Goal: Task Accomplishment & Management: Manage account settings

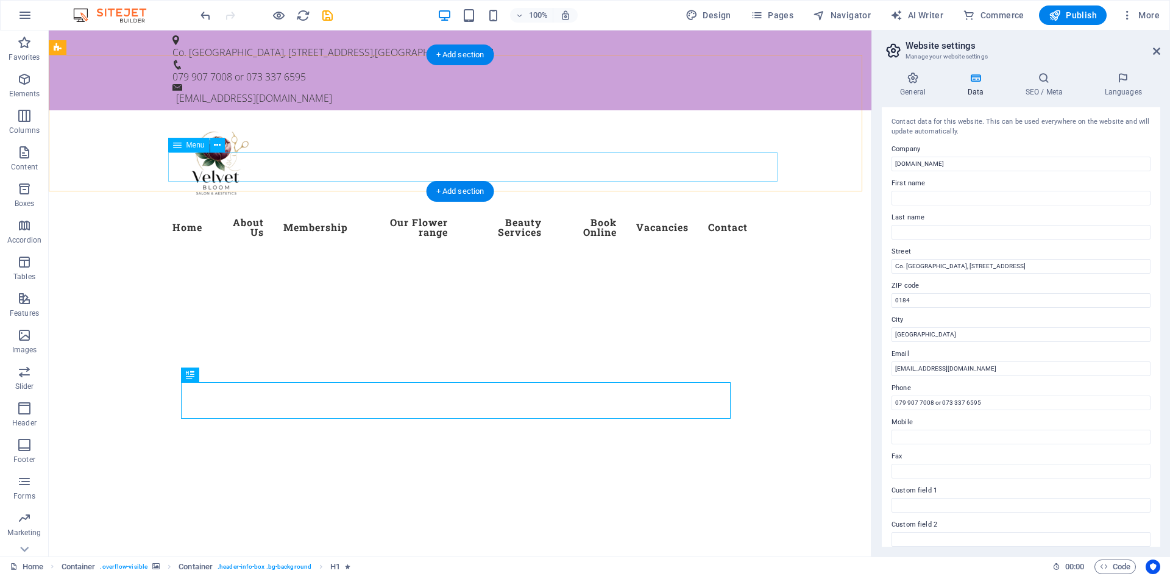
click at [710, 208] on nav "Home About Us Membership Our Flower range Beauty Services Book Online Vacancies…" at bounding box center [459, 227] width 575 height 39
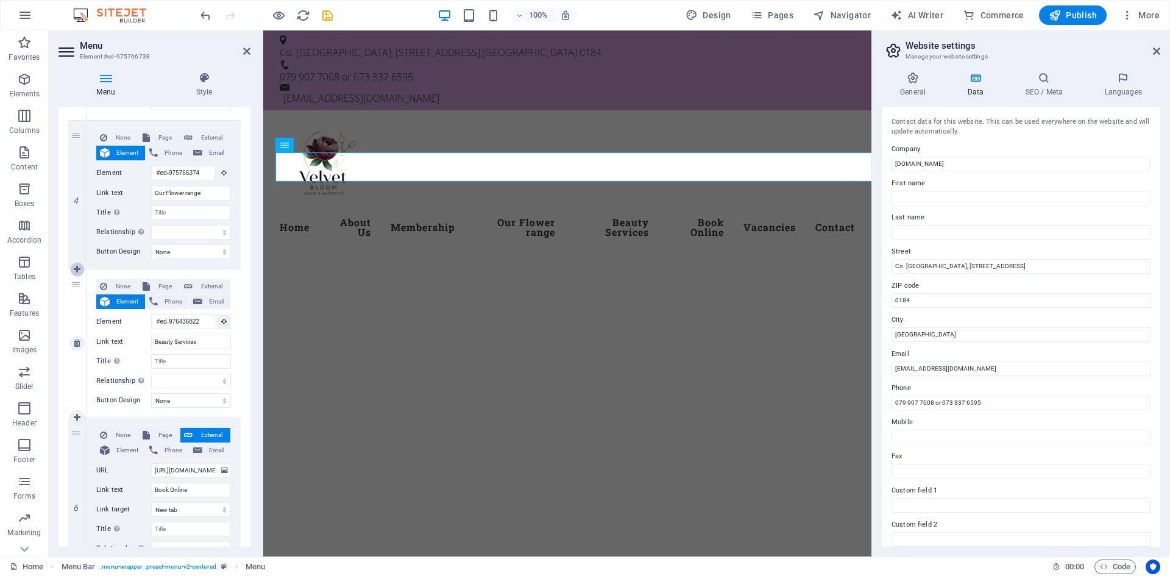
scroll to position [609, 0]
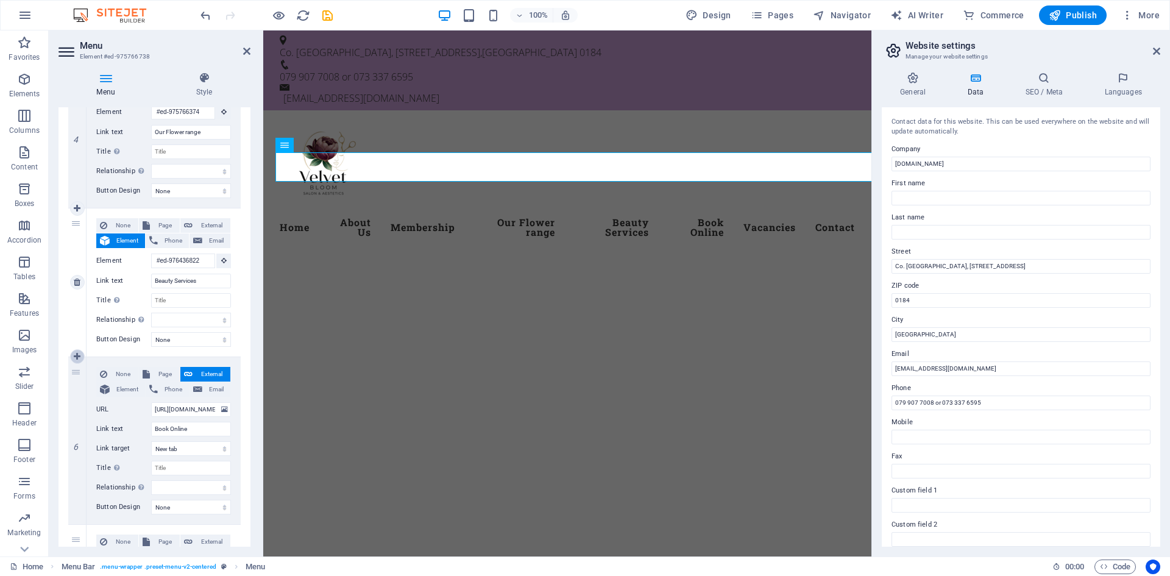
click at [80, 356] on icon at bounding box center [77, 356] width 7 height 9
select select
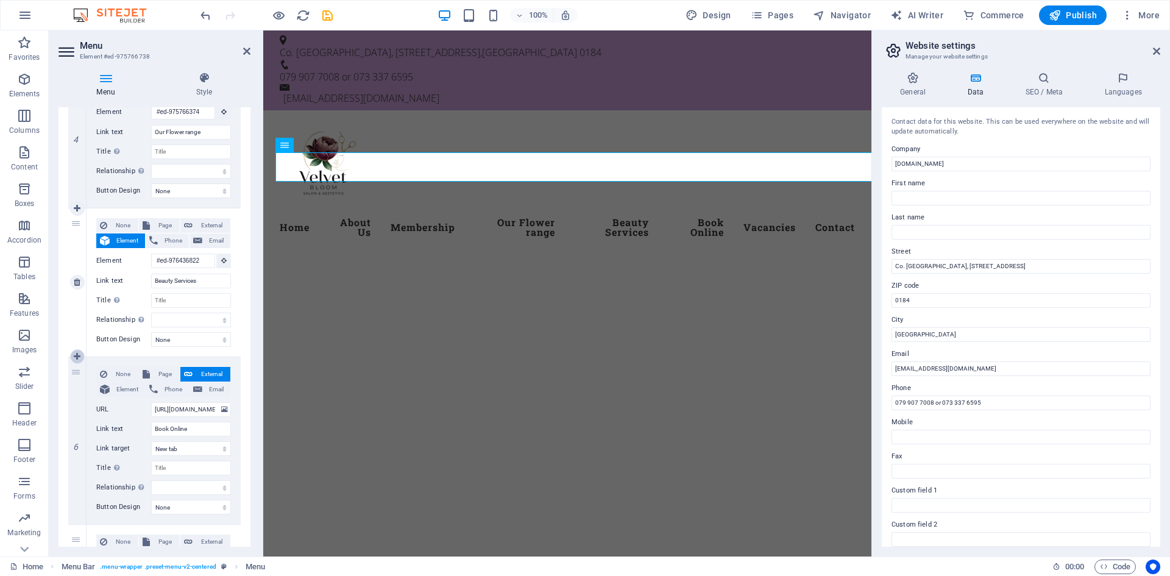
select select
type input "[URL][DOMAIN_NAME]"
type input "Book Online"
select select "blank"
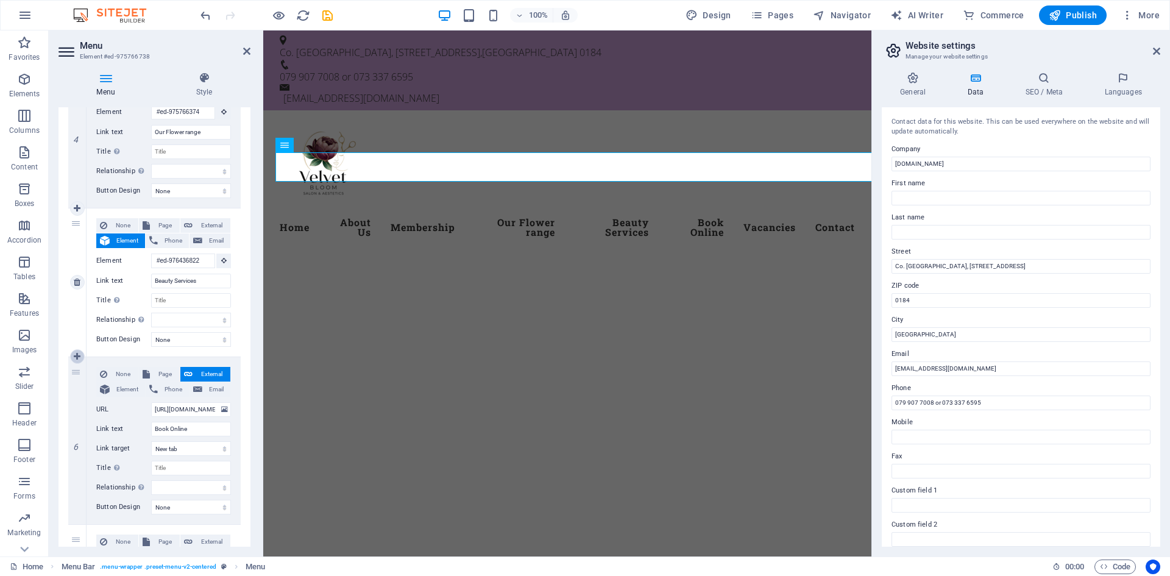
select select
type input "#ed-1007067972"
type input "Vacancies"
select select
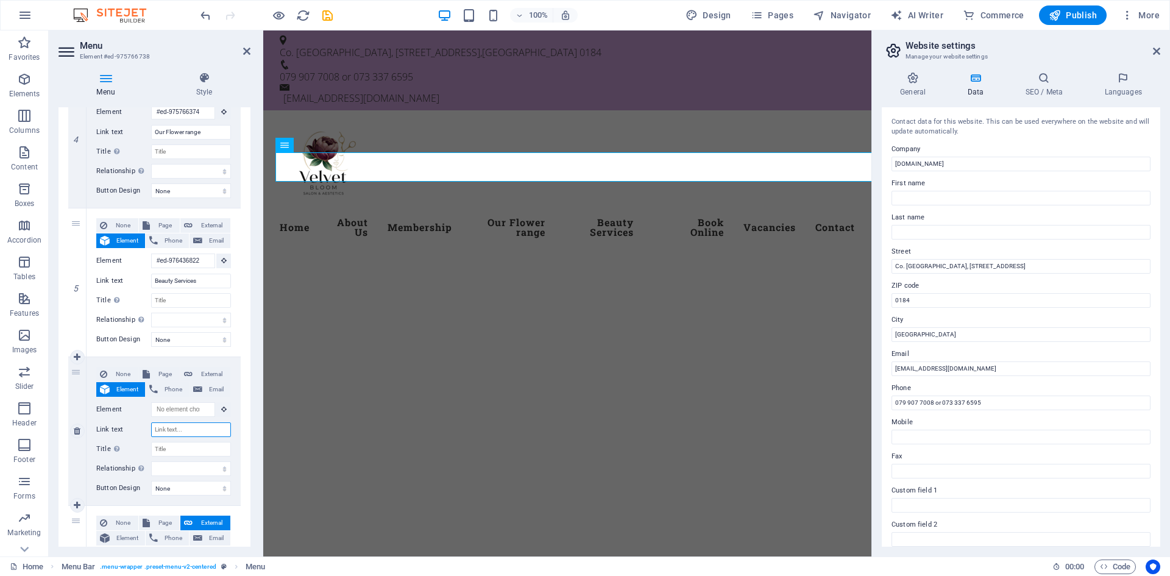
click at [182, 430] on input "Link text" at bounding box center [191, 429] width 80 height 15
type input "Gallary"
select select
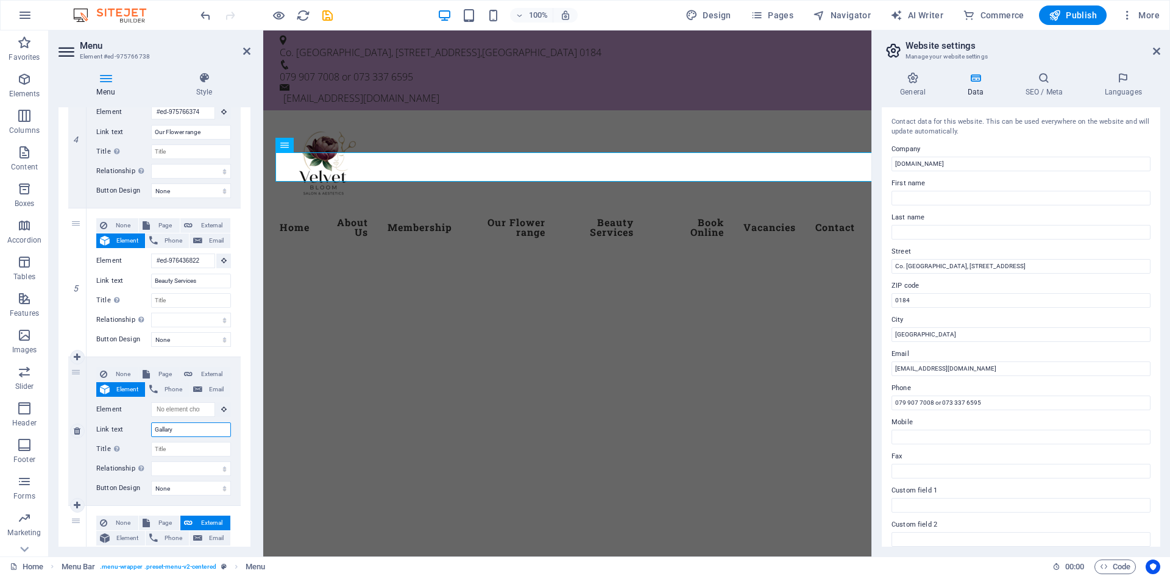
select select
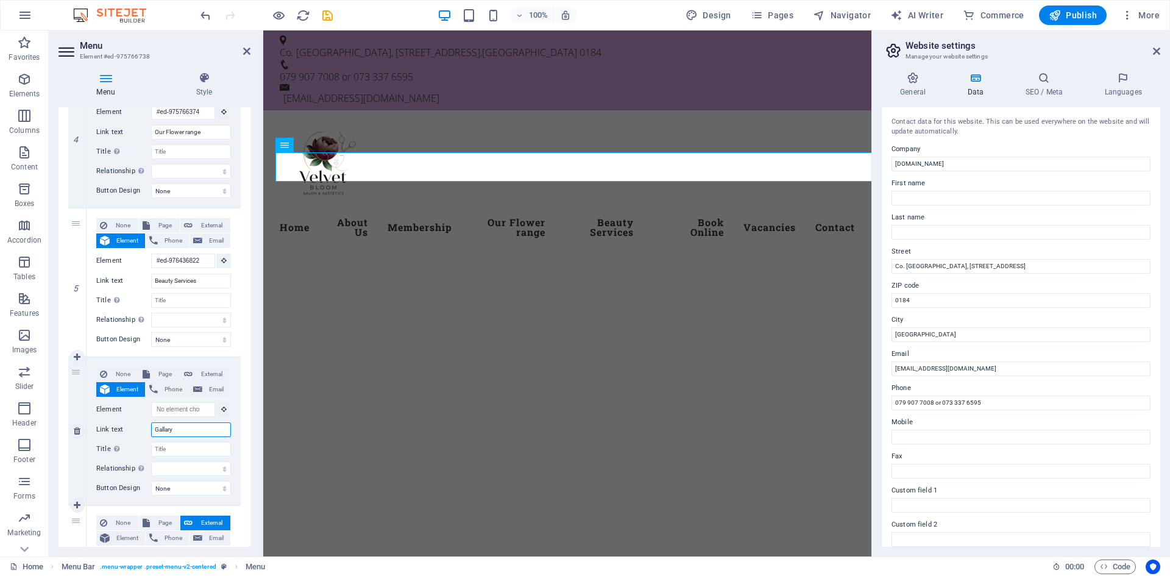
select select
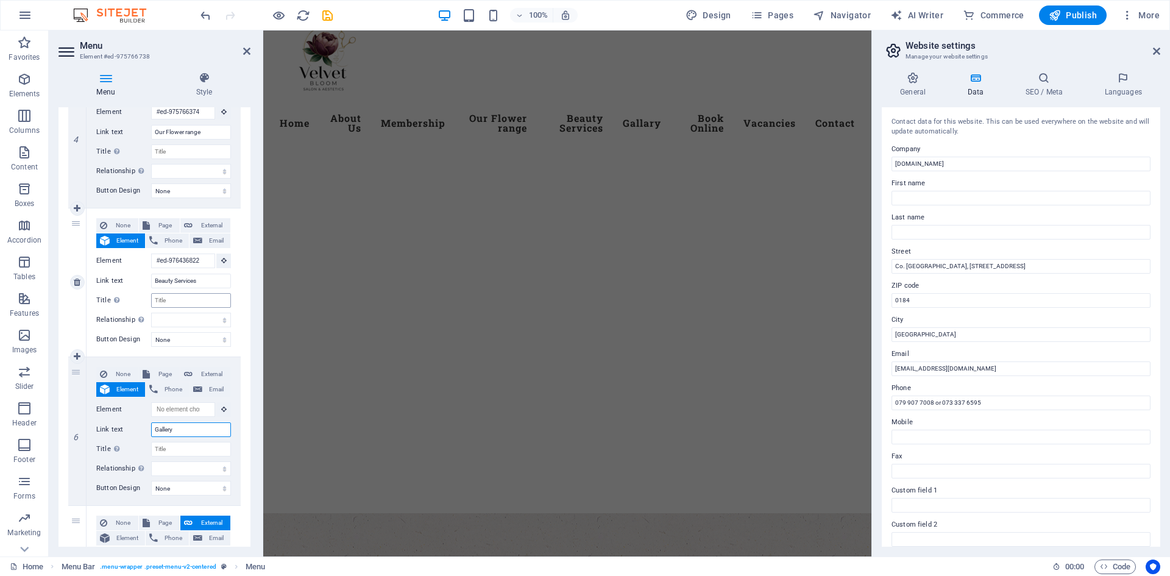
scroll to position [0, 0]
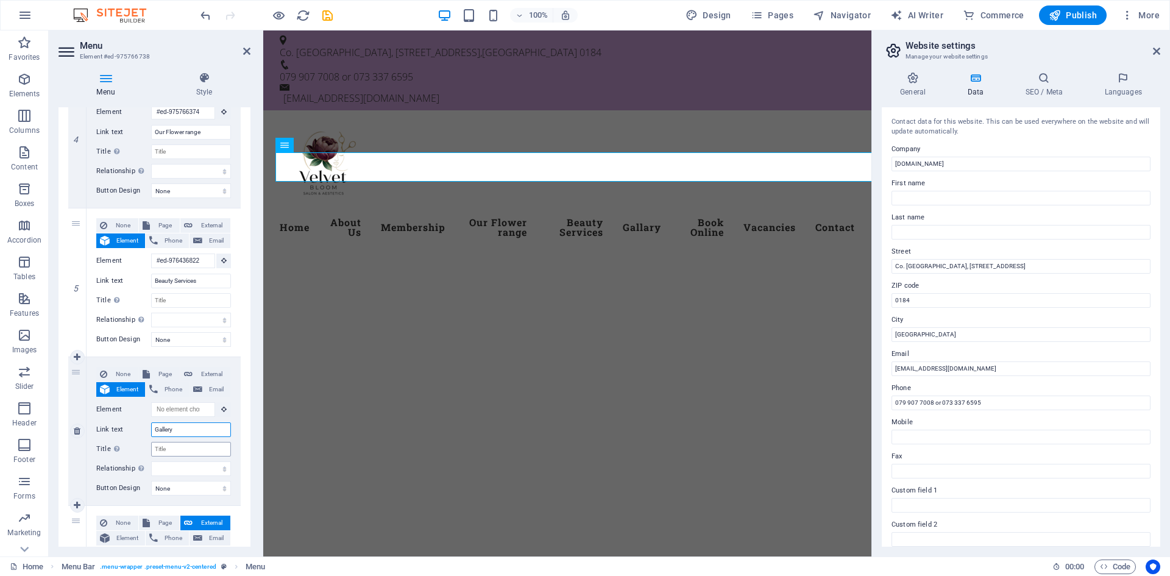
type input "Gallery"
select select
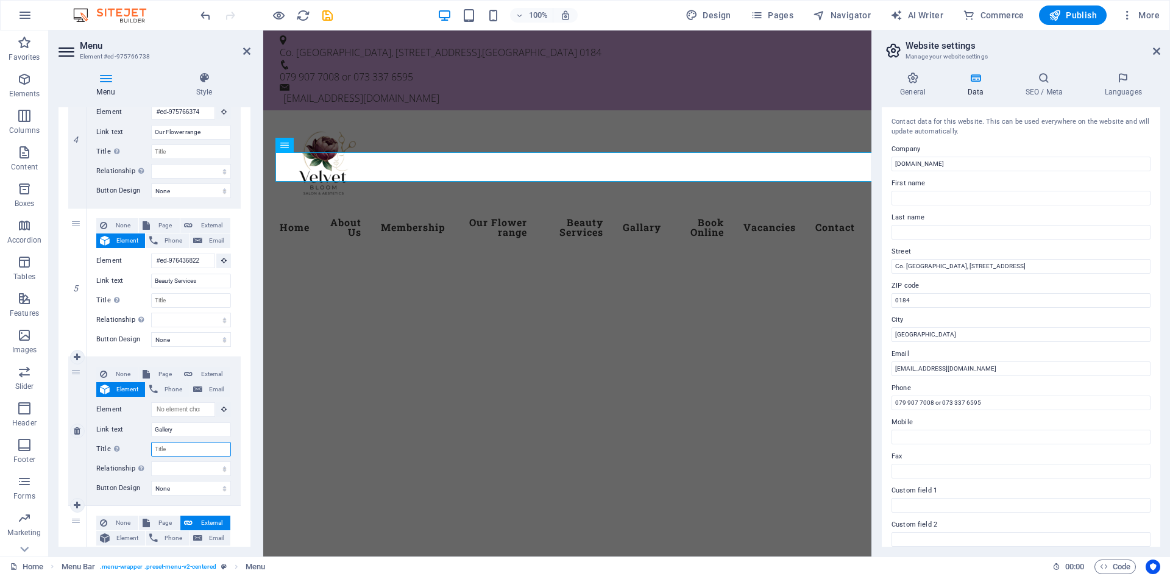
select select
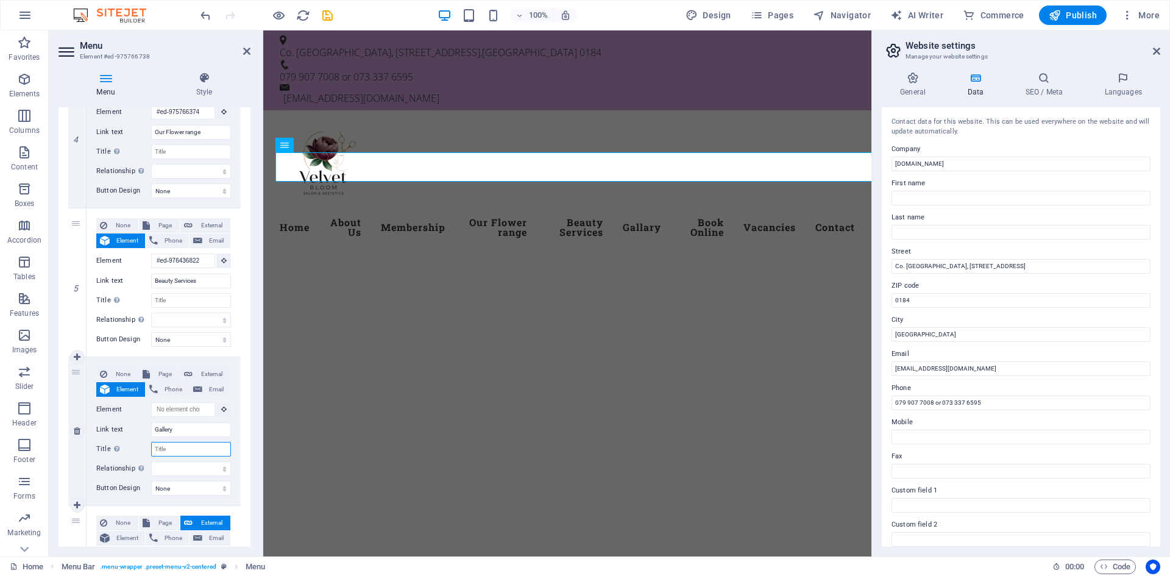
click at [180, 446] on input "Title Additional link description, should not be the same as the link text. The…" at bounding box center [191, 449] width 80 height 15
click at [653, 118] on div "Menu Home About Us Membership Our Flower range Beauty Services Gallery Book Onl…" at bounding box center [567, 183] width 608 height 146
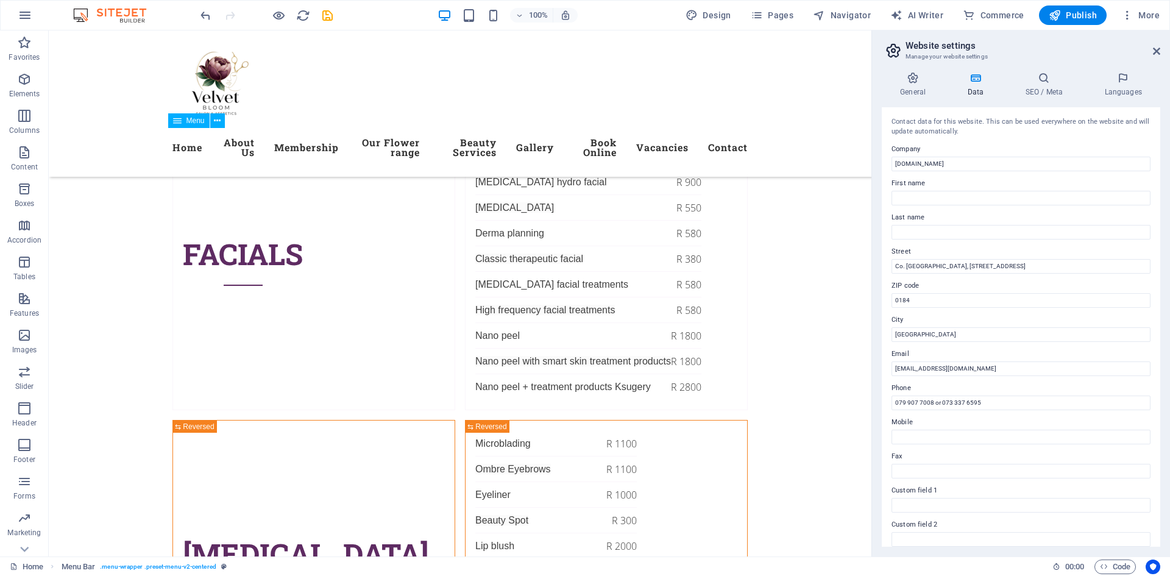
scroll to position [5239, 0]
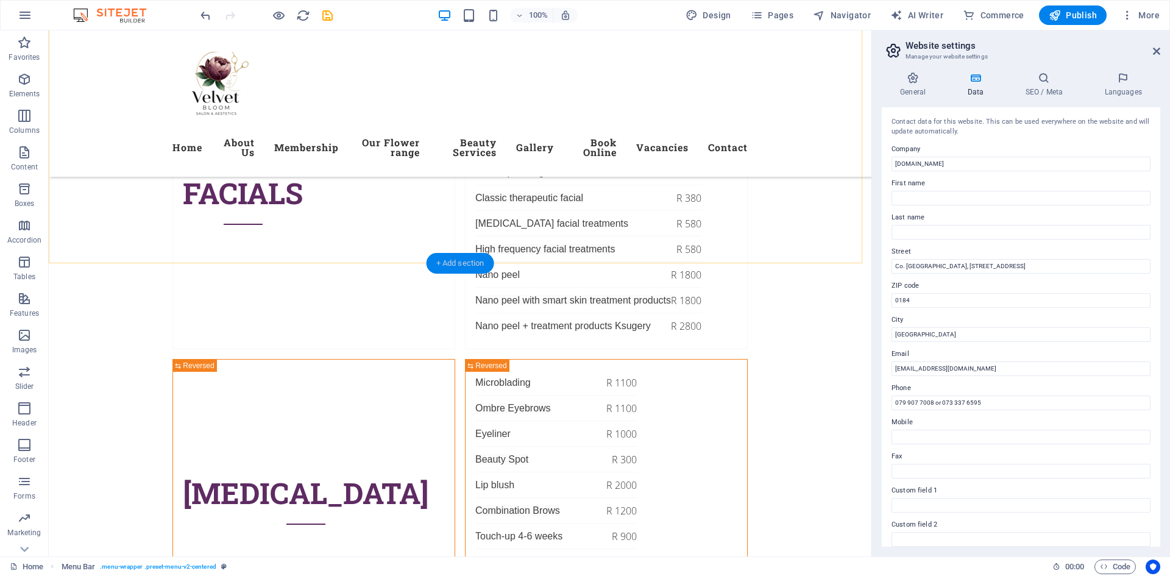
click at [447, 257] on div "+ Add section" at bounding box center [460, 263] width 68 height 21
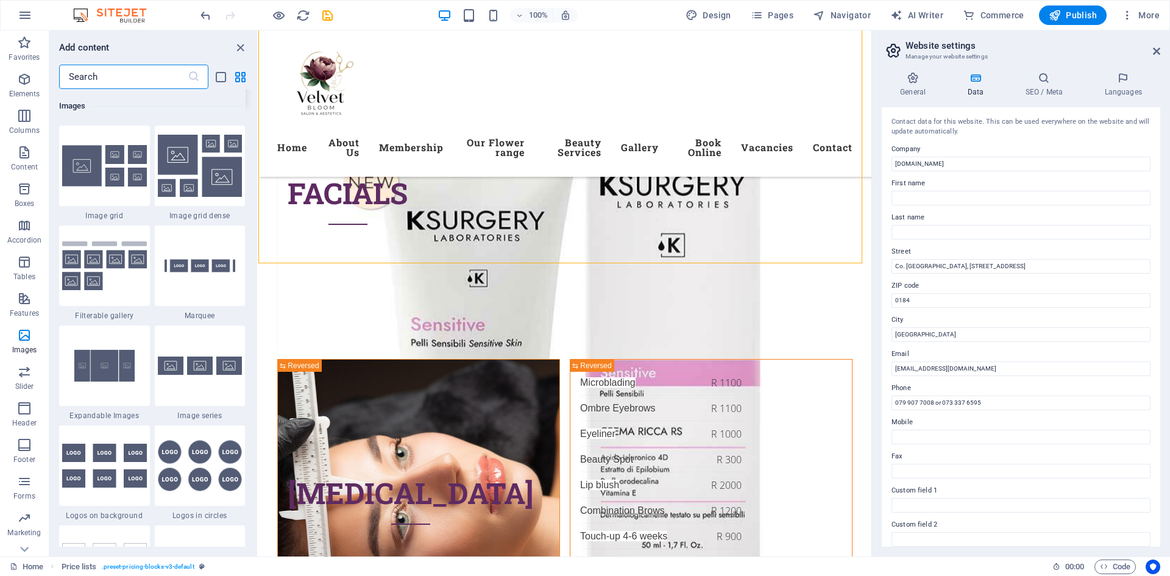
scroll to position [6396, 0]
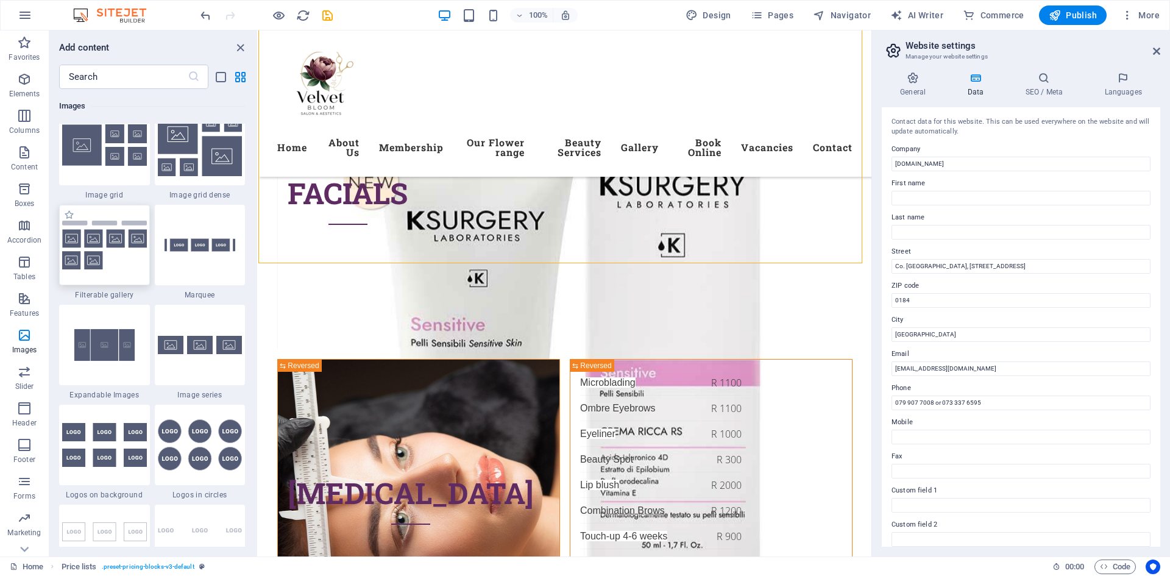
click at [90, 254] on img at bounding box center [104, 245] width 85 height 49
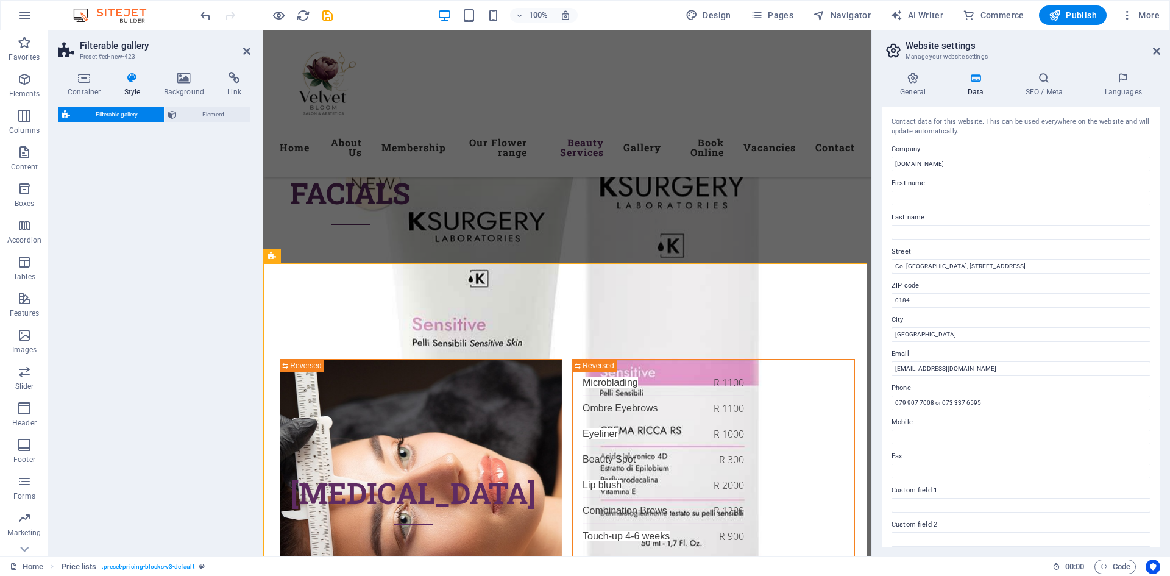
select select "rem"
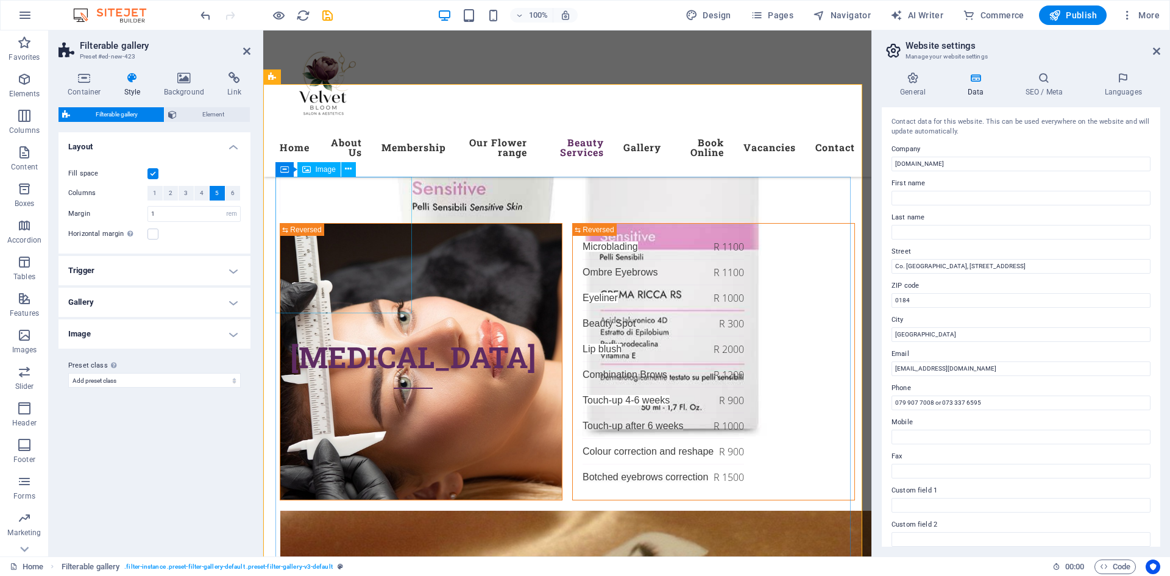
scroll to position [5361, 0]
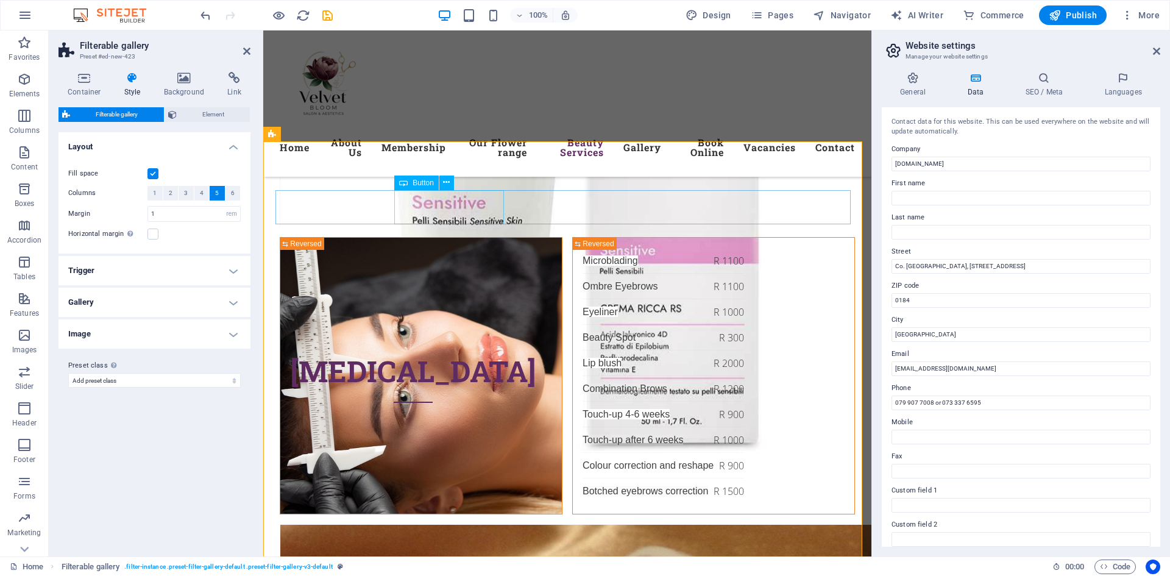
click at [234, 306] on h4 "Gallery" at bounding box center [154, 302] width 192 height 29
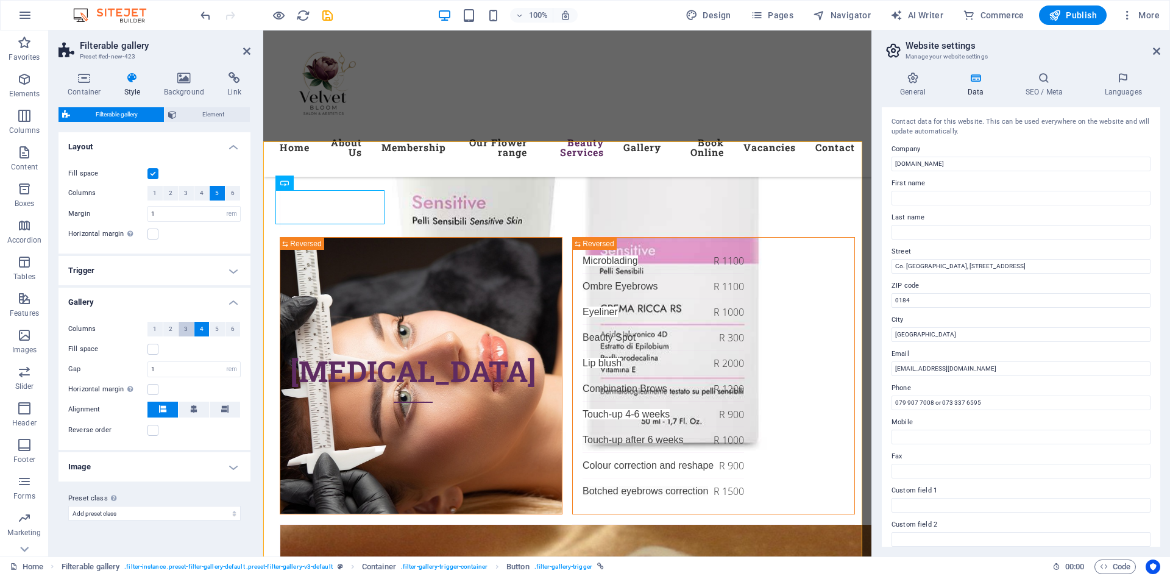
click at [183, 328] on button "3" at bounding box center [185, 329] width 15 height 15
select select
click at [231, 467] on h4 "Image" at bounding box center [154, 466] width 192 height 29
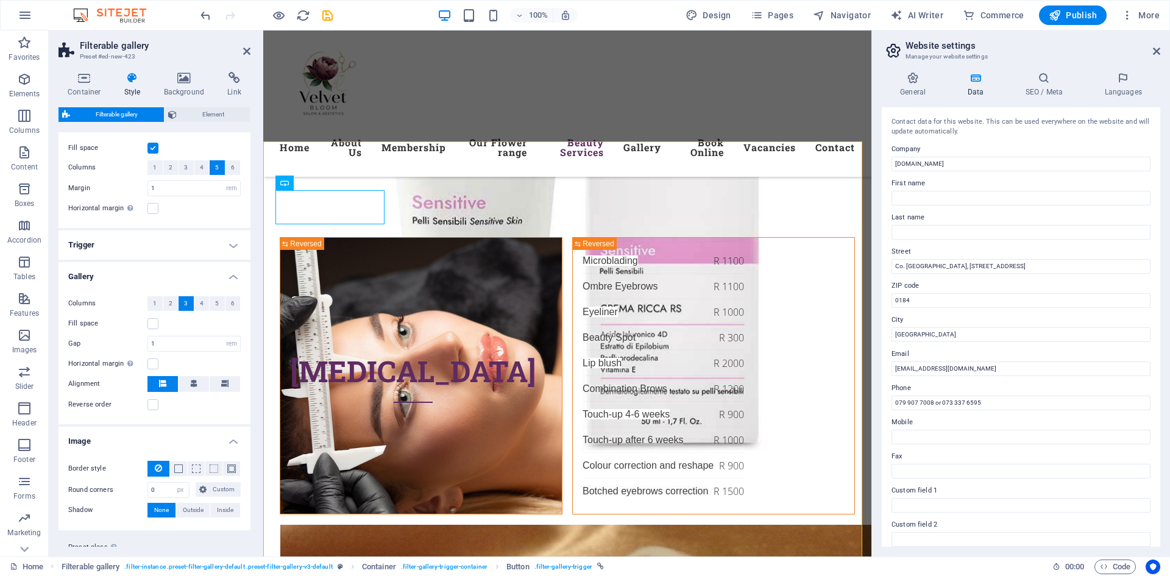
scroll to position [0, 0]
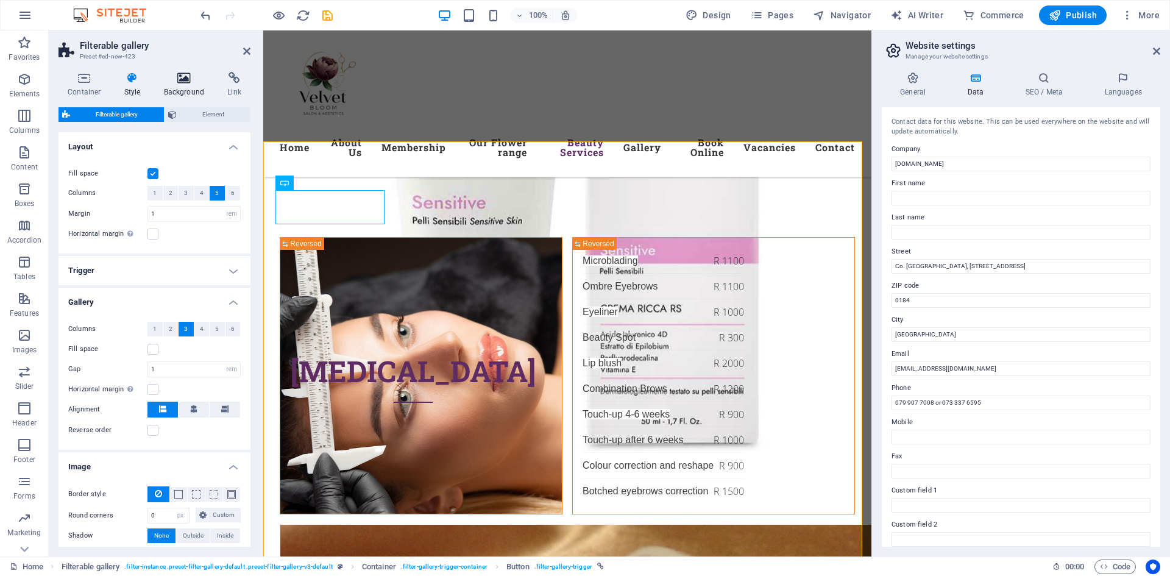
click at [178, 87] on h4 "Background" at bounding box center [187, 85] width 64 height 26
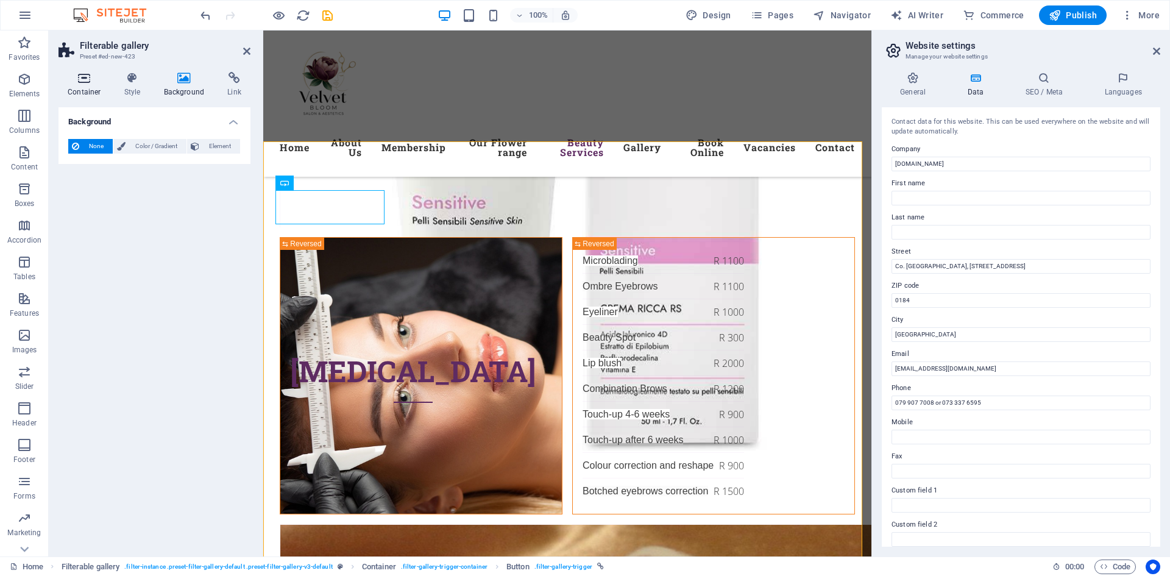
click at [98, 75] on icon at bounding box center [84, 78] width 52 height 12
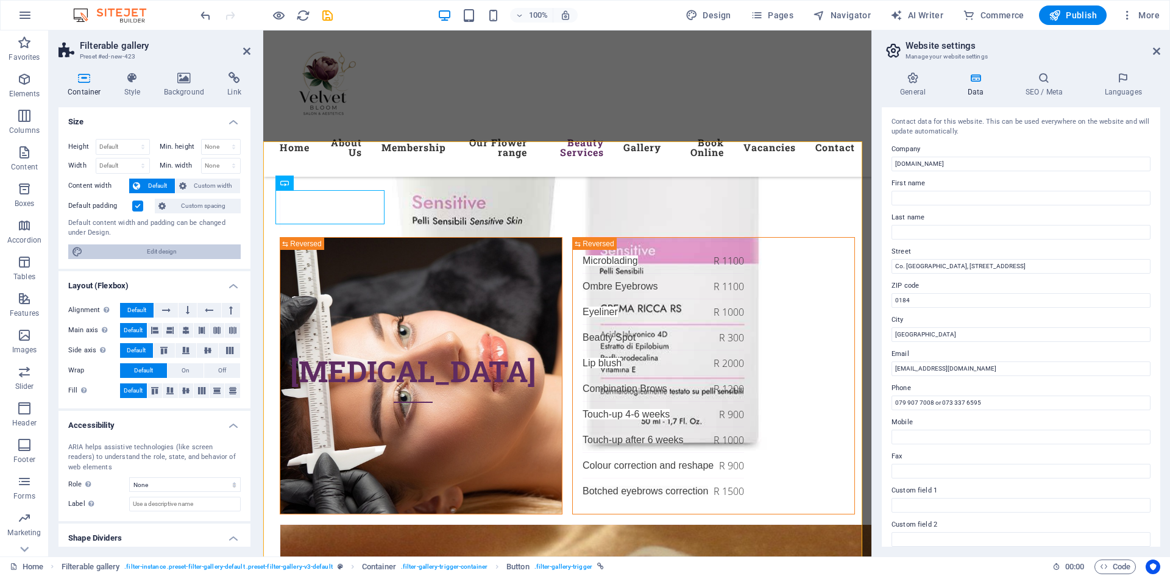
click at [160, 250] on span "Edit design" at bounding box center [162, 251] width 150 height 15
select select "rem"
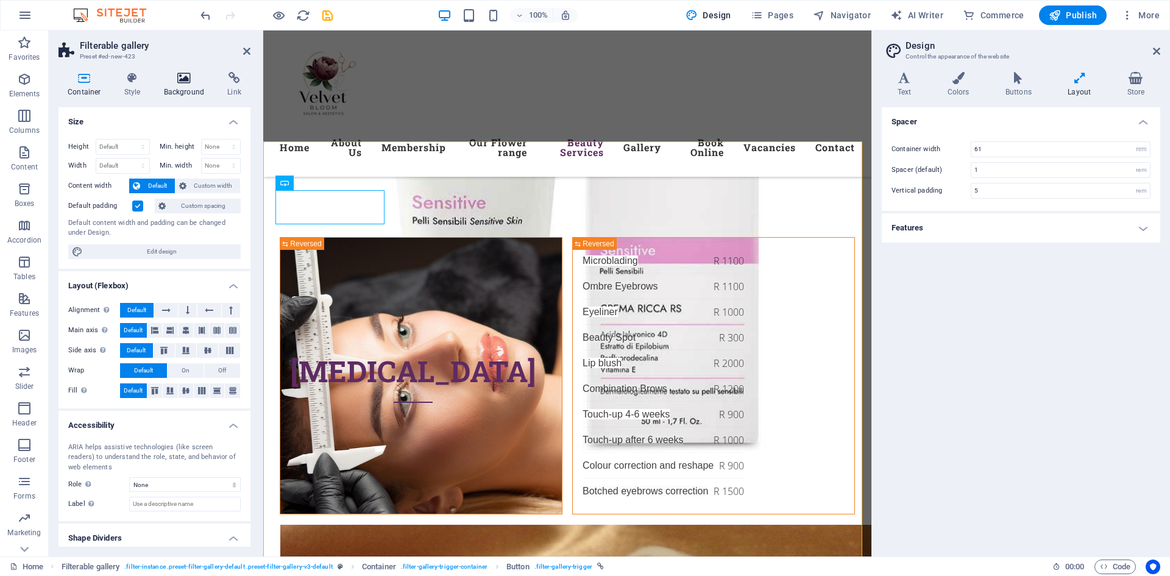
click at [172, 85] on h4 "Background" at bounding box center [187, 85] width 64 height 26
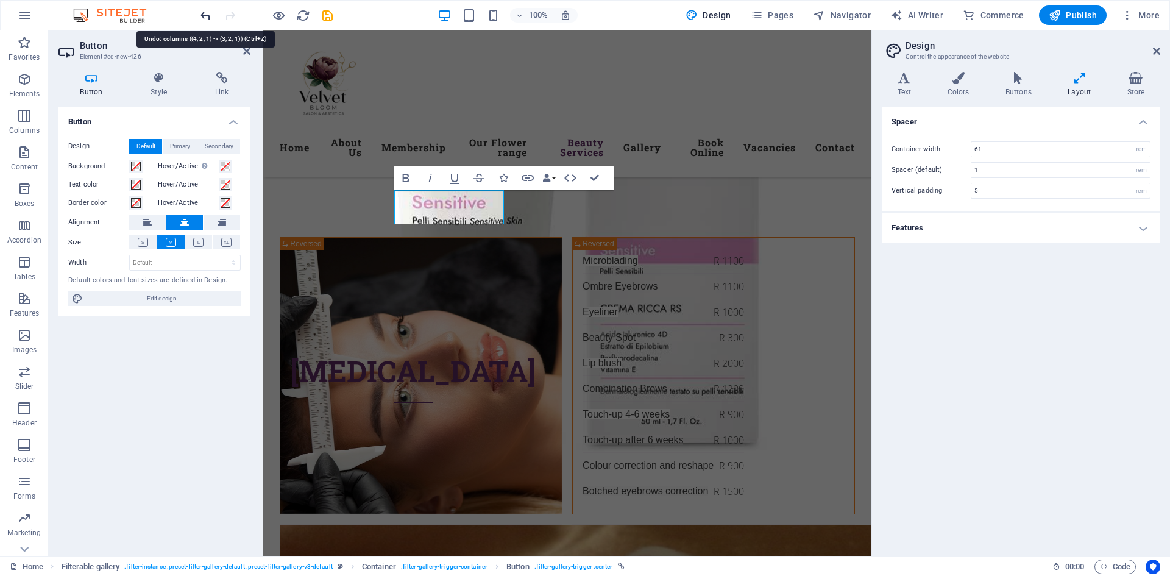
click at [206, 18] on icon "undo" at bounding box center [206, 16] width 14 height 14
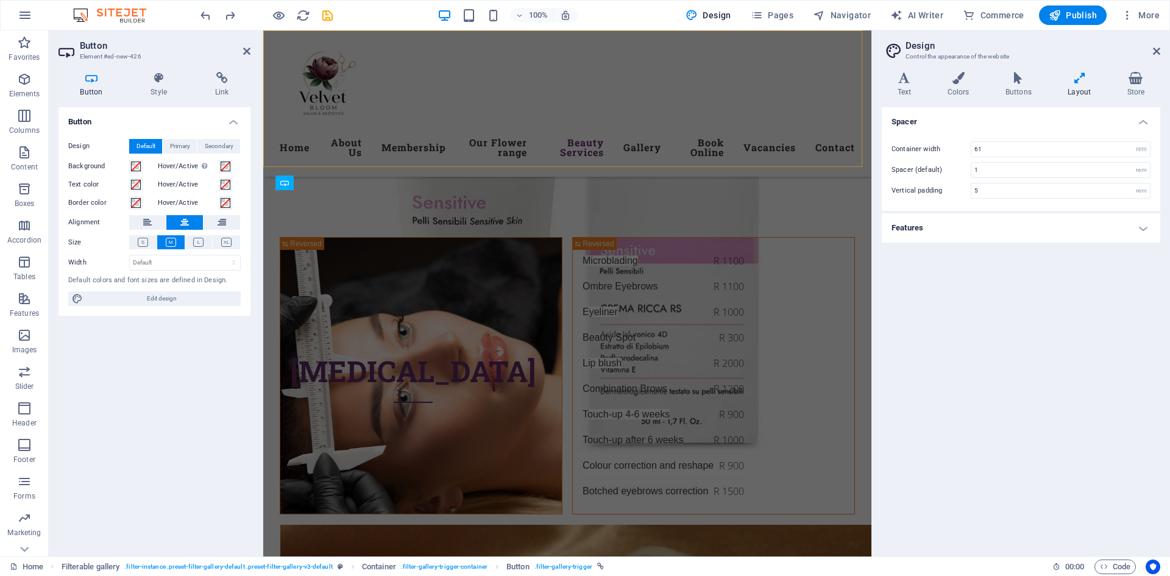
click at [489, 90] on div "Menu Home About Us Membership Our Flower range Beauty Services Gallery Book Onl…" at bounding box center [567, 103] width 608 height 146
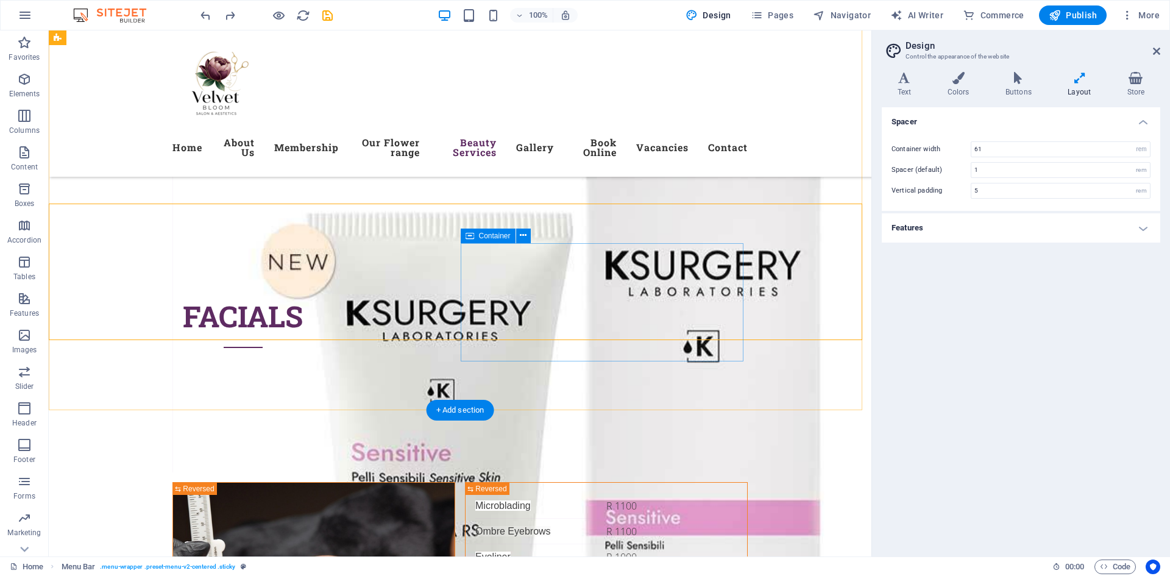
scroll to position [5117, 0]
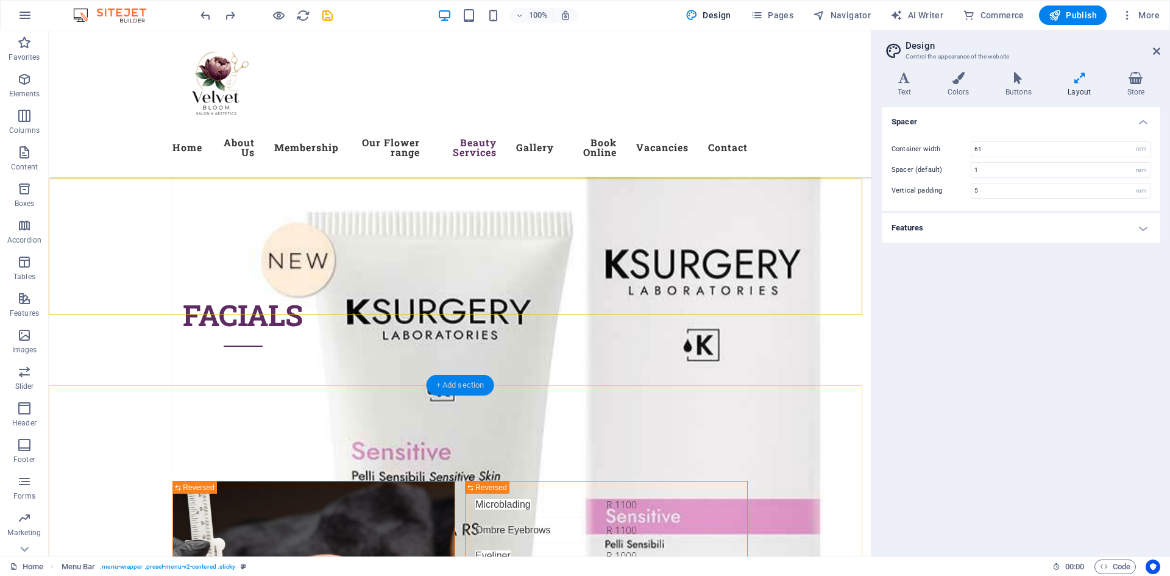
click at [462, 384] on div "+ Add section" at bounding box center [460, 385] width 68 height 21
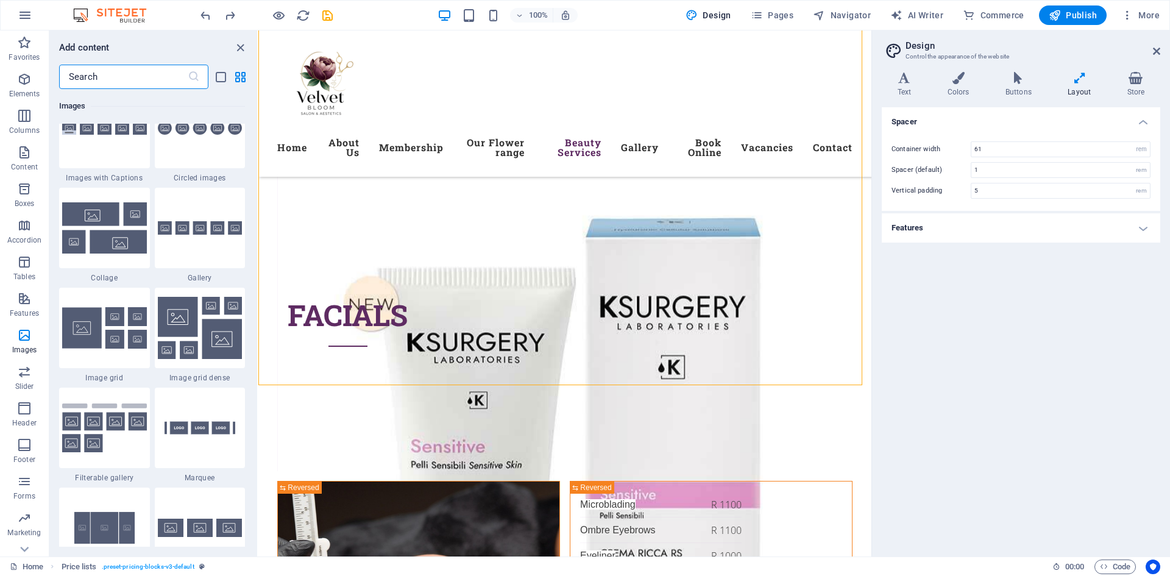
scroll to position [6152, 0]
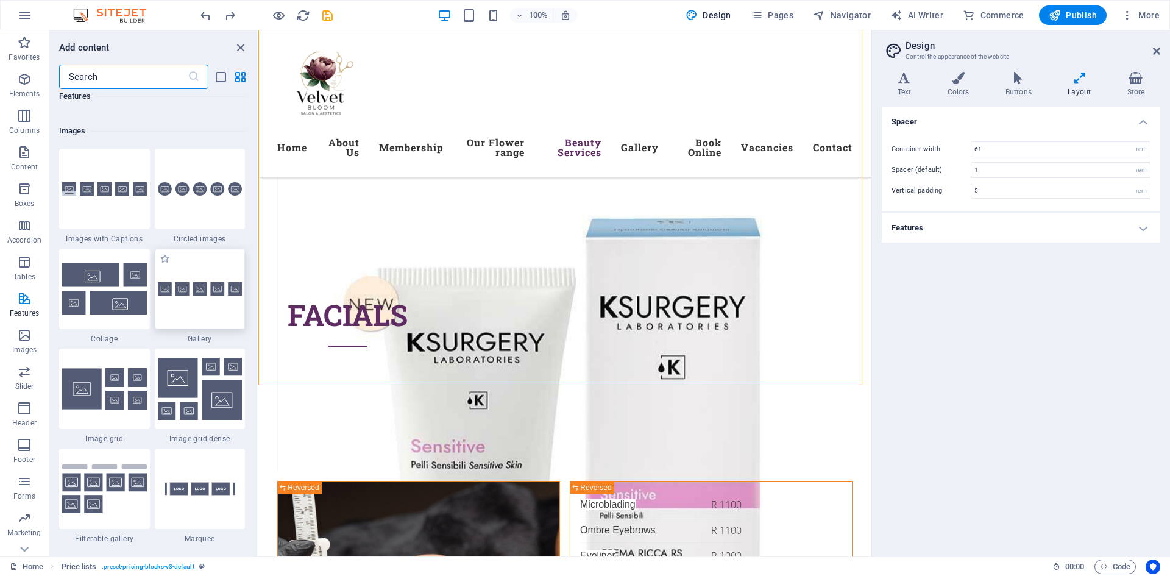
click at [200, 302] on div at bounding box center [200, 289] width 91 height 80
click at [258, 302] on div "H1 Container Container Menu Bar Banner Container Banner Menu Spacer Container H…" at bounding box center [564, 293] width 613 height 526
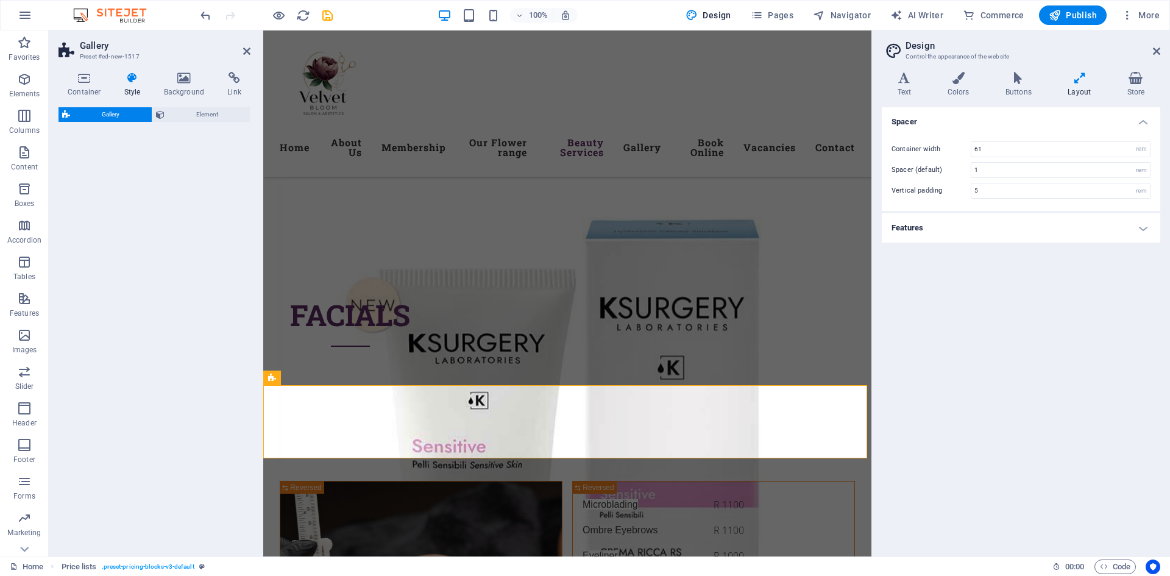
select select "rem"
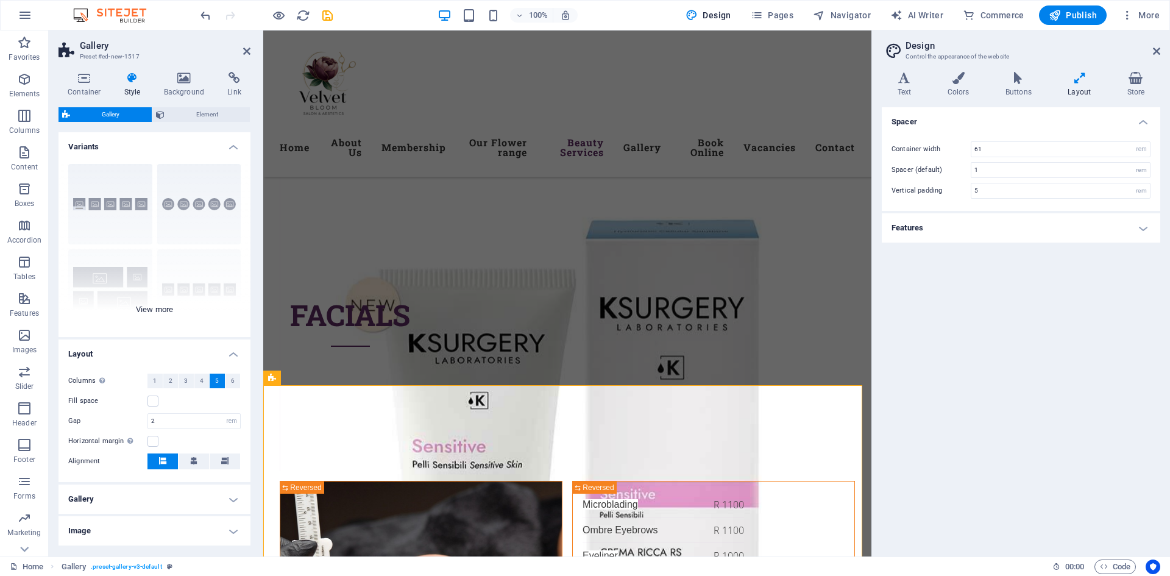
click at [89, 212] on div "Captions Circle Collage Default Grid Grid shifted" at bounding box center [154, 245] width 192 height 183
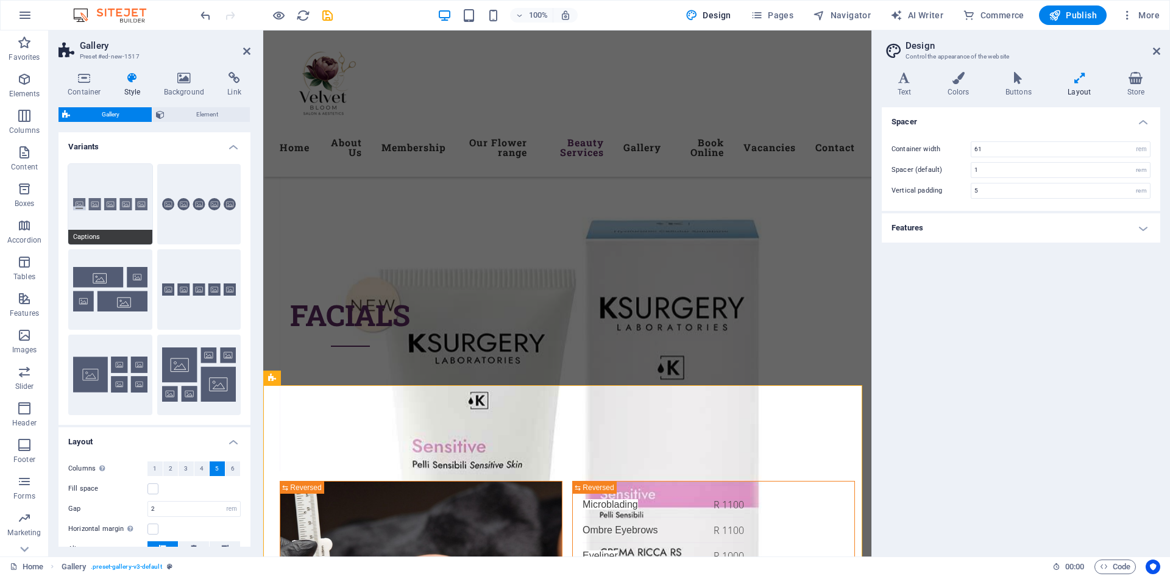
click at [118, 191] on button "Captions" at bounding box center [110, 204] width 84 height 80
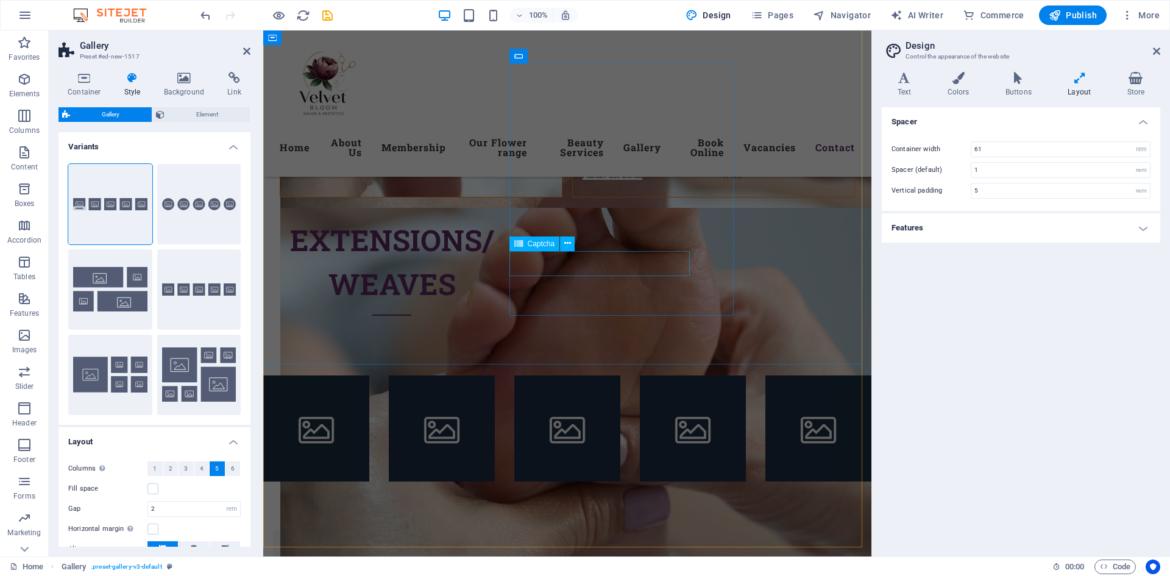
scroll to position [5894, 0]
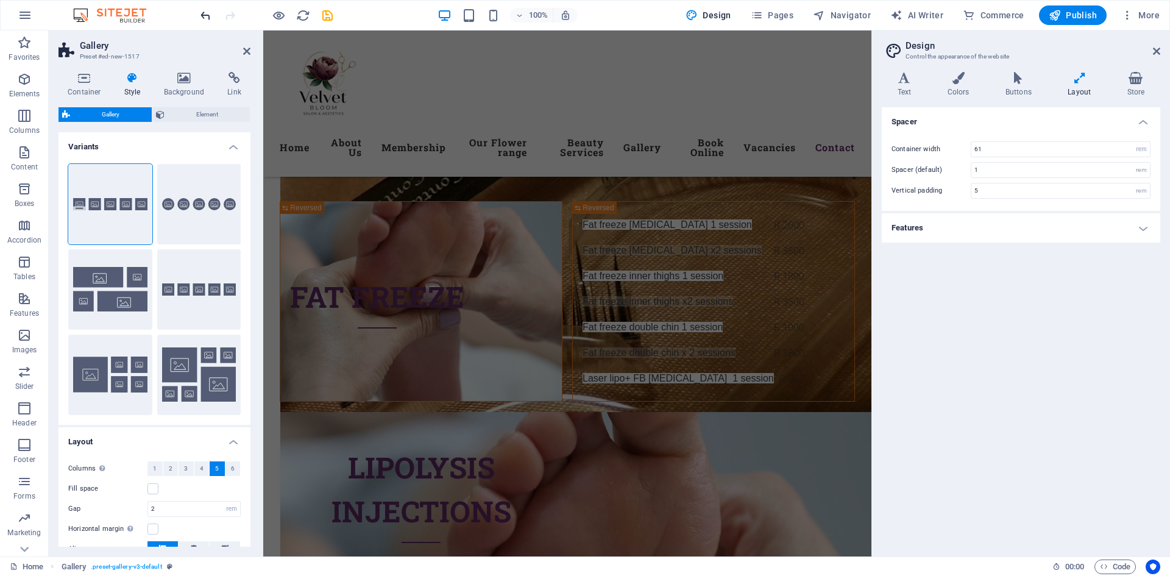
click at [204, 20] on icon "undo" at bounding box center [206, 16] width 14 height 14
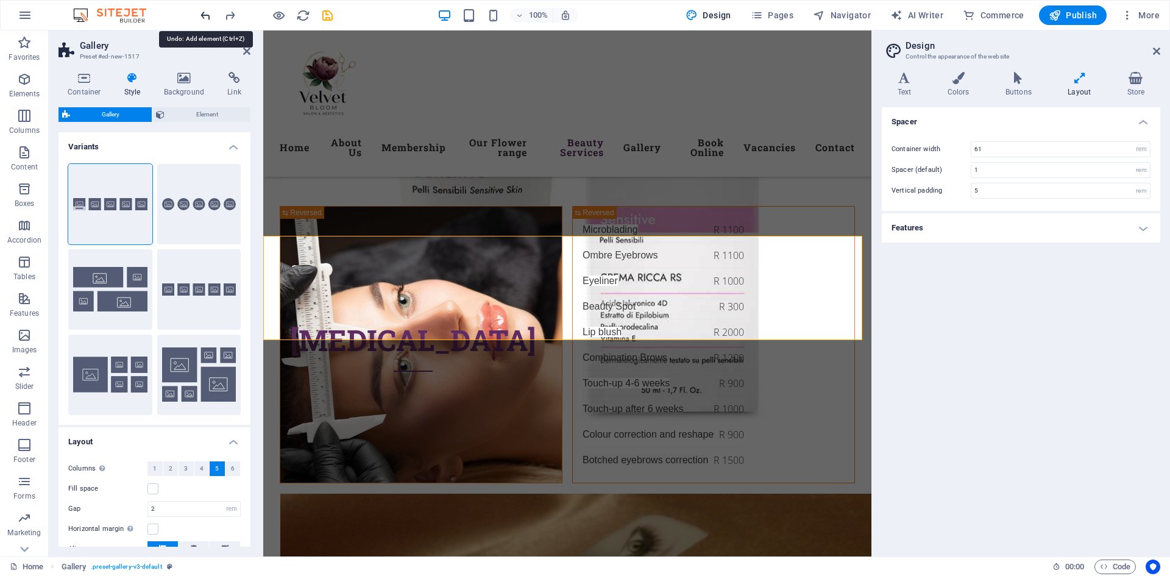
scroll to position [5265, 0]
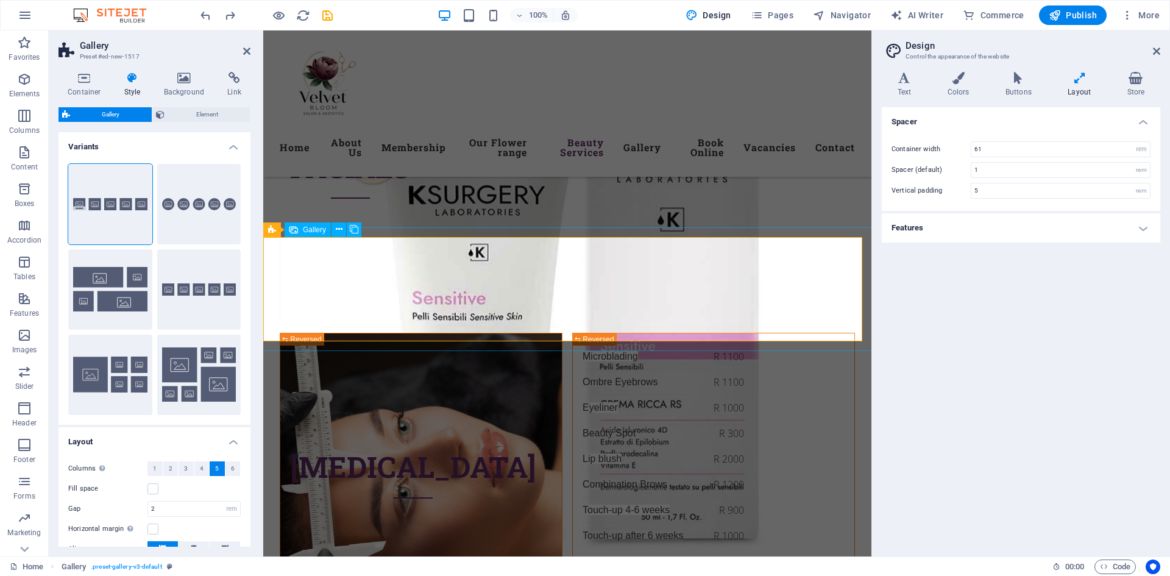
select select "4"
select select "px"
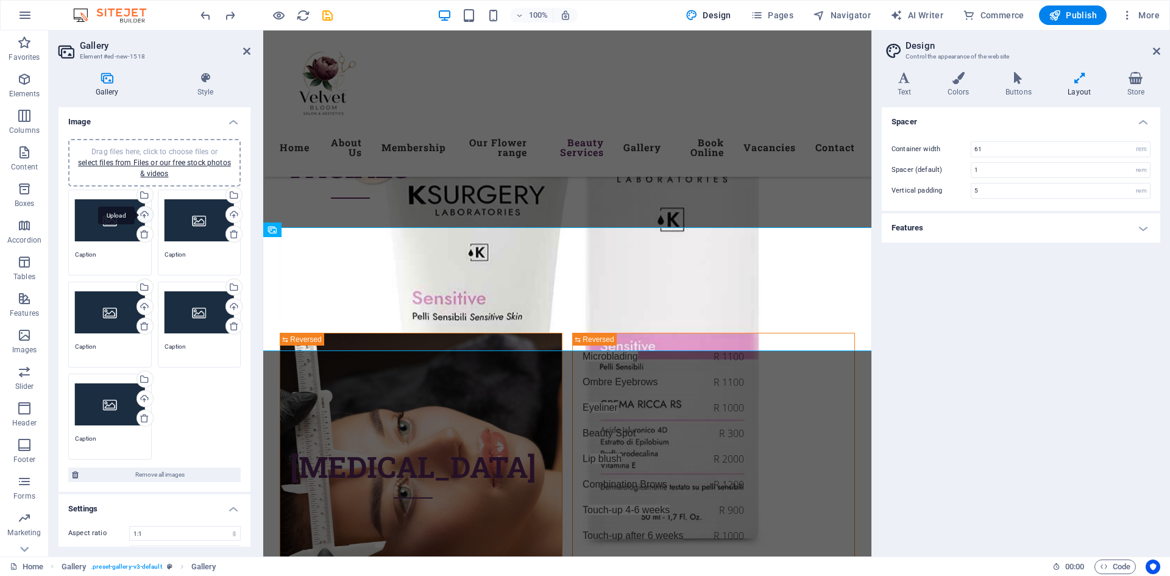
click at [144, 214] on div "Upload" at bounding box center [144, 216] width 18 height 18
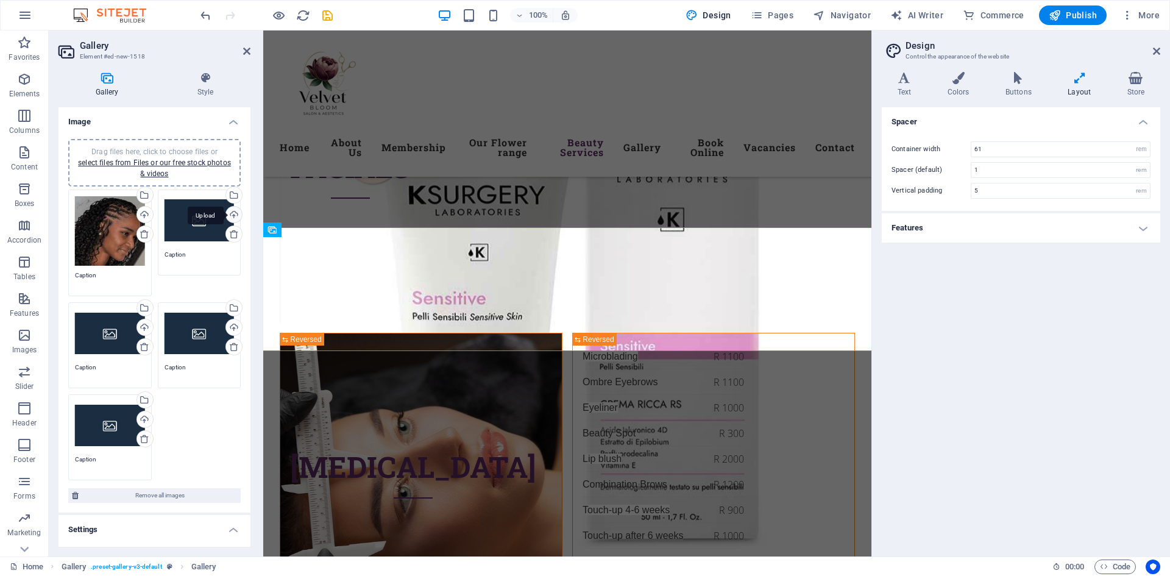
click at [232, 216] on div "Upload" at bounding box center [233, 216] width 18 height 18
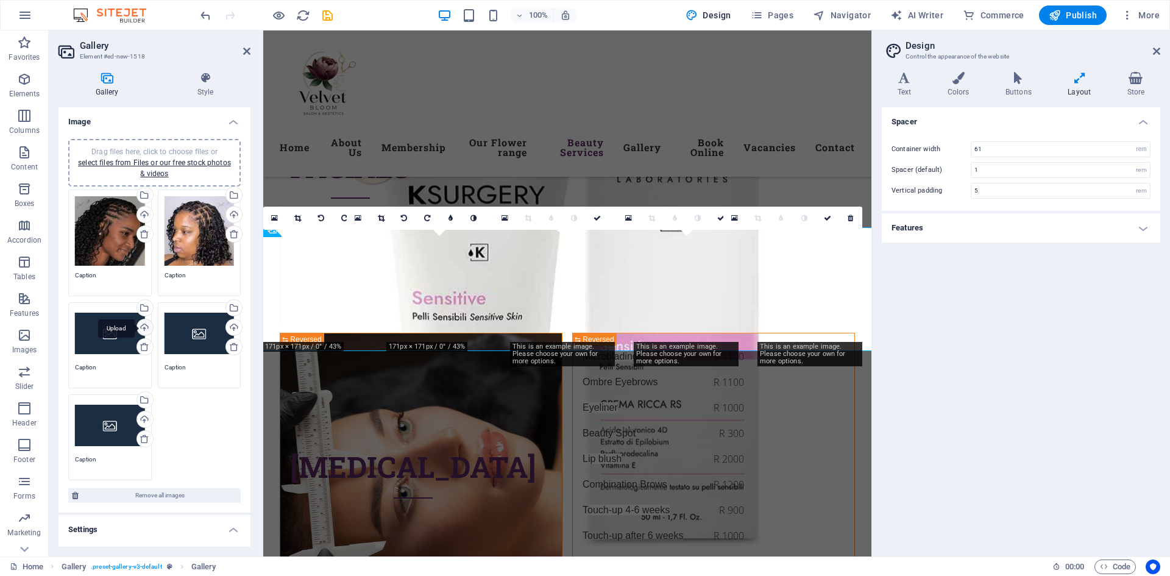
click at [142, 328] on div "Upload" at bounding box center [144, 328] width 18 height 18
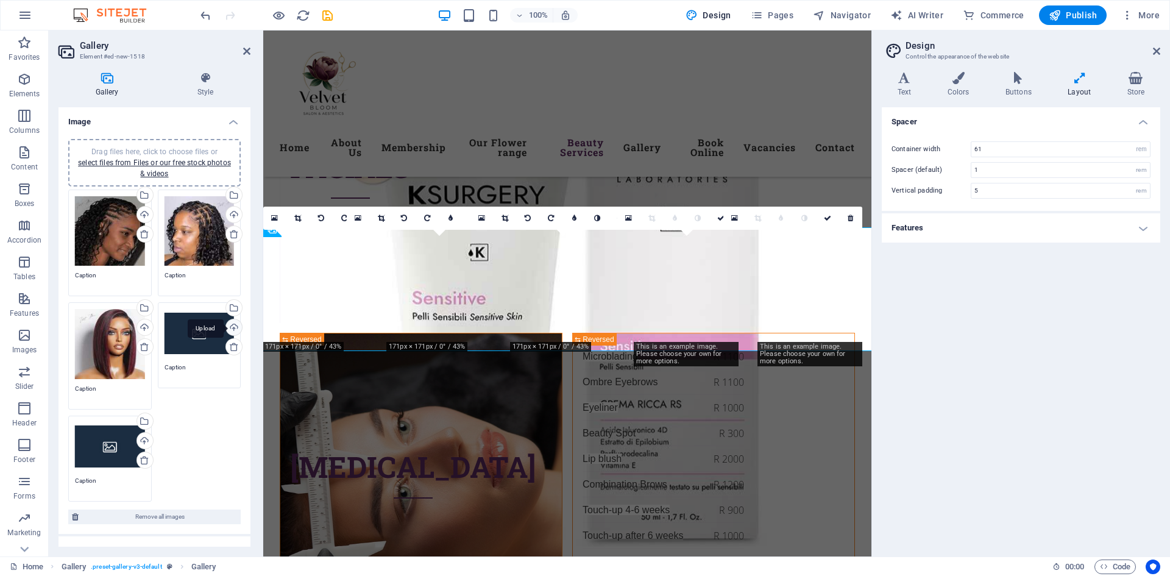
click at [231, 327] on div "Upload" at bounding box center [233, 328] width 18 height 18
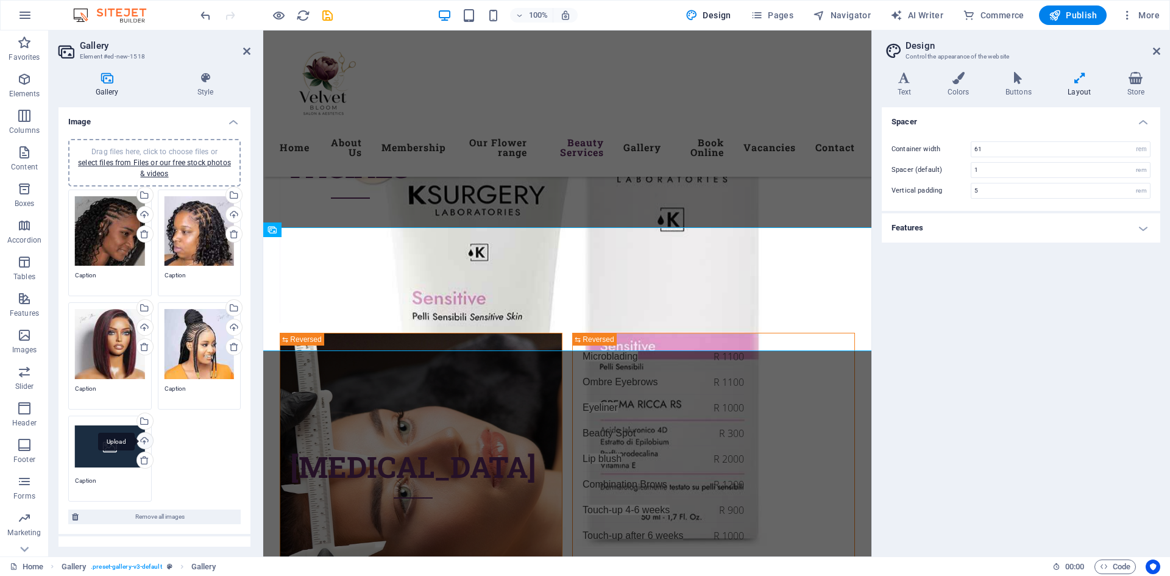
click at [144, 437] on div "Upload" at bounding box center [144, 442] width 18 height 18
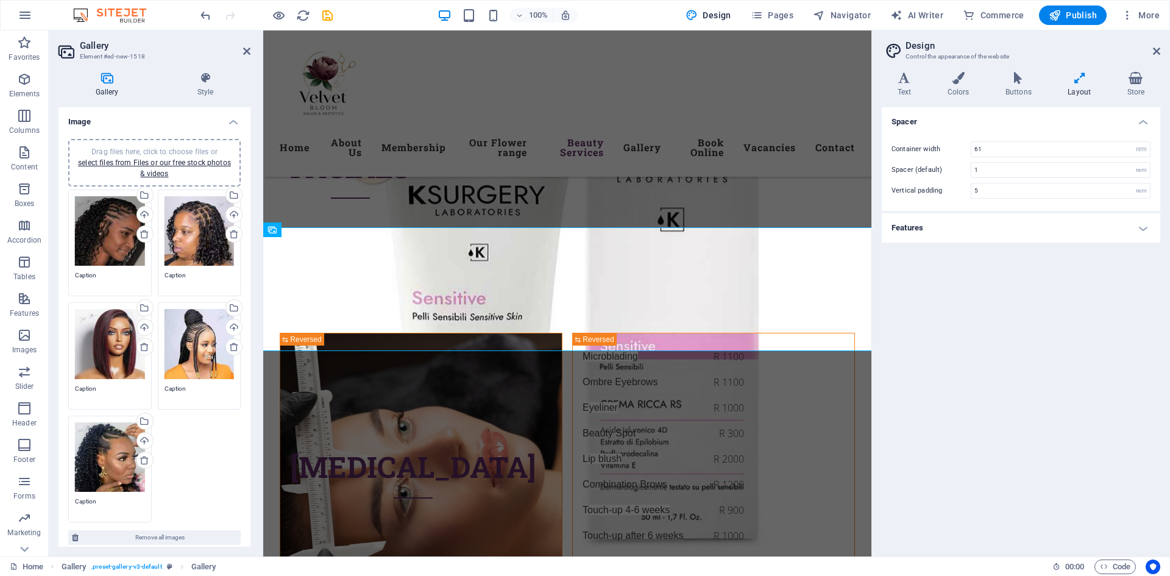
click at [185, 436] on div "Drag files here, click to choose files or select files from Files or our free s…" at bounding box center [154, 355] width 178 height 339
click at [163, 164] on link "select files from Files or our free stock photos & videos" at bounding box center [154, 167] width 153 height 19
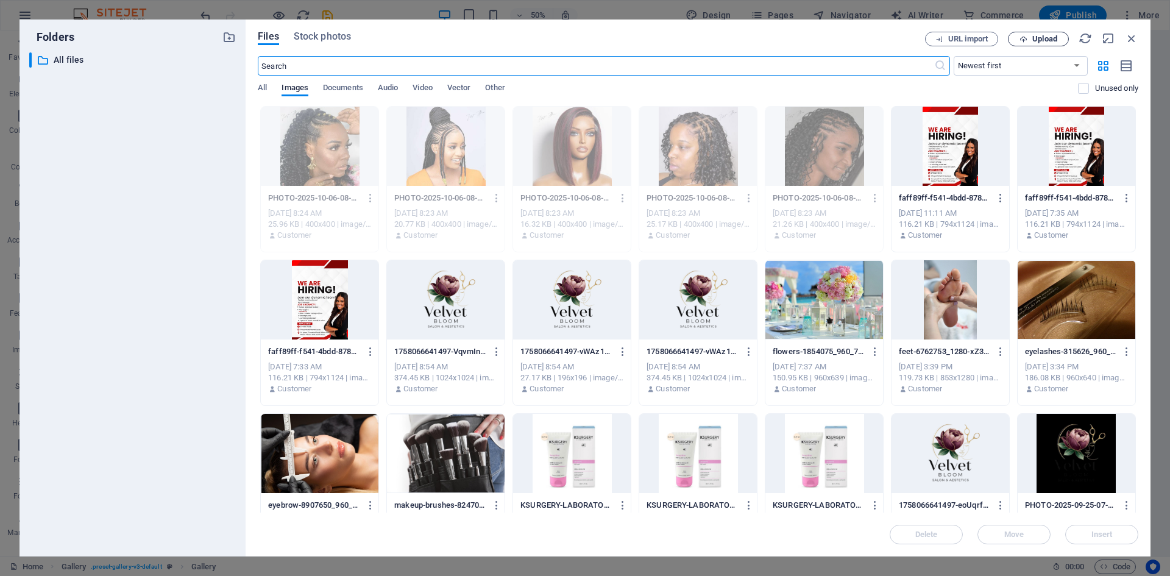
click at [1040, 37] on span "Upload" at bounding box center [1044, 38] width 25 height 7
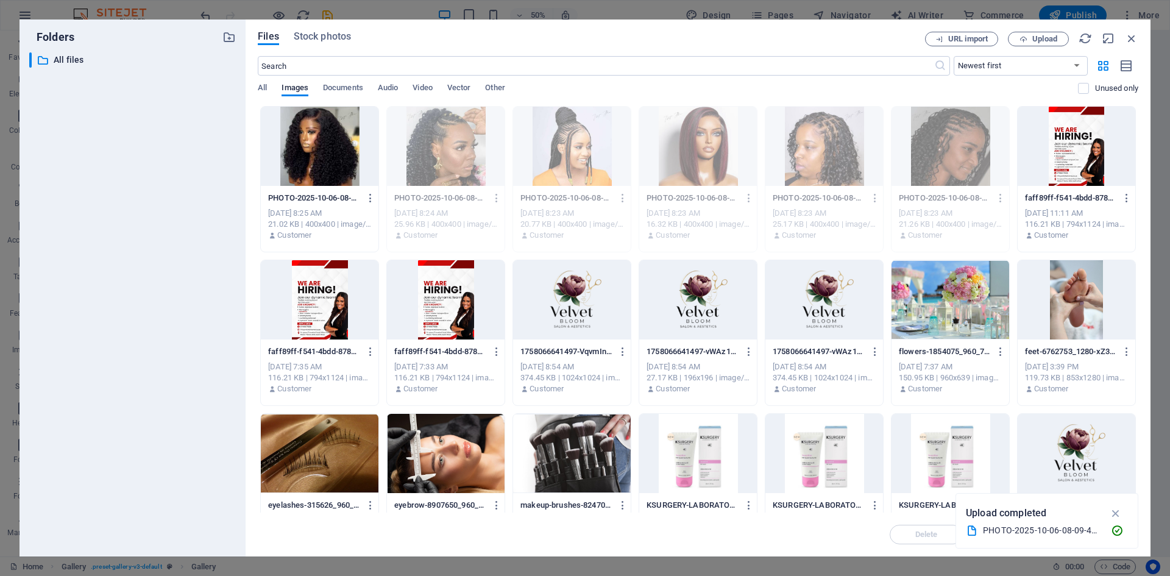
click at [298, 151] on div at bounding box center [320, 146] width 118 height 79
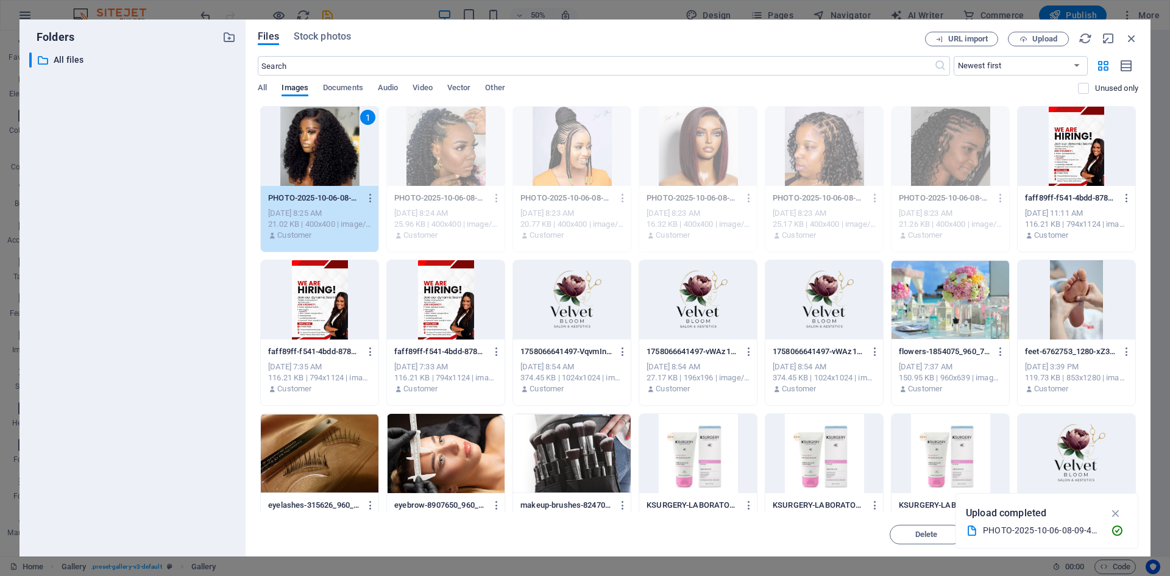
click at [298, 151] on div "1" at bounding box center [320, 146] width 118 height 79
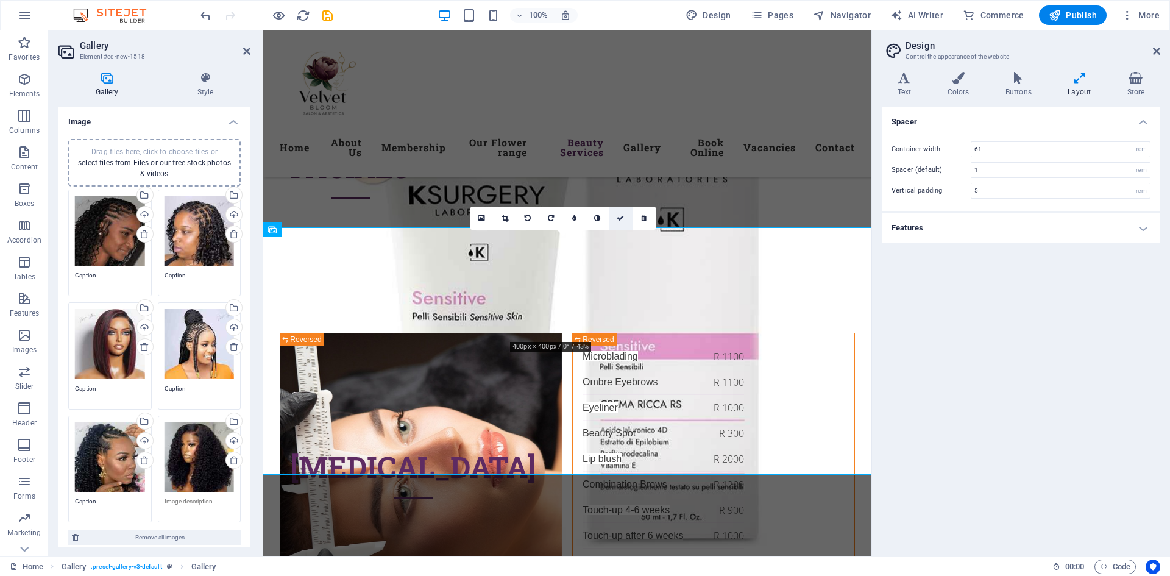
click at [620, 217] on icon at bounding box center [619, 217] width 7 height 7
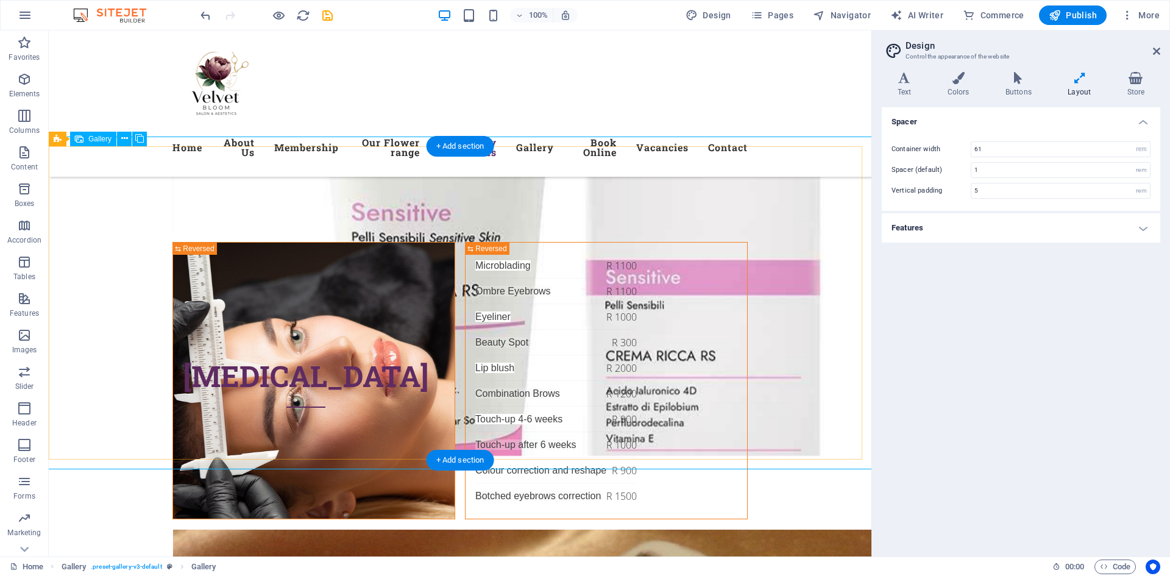
scroll to position [5326, 0]
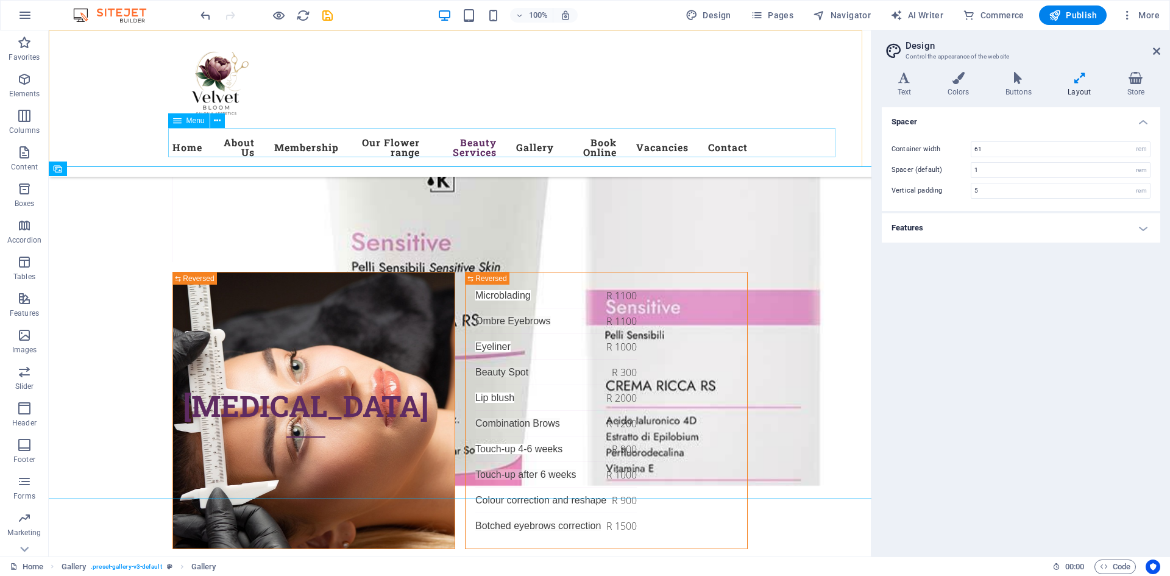
click at [572, 136] on nav "Home About Us Membership Our Flower range Beauty Services Gallery Book Online V…" at bounding box center [459, 147] width 575 height 39
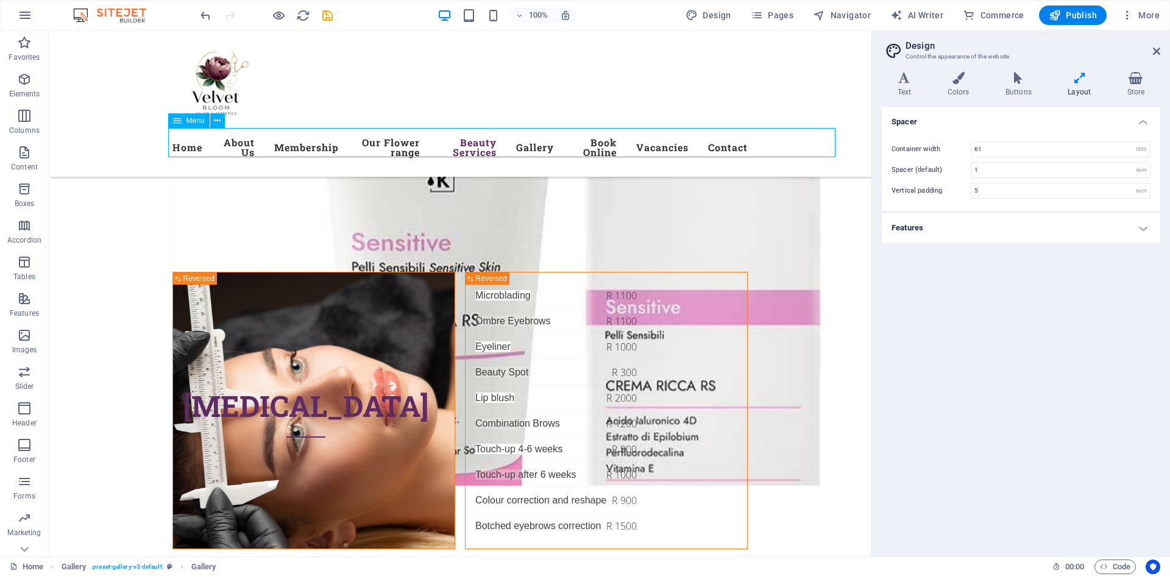
click at [572, 136] on nav "Home About Us Membership Our Flower range Beauty Services Gallery Book Online V…" at bounding box center [459, 147] width 575 height 39
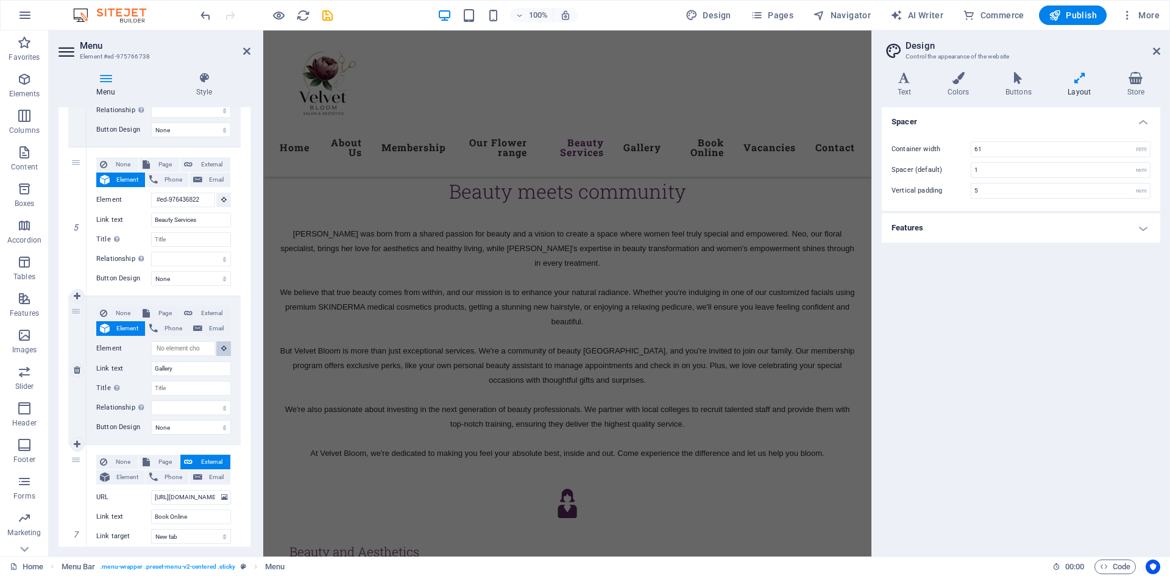
scroll to position [5053, 0]
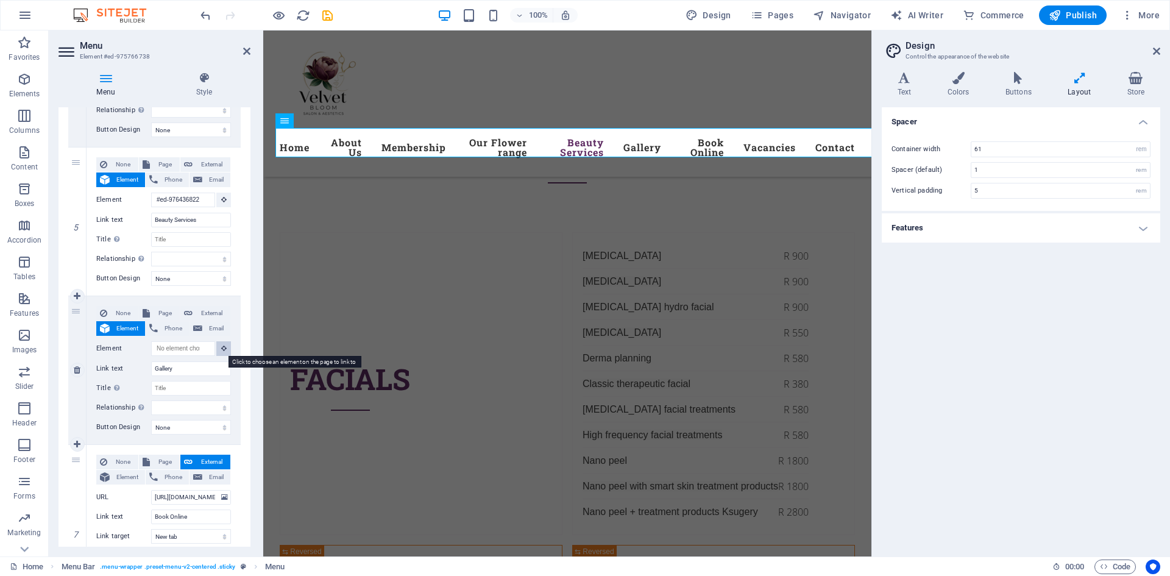
click at [220, 351] on button at bounding box center [223, 348] width 15 height 15
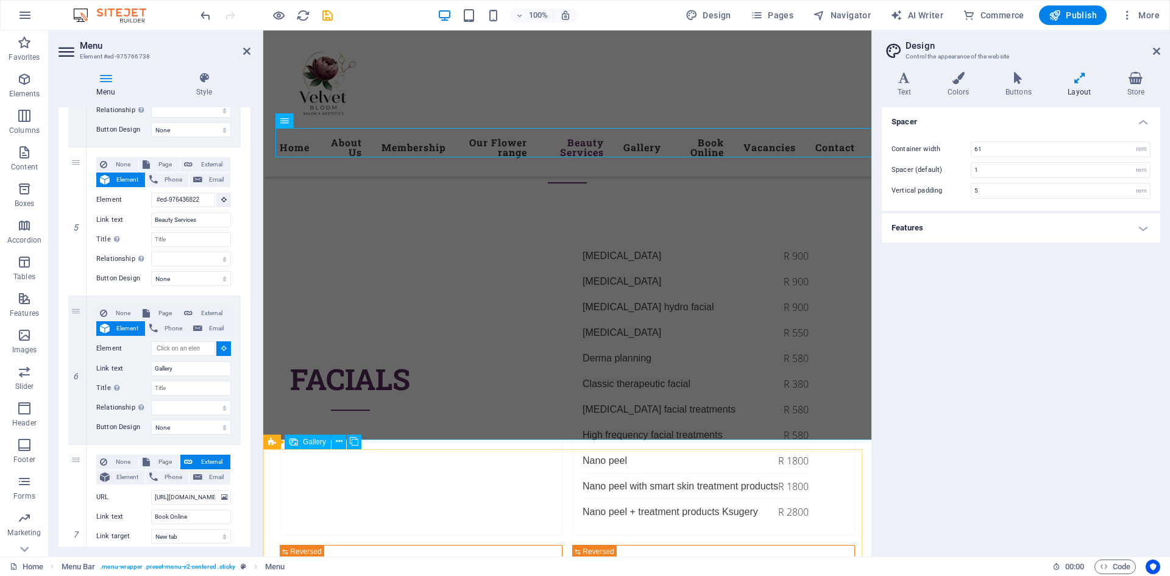
select select
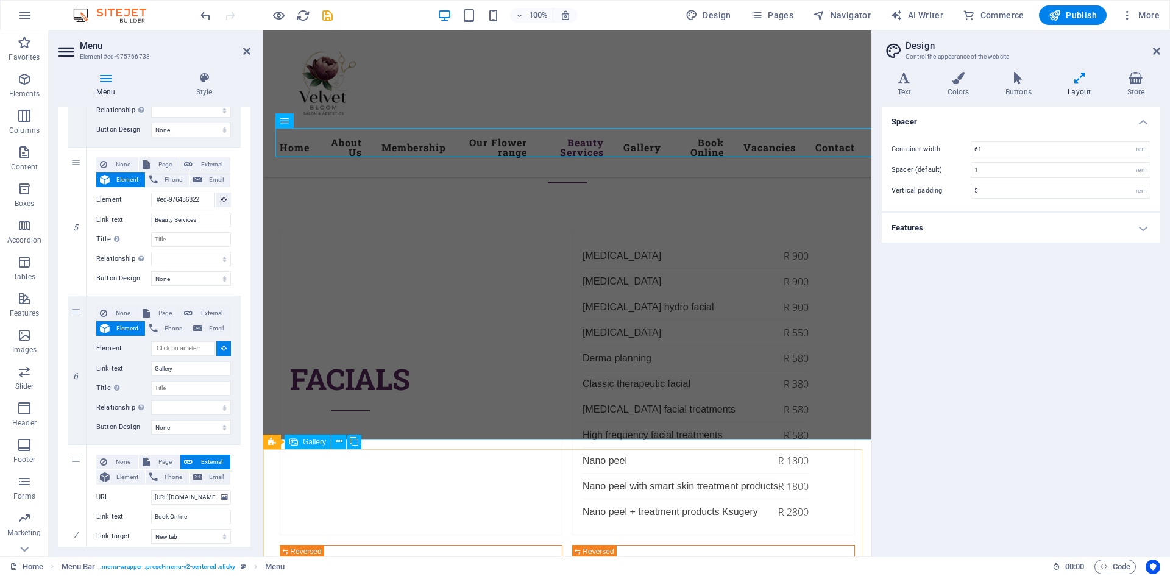
select select
type input "#ed-new-1518"
select select
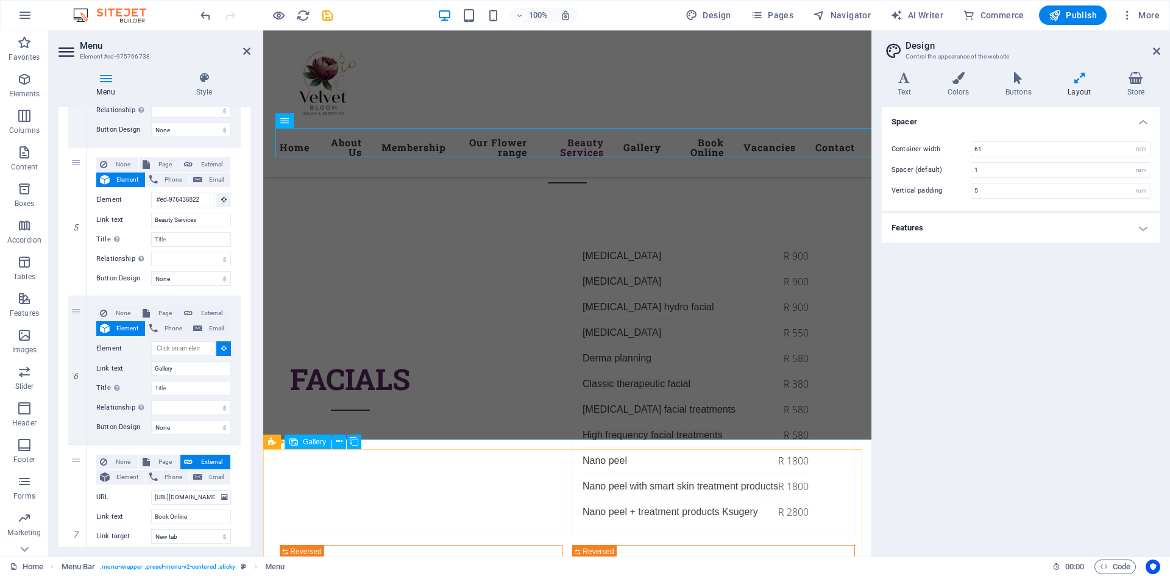
select select
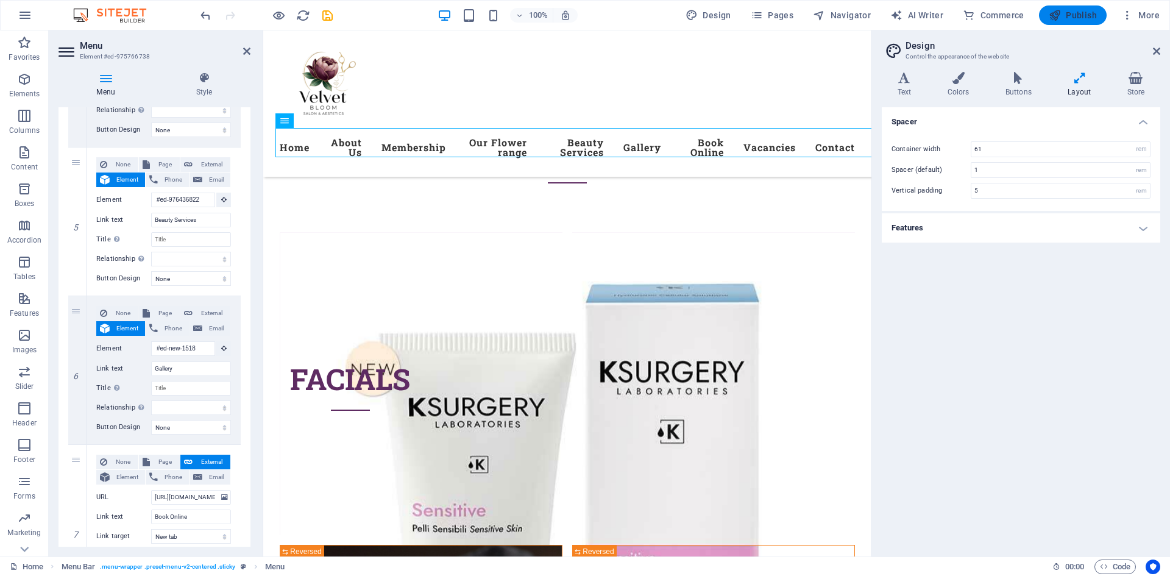
click at [1061, 7] on button "Publish" at bounding box center [1073, 14] width 68 height 19
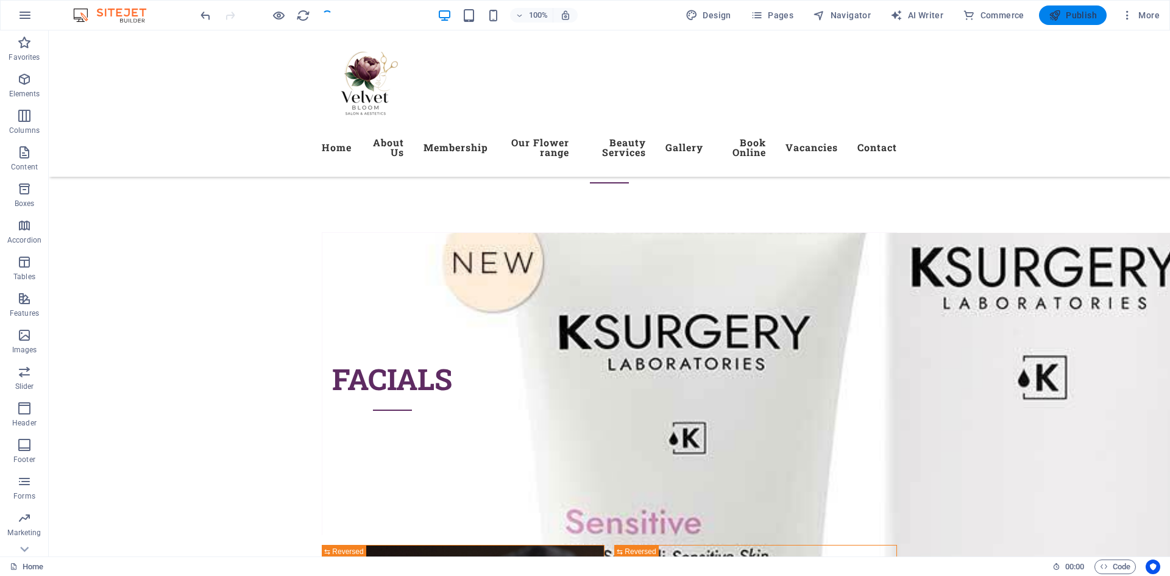
checkbox input "false"
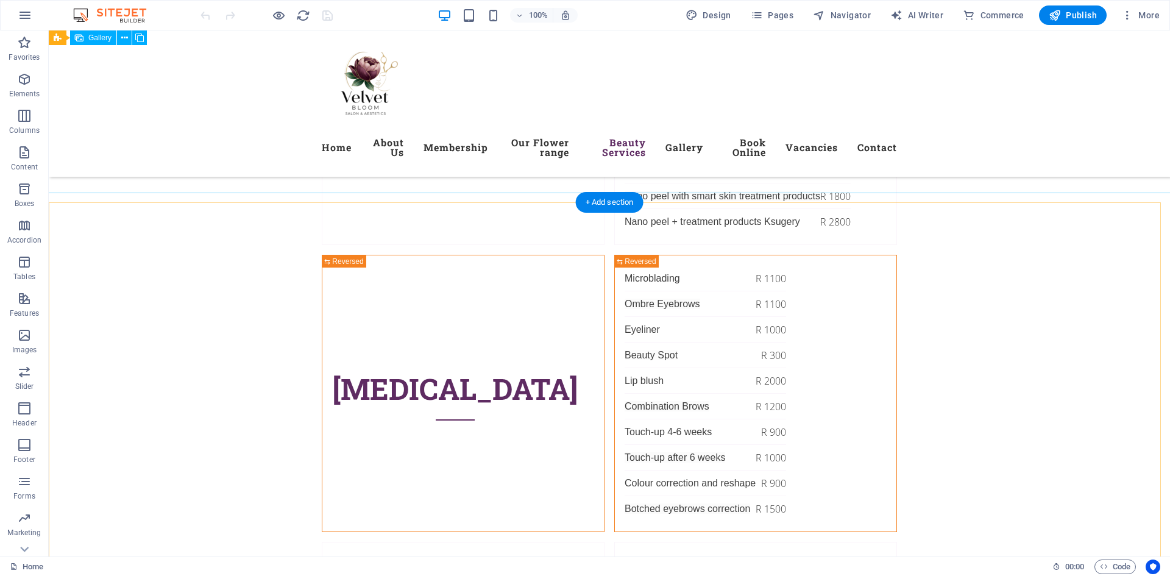
scroll to position [5300, 0]
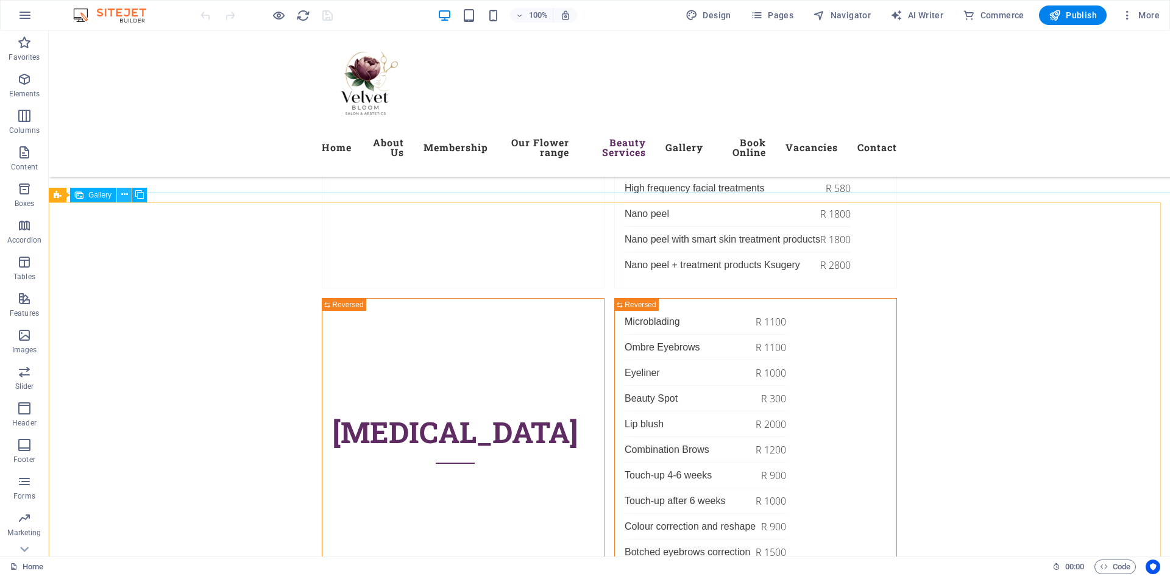
click at [124, 198] on icon at bounding box center [124, 194] width 7 height 13
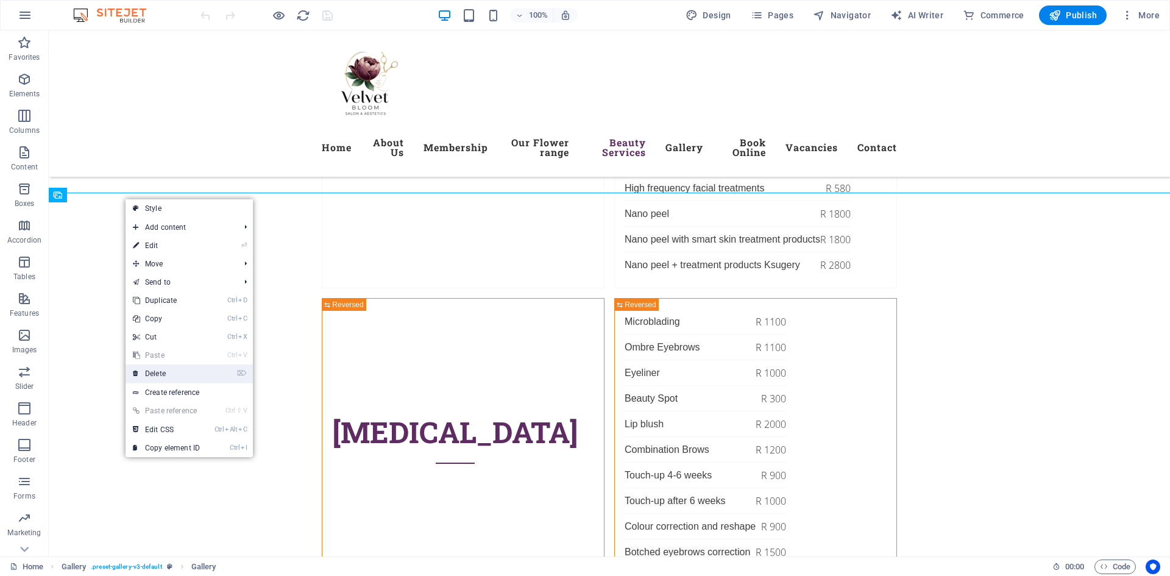
click at [172, 371] on link "⌦ Delete" at bounding box center [166, 373] width 82 height 18
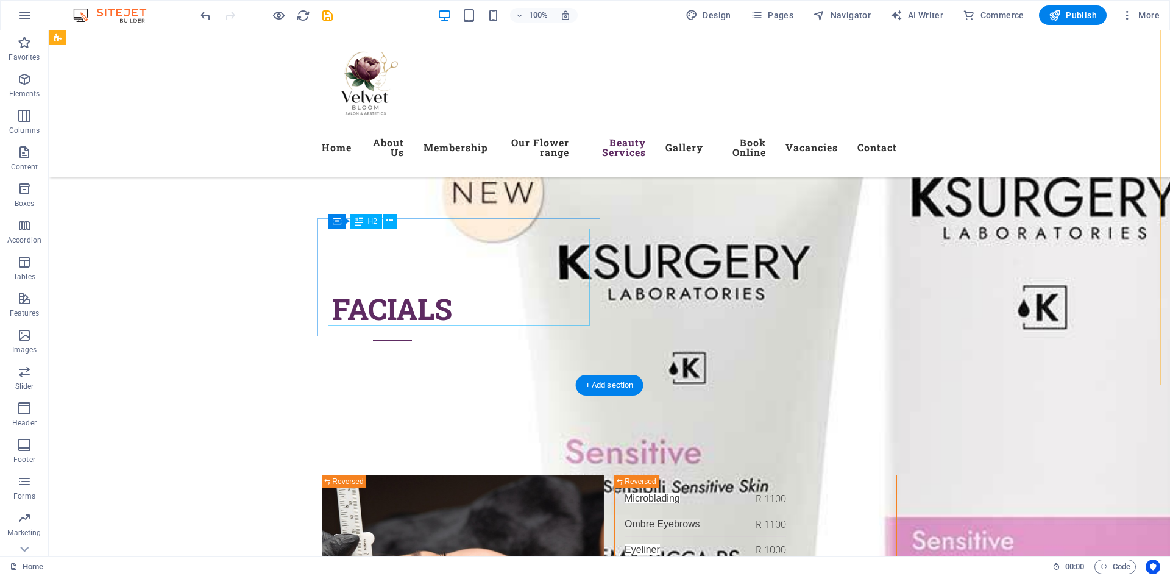
scroll to position [5117, 0]
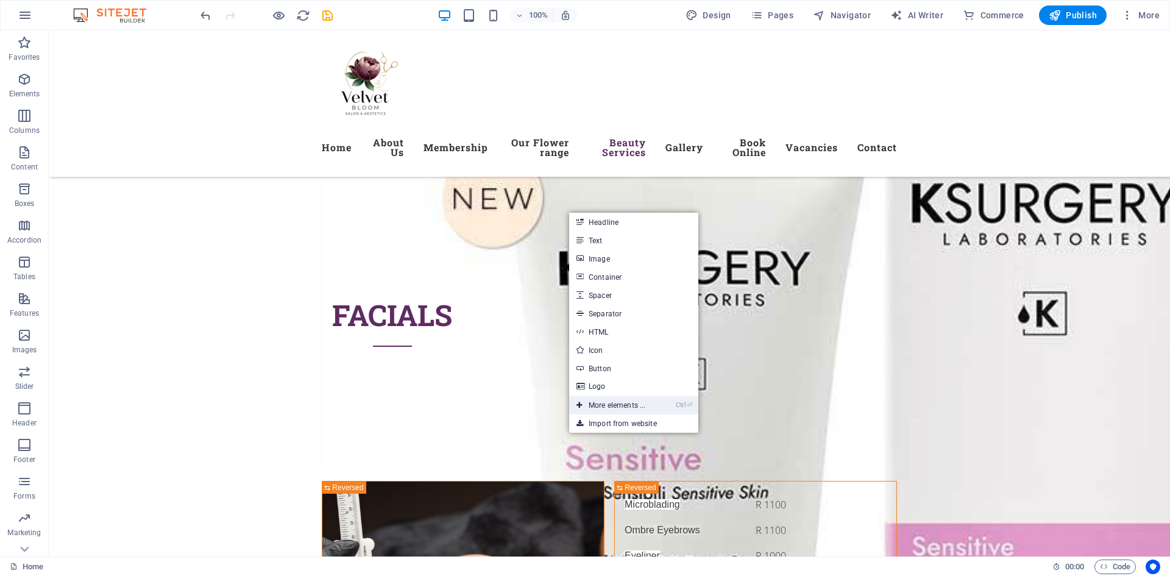
click at [603, 408] on link "Ctrl ⏎ More elements ..." at bounding box center [610, 405] width 83 height 18
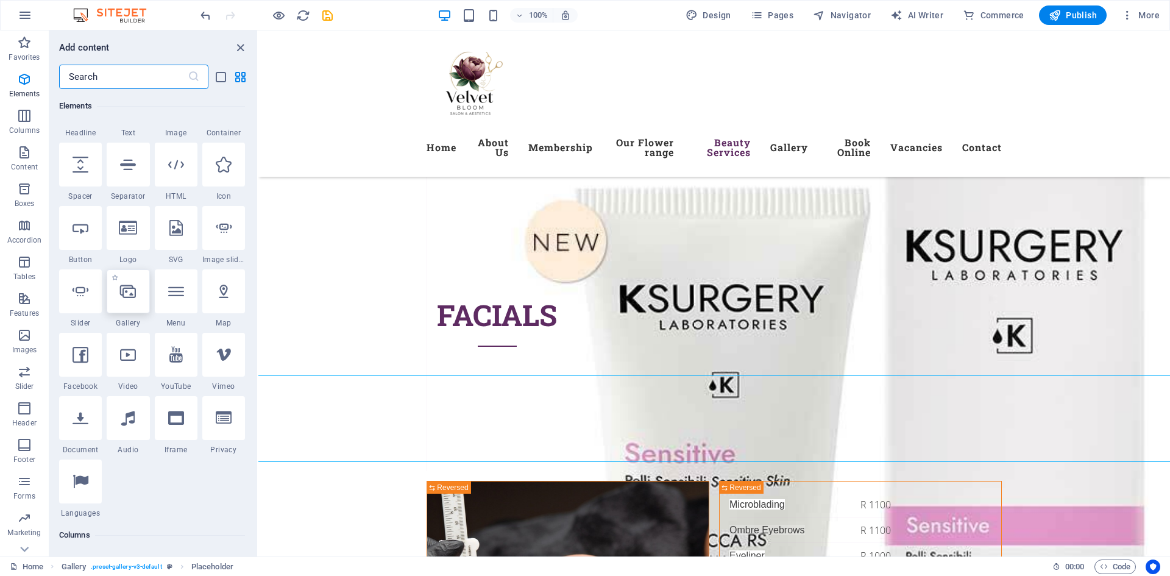
scroll to position [191, 0]
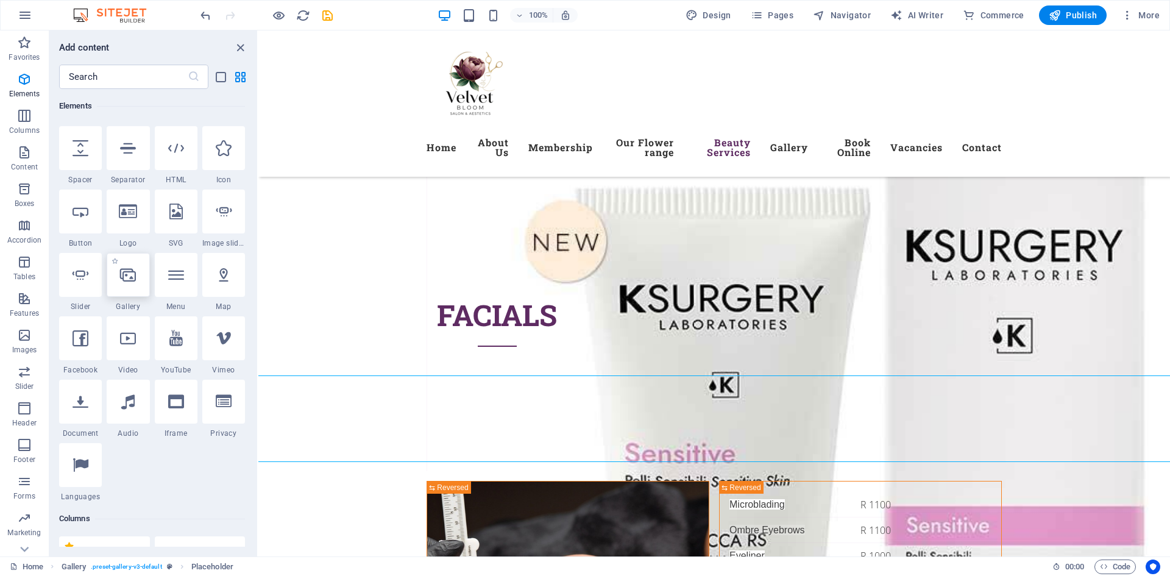
click at [129, 288] on div at bounding box center [128, 275] width 43 height 44
select select "4"
select select "%"
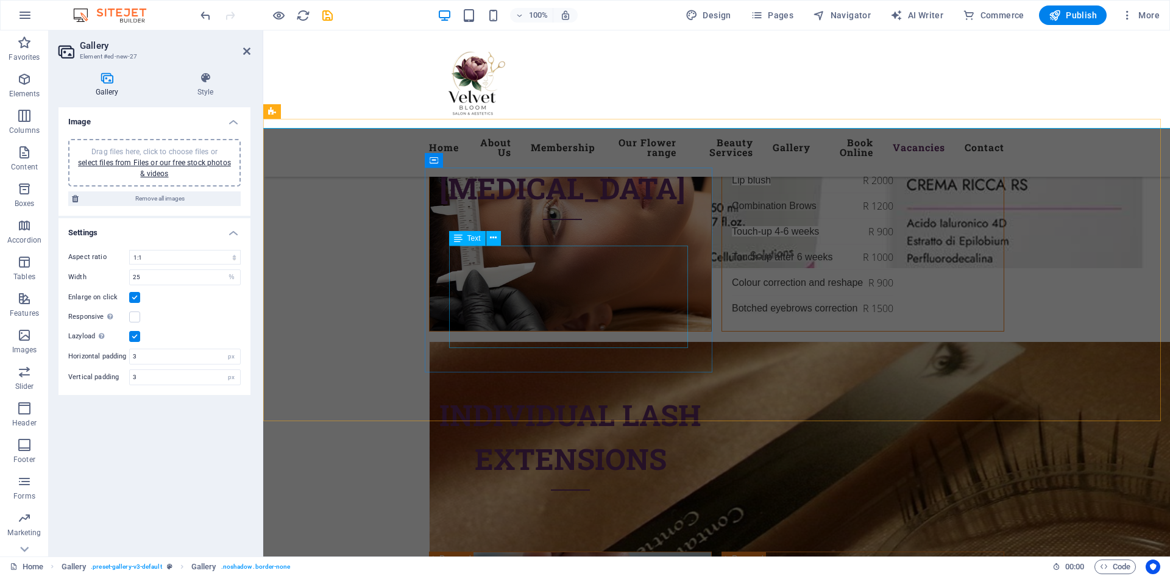
scroll to position [5300, 0]
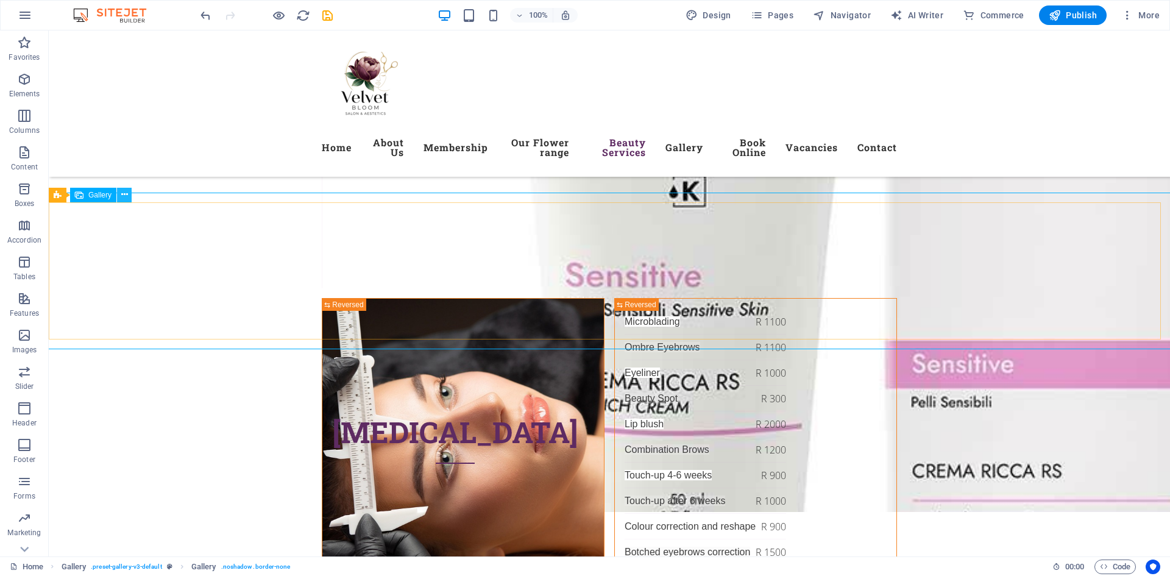
click at [125, 194] on icon at bounding box center [124, 194] width 7 height 13
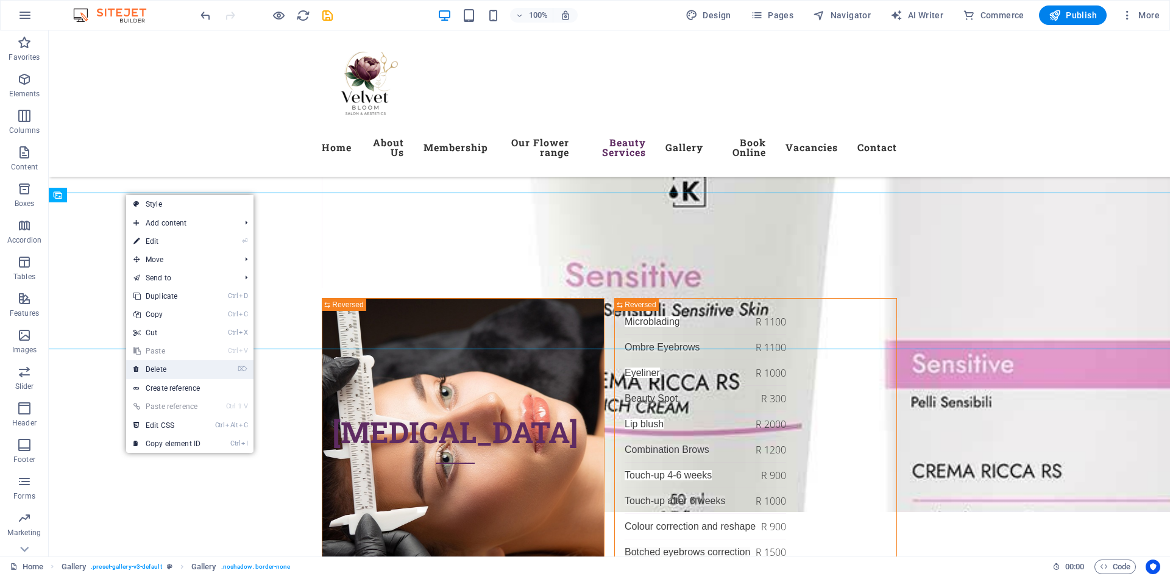
click at [174, 367] on link "⌦ Delete" at bounding box center [167, 369] width 82 height 18
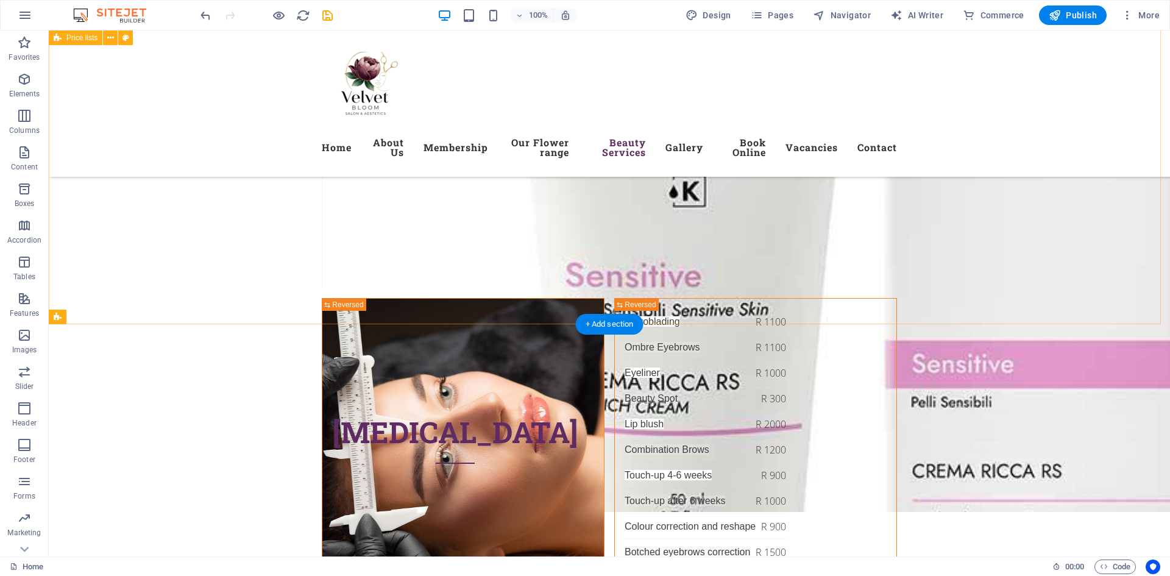
scroll to position [5178, 0]
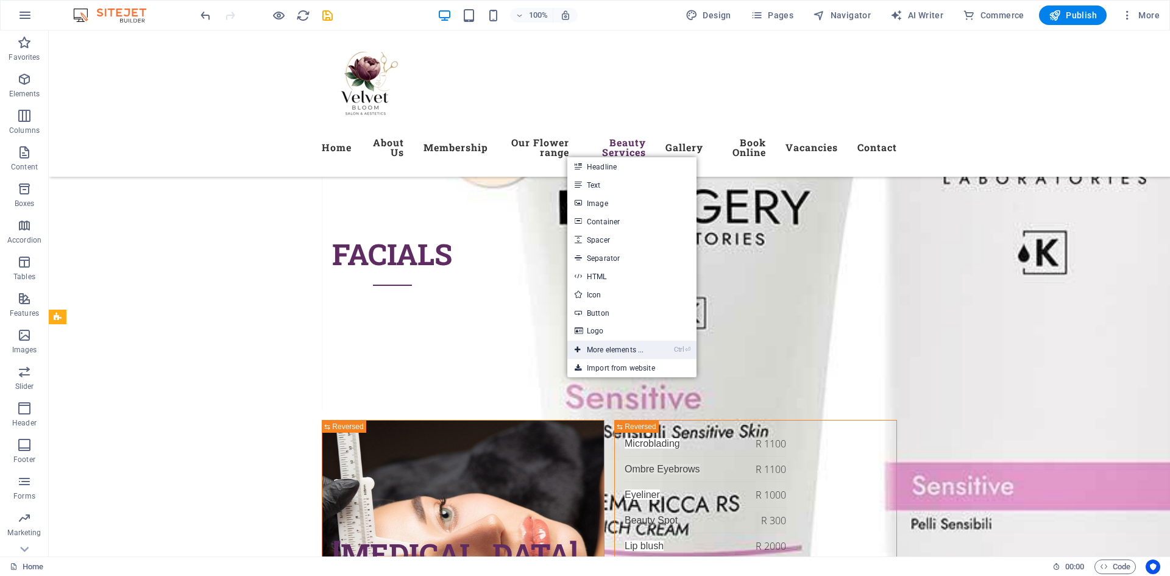
click at [610, 350] on link "Ctrl ⏎ More elements ..." at bounding box center [608, 350] width 83 height 18
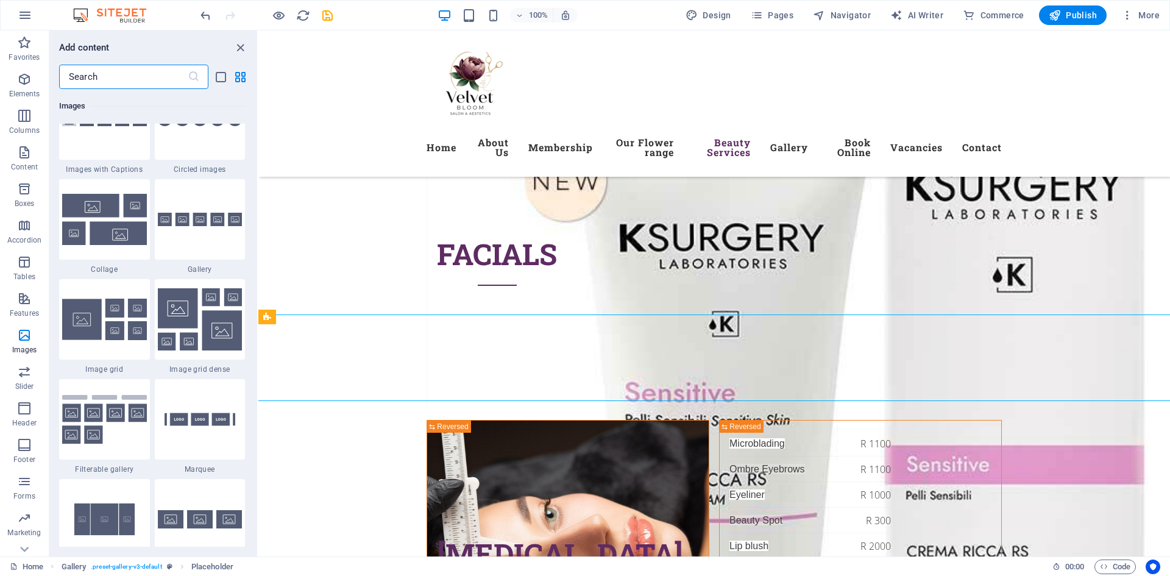
scroll to position [6282, 0]
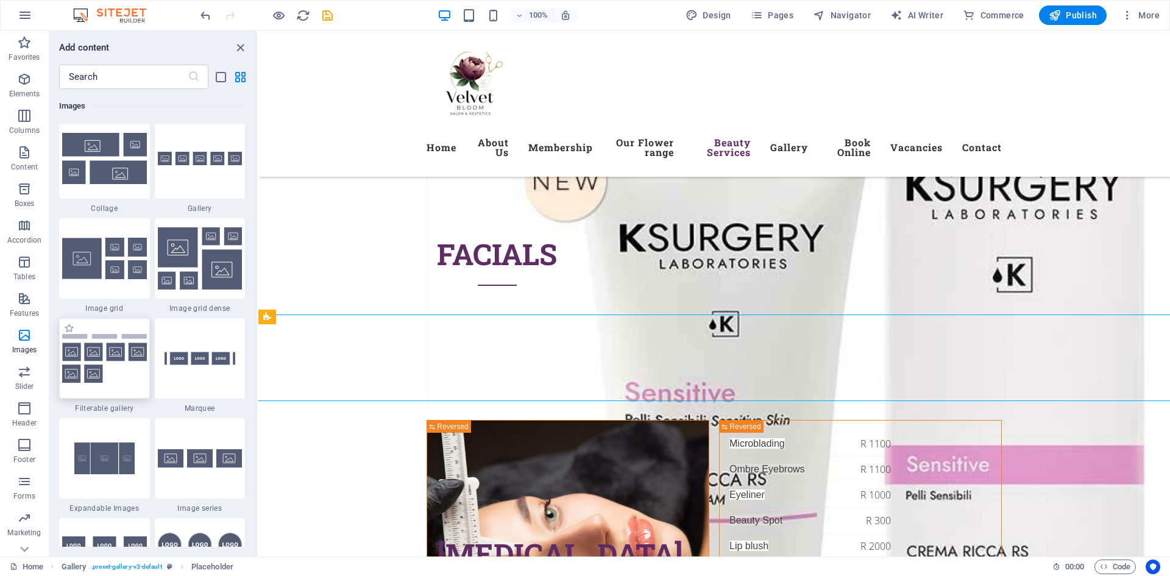
click at [112, 363] on img at bounding box center [104, 358] width 85 height 49
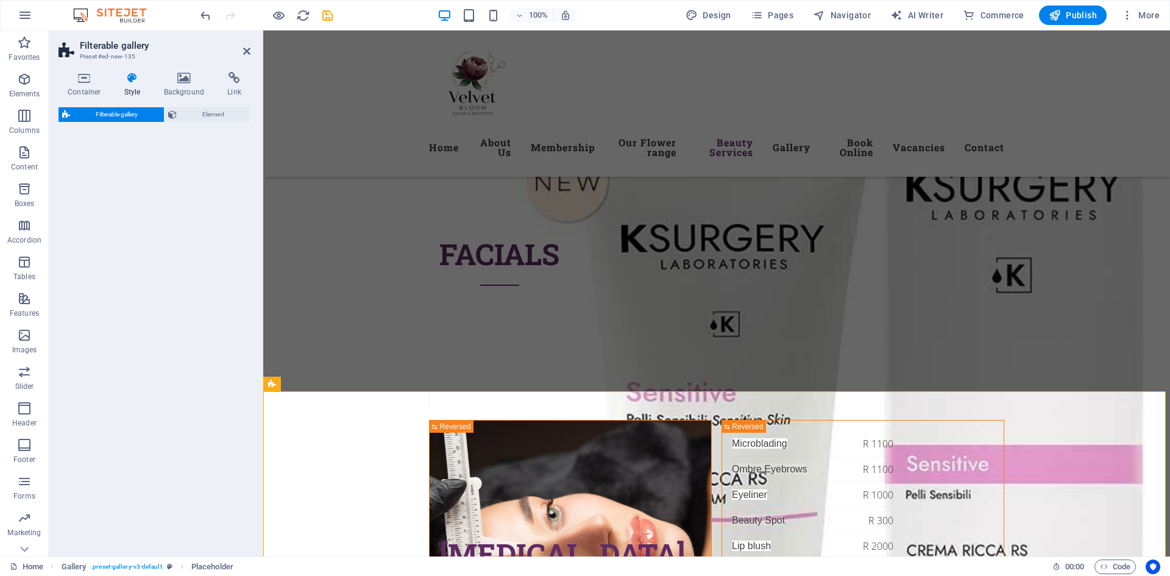
select select "rem"
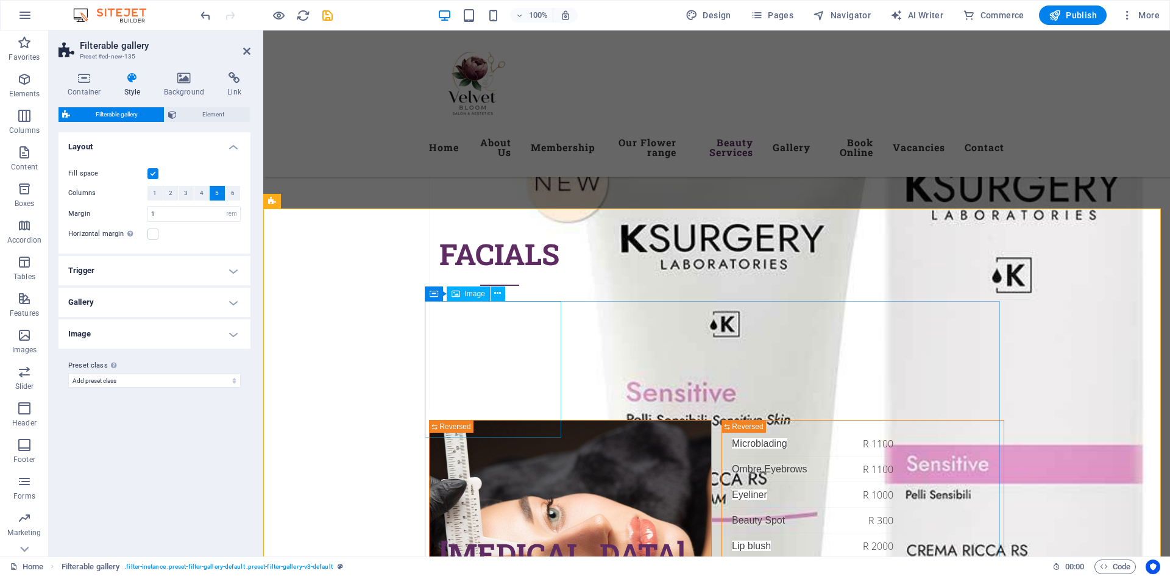
scroll to position [5361, 0]
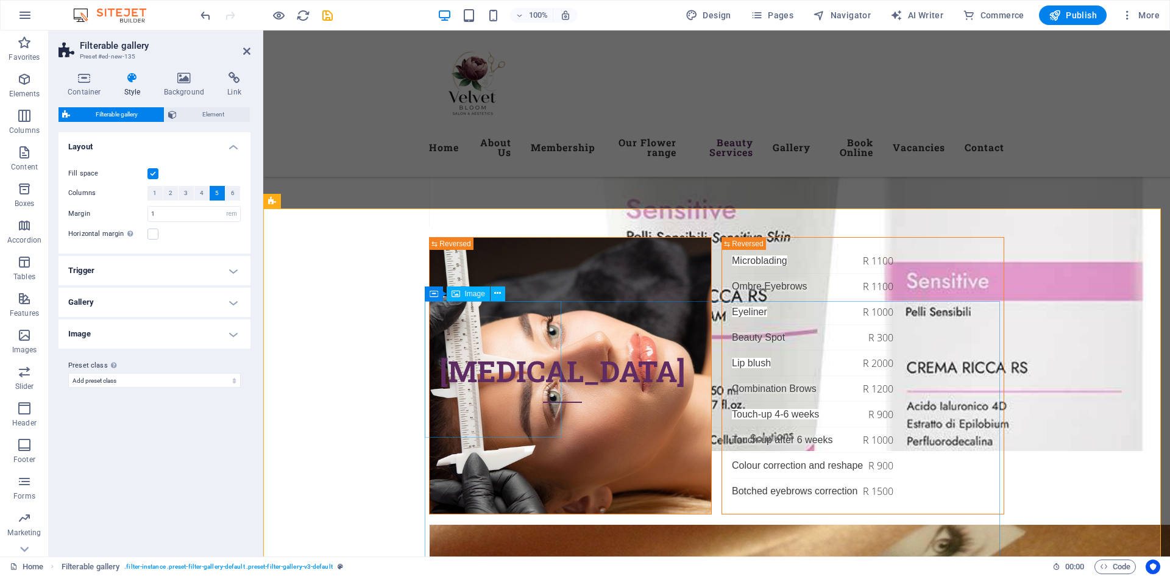
select select "%"
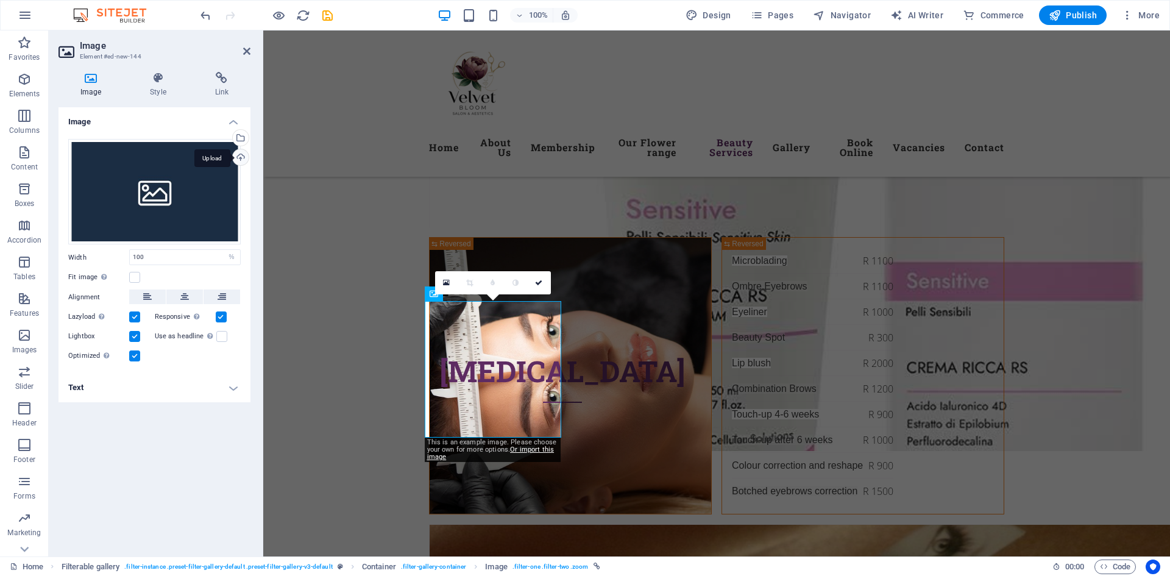
click at [241, 161] on div "Upload" at bounding box center [239, 158] width 18 height 18
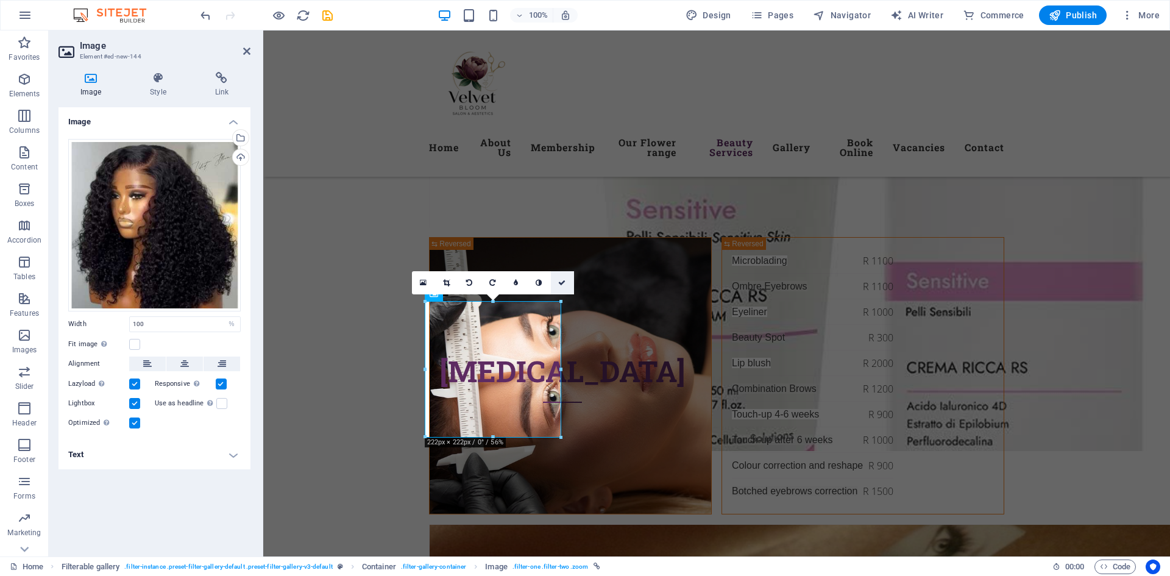
click at [562, 283] on icon at bounding box center [561, 282] width 7 height 7
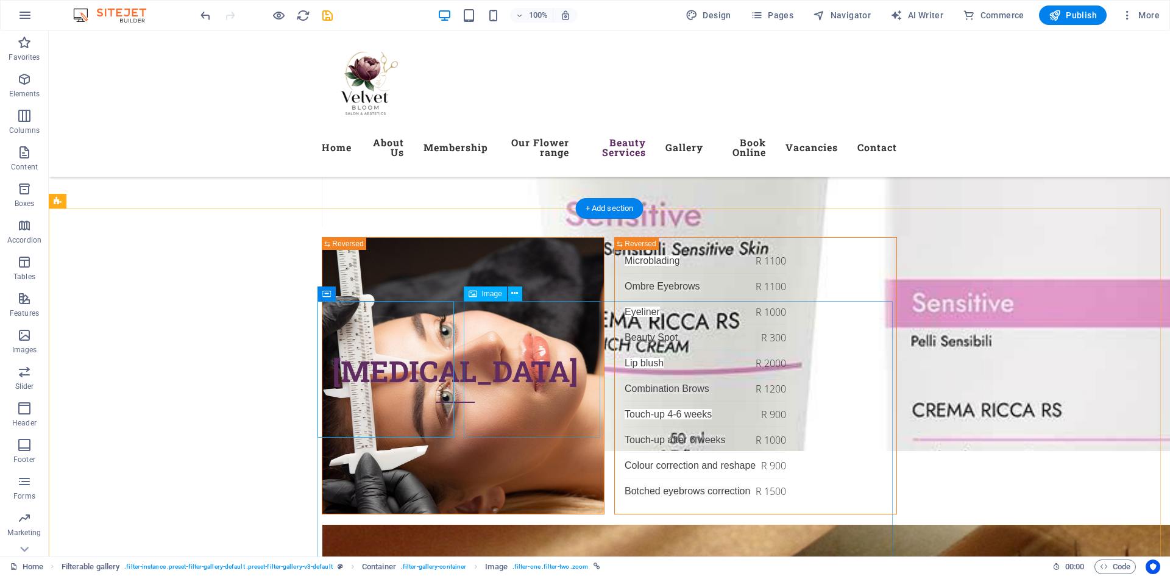
select select "%"
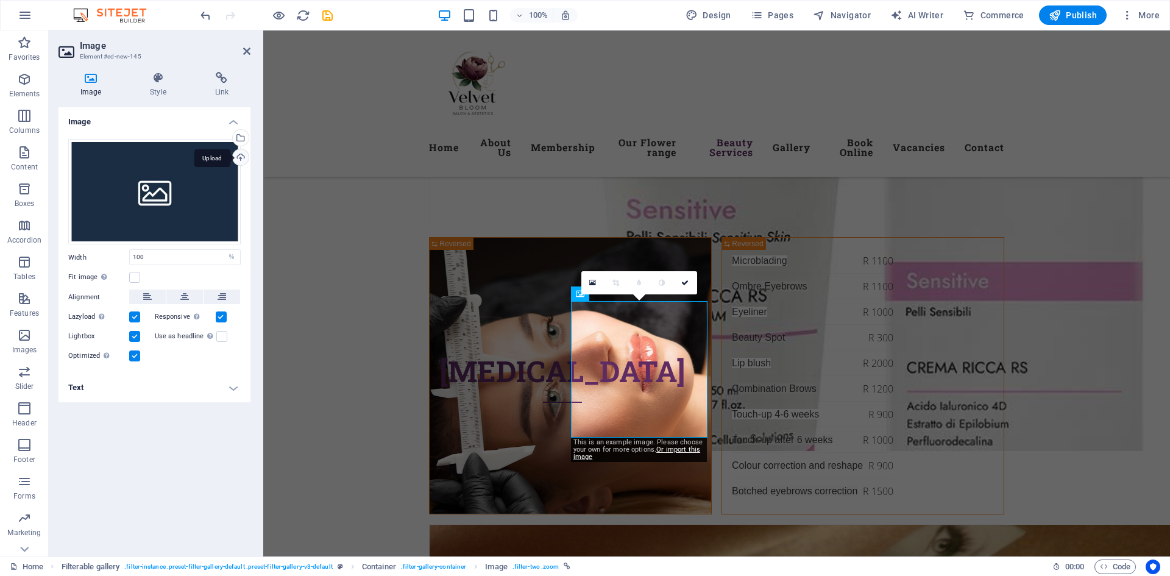
click at [238, 158] on div "Upload" at bounding box center [239, 158] width 18 height 18
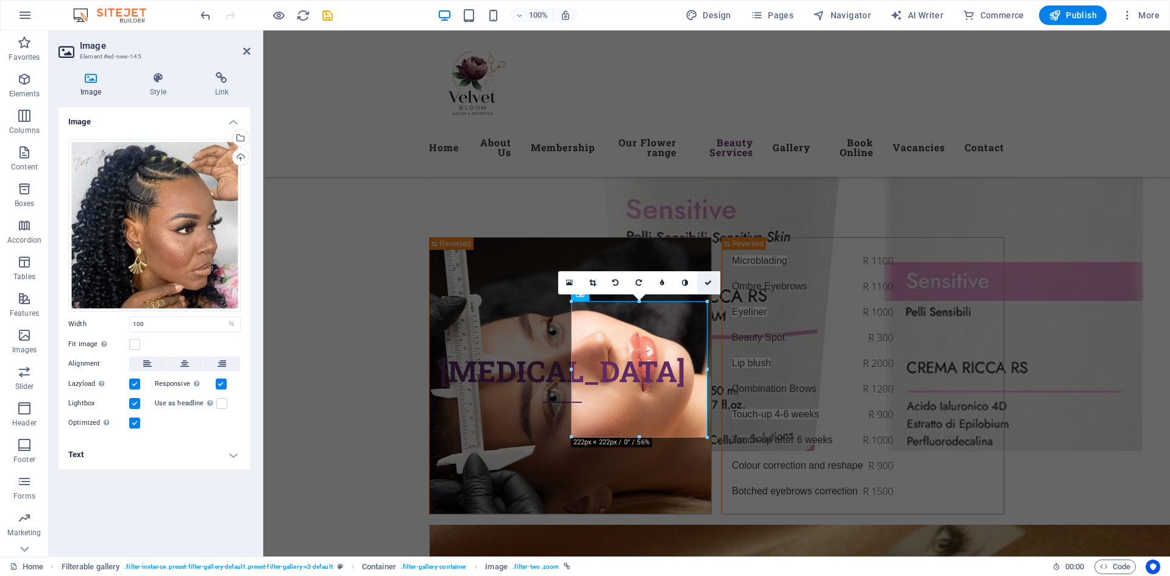
click at [706, 281] on icon at bounding box center [707, 282] width 7 height 7
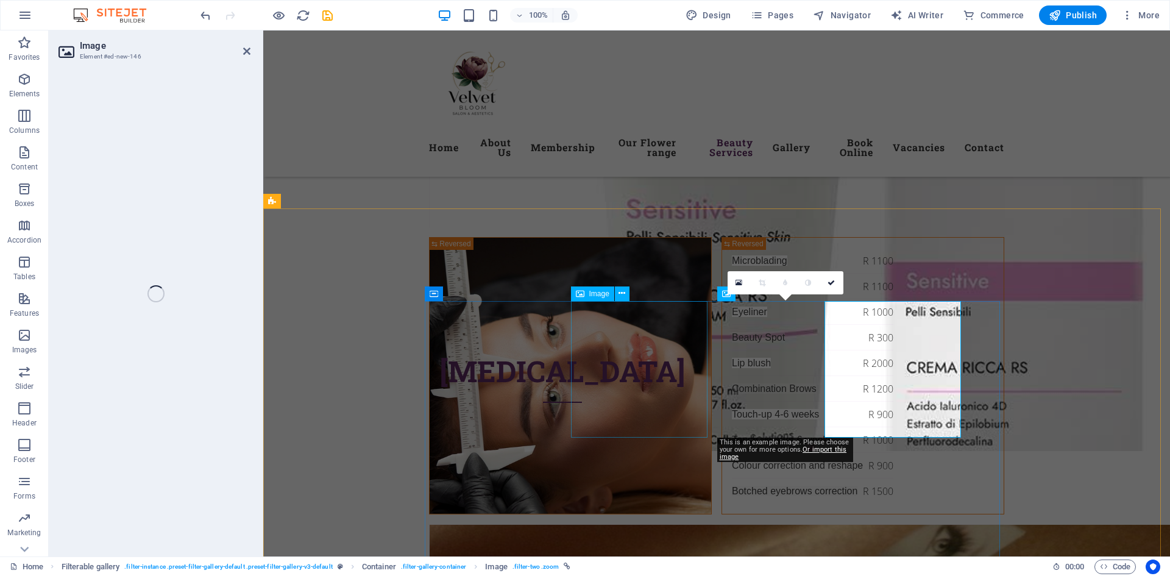
select select "%"
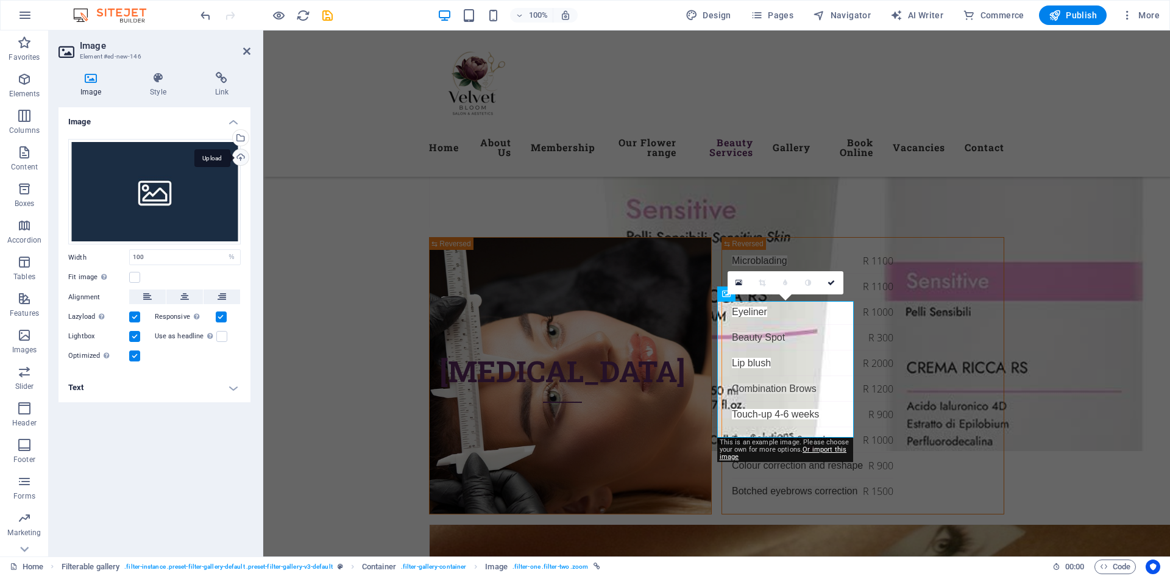
click at [238, 158] on div "Upload" at bounding box center [239, 158] width 18 height 18
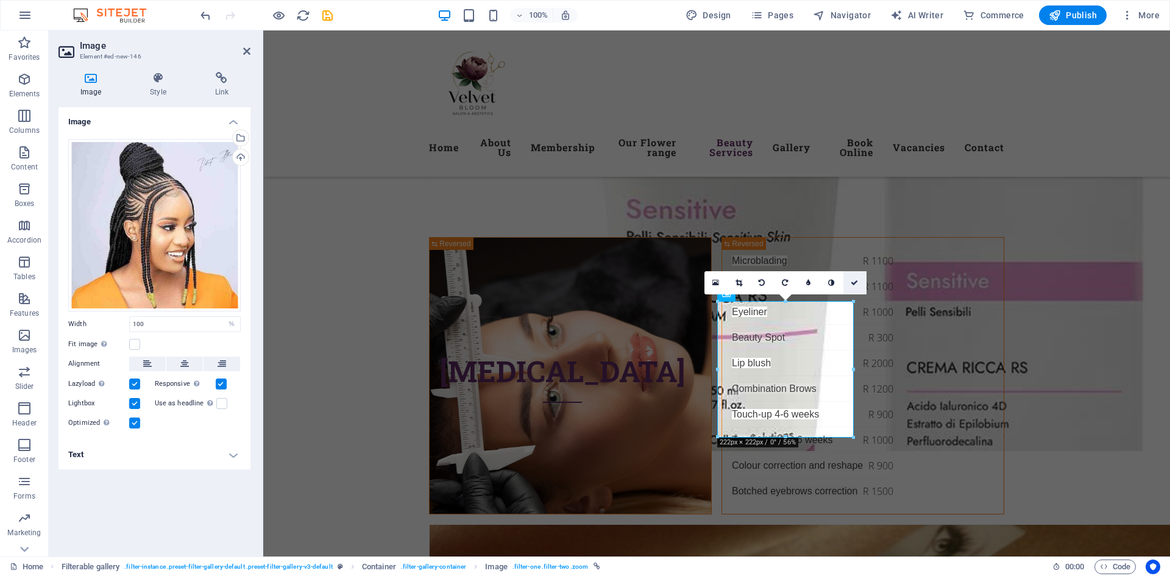
click at [857, 288] on link at bounding box center [854, 282] width 23 height 23
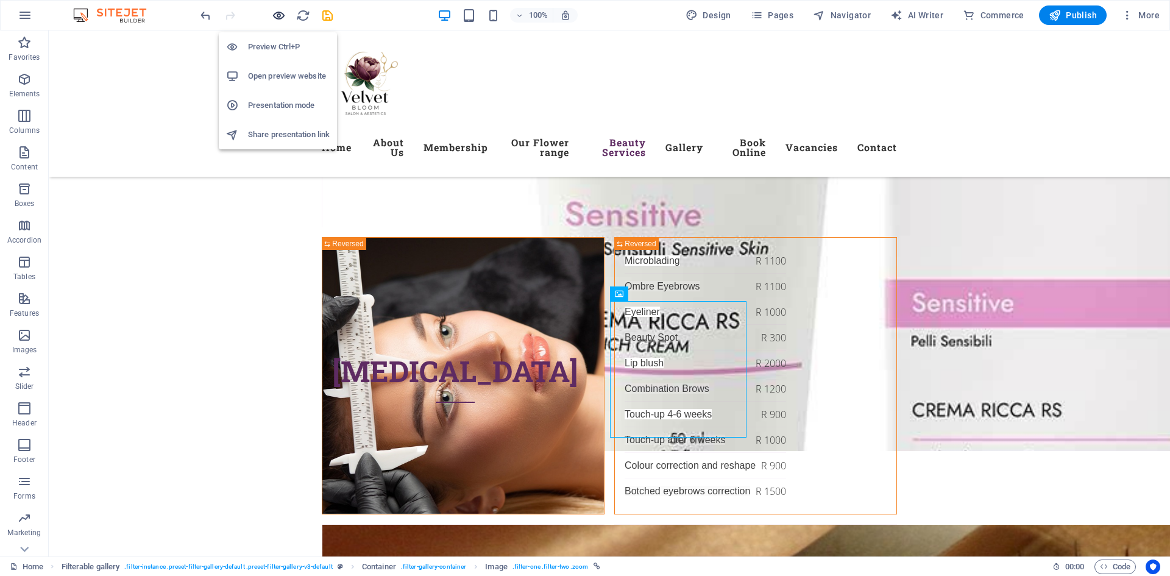
click at [275, 15] on icon "button" at bounding box center [279, 16] width 14 height 14
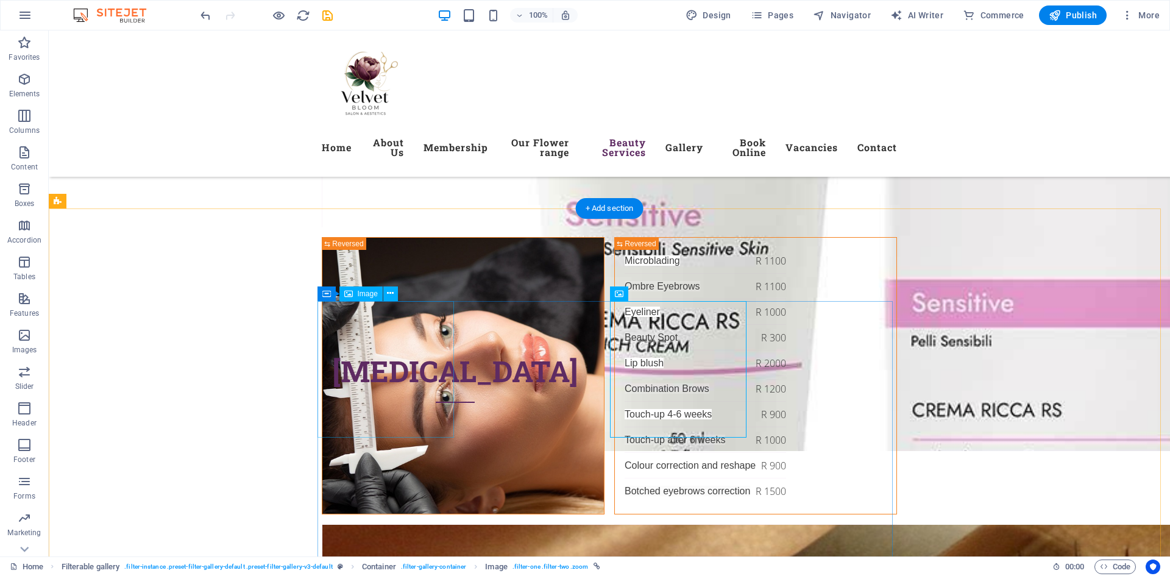
select select "%"
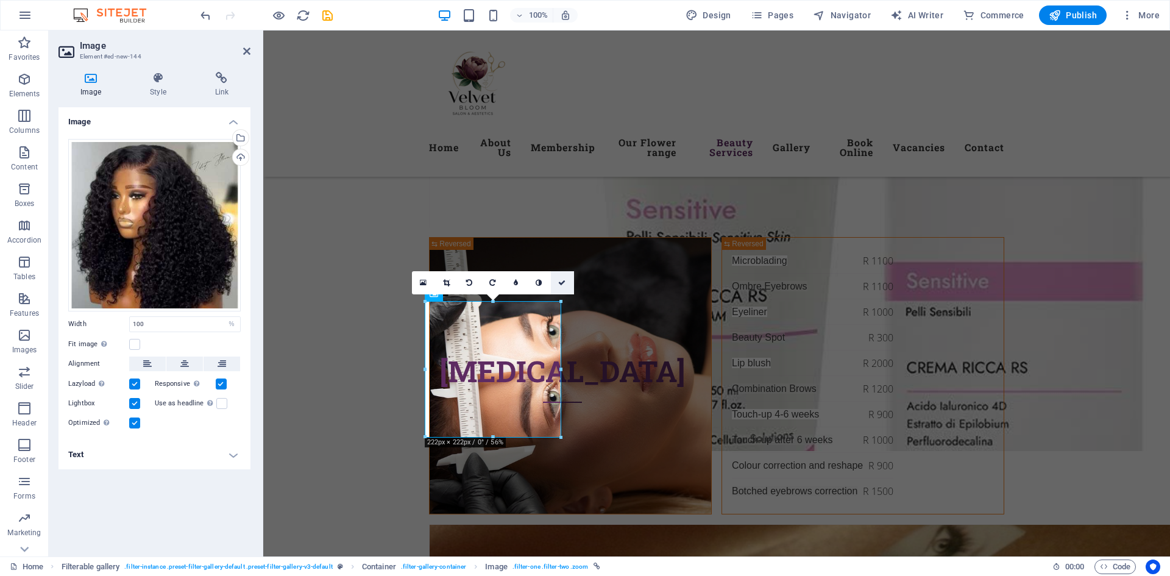
drag, startPoint x: 542, startPoint y: 284, endPoint x: 563, endPoint y: 283, distance: 22.0
click at [563, 283] on icon at bounding box center [561, 282] width 7 height 7
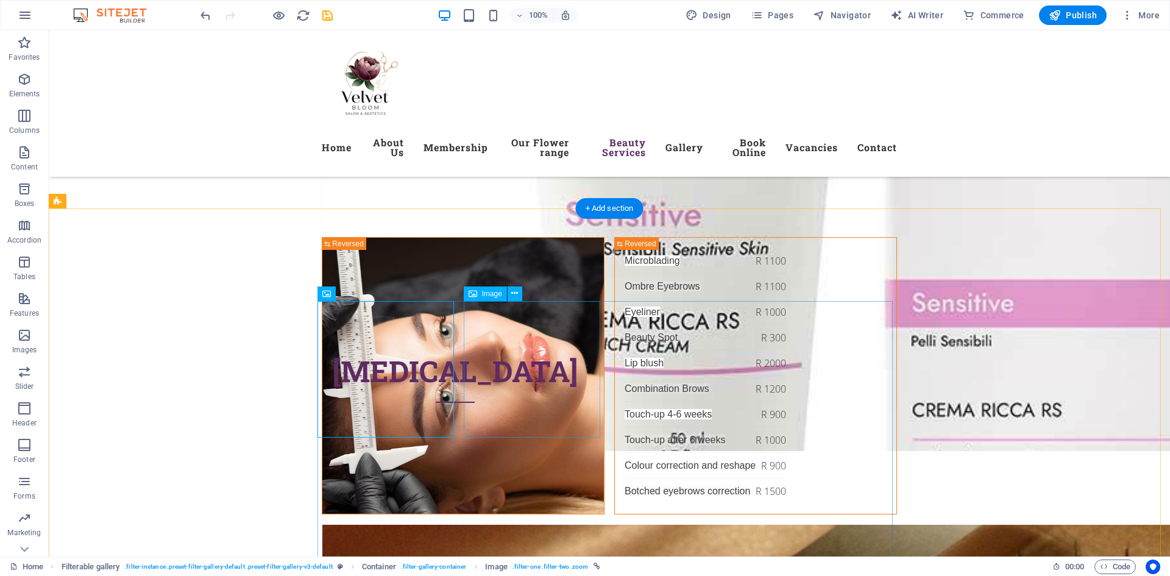
select select "%"
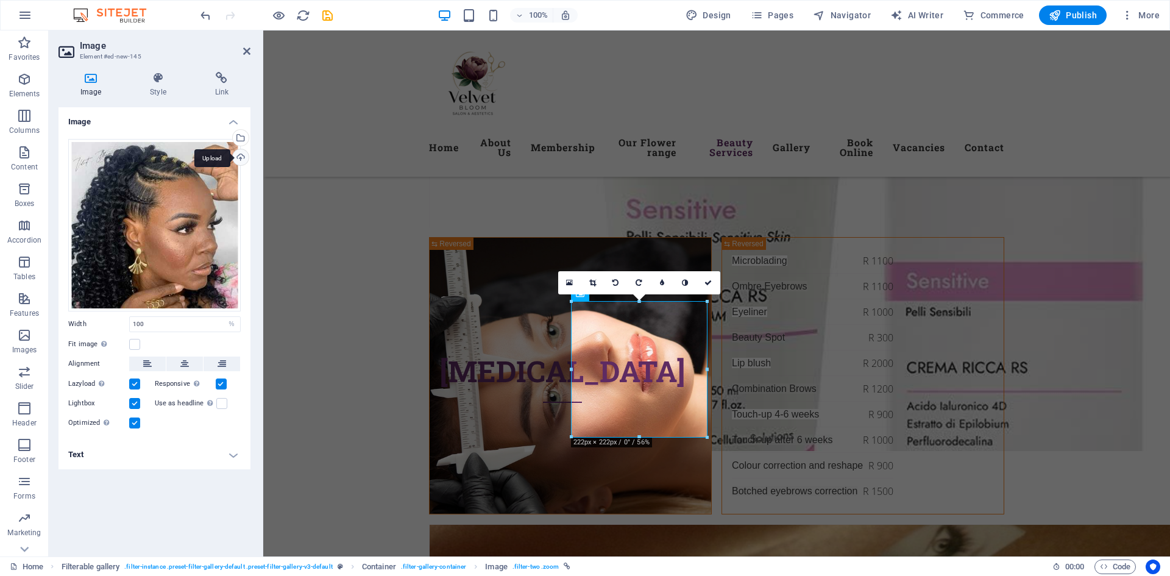
click at [240, 158] on div "Upload" at bounding box center [239, 158] width 18 height 18
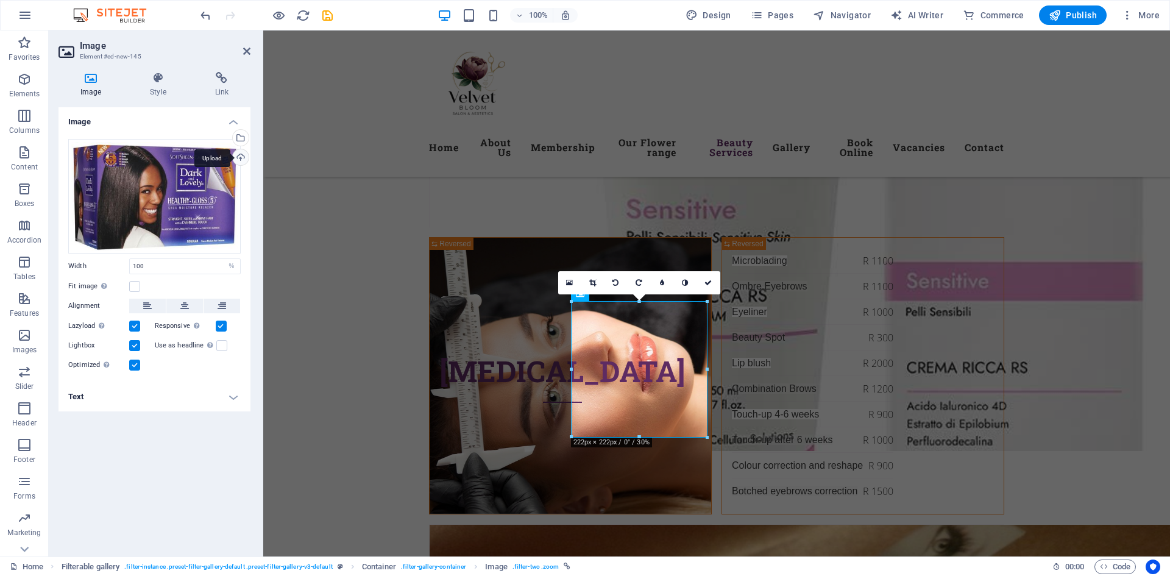
click at [239, 156] on div "Upload" at bounding box center [239, 158] width 18 height 18
click at [708, 279] on icon at bounding box center [707, 282] width 7 height 7
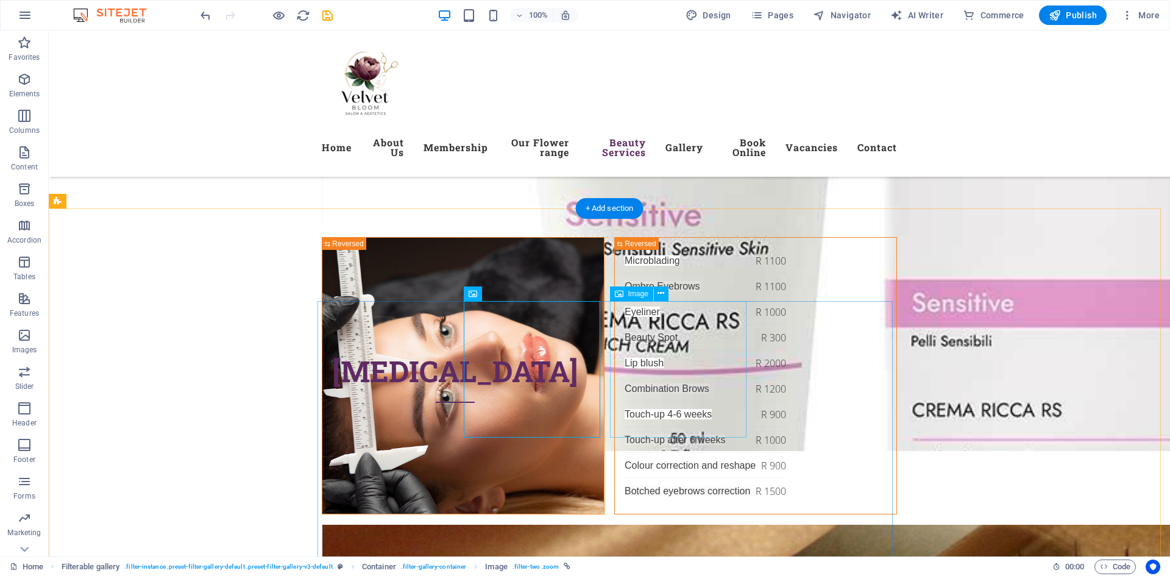
select select "%"
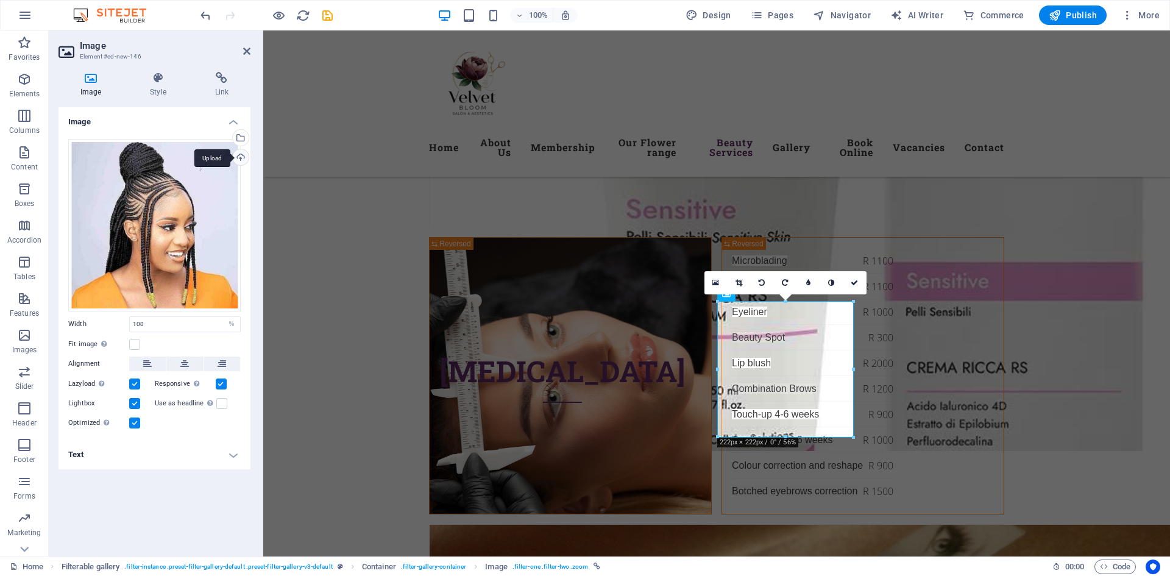
click at [242, 160] on div "Upload" at bounding box center [239, 158] width 18 height 18
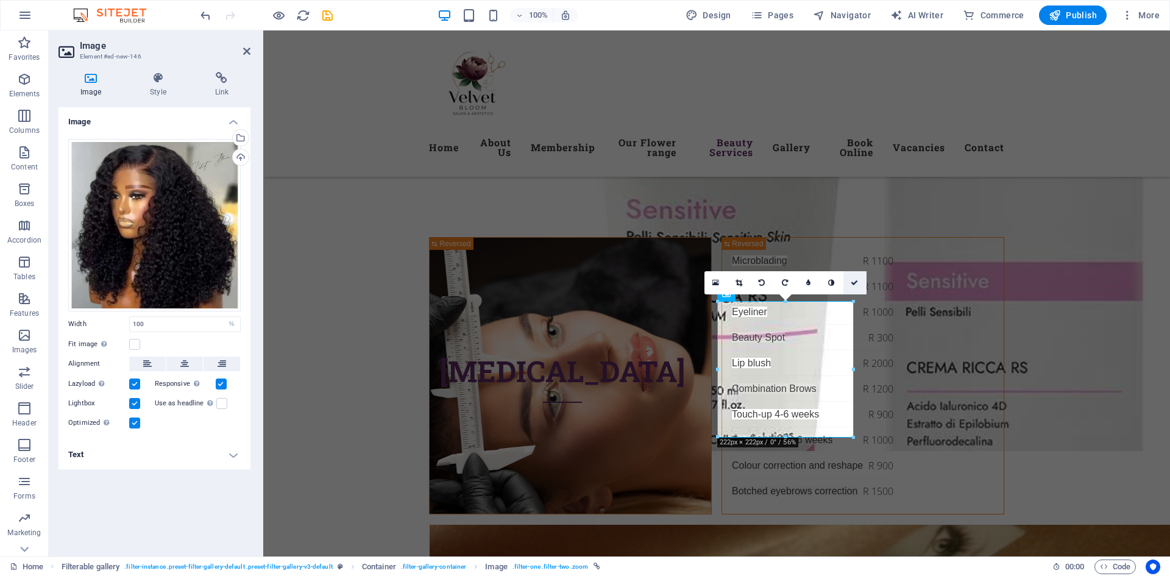
drag, startPoint x: 825, startPoint y: 267, endPoint x: 856, endPoint y: 284, distance: 35.4
click at [856, 284] on icon at bounding box center [853, 282] width 7 height 7
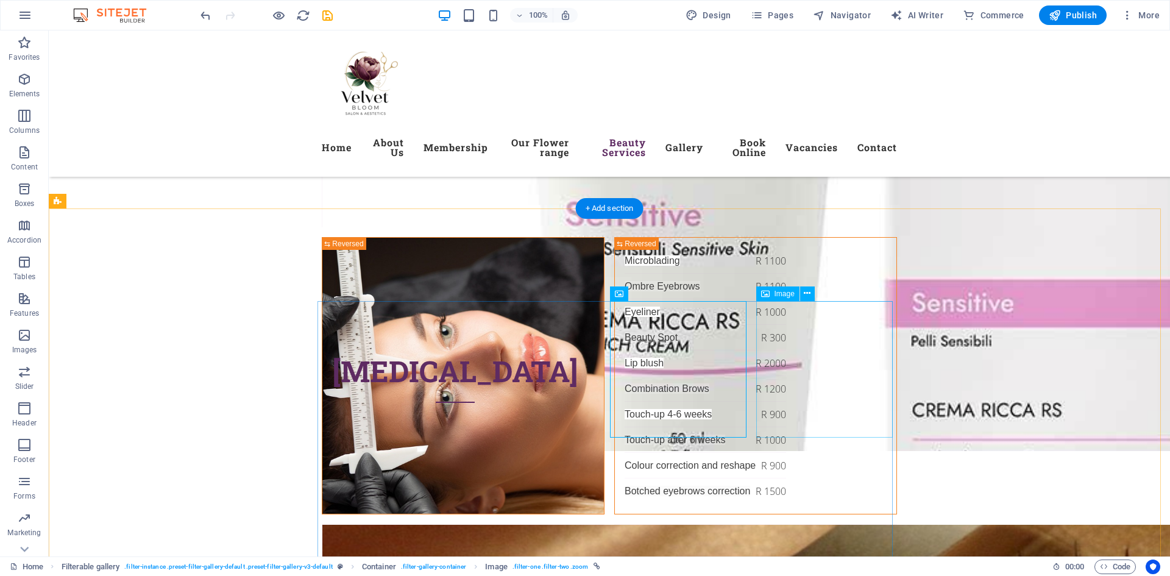
select select "%"
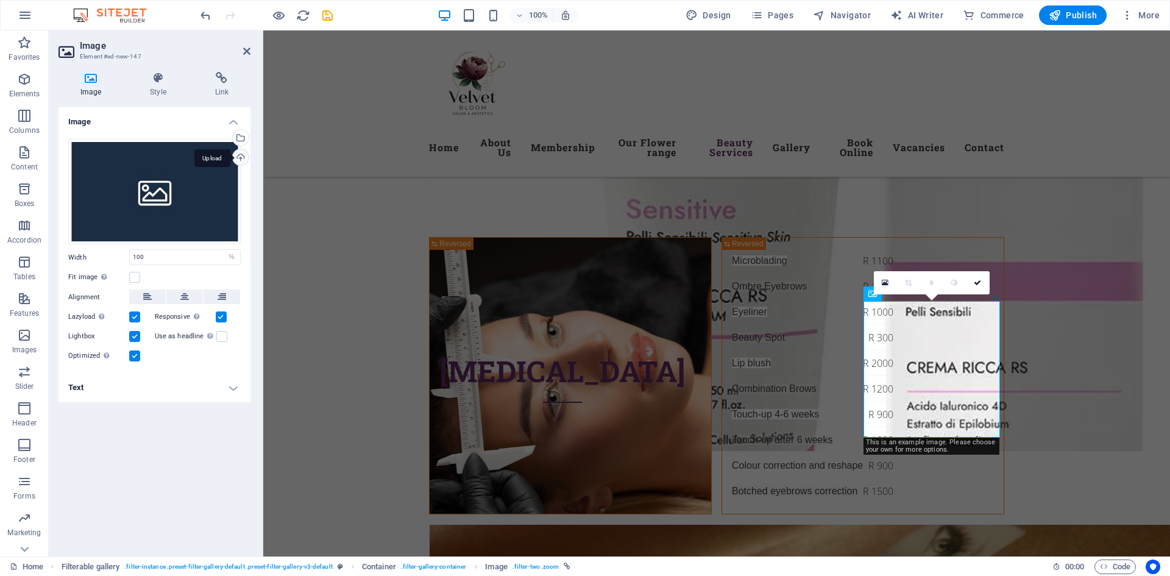
click at [236, 161] on div "Upload" at bounding box center [239, 158] width 18 height 18
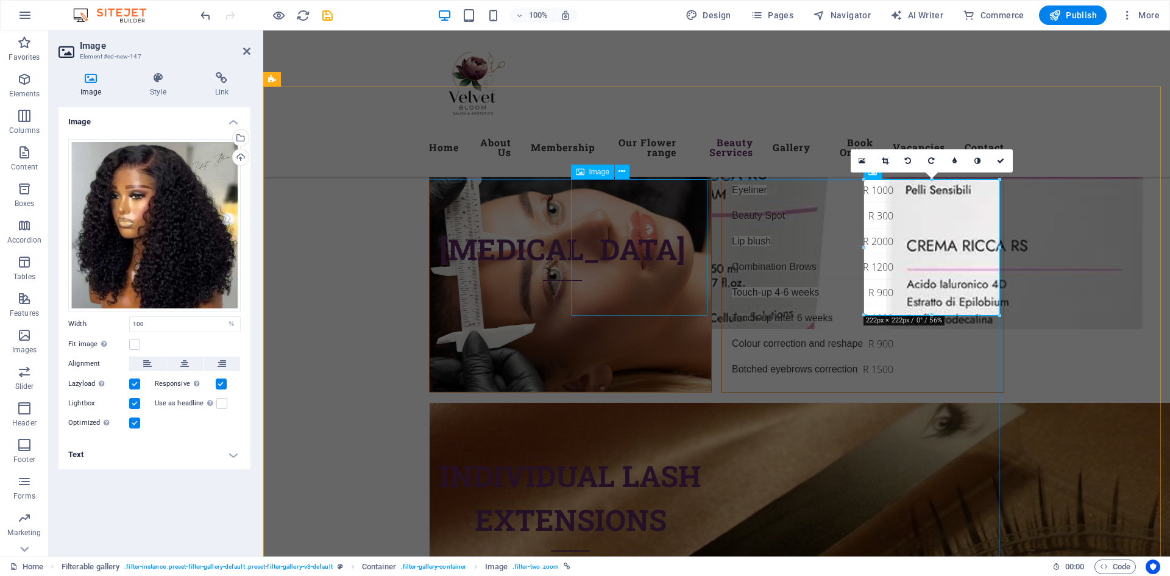
scroll to position [5422, 0]
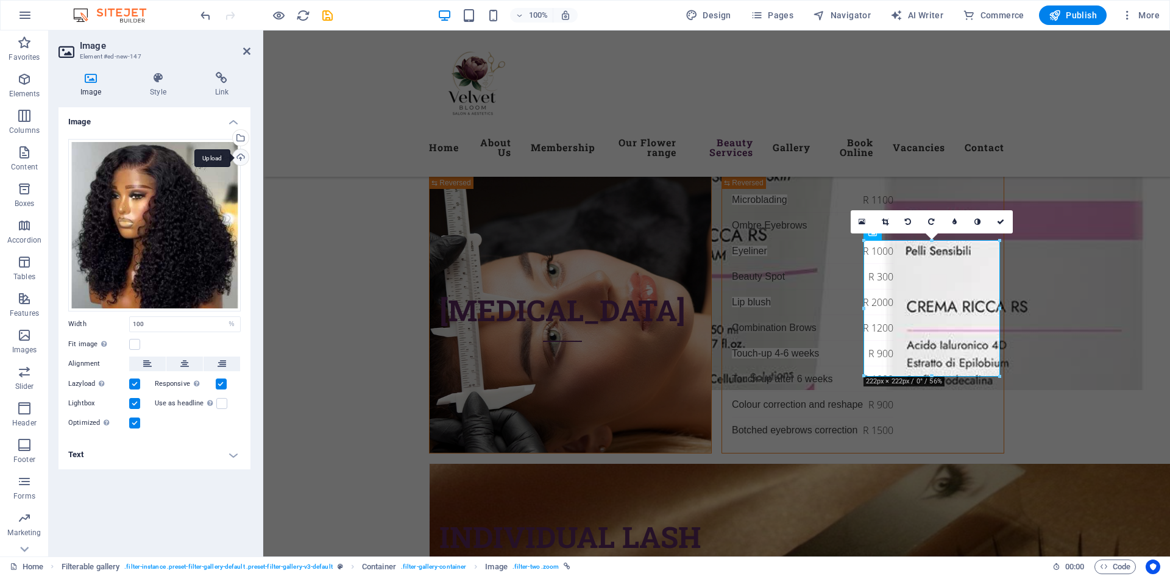
click at [244, 157] on div "Upload" at bounding box center [239, 158] width 18 height 18
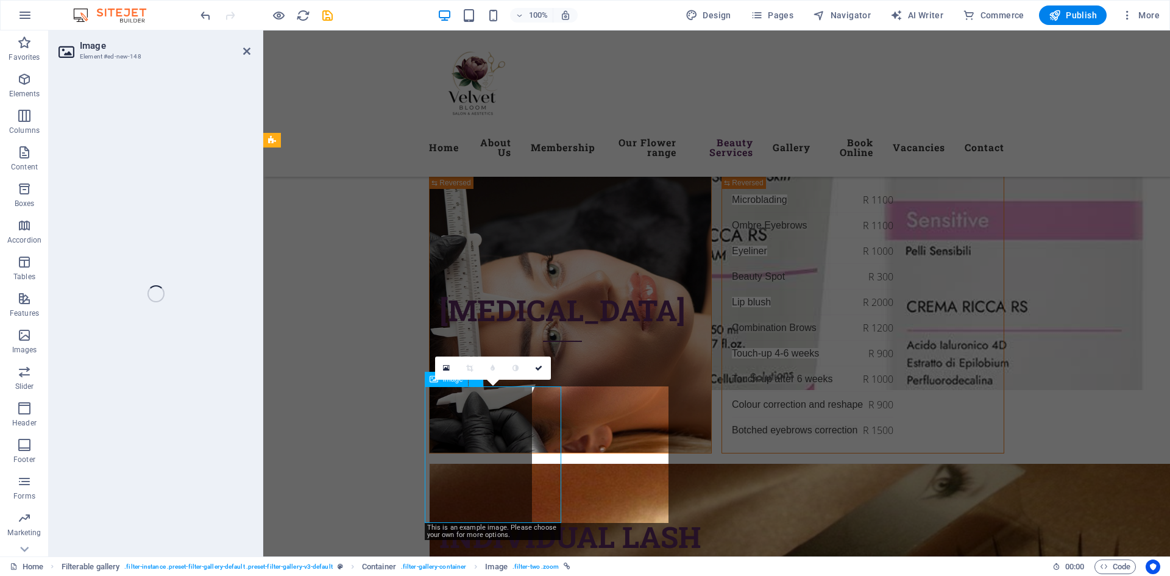
select select "%"
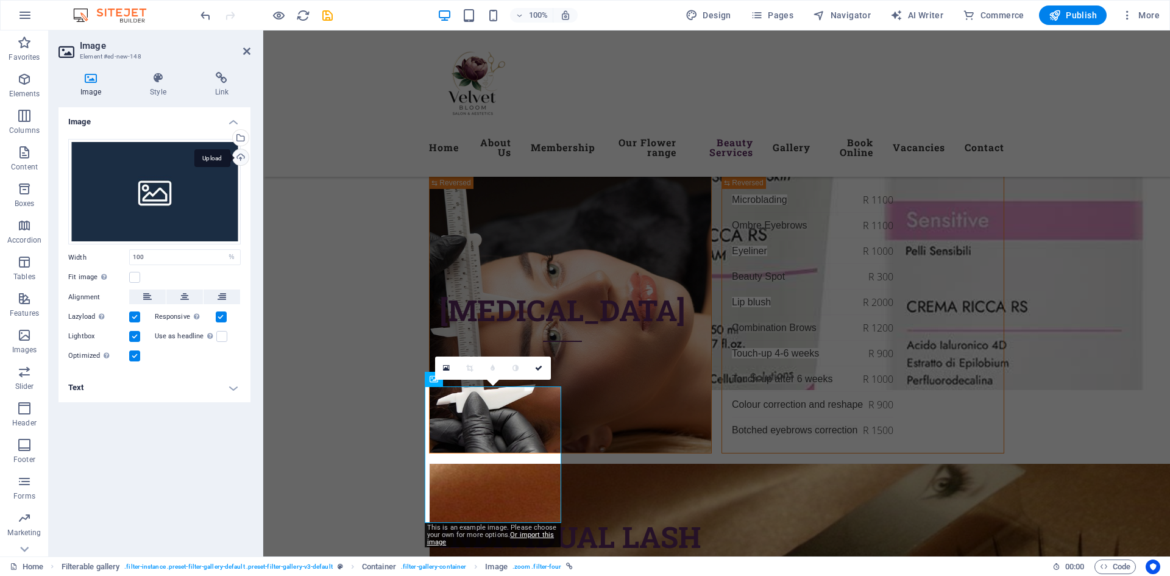
click at [242, 157] on div "Upload" at bounding box center [239, 158] width 18 height 18
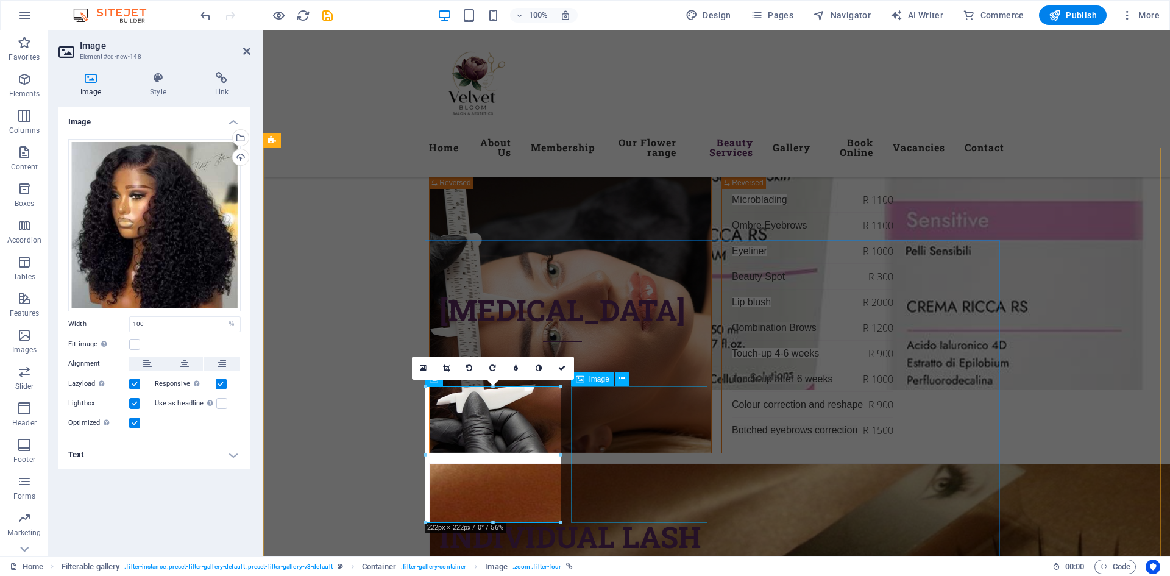
select select "%"
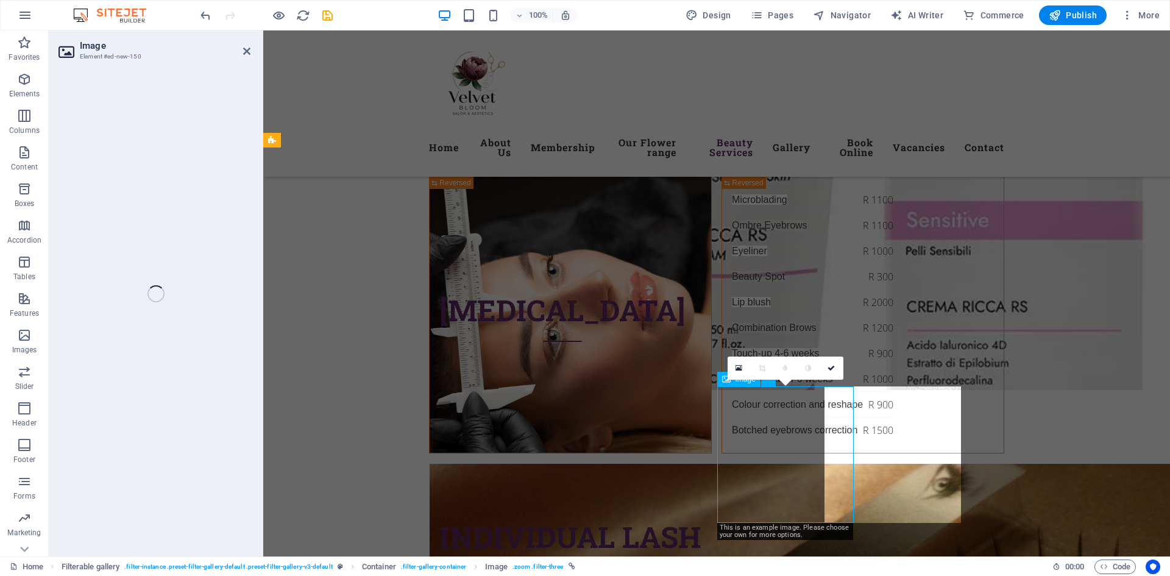
select select "%"
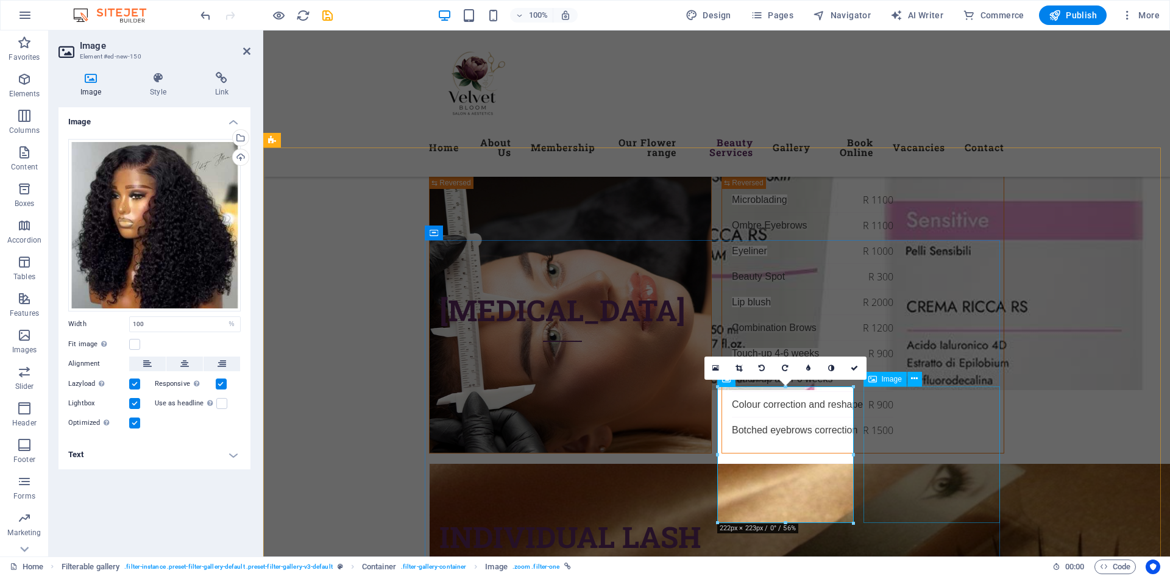
select select "%"
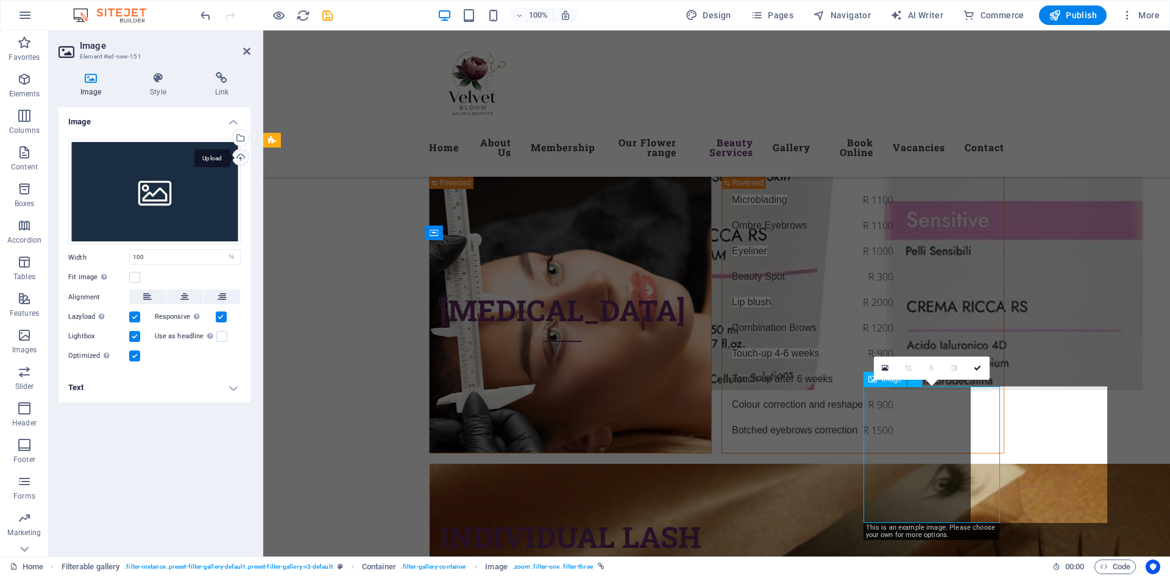
click at [241, 156] on div "Upload" at bounding box center [239, 158] width 18 height 18
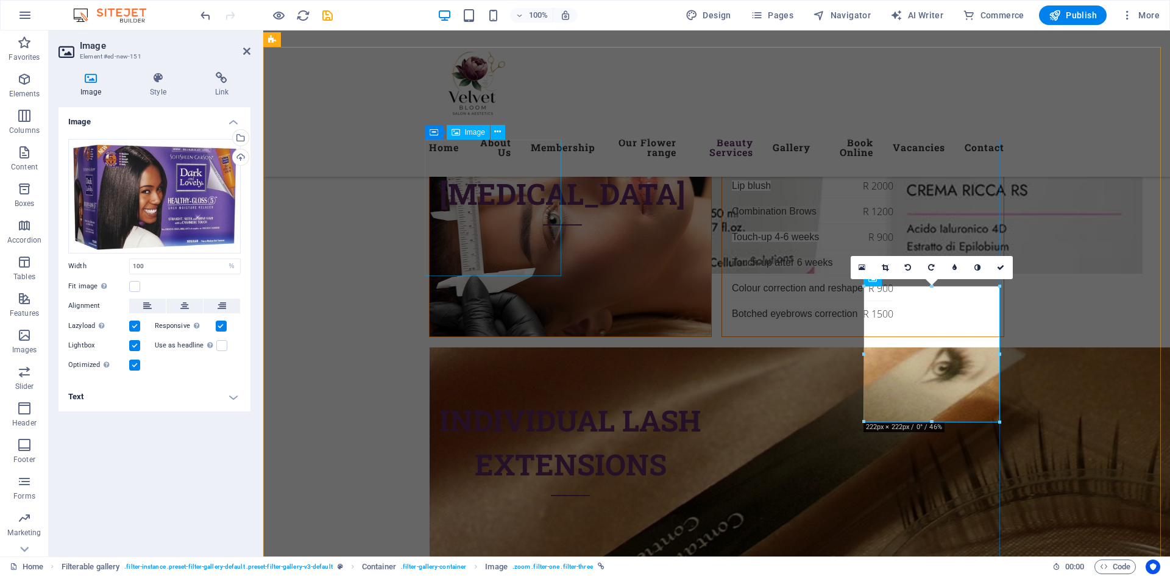
scroll to position [5543, 0]
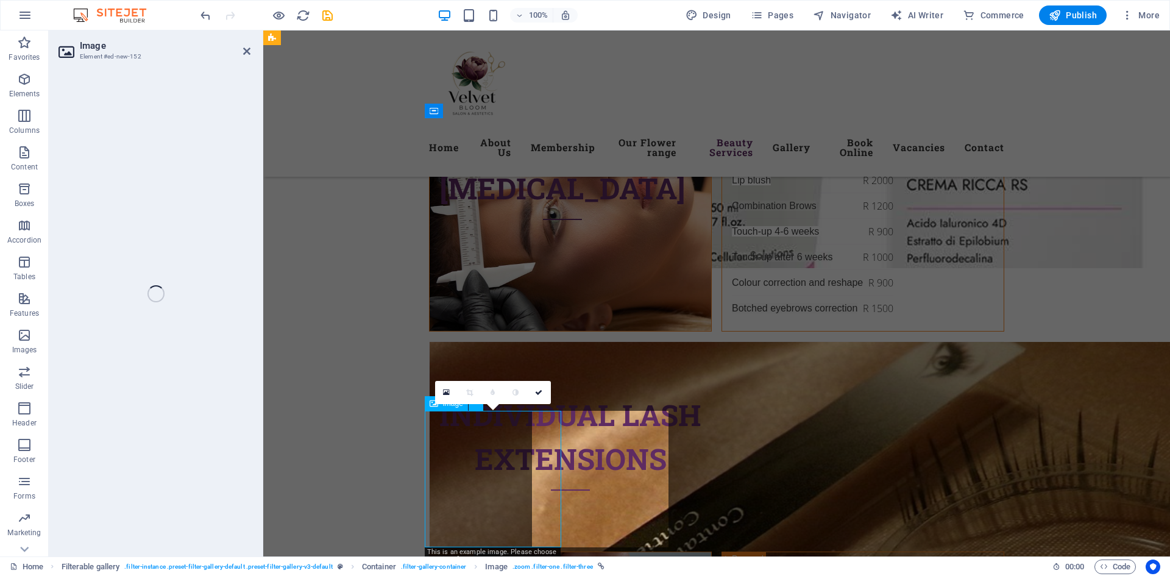
select select "%"
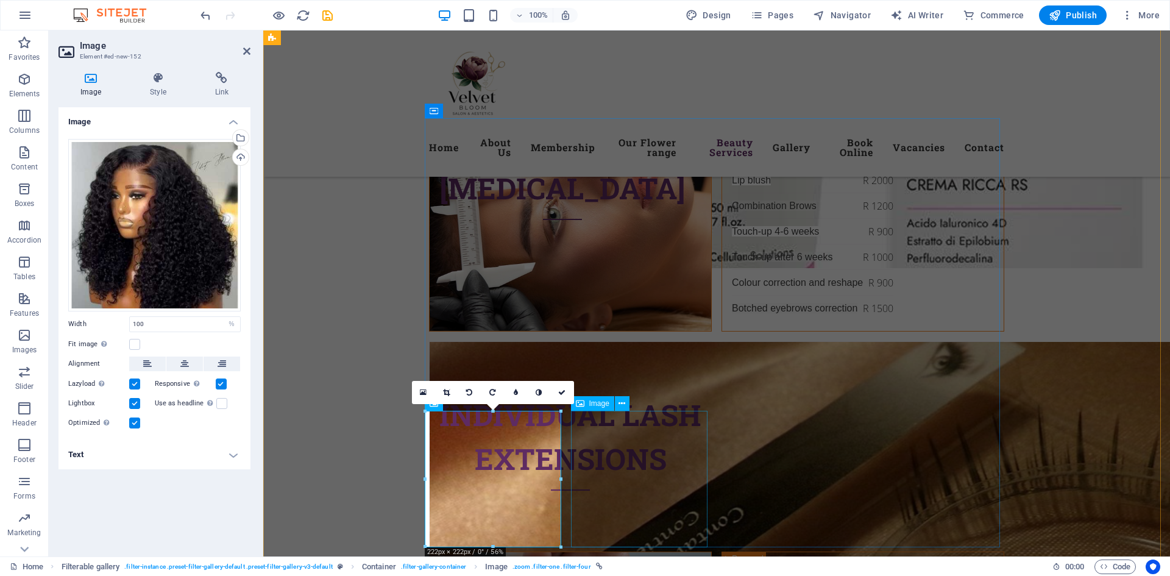
select select "%"
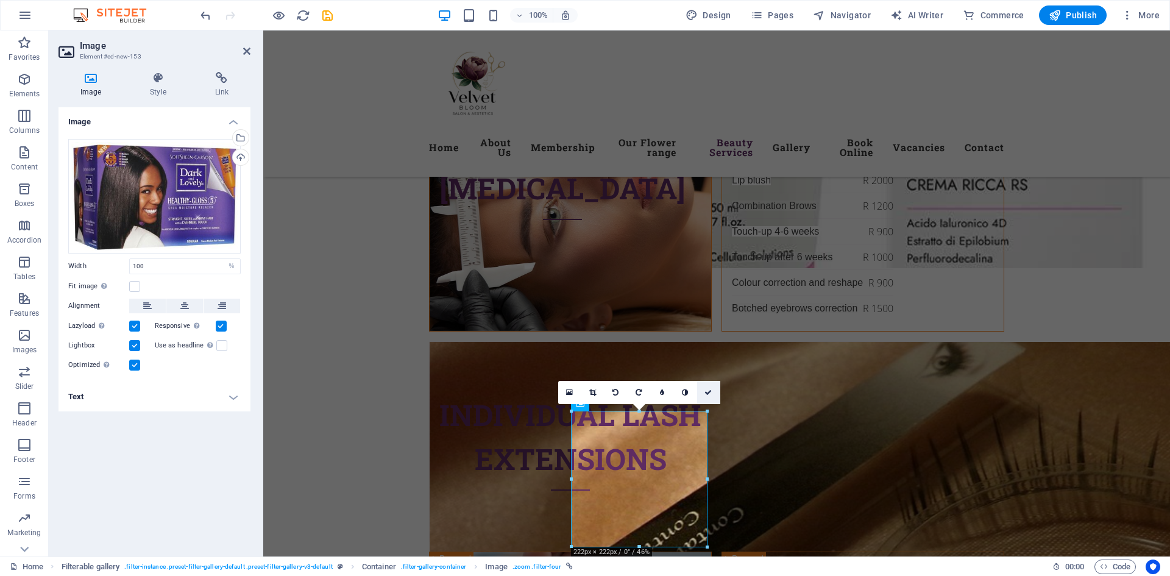
drag, startPoint x: 707, startPoint y: 390, endPoint x: 649, endPoint y: 357, distance: 66.9
click at [707, 390] on icon at bounding box center [707, 392] width 7 height 7
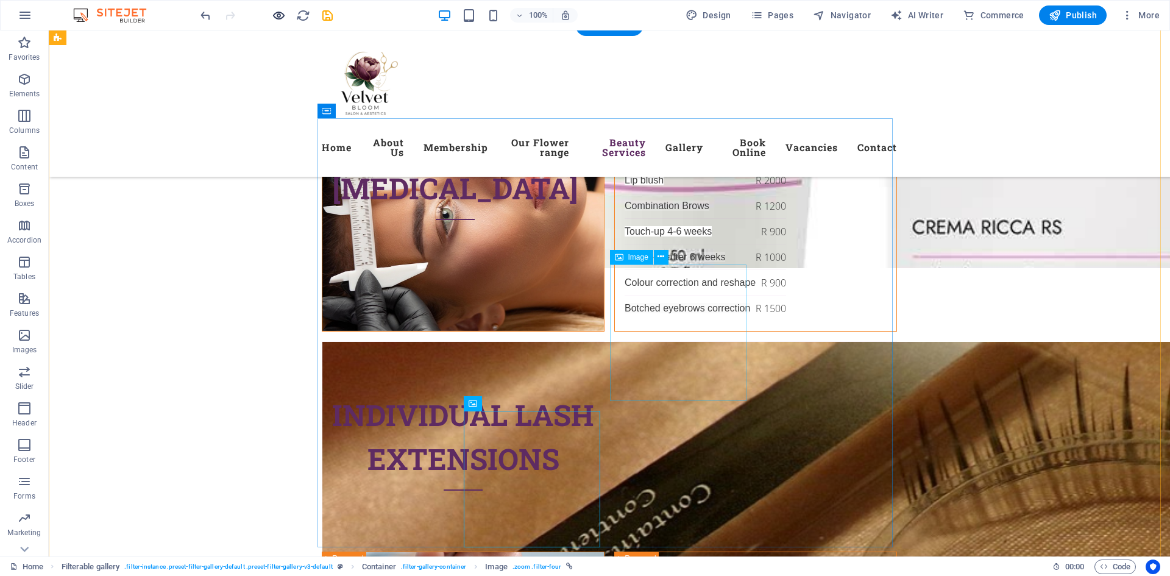
click at [275, 15] on icon "button" at bounding box center [279, 16] width 14 height 14
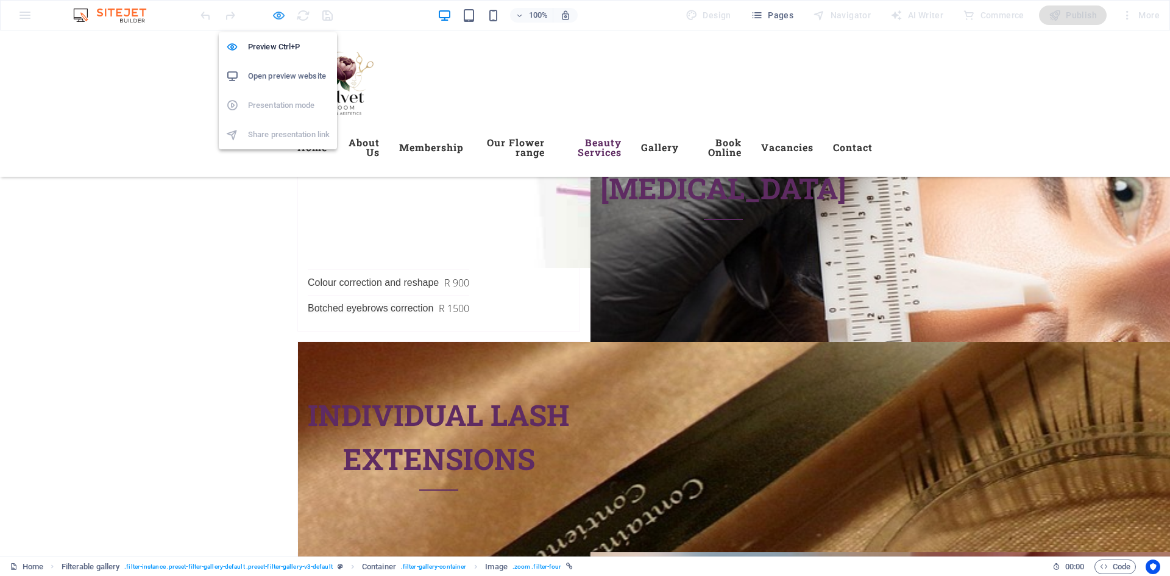
scroll to position [5476, 0]
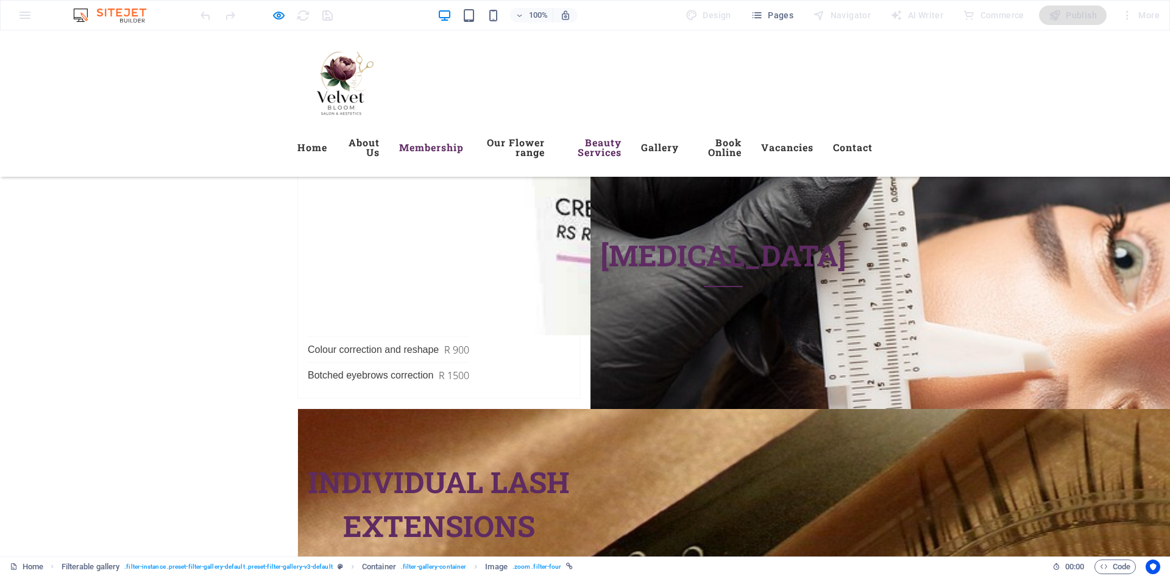
click at [443, 147] on link "Membership" at bounding box center [431, 147] width 65 height 29
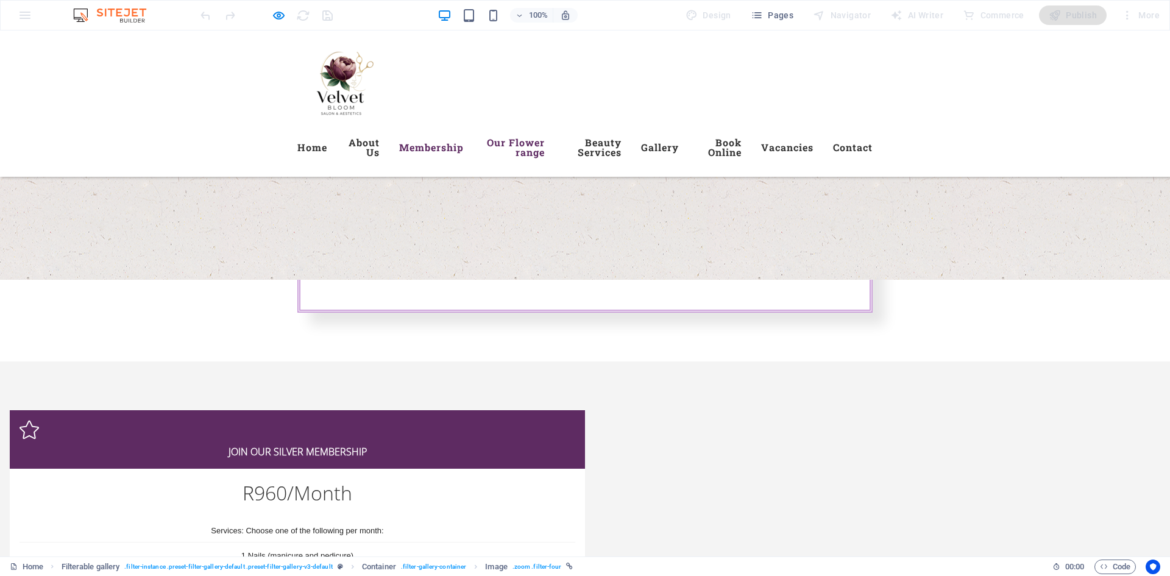
scroll to position [425, 0]
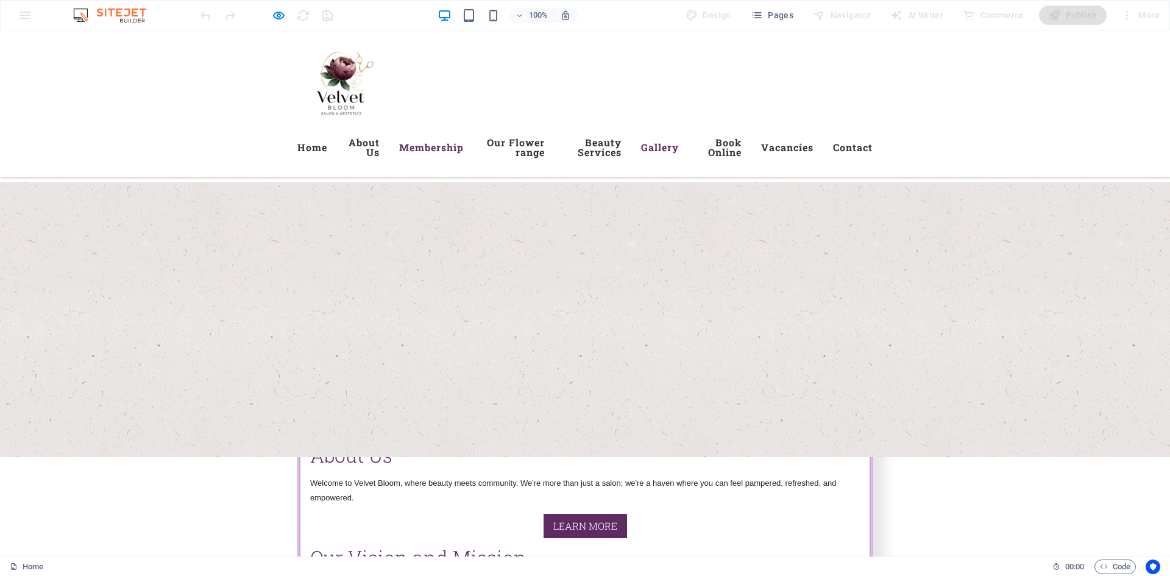
click at [679, 142] on link "Gallery" at bounding box center [660, 147] width 38 height 29
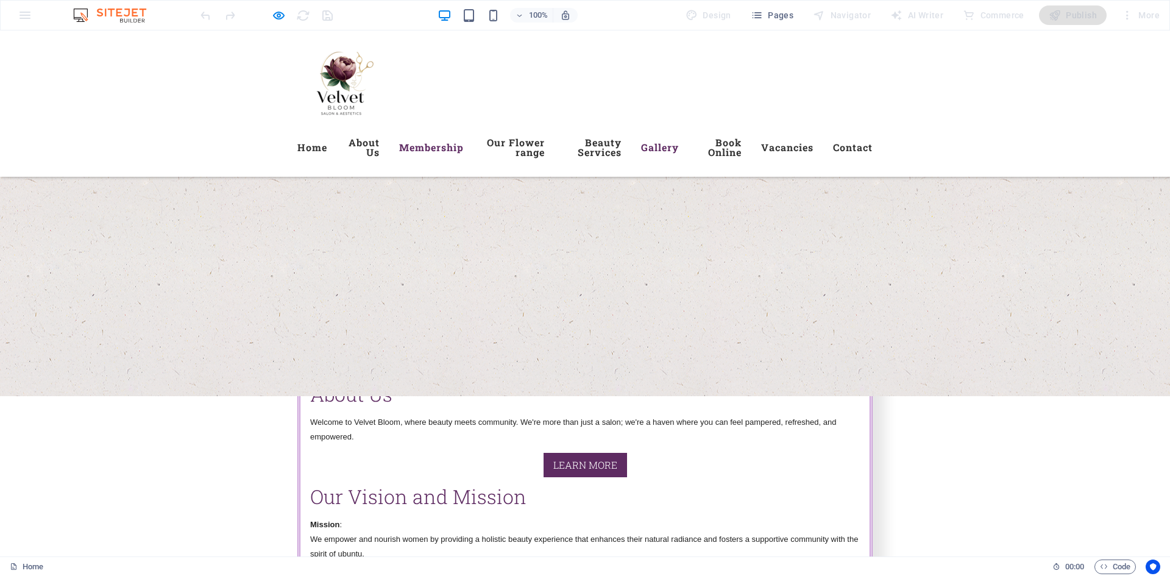
click at [679, 144] on link "Gallery" at bounding box center [660, 147] width 38 height 29
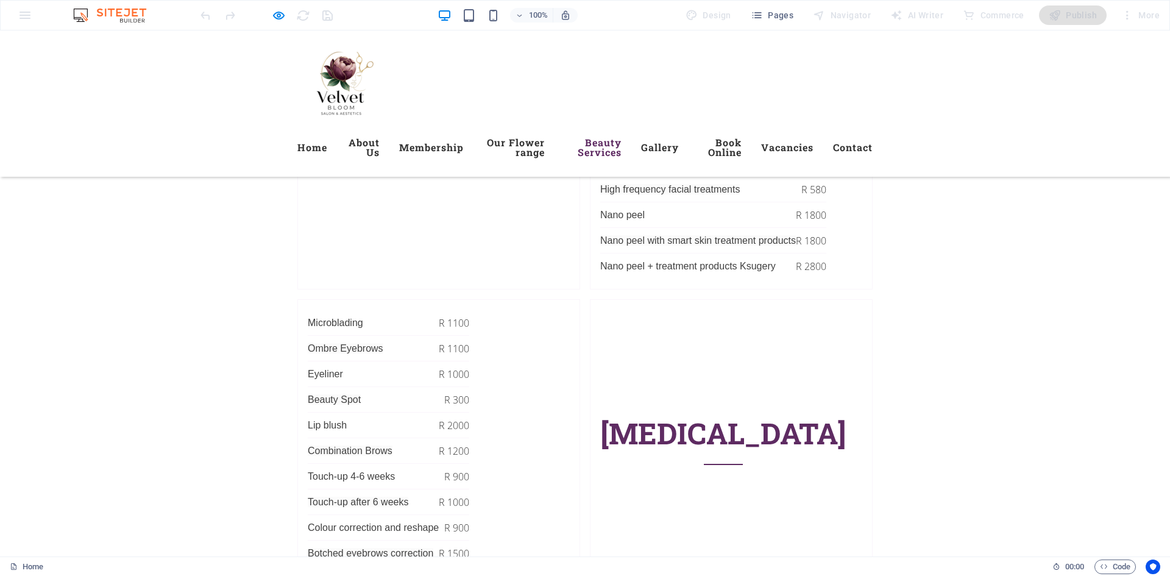
scroll to position [5238, 0]
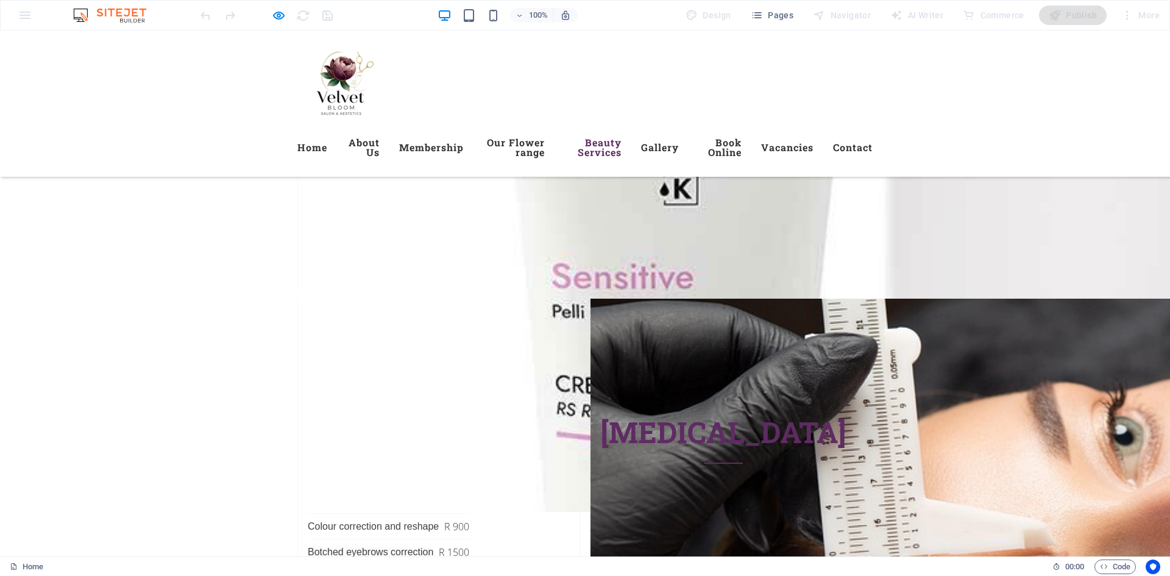
scroll to position [5359, 0]
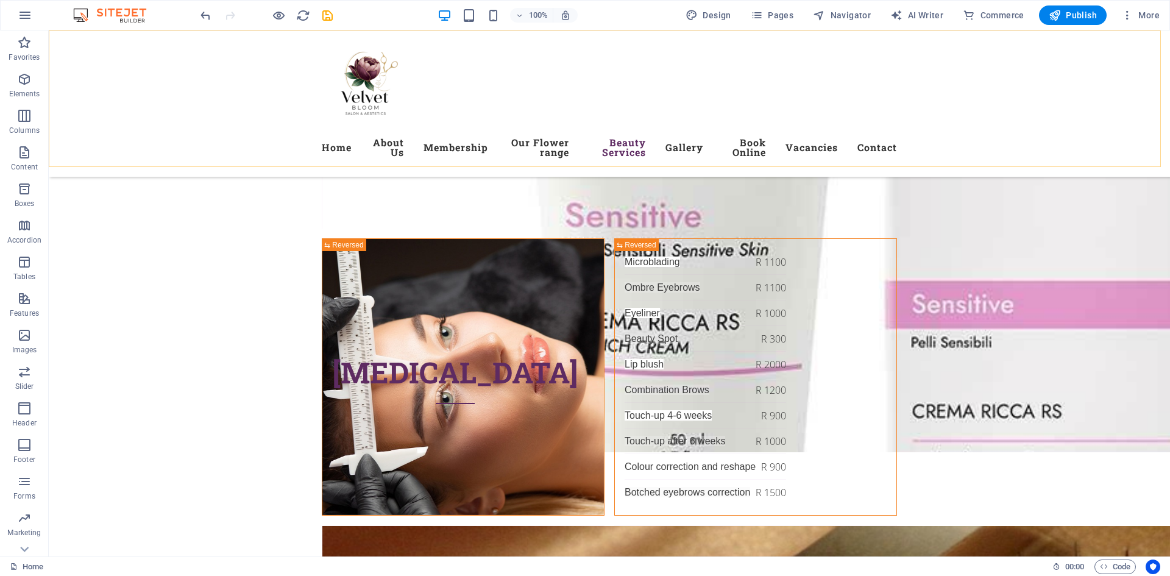
click at [269, 43] on div "Menu Home About Us Membership Our Flower range Beauty Services Gallery Book Onl…" at bounding box center [609, 103] width 1121 height 146
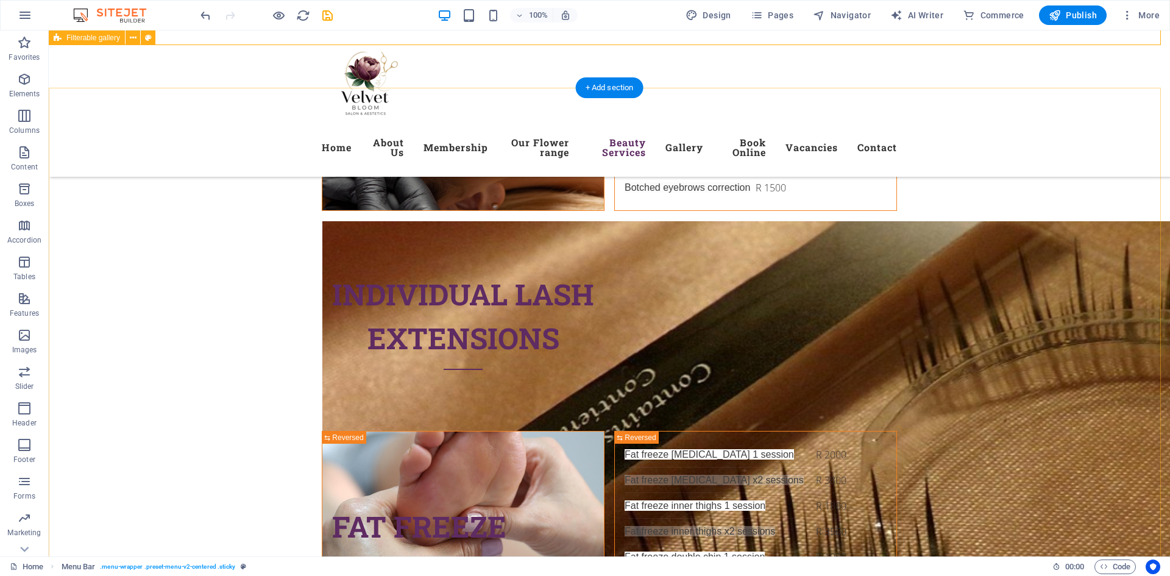
scroll to position [5481, 0]
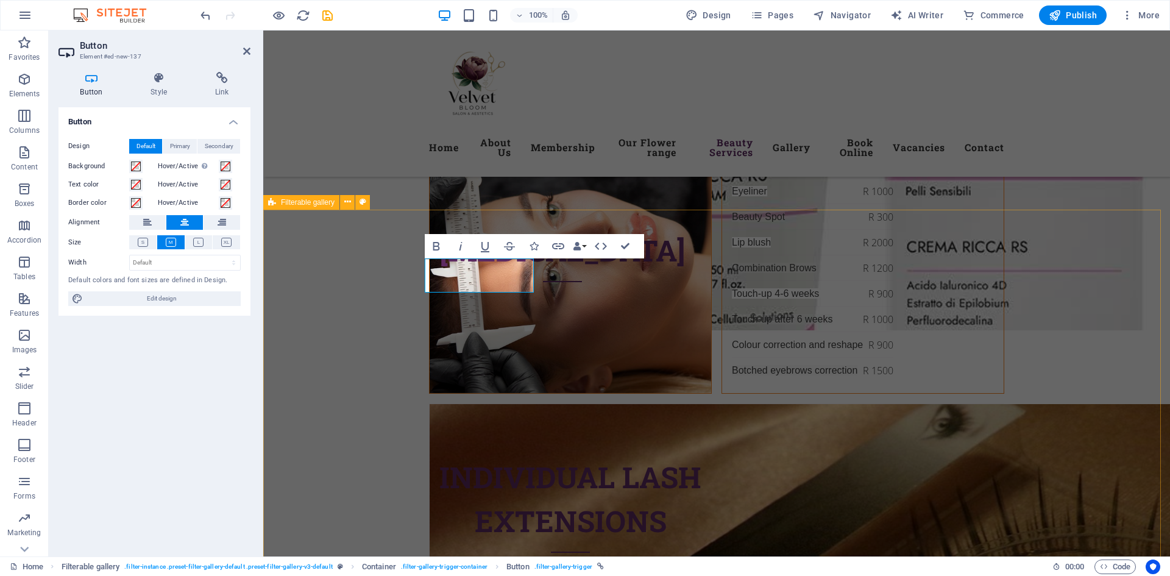
scroll to position [5359, 0]
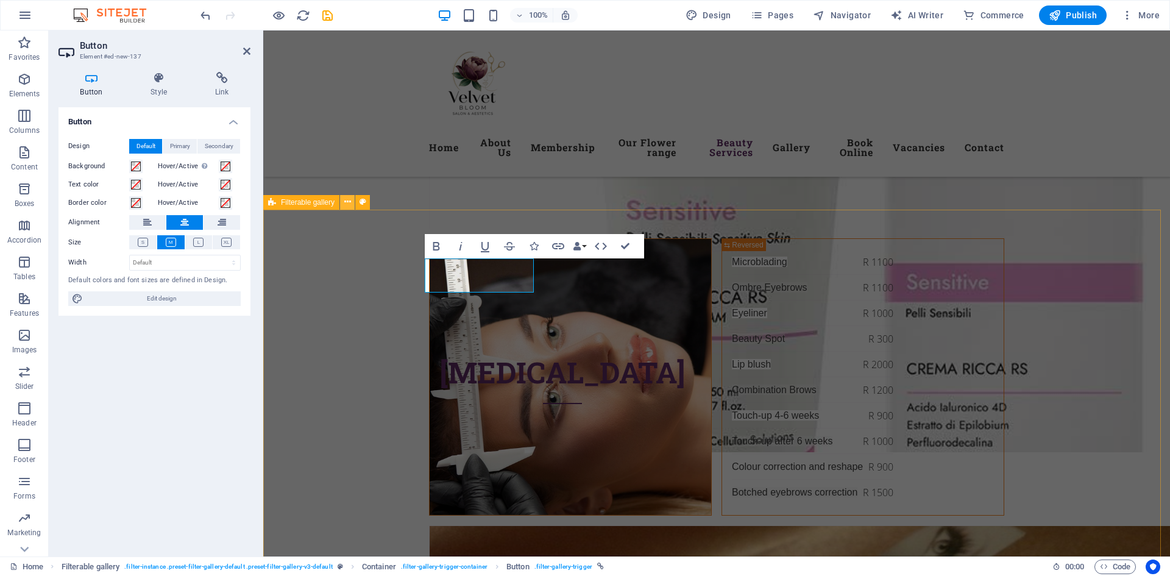
click at [350, 203] on icon at bounding box center [347, 202] width 7 height 13
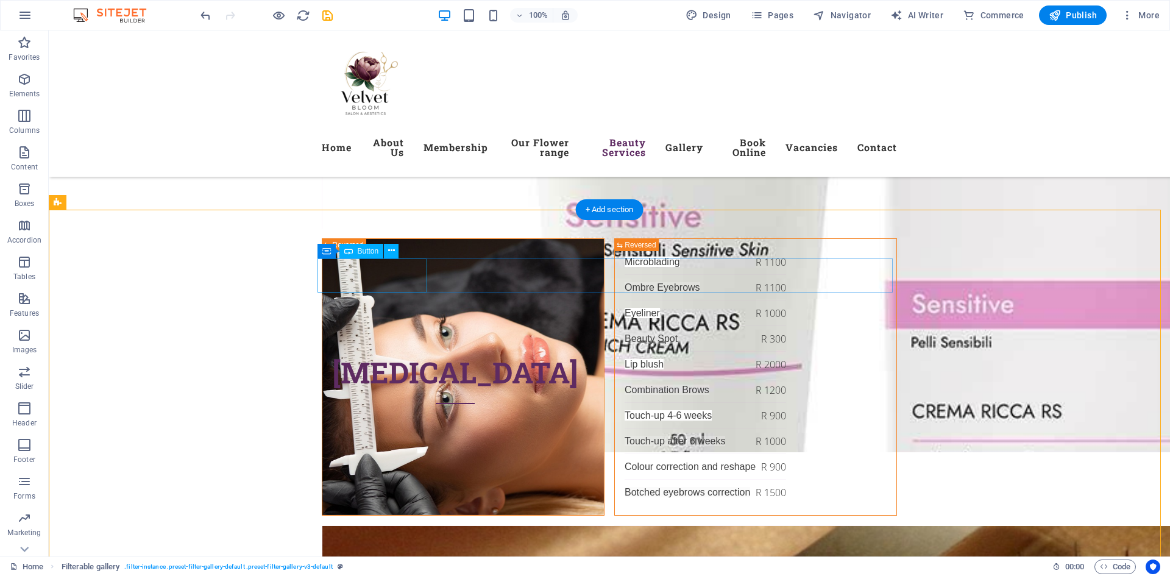
select select "rem"
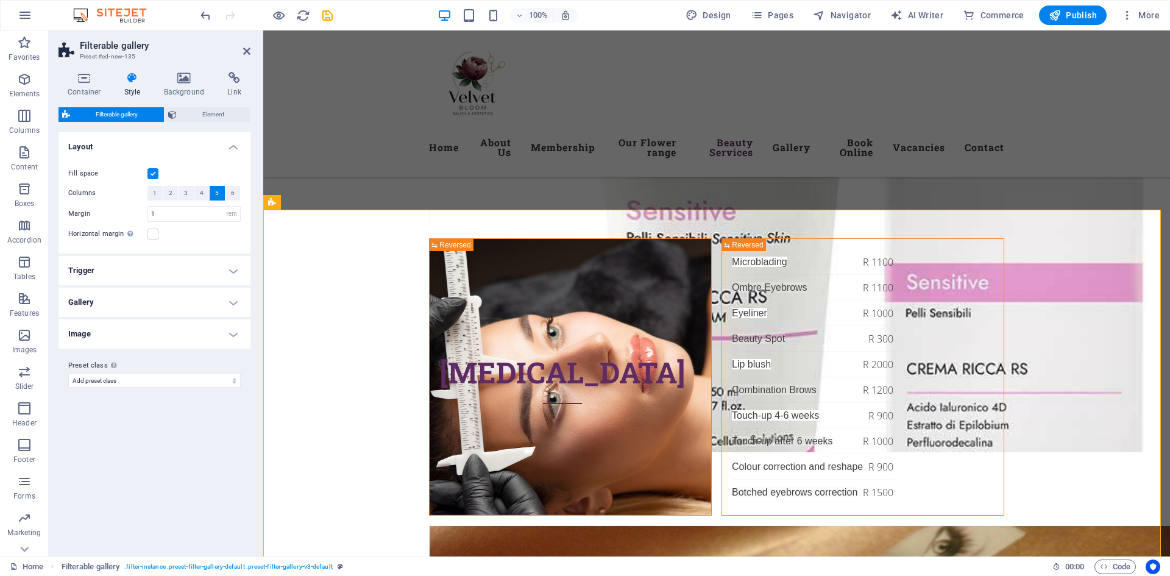
click at [229, 272] on h4 "Trigger" at bounding box center [154, 270] width 192 height 29
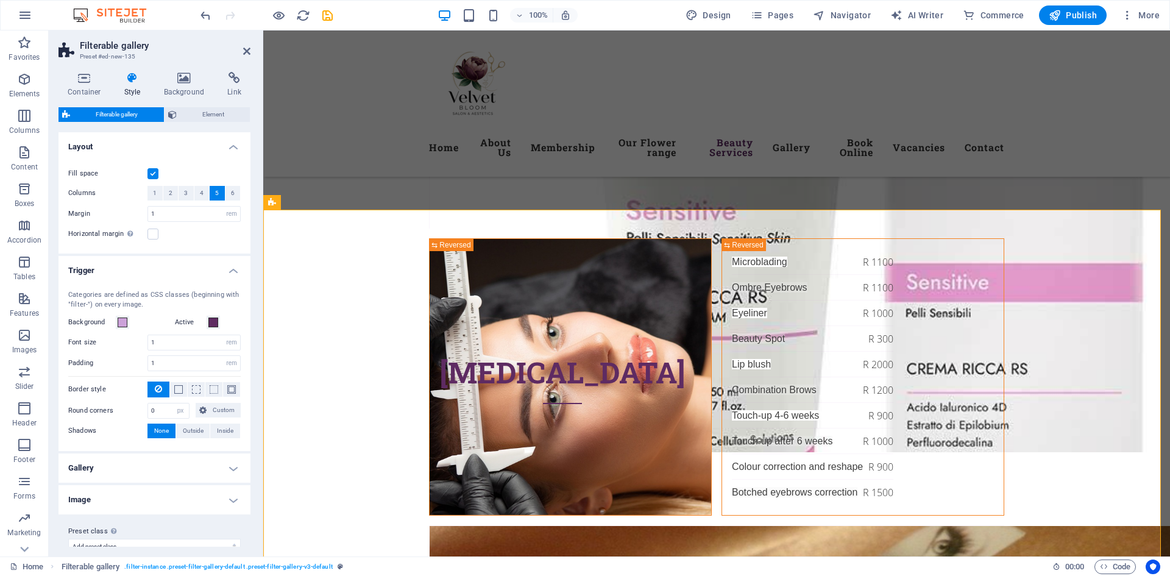
click at [229, 272] on h4 "Trigger" at bounding box center [154, 267] width 192 height 22
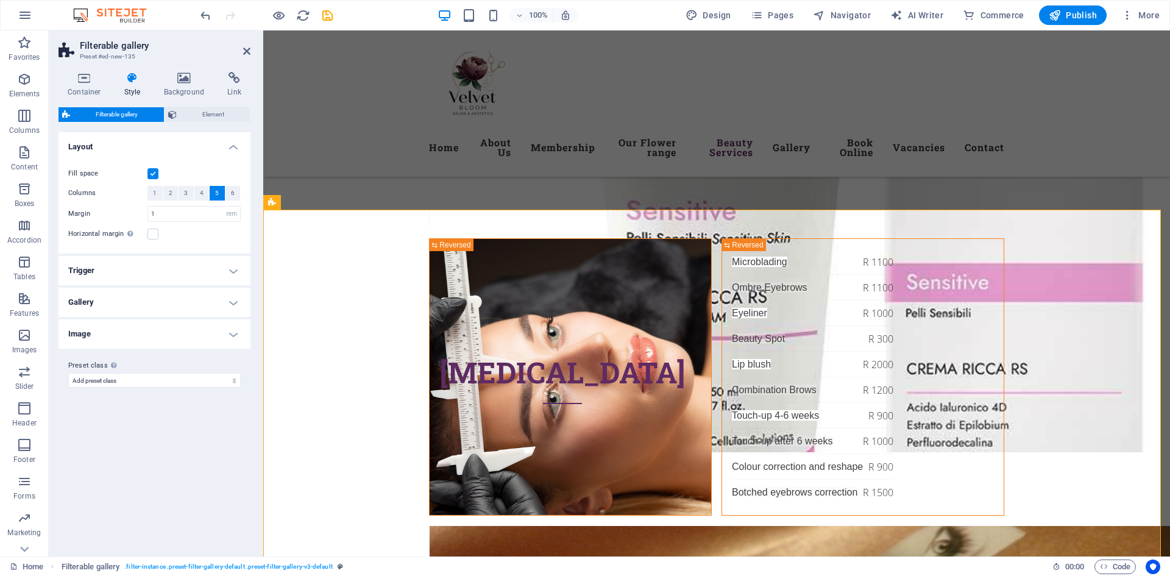
click at [228, 299] on h4 "Gallery" at bounding box center [154, 302] width 192 height 29
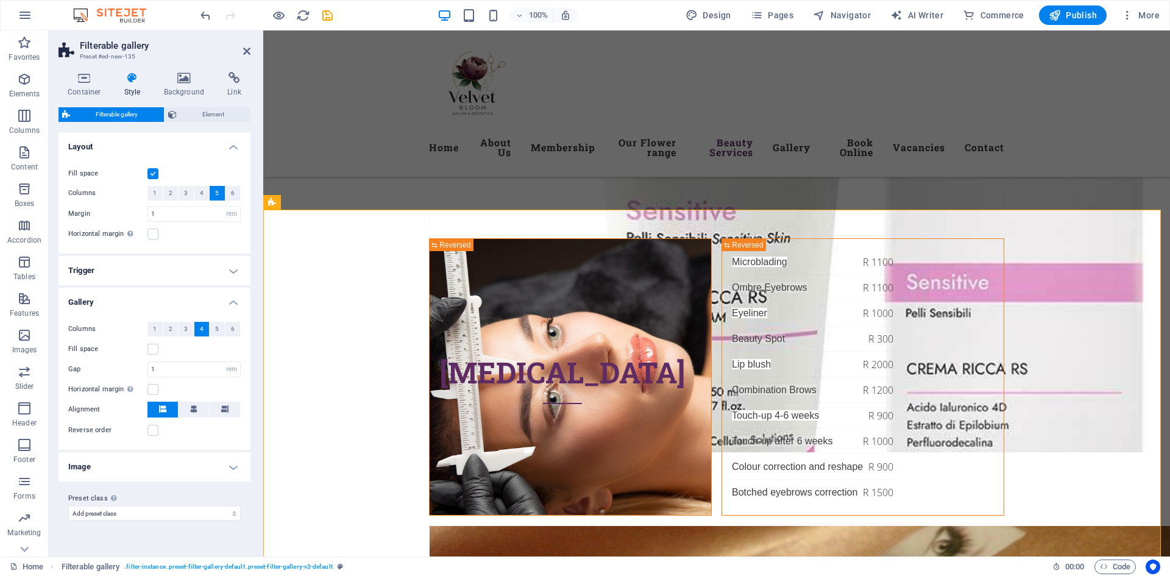
click at [236, 471] on h4 "Image" at bounding box center [154, 466] width 192 height 29
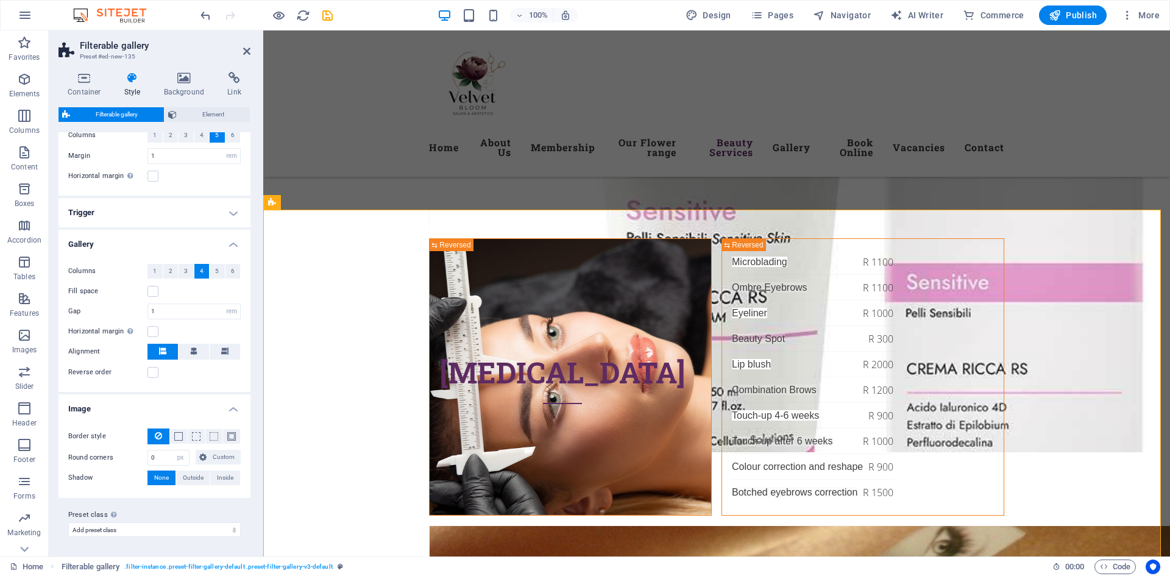
scroll to position [0, 0]
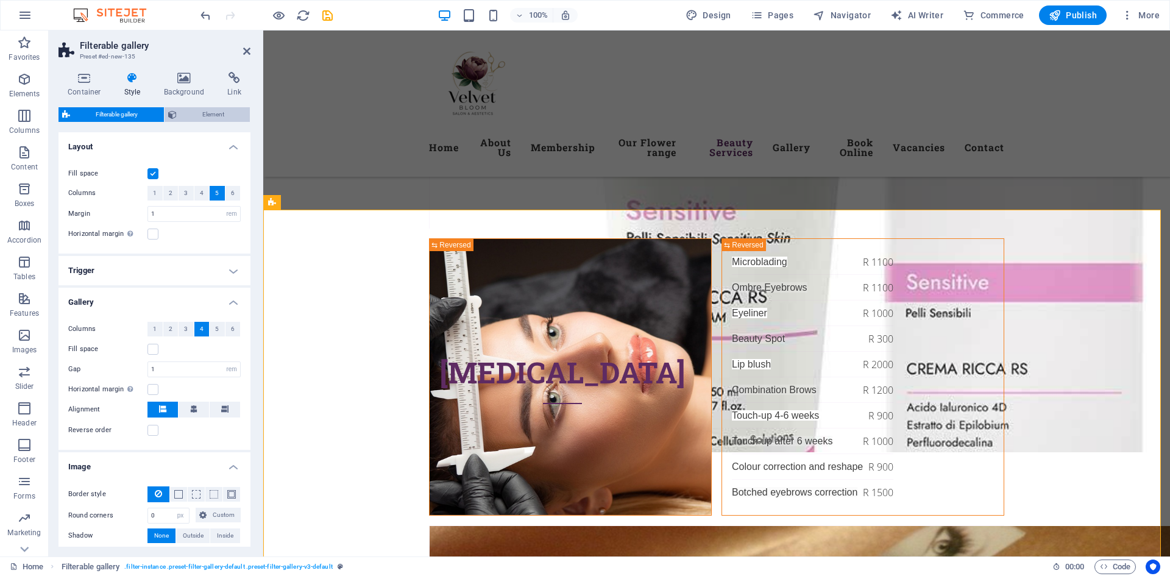
click at [185, 116] on span "Element" at bounding box center [213, 114] width 66 height 15
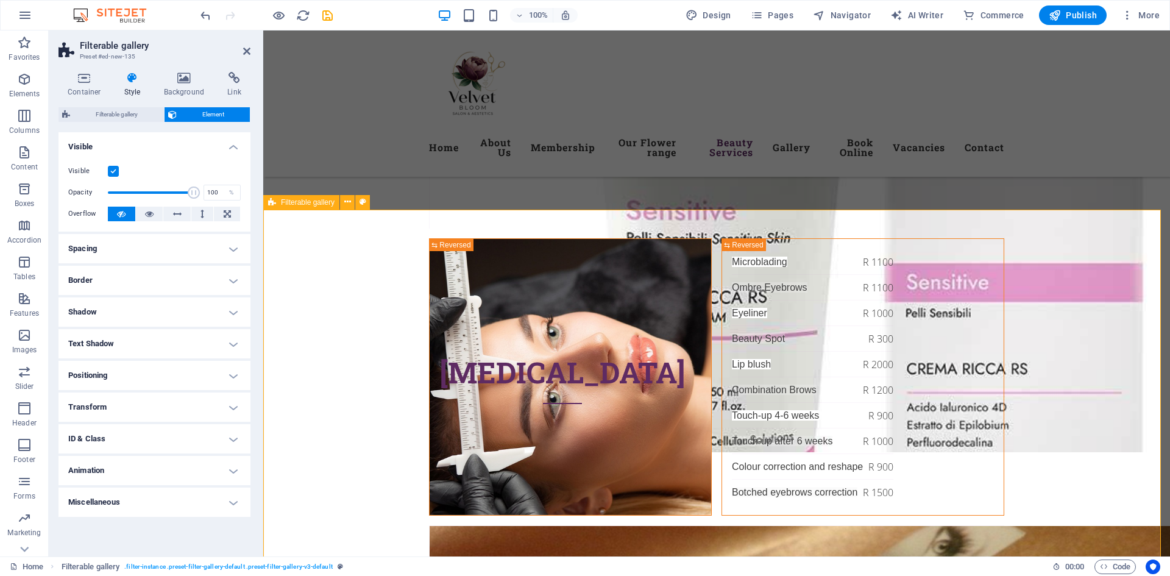
click at [347, 205] on icon at bounding box center [347, 202] width 7 height 13
click at [244, 47] on icon at bounding box center [246, 51] width 7 height 10
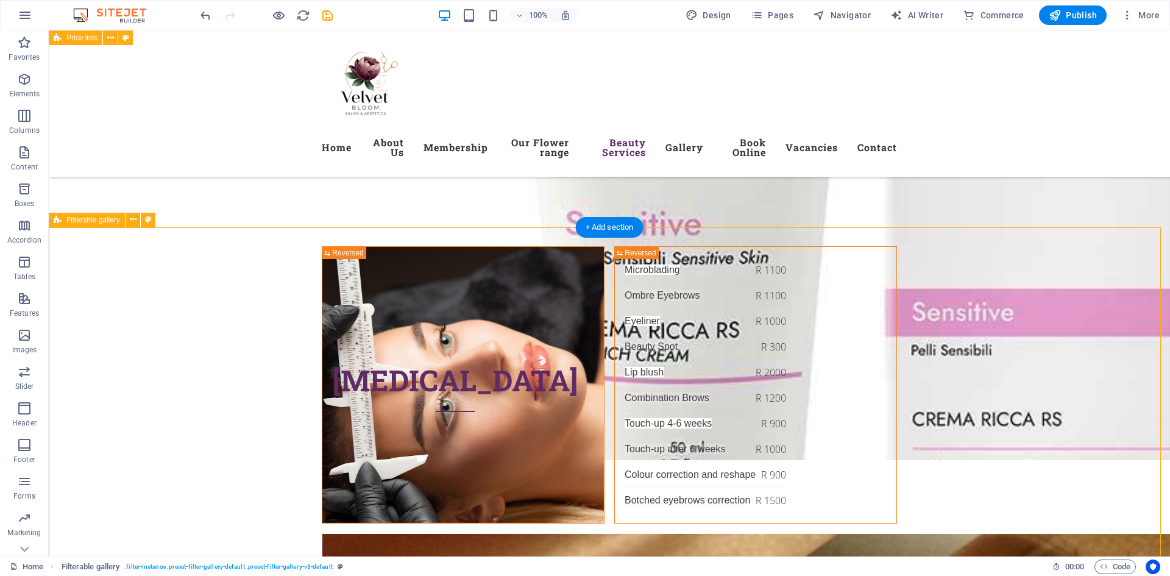
scroll to position [5299, 0]
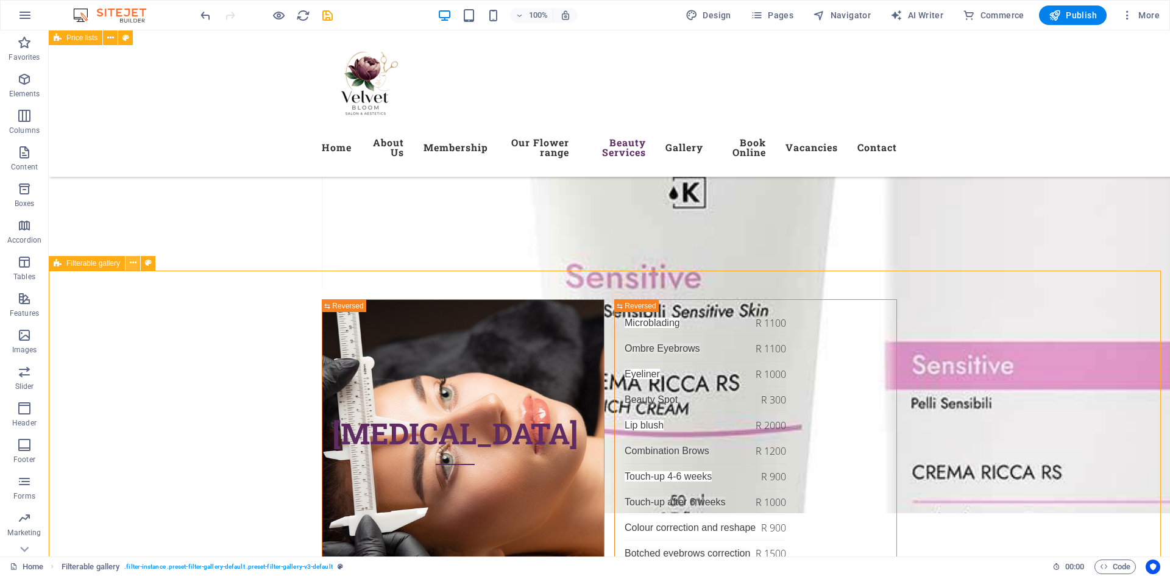
click at [133, 268] on icon at bounding box center [133, 262] width 7 height 13
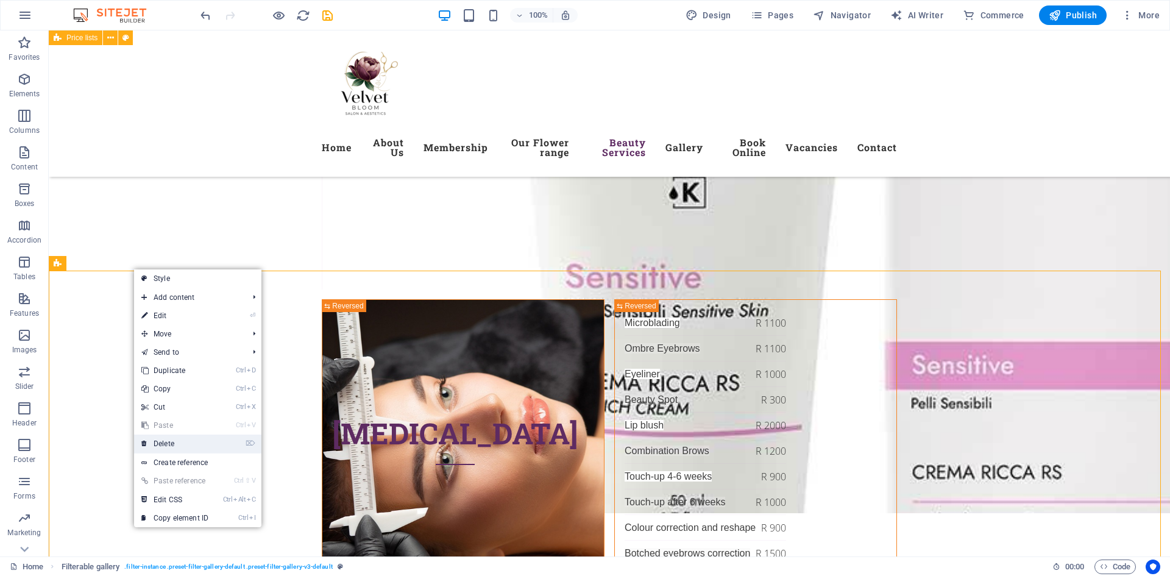
click at [176, 443] on link "⌦ Delete" at bounding box center [175, 443] width 82 height 18
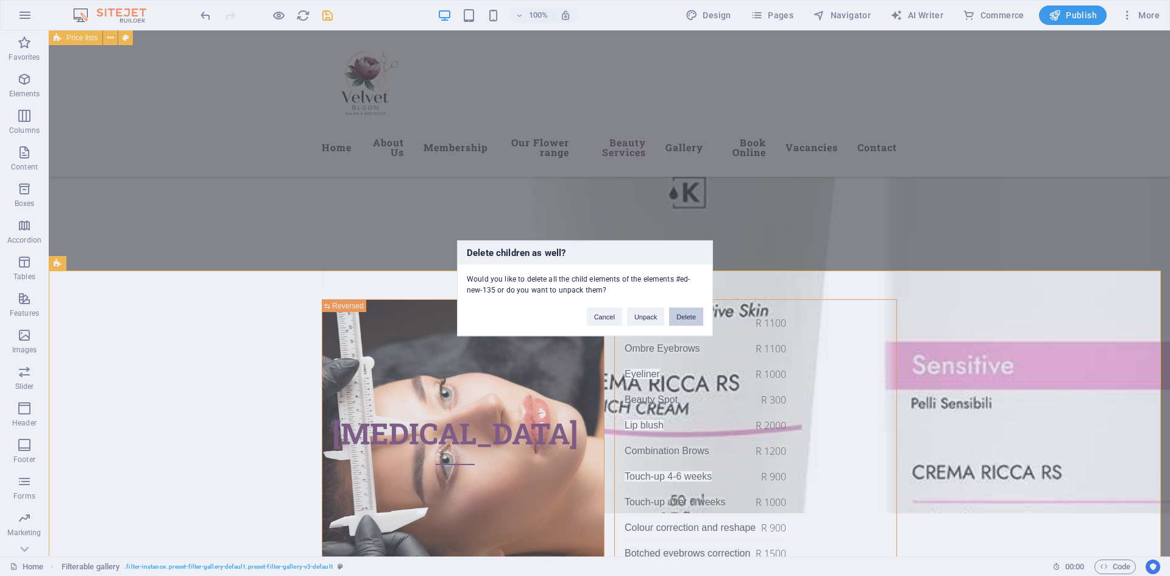
drag, startPoint x: 685, startPoint y: 317, endPoint x: 604, endPoint y: 275, distance: 91.3
click at [685, 317] on button "Delete" at bounding box center [686, 316] width 34 height 18
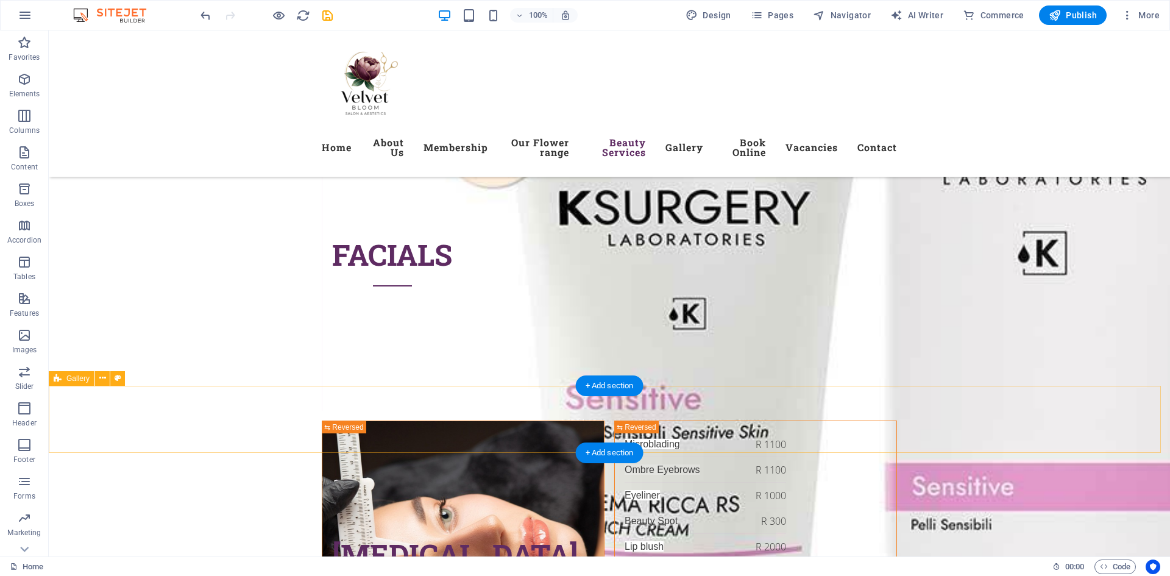
scroll to position [5116, 0]
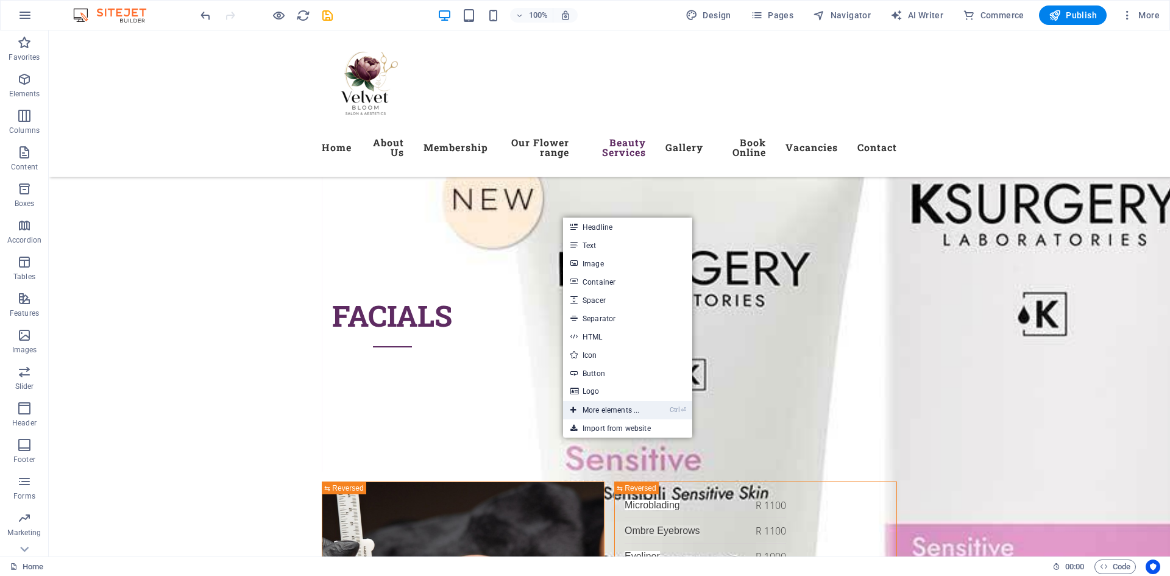
click at [600, 410] on link "Ctrl ⏎ More elements ..." at bounding box center [604, 410] width 83 height 18
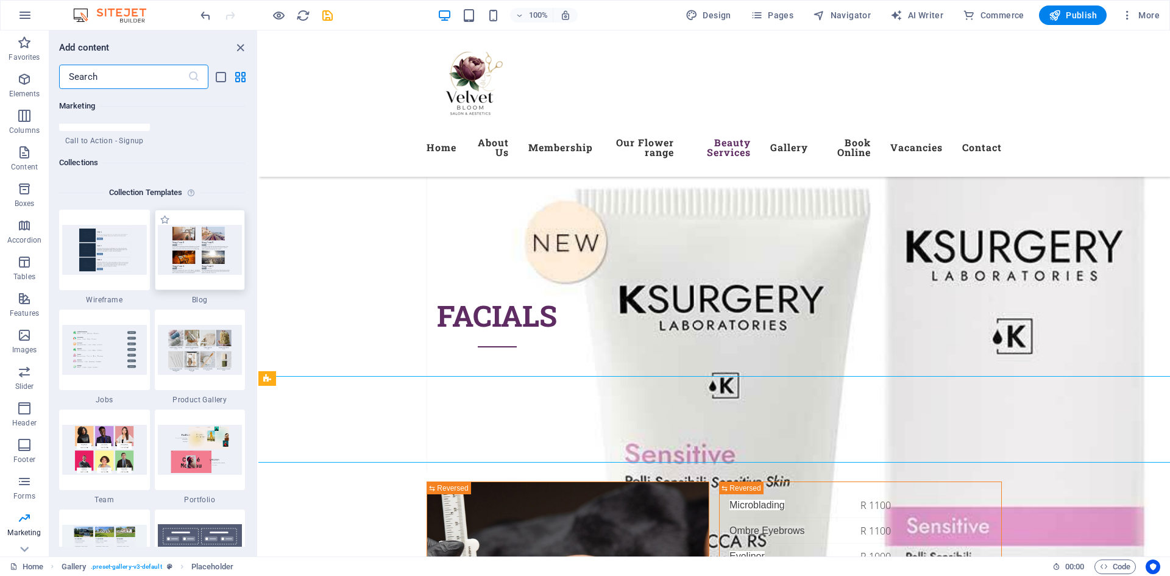
scroll to position [11156, 0]
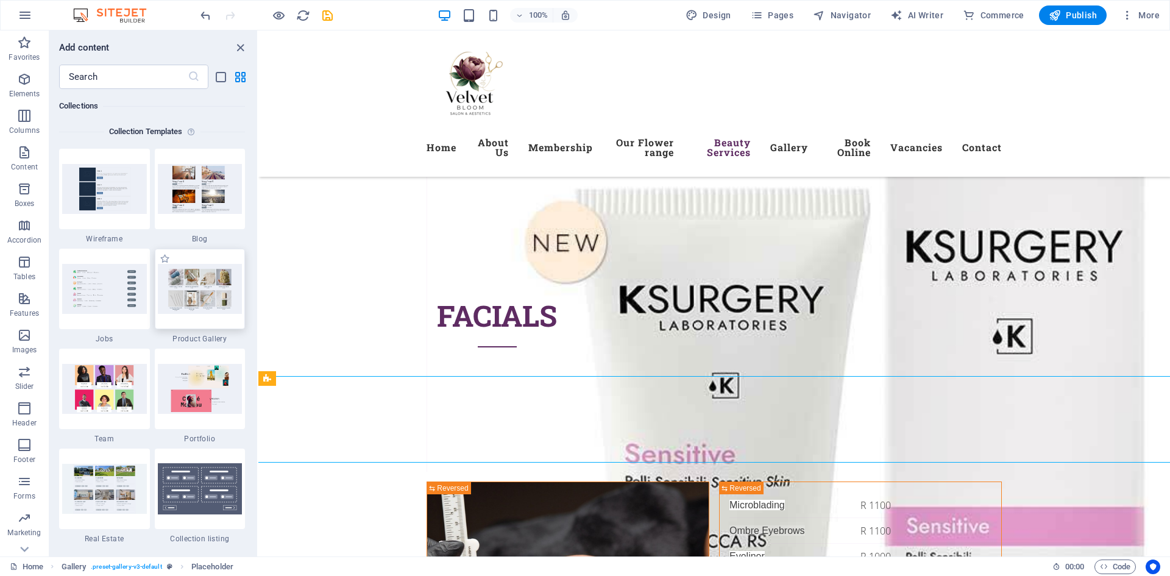
click at [207, 291] on img at bounding box center [200, 288] width 85 height 49
click at [208, 291] on img at bounding box center [200, 288] width 85 height 49
click at [207, 302] on img at bounding box center [200, 288] width 85 height 49
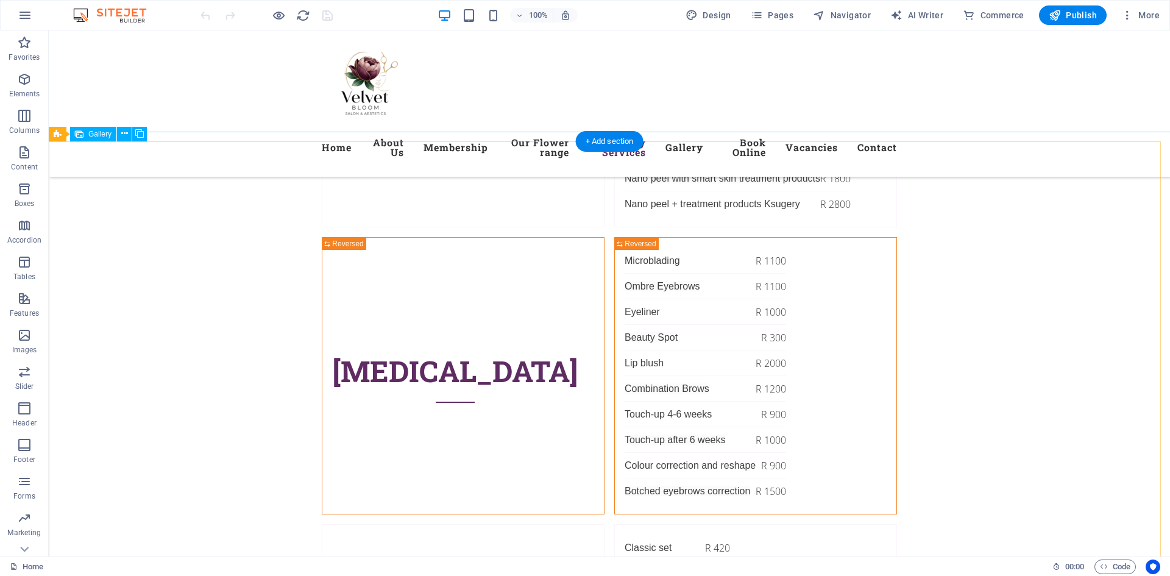
scroll to position [5239, 0]
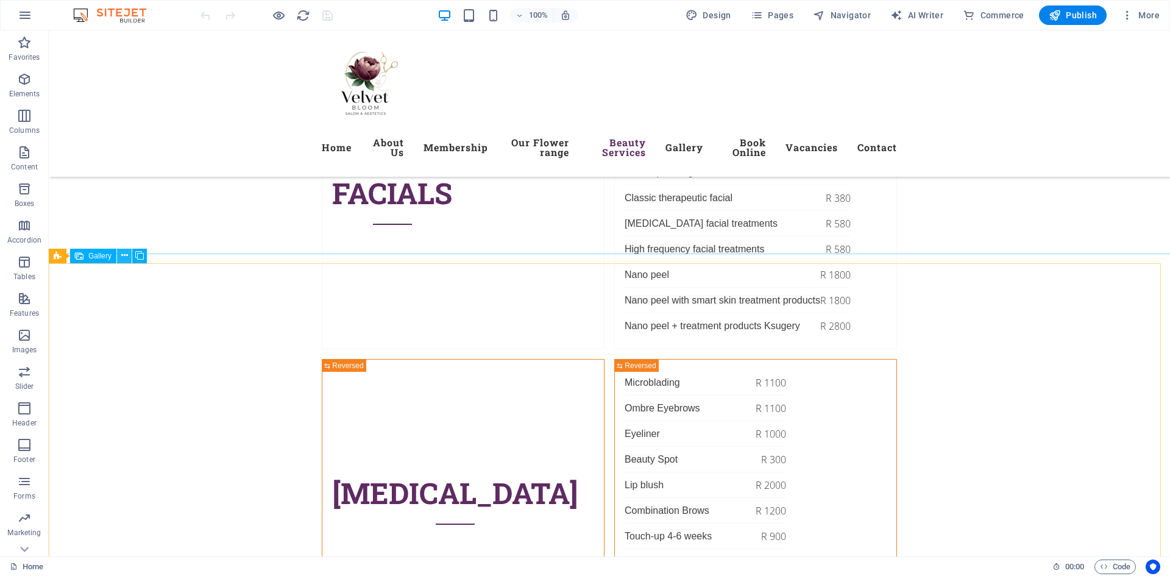
click at [122, 256] on icon at bounding box center [124, 255] width 7 height 13
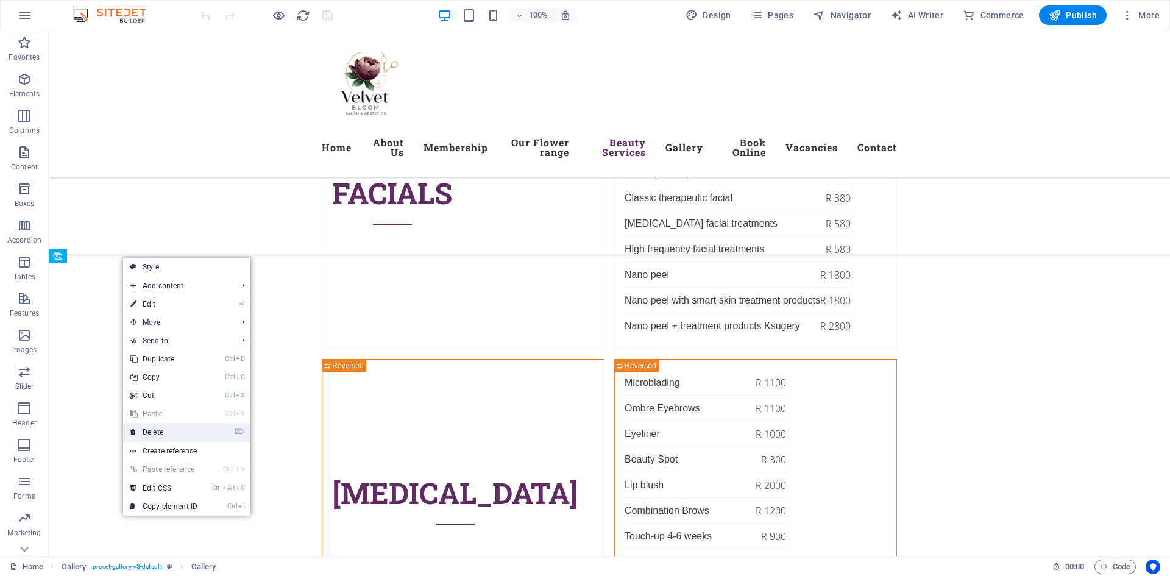
click at [160, 429] on link "⌦ Delete" at bounding box center [164, 432] width 82 height 18
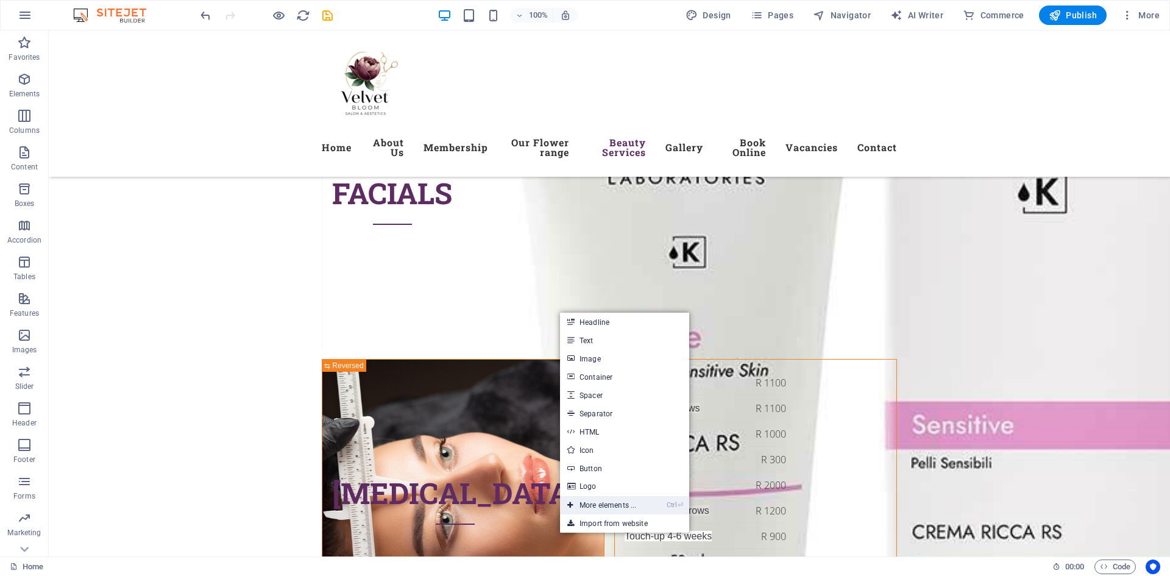
click at [604, 507] on link "Ctrl ⏎ More elements ..." at bounding box center [601, 505] width 83 height 18
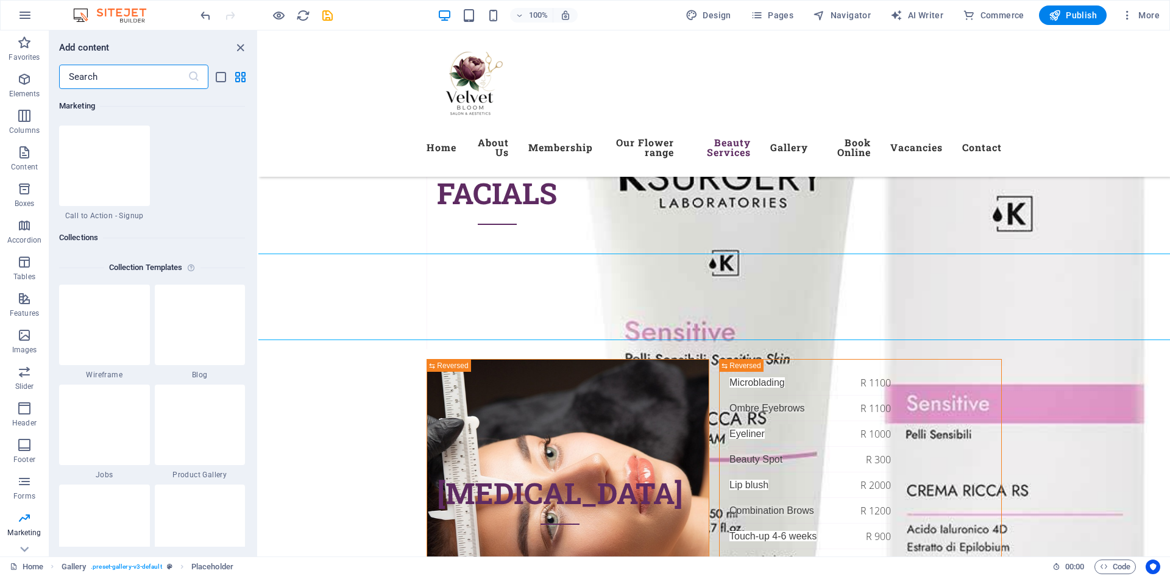
scroll to position [11034, 0]
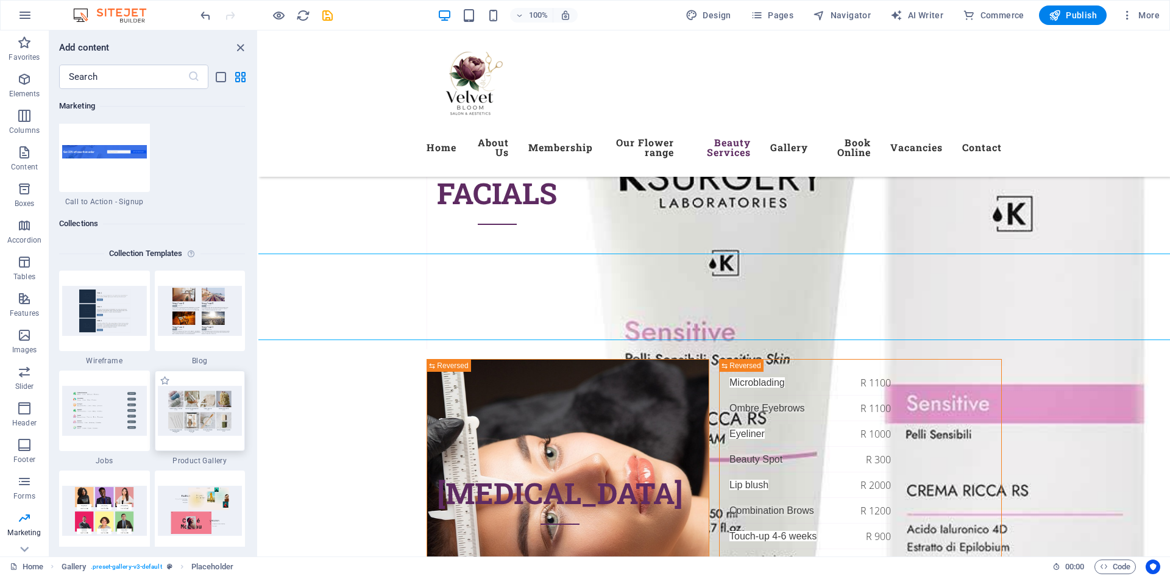
click at [196, 405] on img at bounding box center [200, 410] width 85 height 49
click at [198, 394] on img at bounding box center [200, 410] width 85 height 49
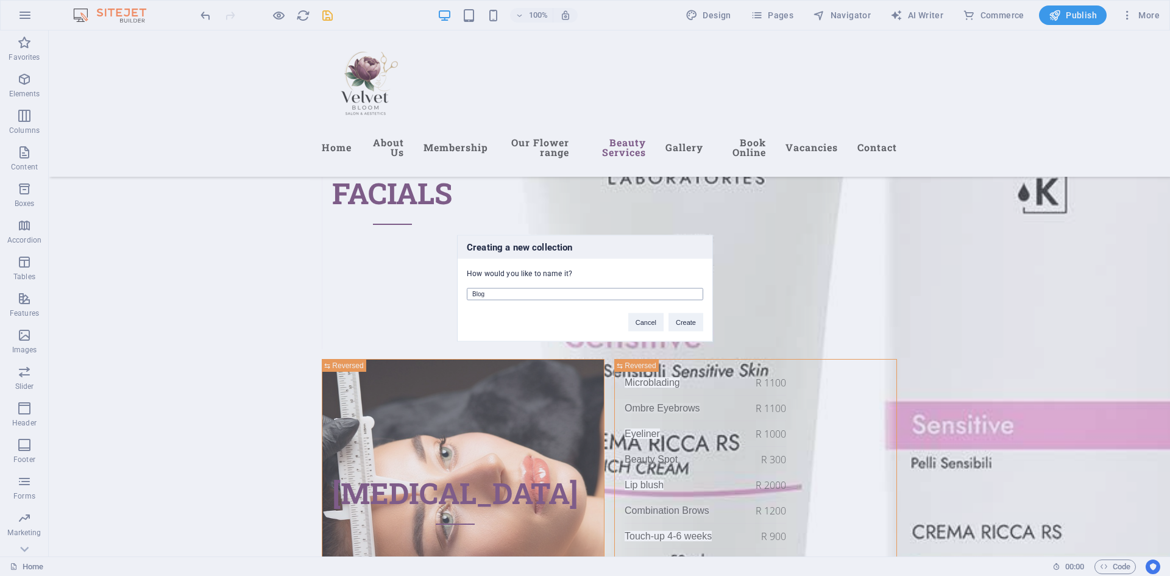
click at [535, 290] on input "Blog" at bounding box center [585, 294] width 236 height 12
type input "Gallery"
click at [690, 324] on button "Create" at bounding box center [685, 322] width 35 height 18
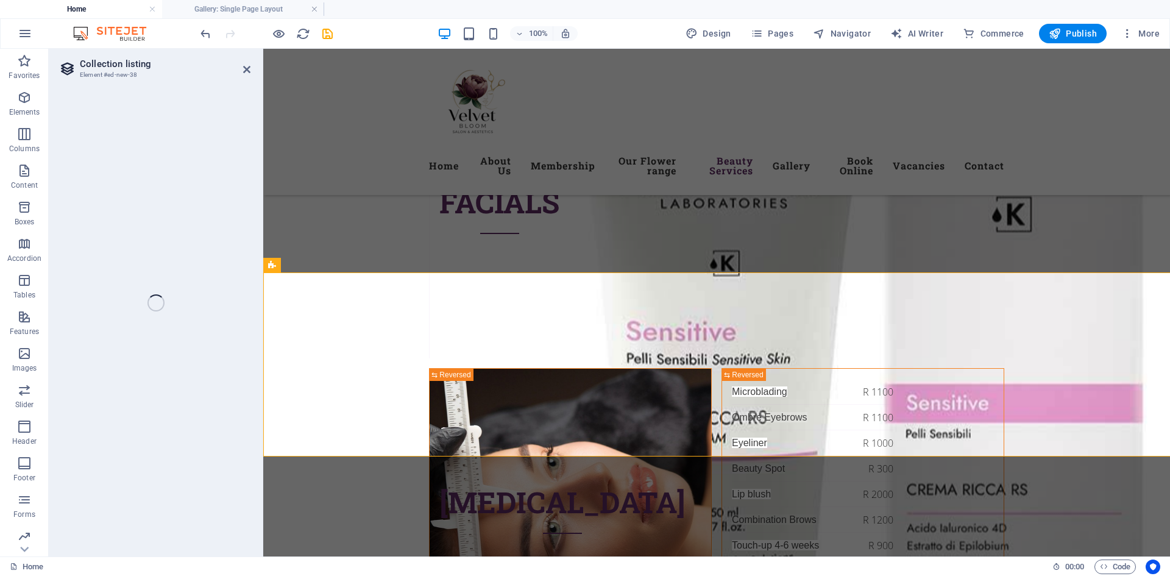
select select
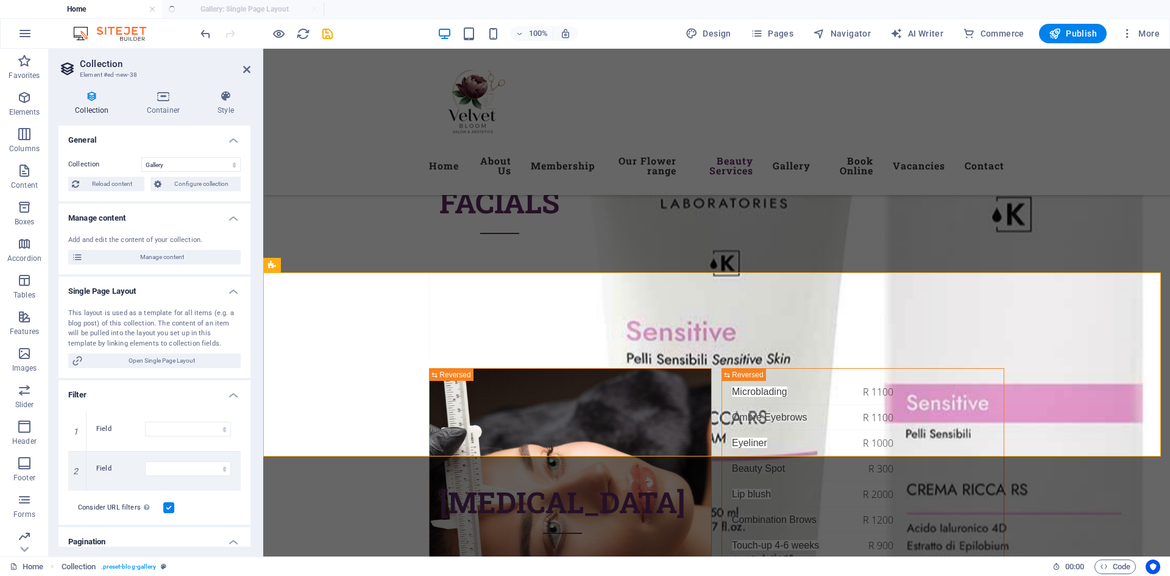
select select "columns.status"
select select "columns.publishing_date"
select select "past"
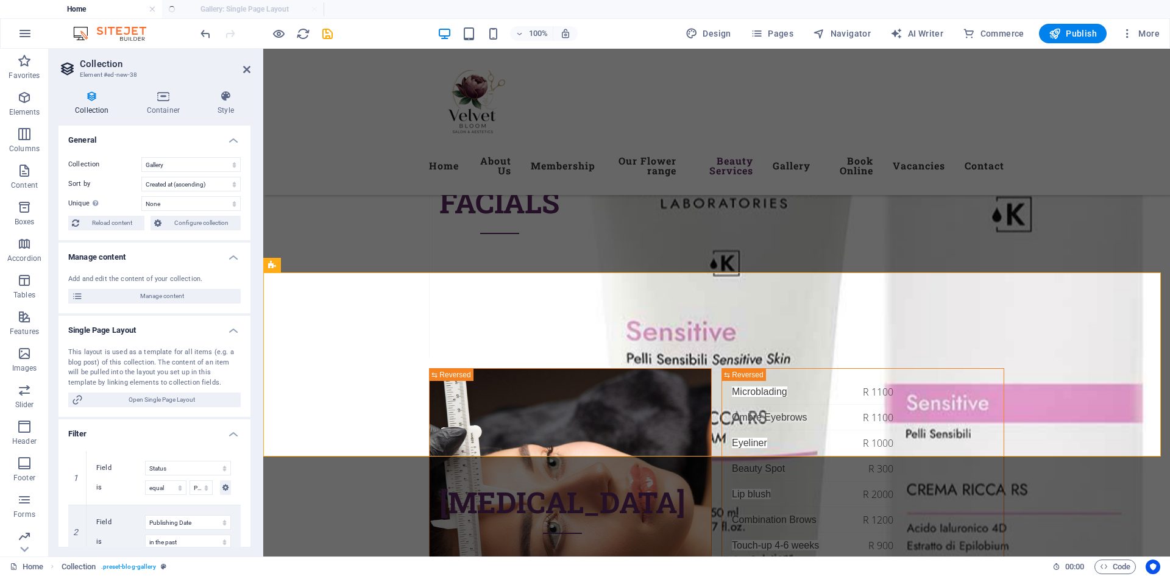
select select "columns.publishing_date_DESC"
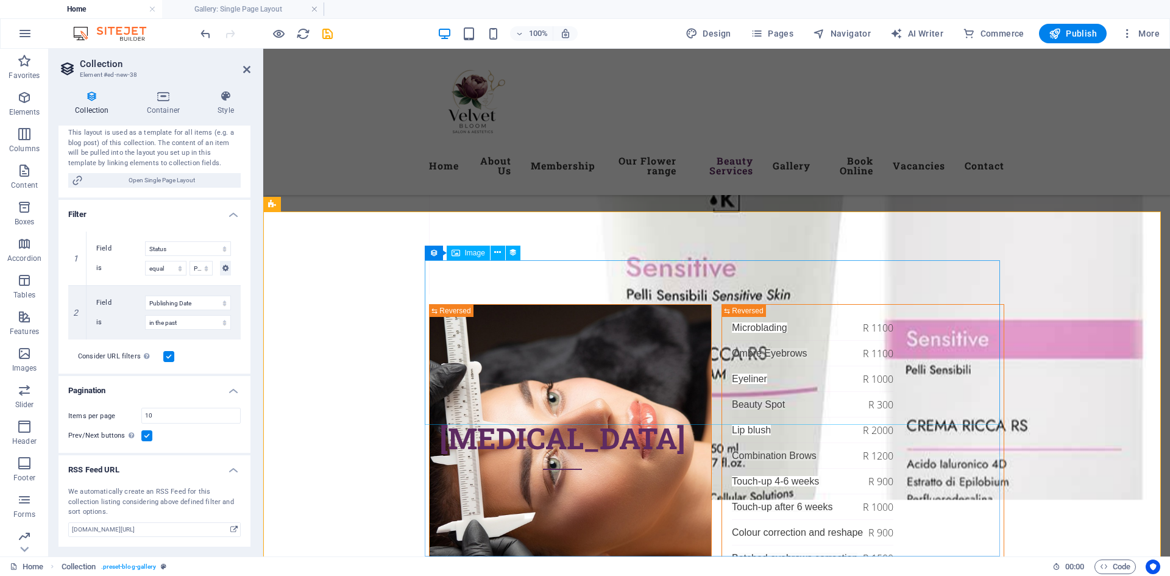
scroll to position [5300, 0]
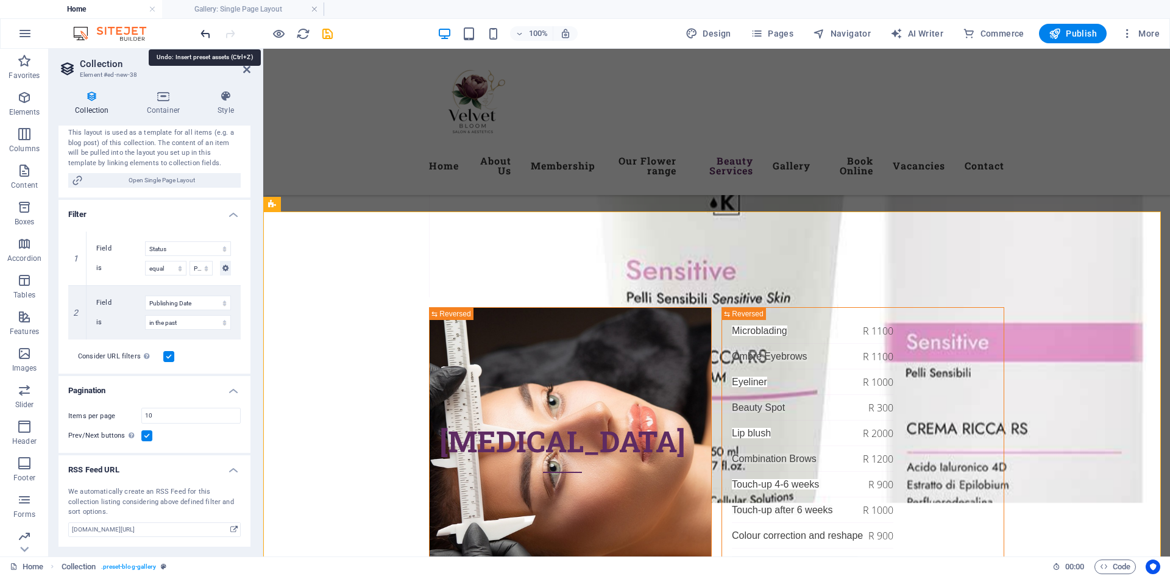
click at [200, 35] on icon "undo" at bounding box center [206, 34] width 14 height 14
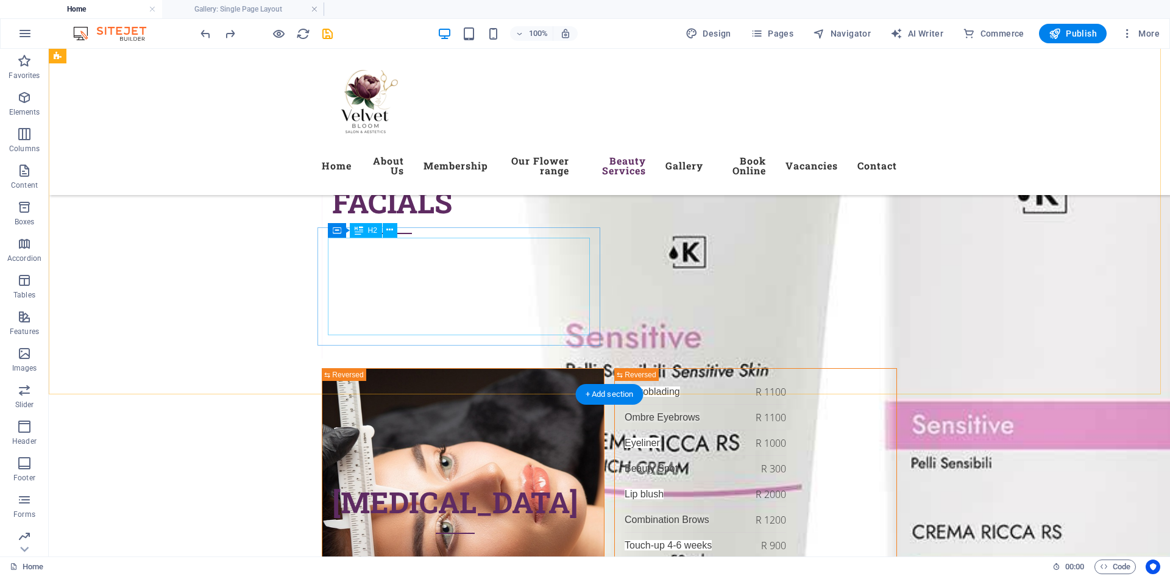
scroll to position [5117, 0]
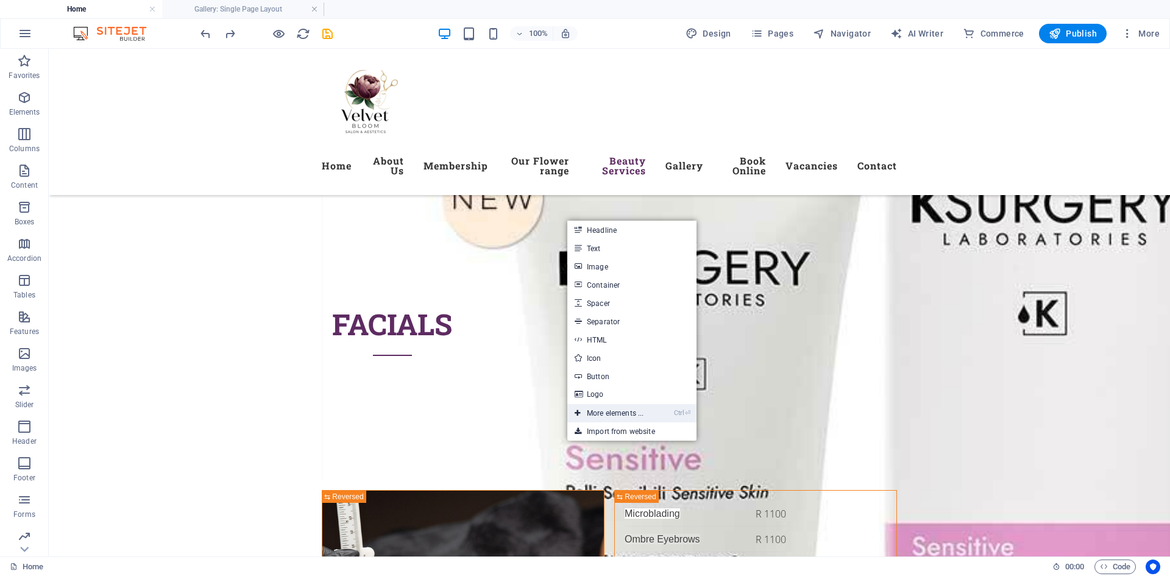
click at [610, 414] on link "Ctrl ⏎ More elements ..." at bounding box center [608, 413] width 83 height 18
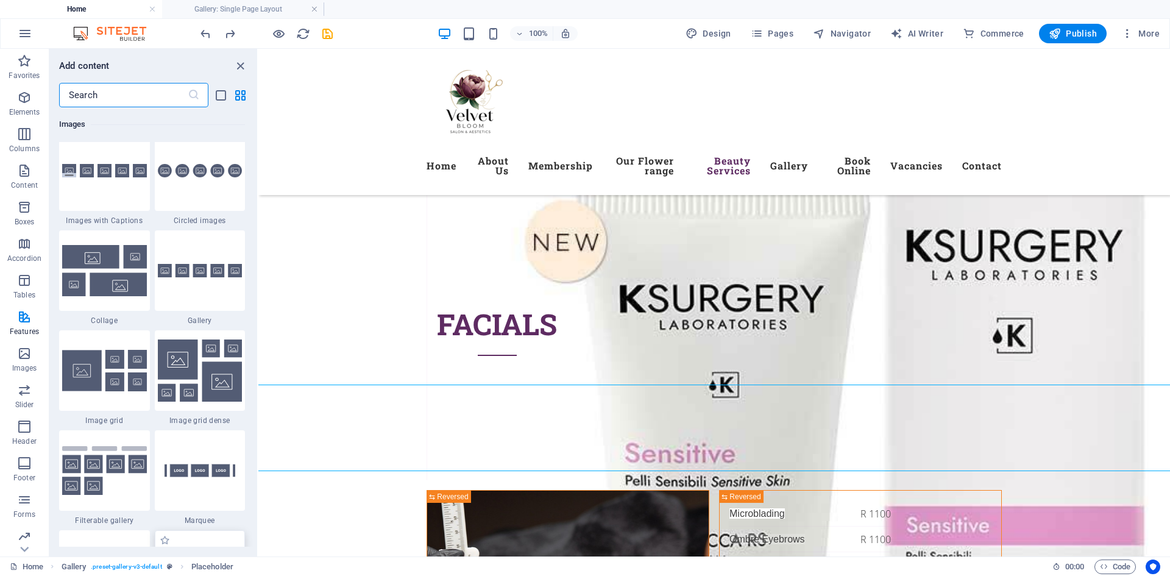
scroll to position [6160, 0]
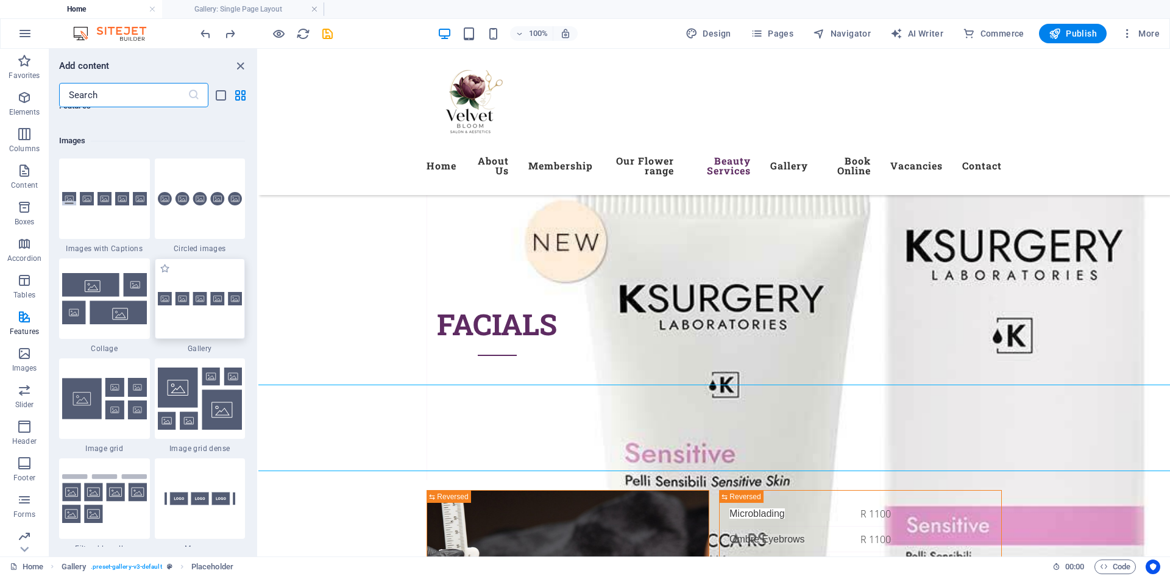
click at [201, 315] on div at bounding box center [200, 298] width 91 height 80
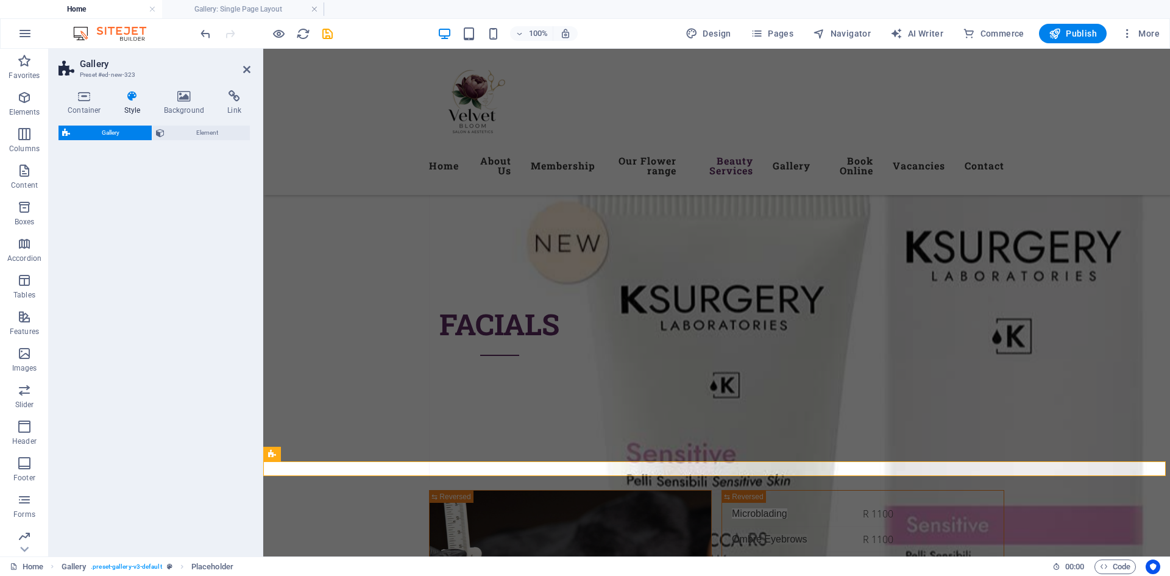
select select "rem"
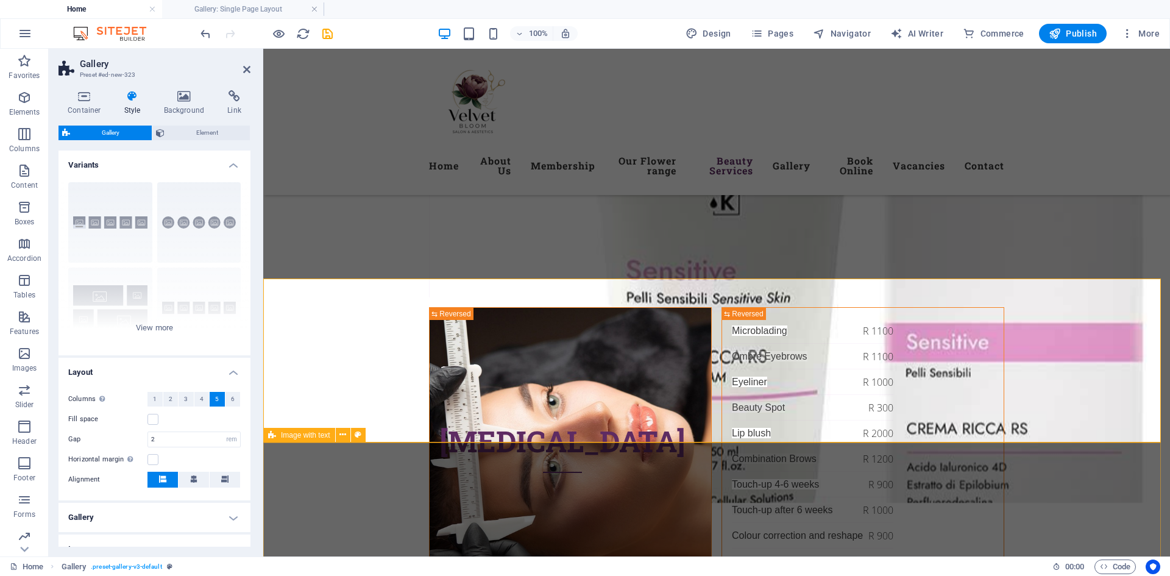
scroll to position [5239, 0]
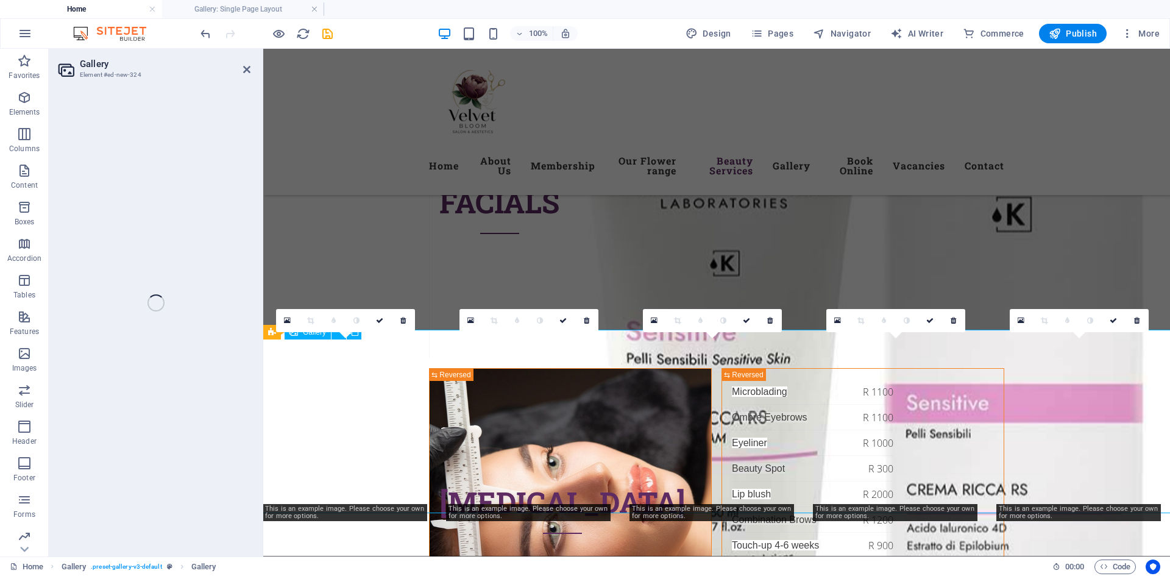
select select "4"
select select "px"
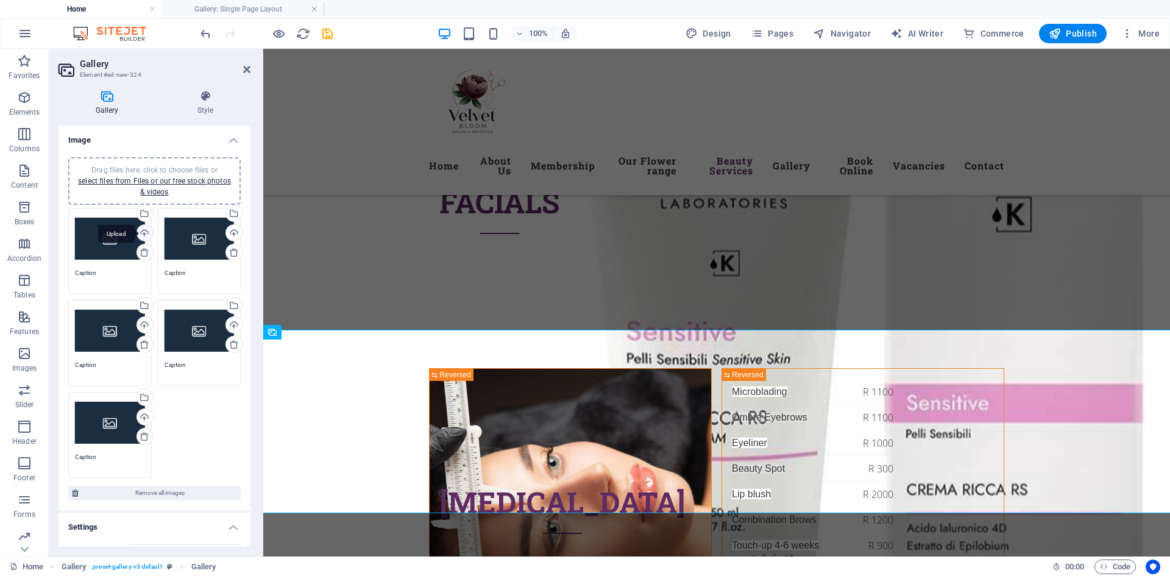
click at [142, 230] on div "Upload" at bounding box center [144, 234] width 18 height 18
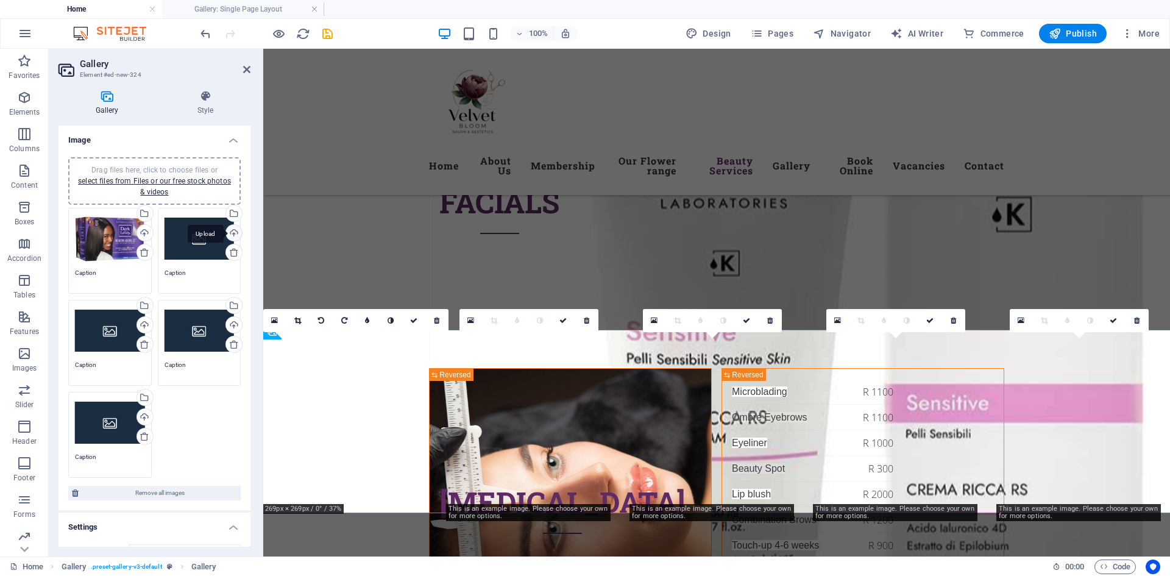
click at [228, 232] on div "Upload" at bounding box center [233, 234] width 18 height 18
click at [143, 327] on div "Upload" at bounding box center [144, 326] width 18 height 18
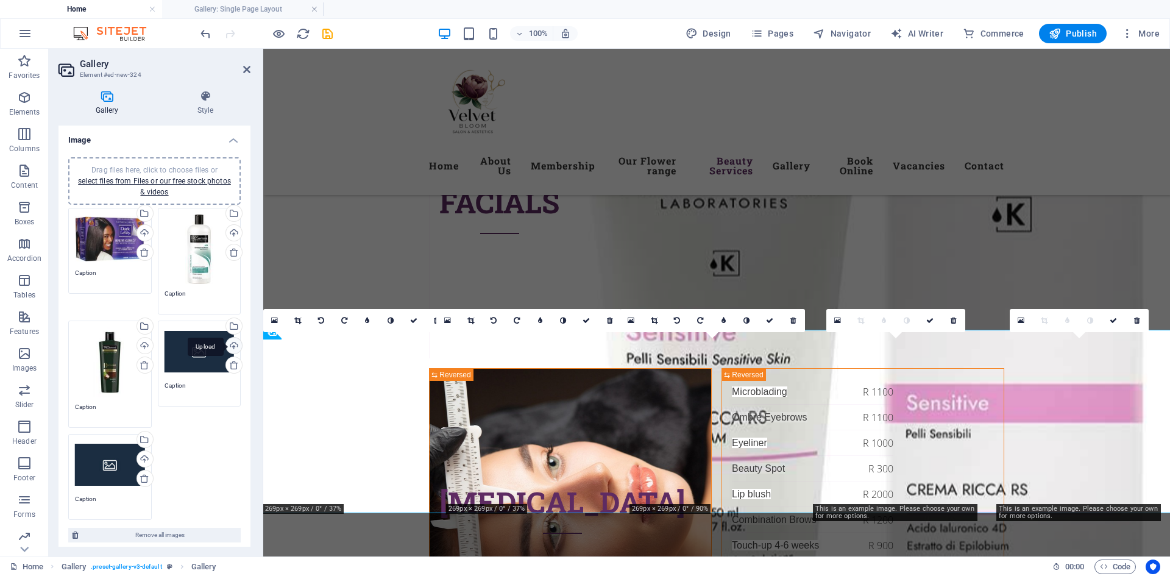
click at [228, 337] on div "Upload" at bounding box center [233, 346] width 18 height 18
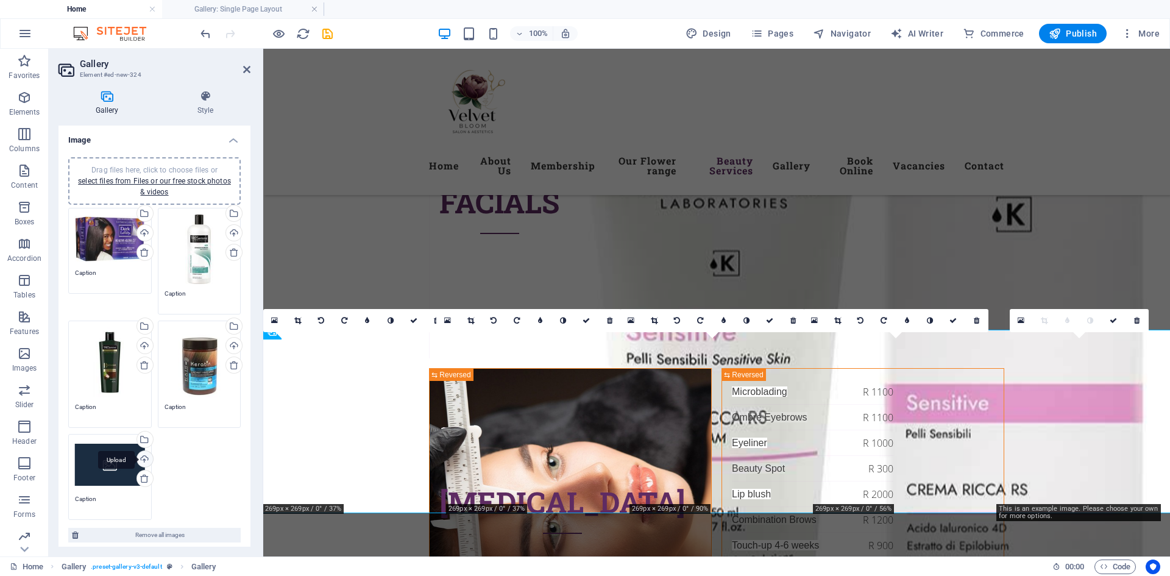
click at [140, 456] on div "Upload" at bounding box center [144, 460] width 18 height 18
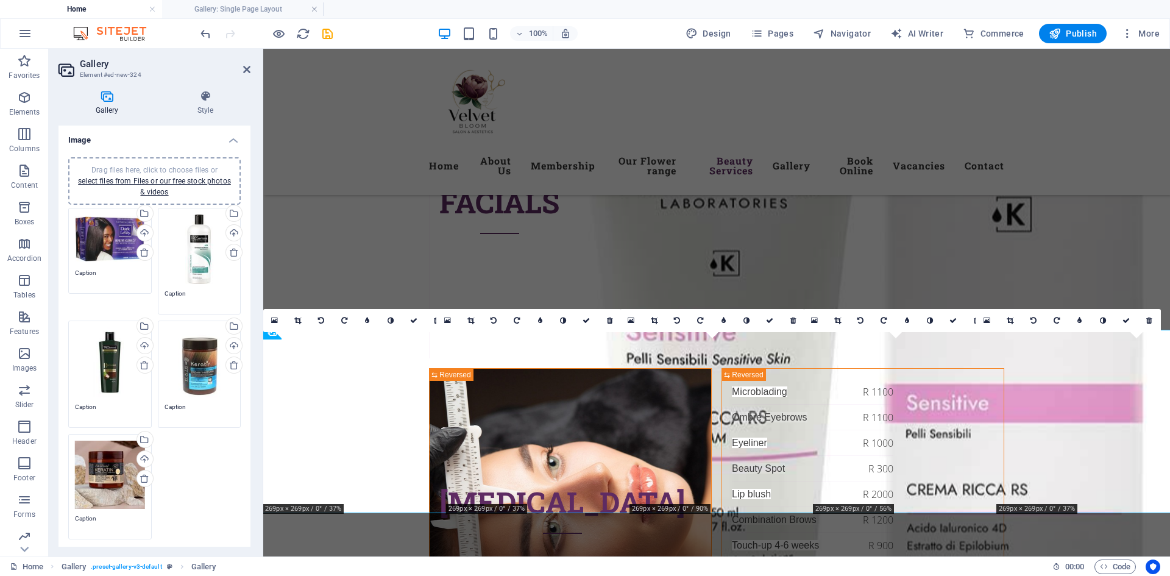
click at [158, 169] on span "Drag files here, click to choose files or select files from Files or our free s…" at bounding box center [154, 181] width 153 height 30
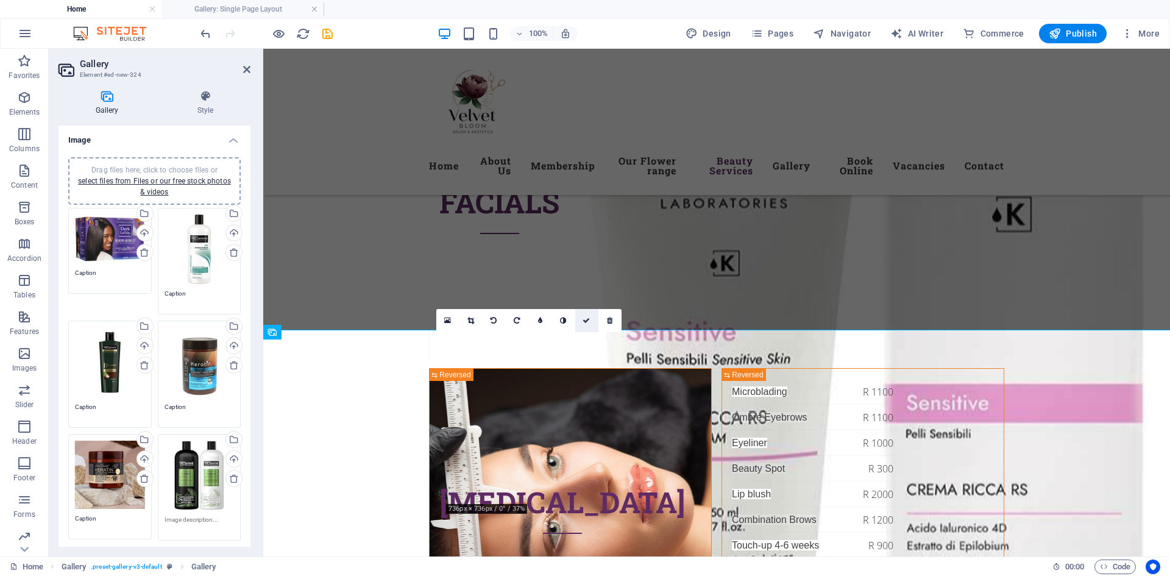
click at [585, 319] on icon at bounding box center [585, 320] width 7 height 7
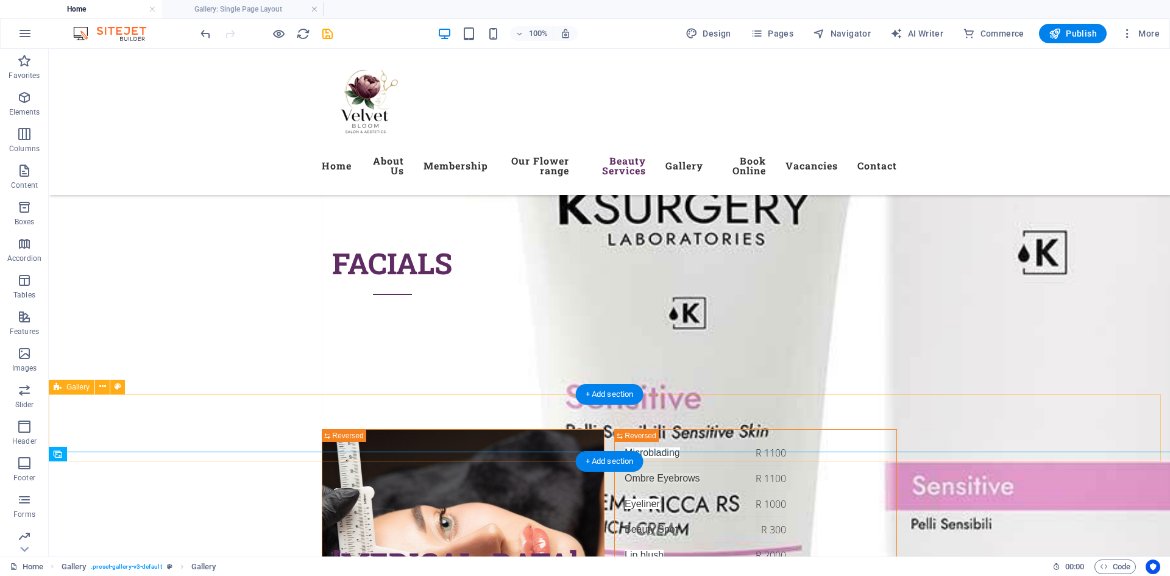
scroll to position [5117, 0]
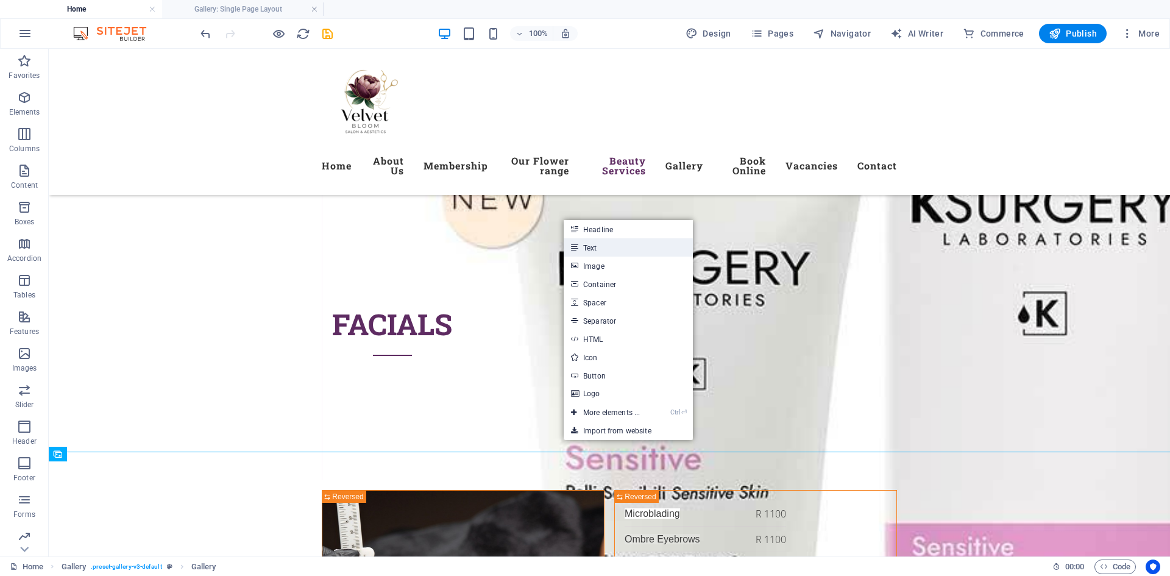
click at [591, 249] on link "Text" at bounding box center [627, 247] width 129 height 18
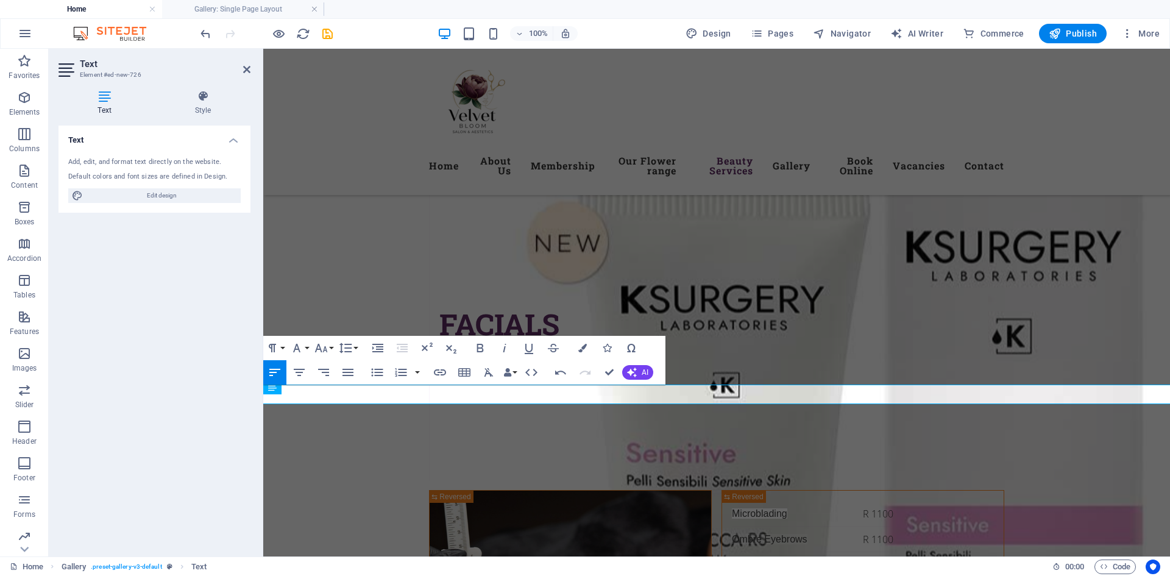
click at [108, 98] on icon at bounding box center [104, 96] width 92 height 12
click at [202, 196] on span "Edit design" at bounding box center [162, 195] width 150 height 15
select select "ease-in-out"
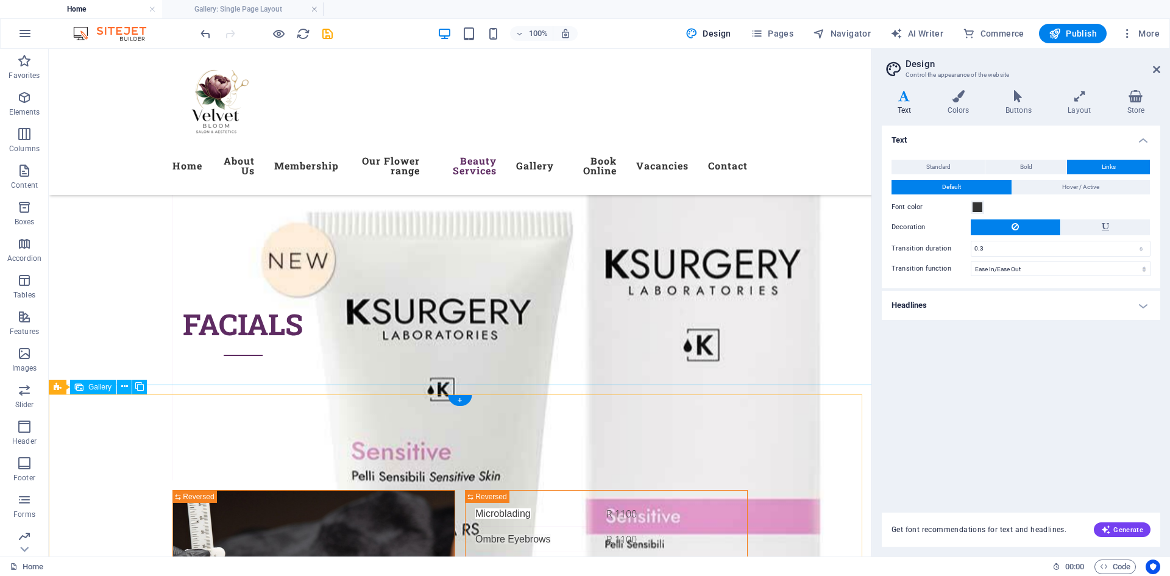
scroll to position [5056, 0]
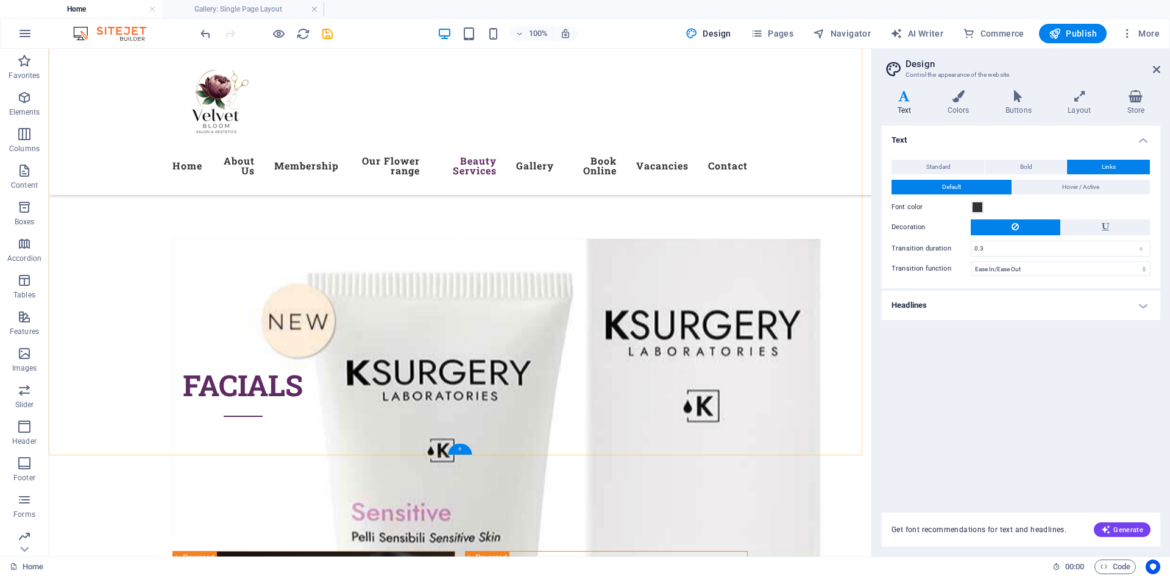
drag, startPoint x: 457, startPoint y: 448, endPoint x: 269, endPoint y: 355, distance: 210.0
click at [457, 448] on div "+" at bounding box center [460, 448] width 24 height 11
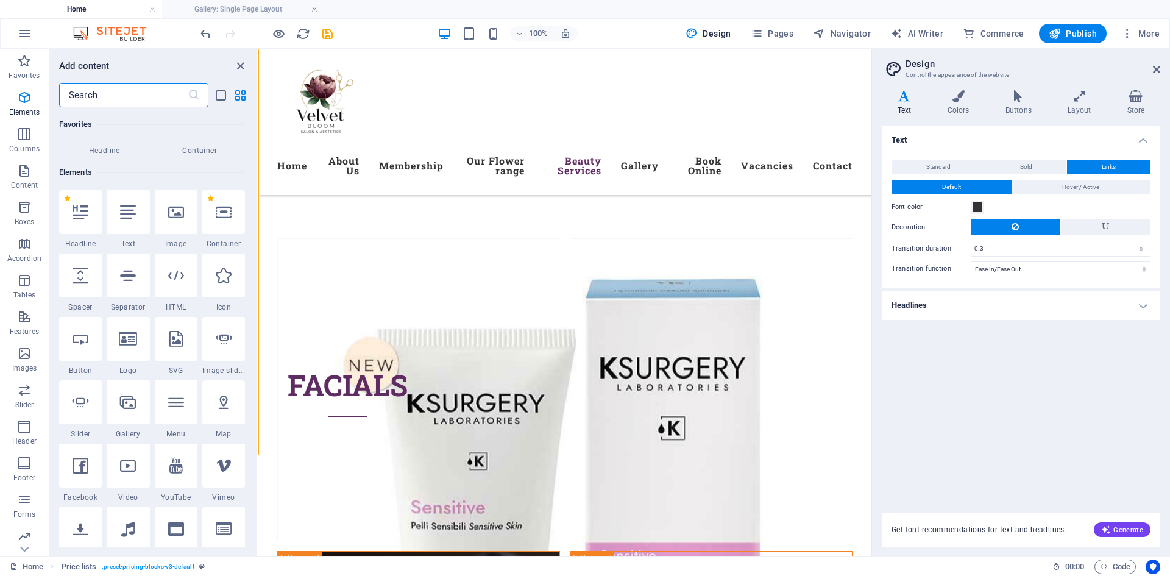
scroll to position [0, 0]
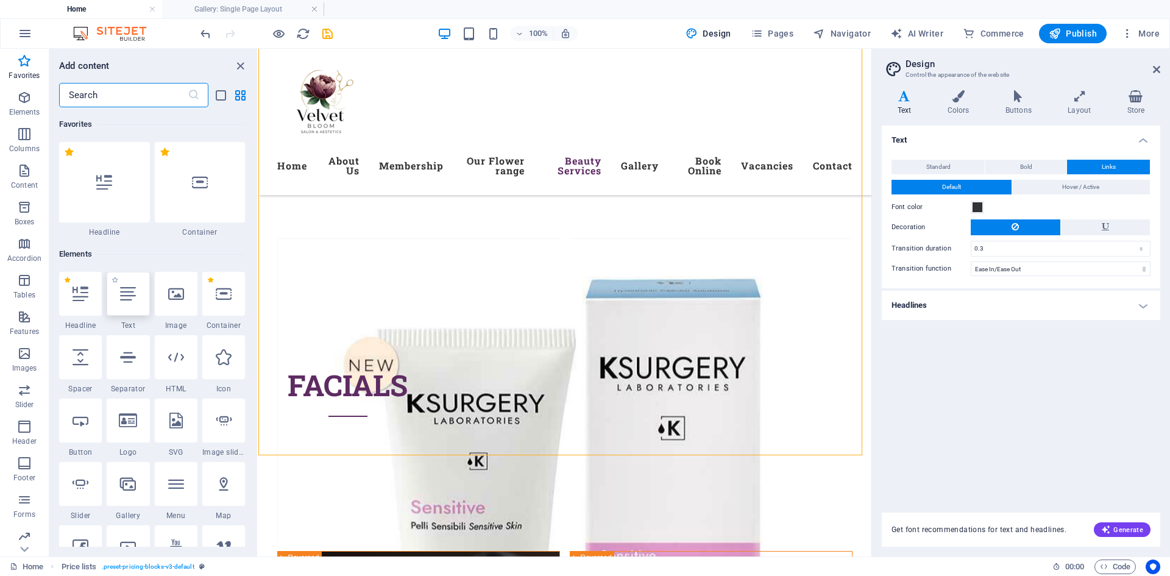
click at [130, 298] on icon at bounding box center [128, 294] width 16 height 16
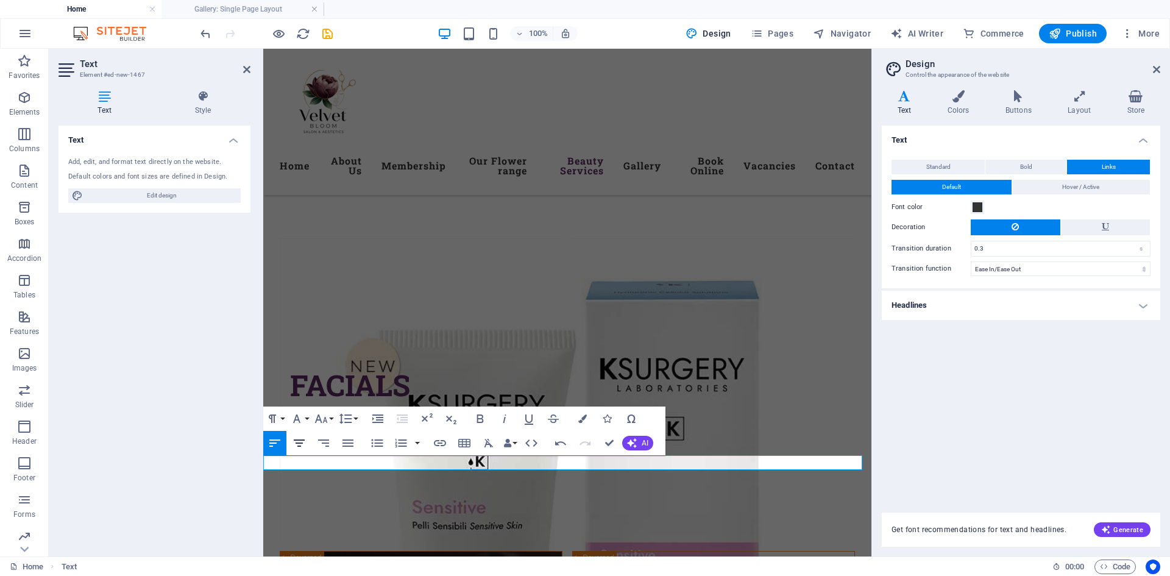
click at [299, 437] on icon "button" at bounding box center [299, 443] width 15 height 15
click at [309, 420] on button "Font Family" at bounding box center [299, 418] width 23 height 24
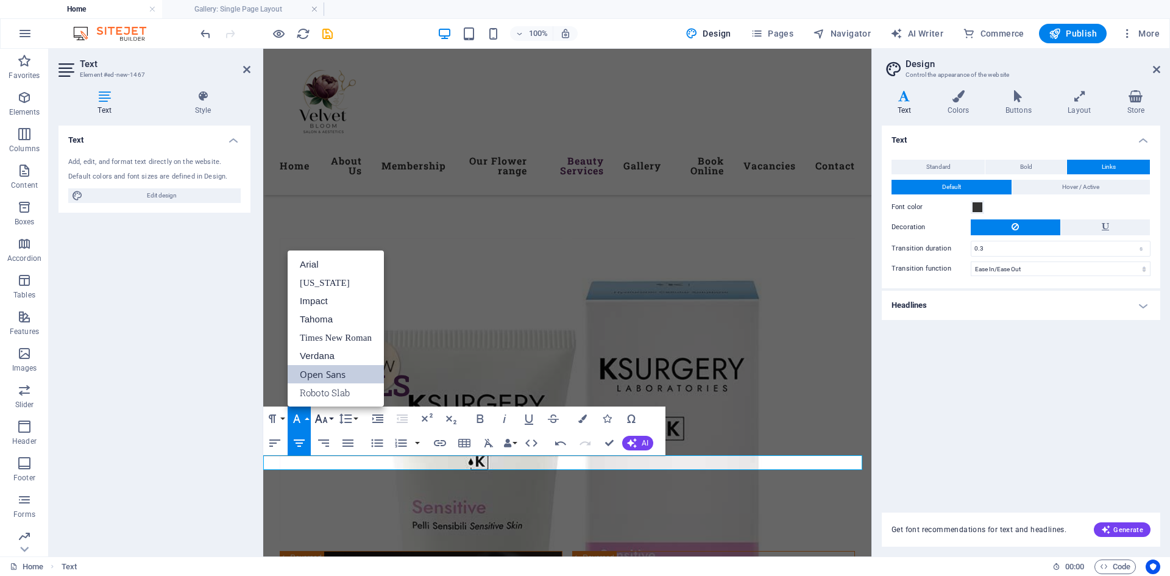
click at [334, 423] on button "Font Size" at bounding box center [323, 418] width 23 height 24
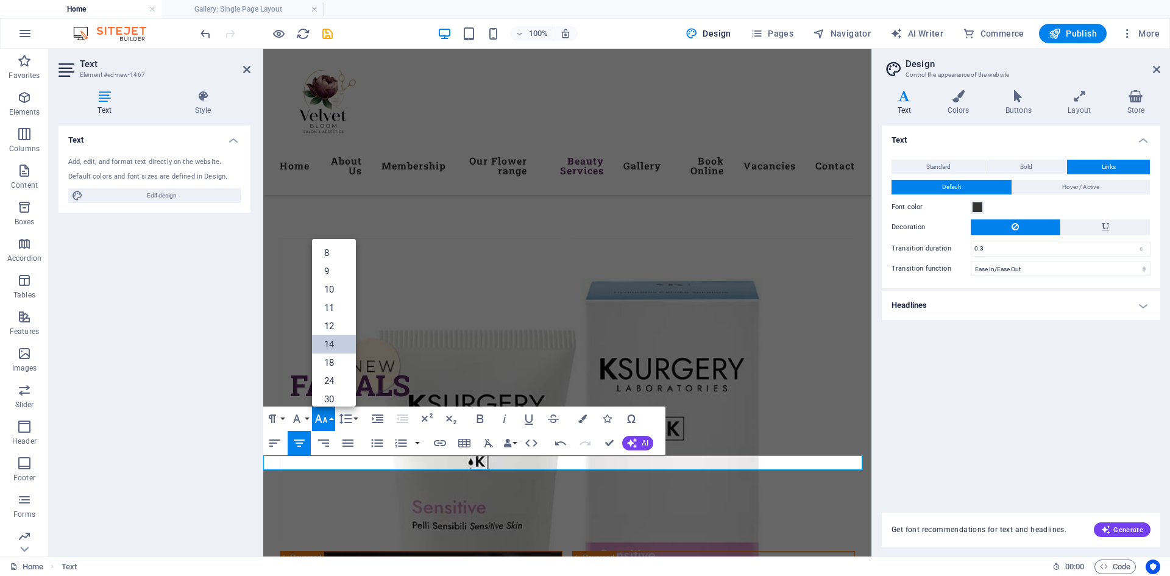
click at [330, 338] on link "14" at bounding box center [334, 344] width 44 height 18
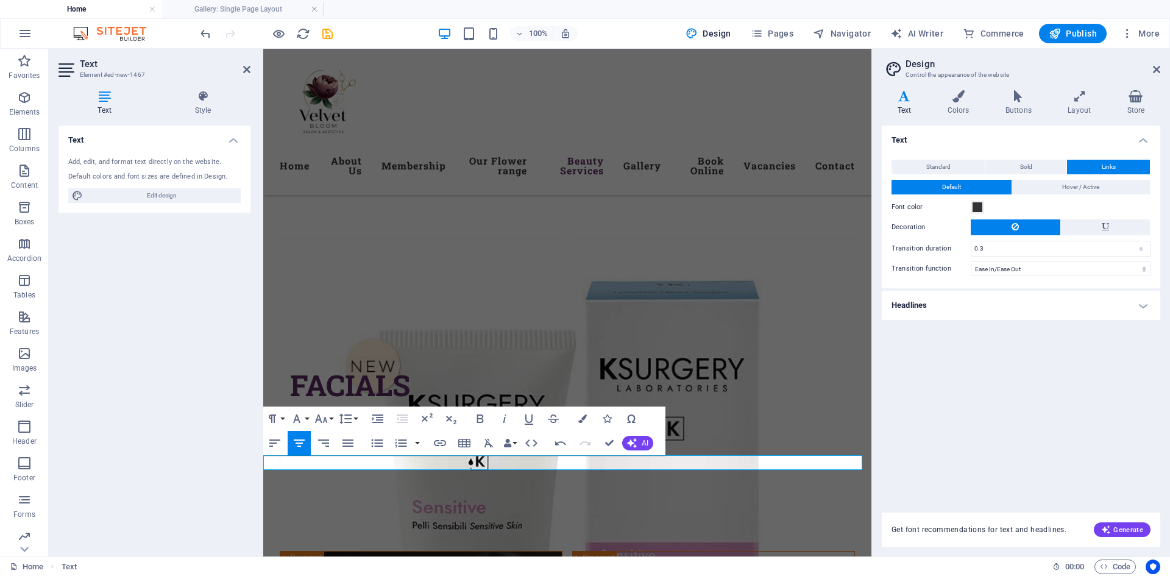
click at [332, 418] on button "Font Size" at bounding box center [323, 418] width 23 height 24
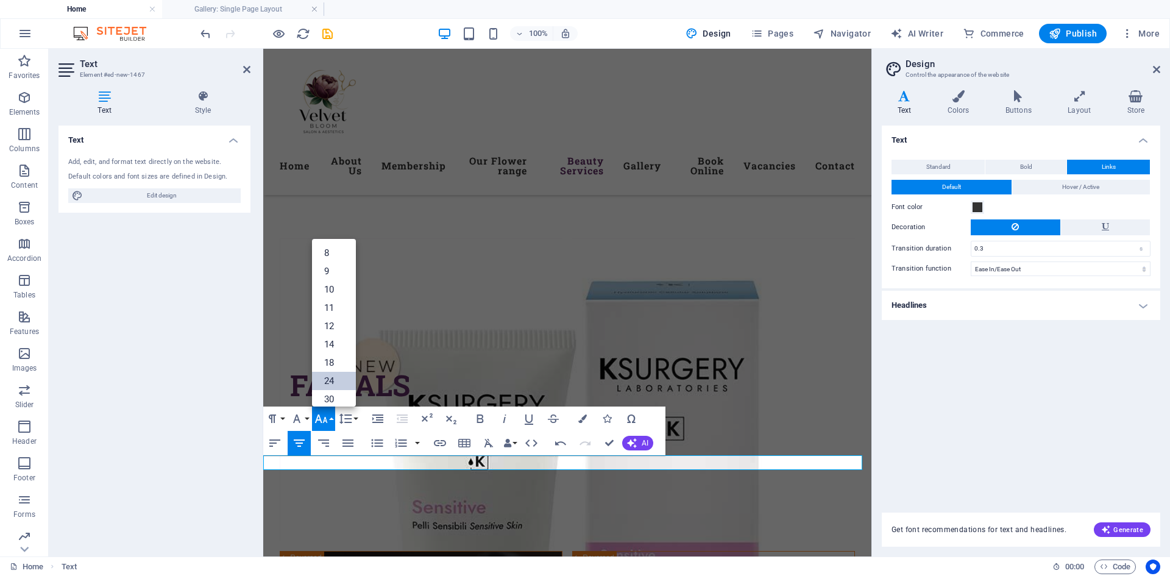
click at [335, 385] on link "24" at bounding box center [334, 381] width 44 height 18
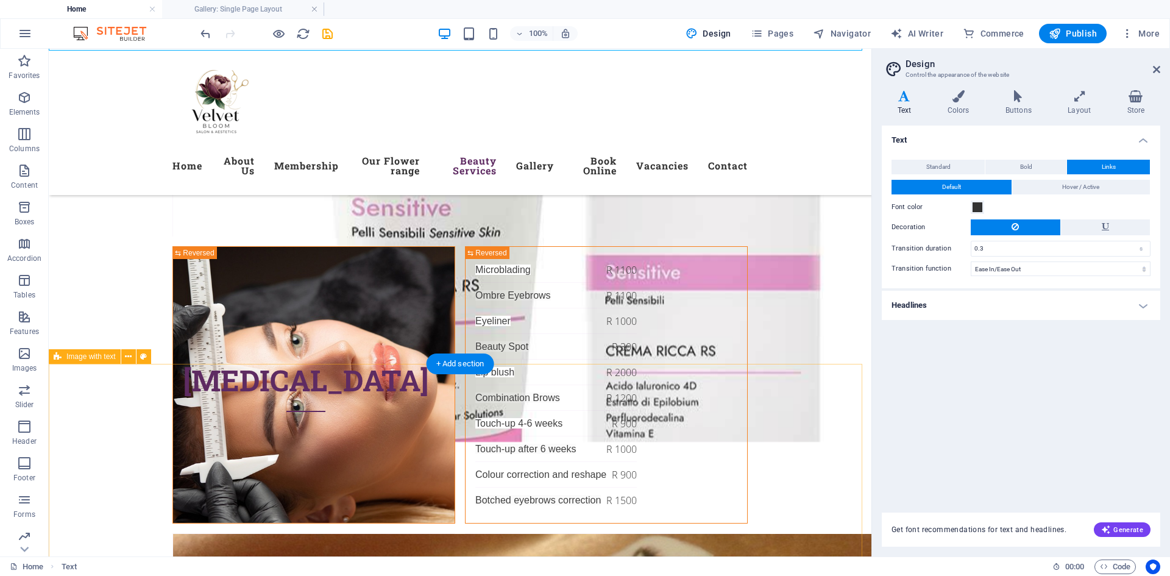
scroll to position [5482, 0]
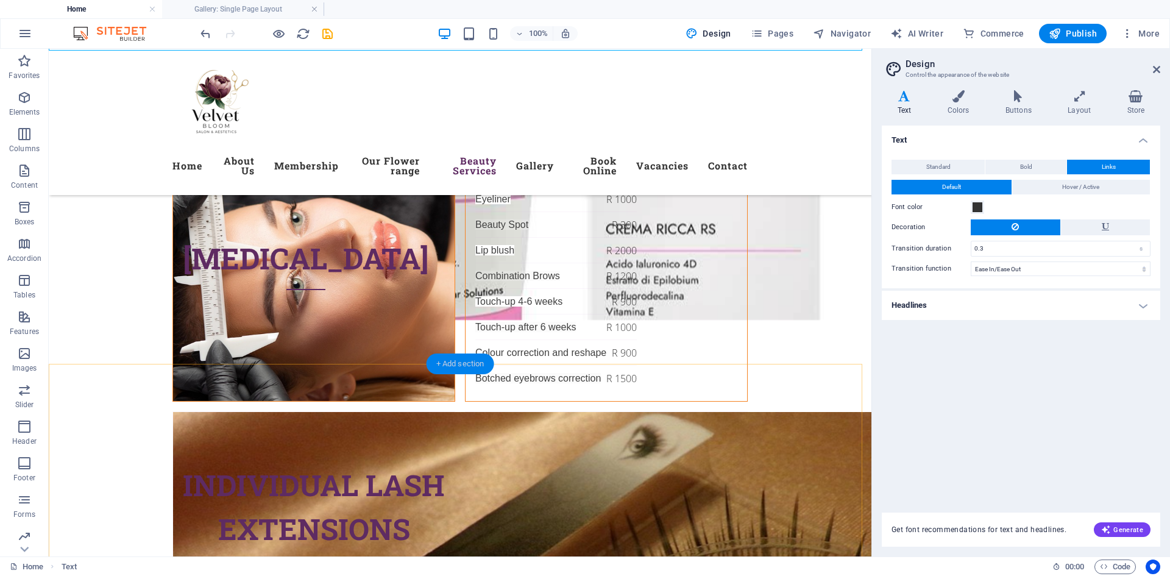
click at [454, 359] on div "+ Add section" at bounding box center [460, 363] width 68 height 21
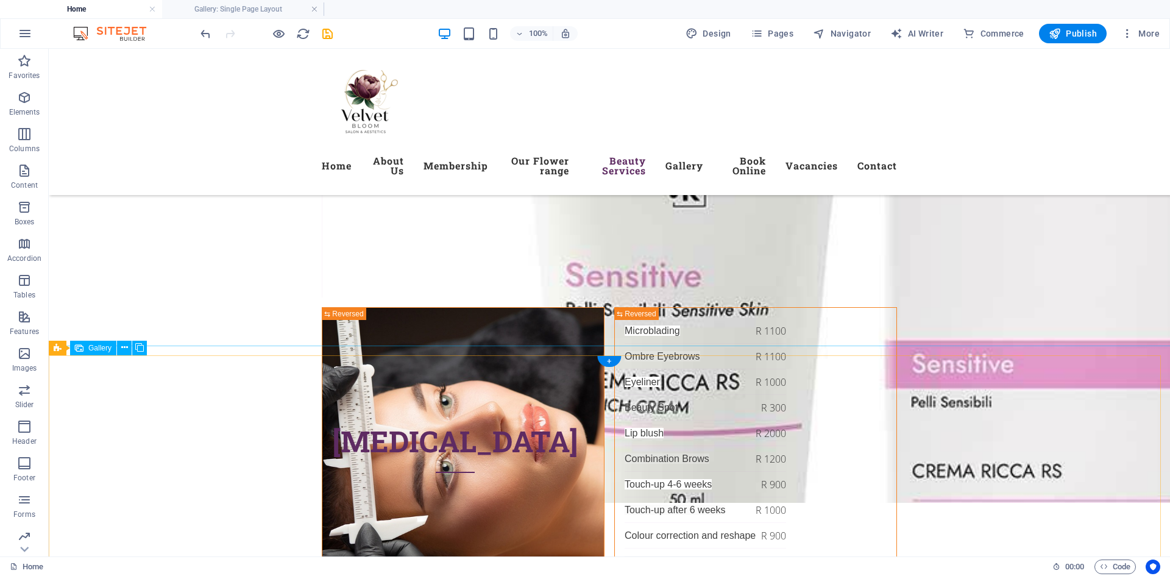
scroll to position [5178, 0]
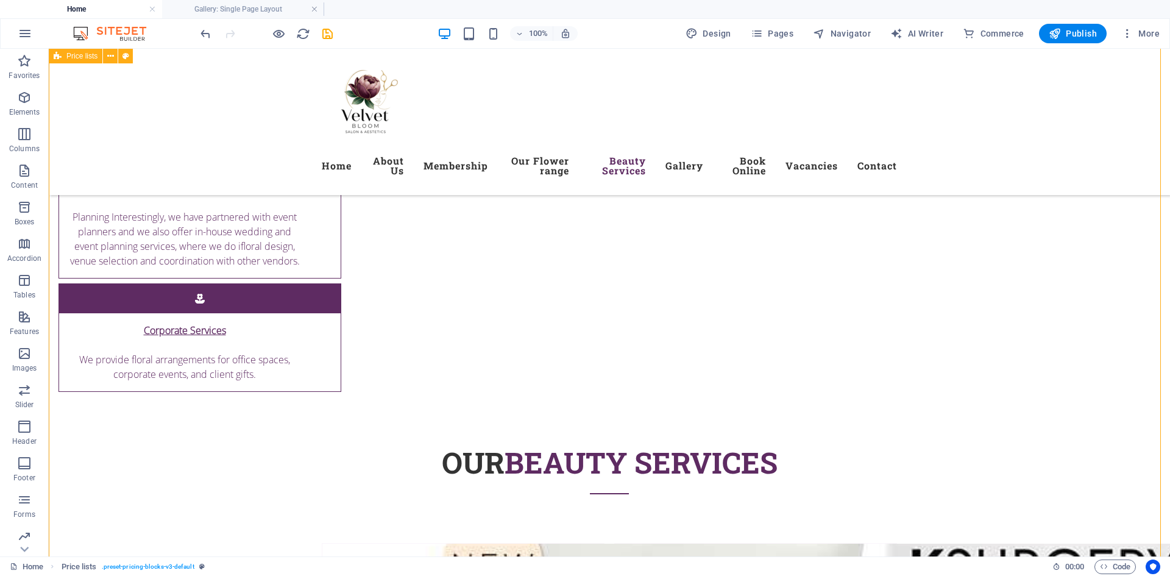
scroll to position [4569, 0]
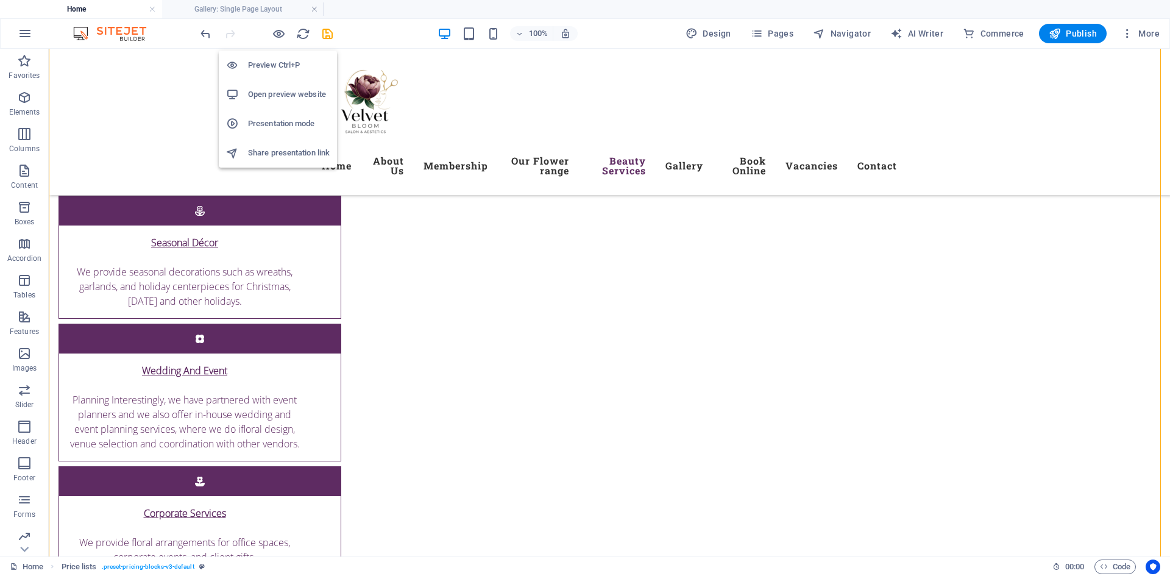
drag, startPoint x: 281, startPoint y: 36, endPoint x: 275, endPoint y: 57, distance: 21.6
click at [281, 35] on icon "button" at bounding box center [279, 34] width 14 height 14
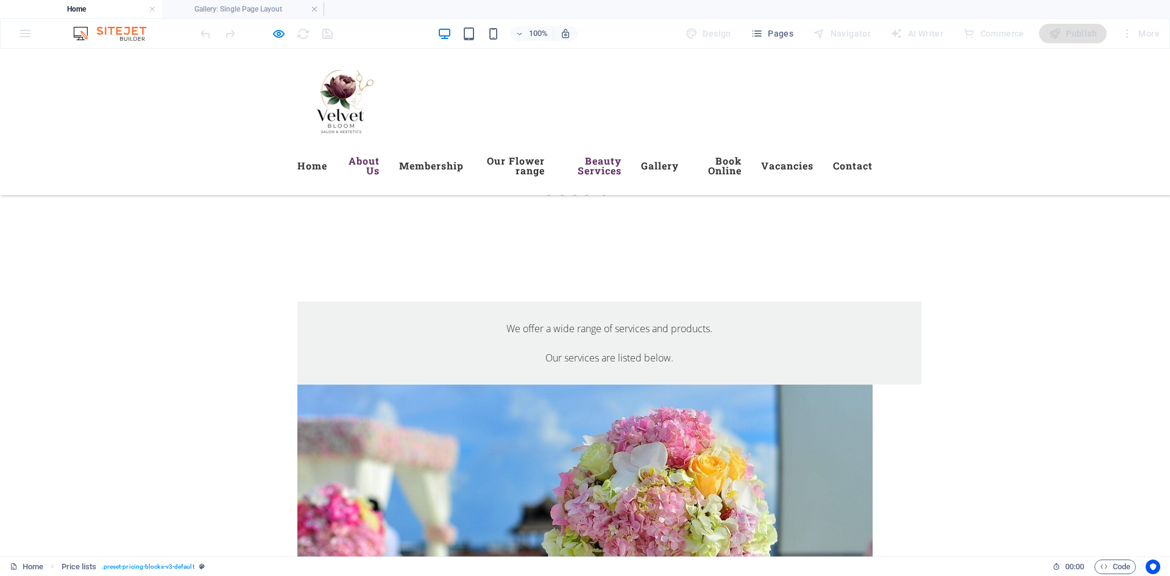
click at [373, 160] on link "About Us" at bounding box center [363, 165] width 33 height 39
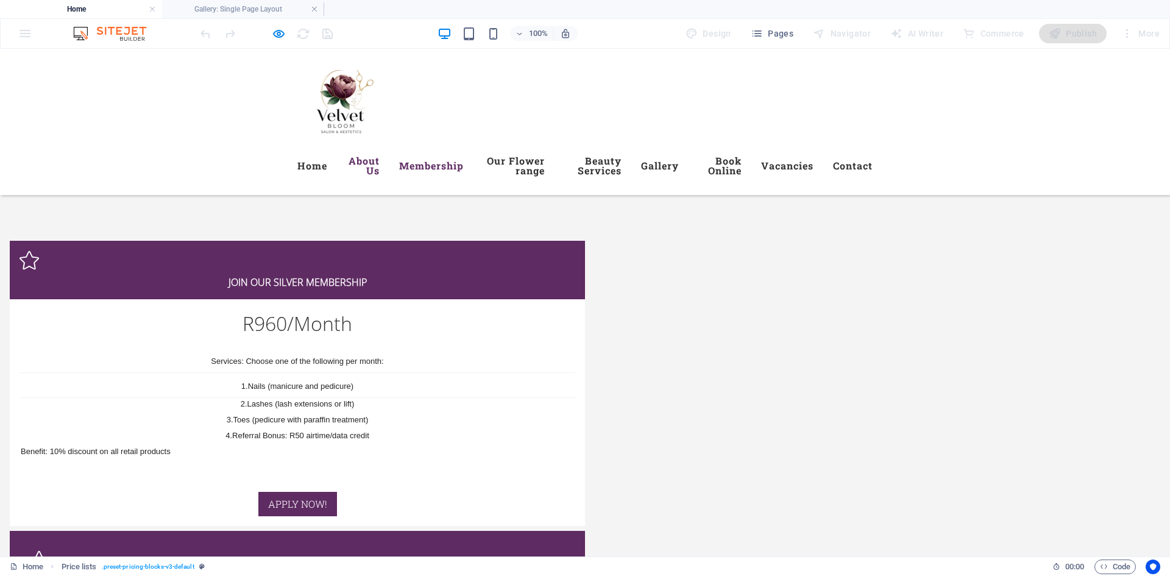
scroll to position [956, 0]
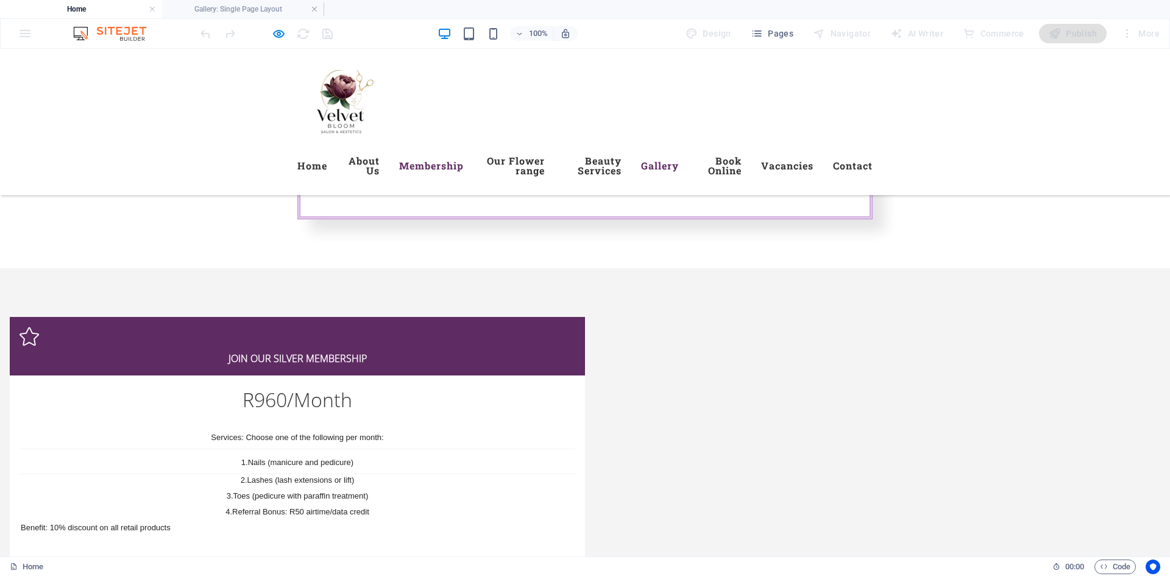
click at [679, 159] on link "Gallery" at bounding box center [660, 165] width 38 height 29
click at [741, 158] on link "Book Online" at bounding box center [719, 165] width 43 height 39
click at [621, 159] on link "Beauty Services" at bounding box center [592, 165] width 57 height 39
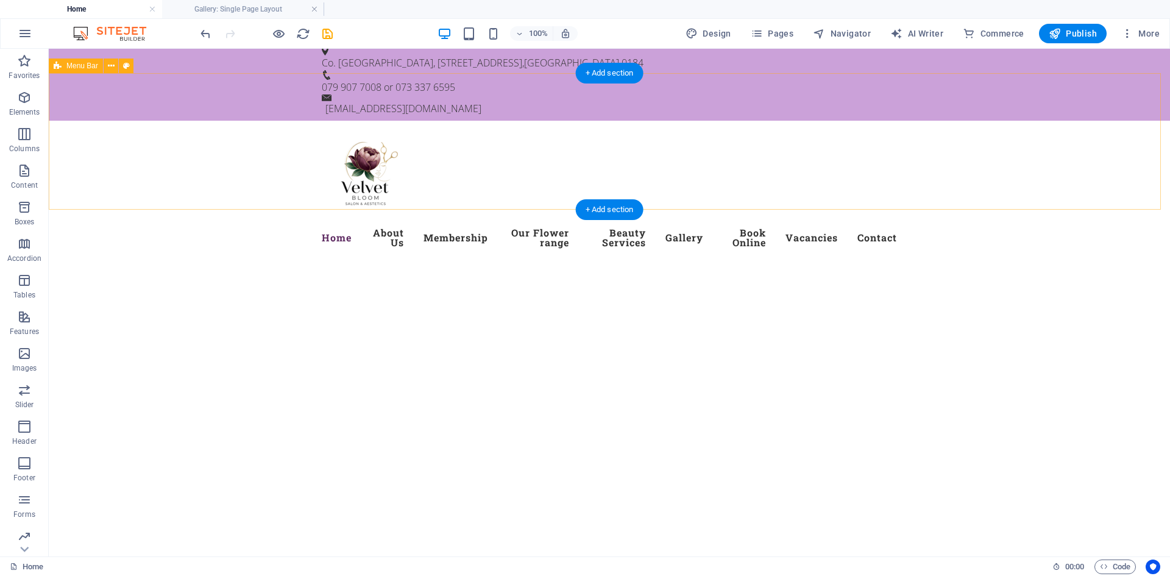
scroll to position [0, 0]
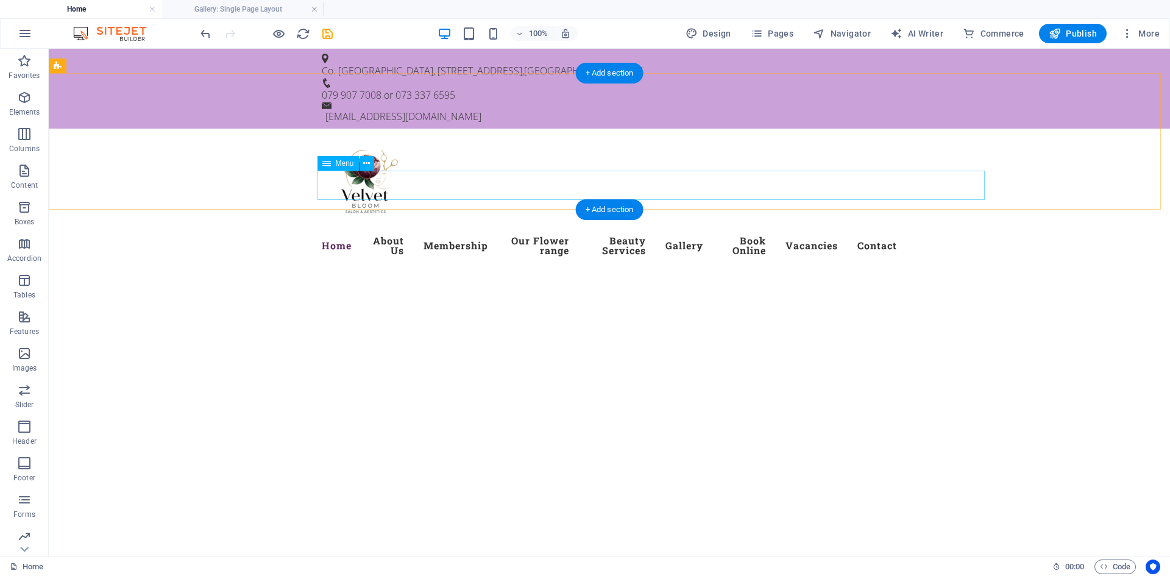
click at [739, 226] on nav "Home About Us Membership Our Flower range Beauty Services Gallery Book Online V…" at bounding box center [609, 245] width 575 height 39
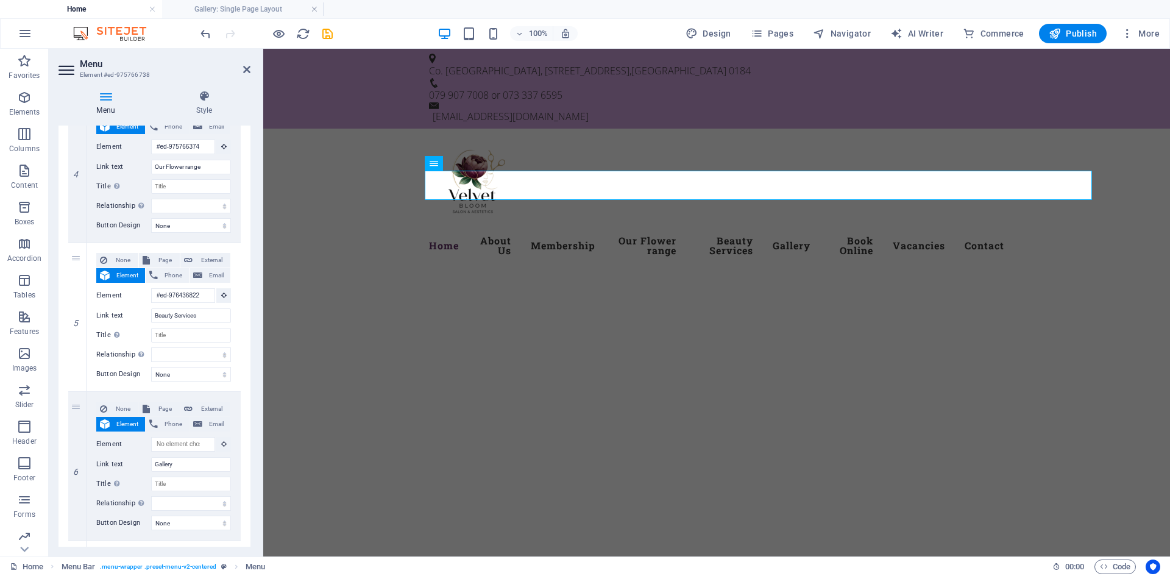
scroll to position [609, 0]
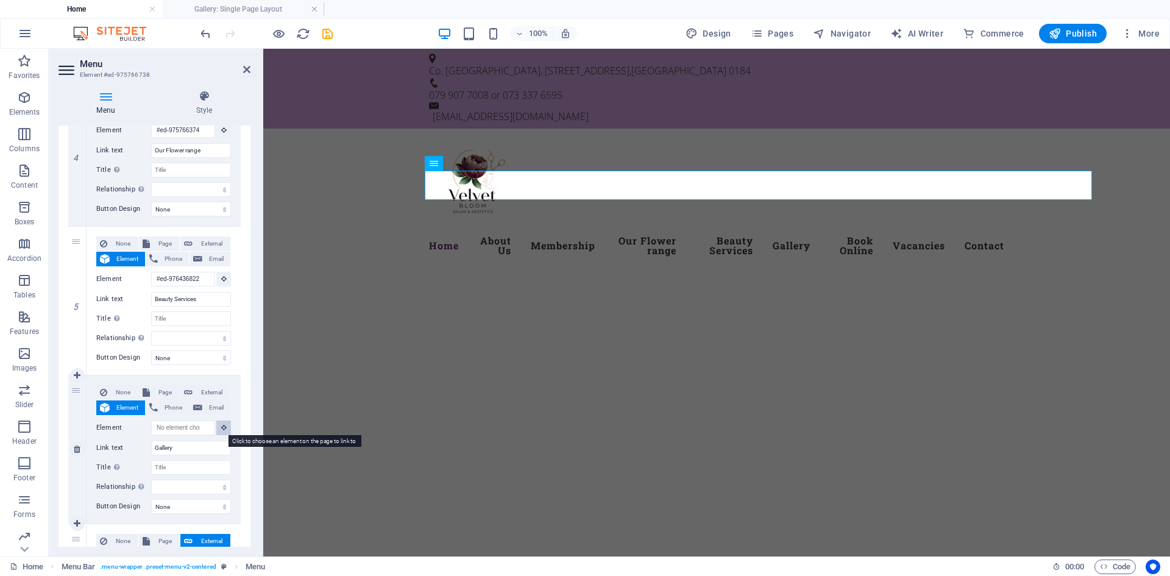
click at [221, 425] on icon at bounding box center [223, 427] width 5 height 6
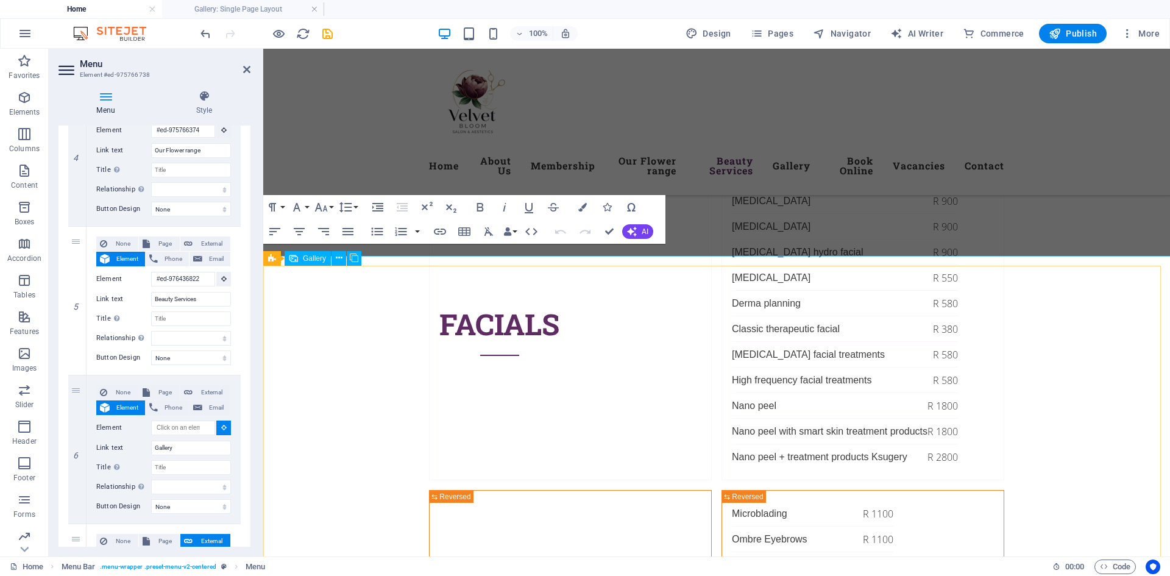
scroll to position [5300, 0]
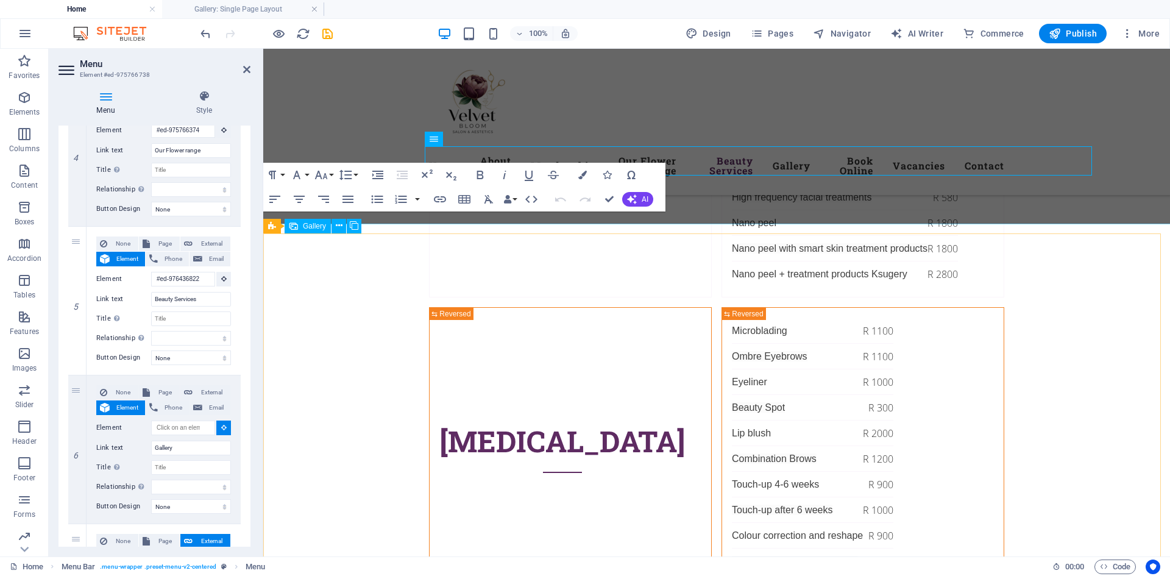
select select
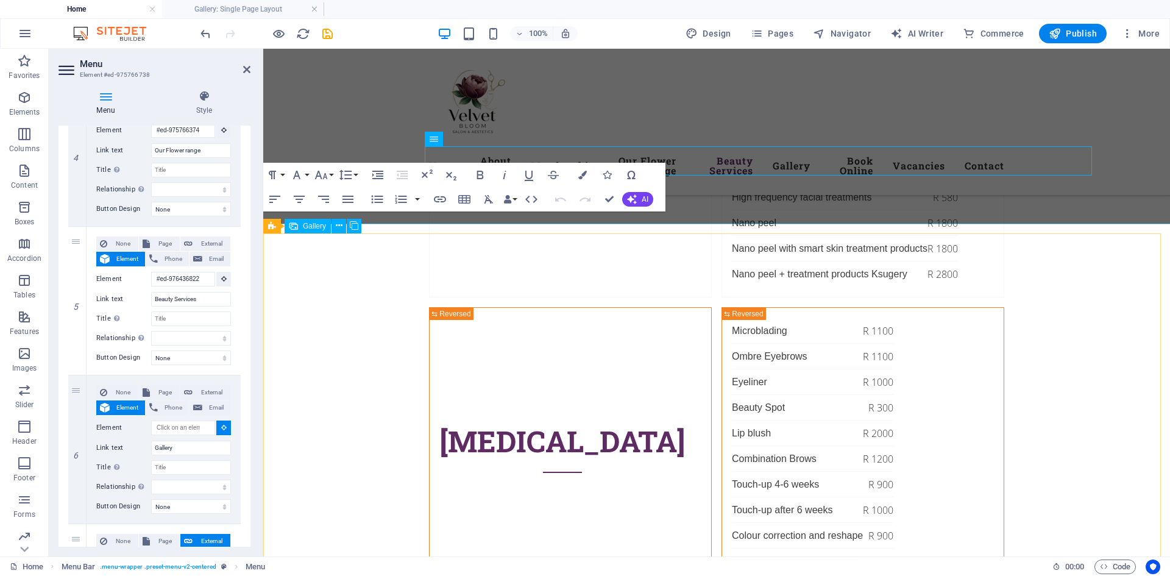
select select
type input "#ed-new-324"
select select
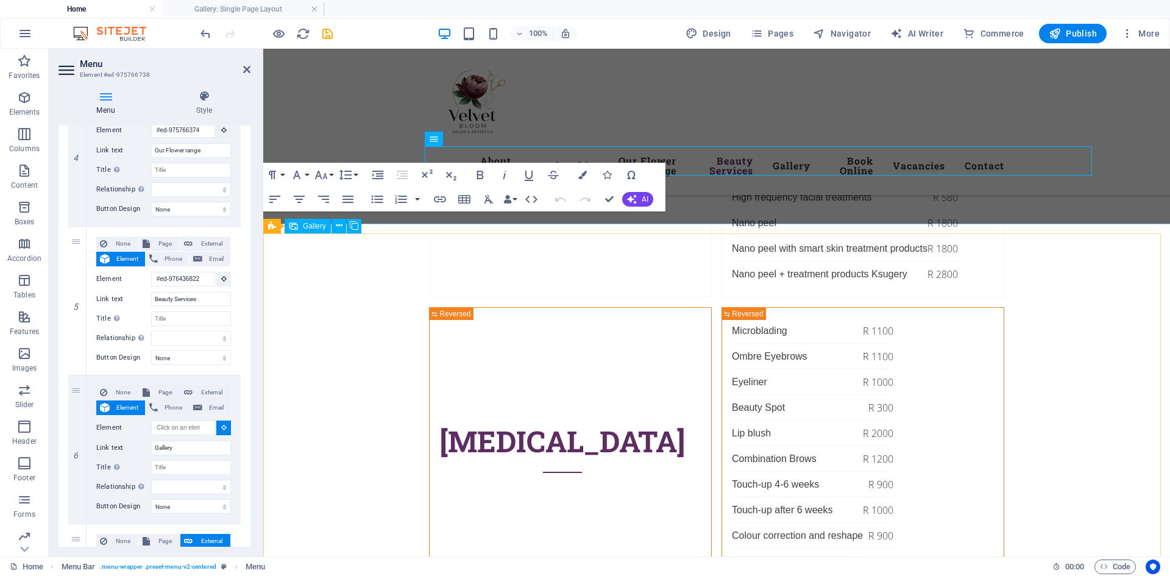
select select
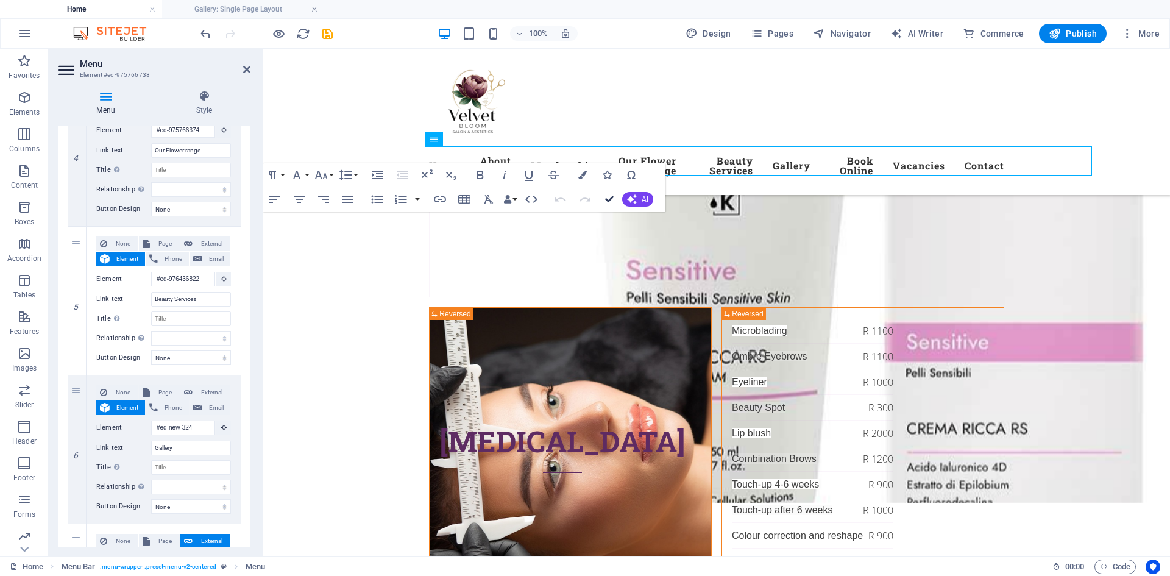
click at [610, 201] on icon "button" at bounding box center [609, 199] width 9 height 9
click at [609, 199] on icon "button" at bounding box center [609, 199] width 9 height 9
click at [1067, 33] on span "Publish" at bounding box center [1072, 33] width 48 height 12
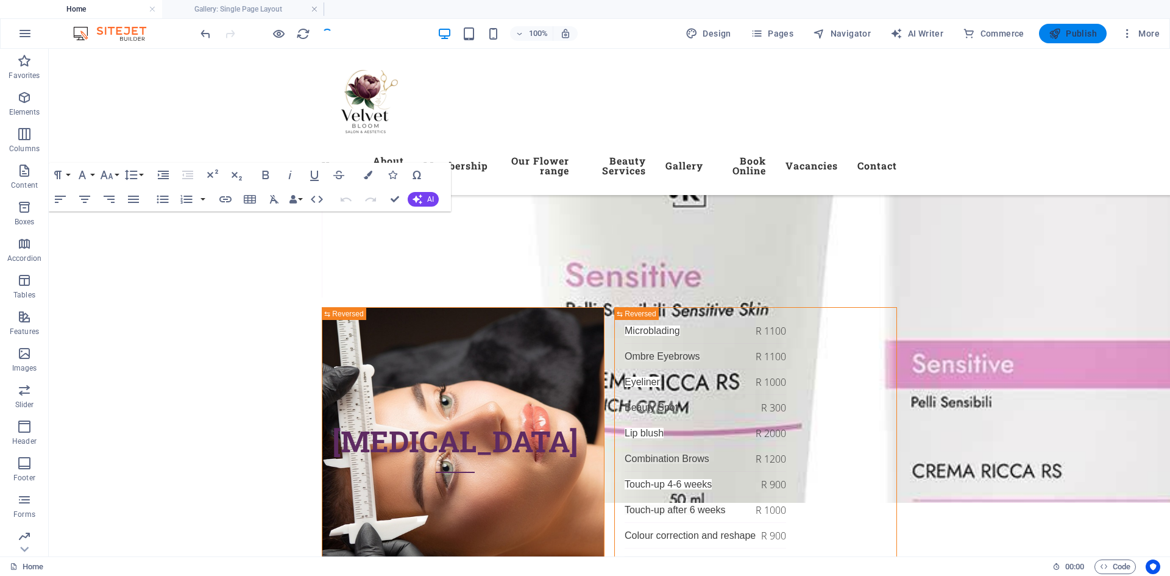
checkbox input "false"
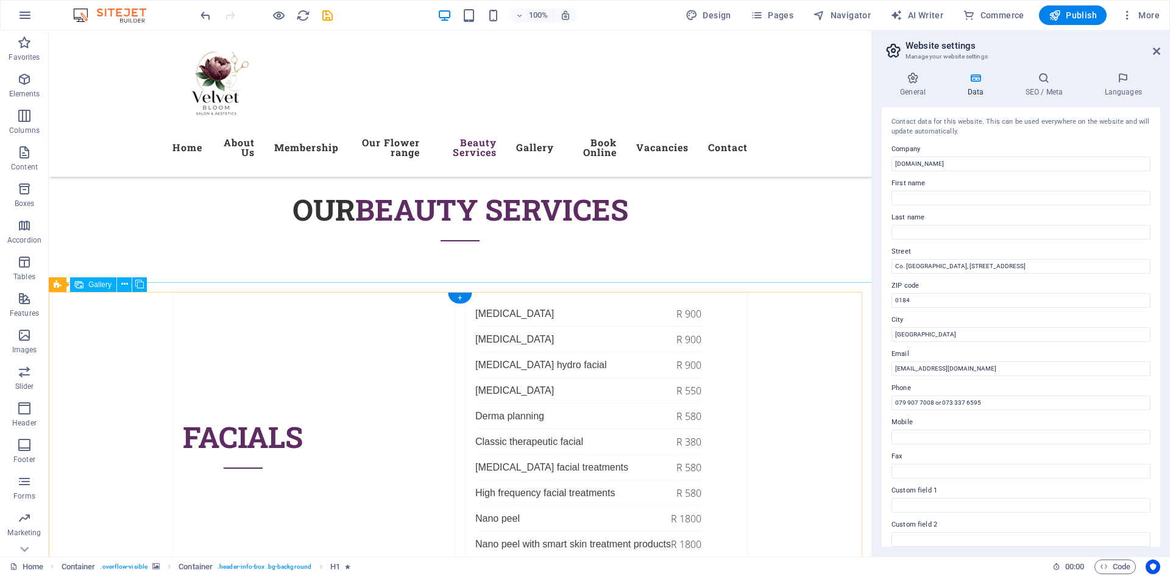
scroll to position [5239, 0]
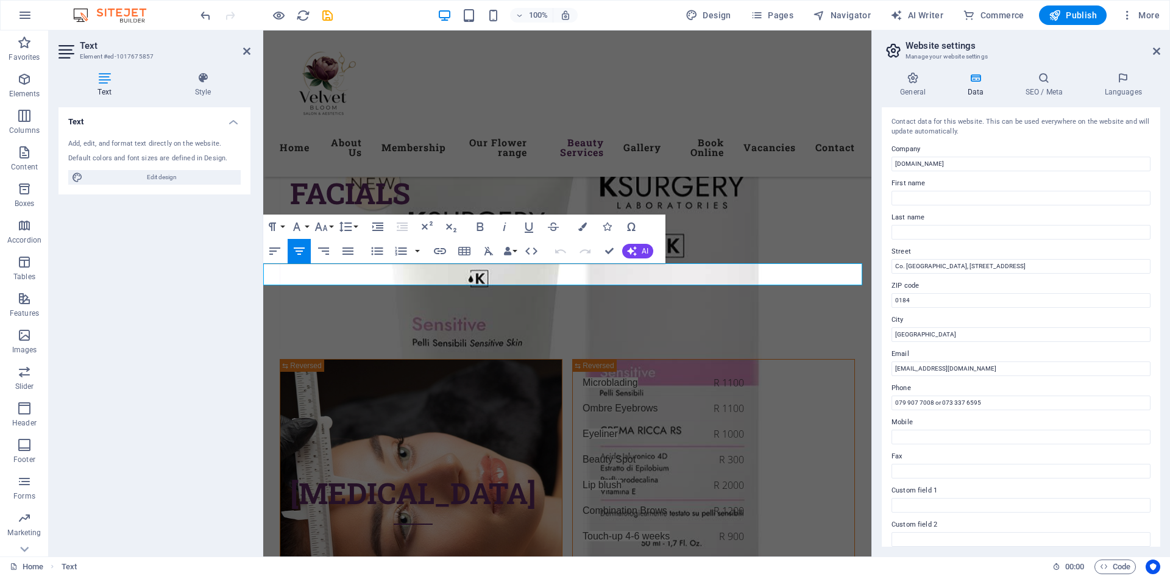
click at [477, 225] on icon "button" at bounding box center [480, 226] width 7 height 9
click at [581, 229] on icon "button" at bounding box center [582, 226] width 9 height 9
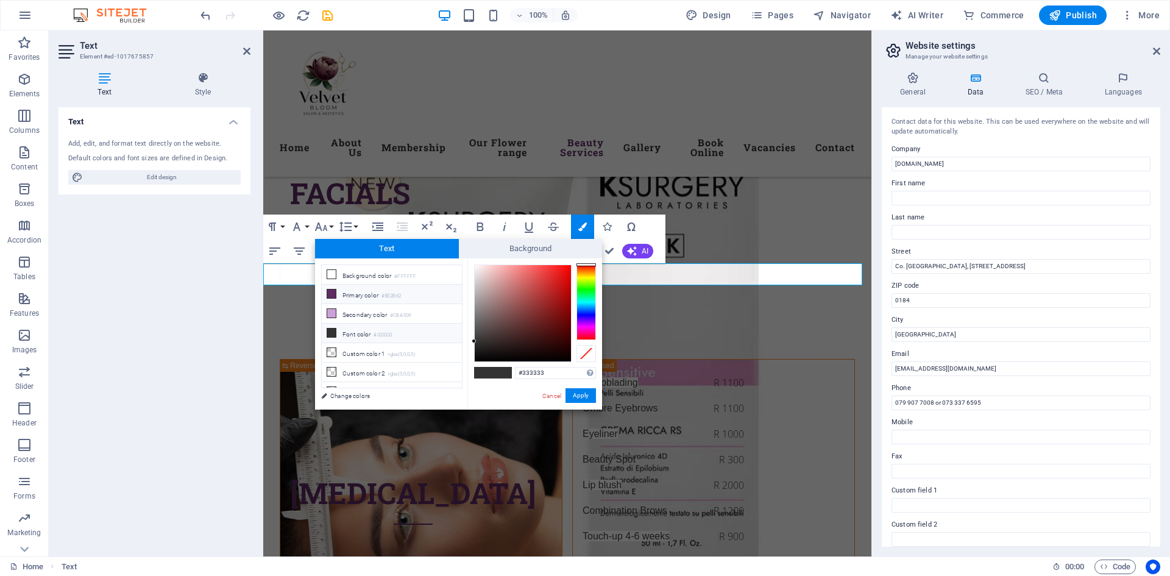
click at [344, 296] on li "Primary color #5E2B62" at bounding box center [392, 293] width 140 height 19
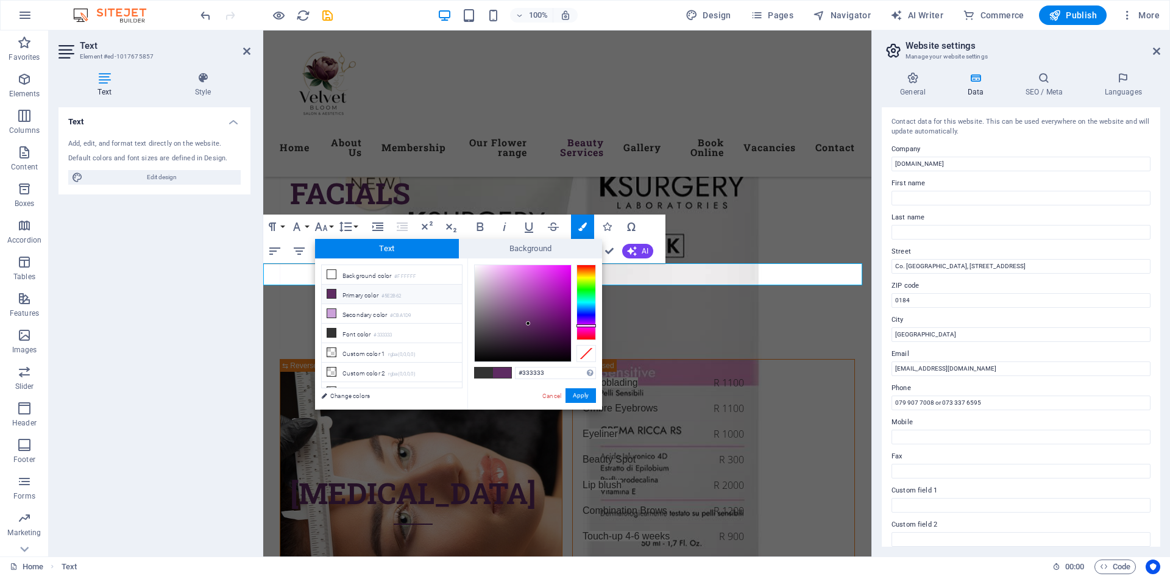
type input "#5e2b62"
click at [582, 395] on button "Apply" at bounding box center [580, 395] width 30 height 15
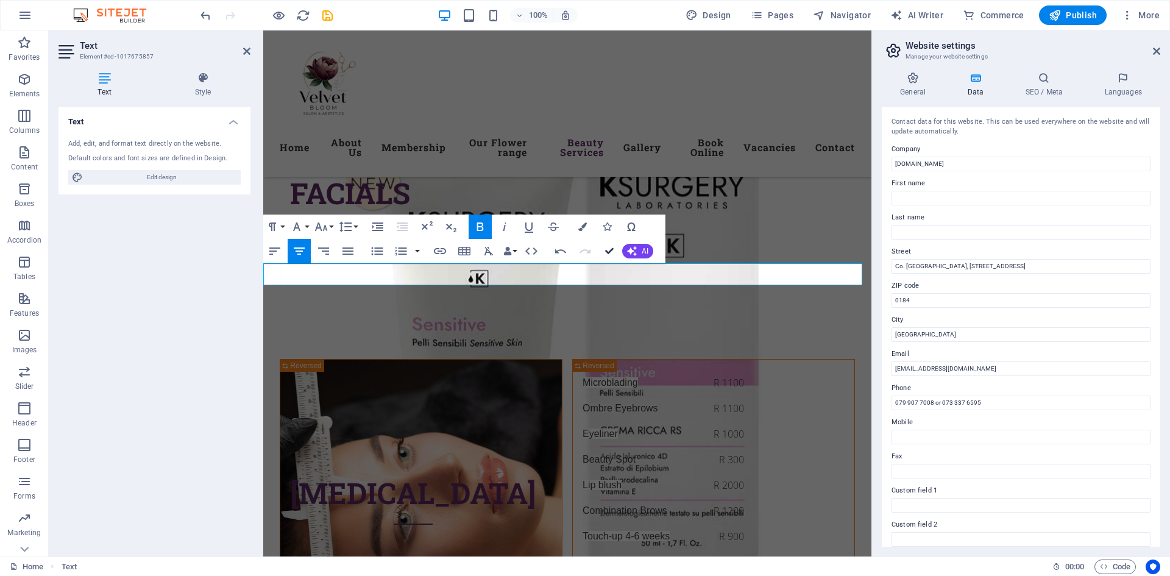
drag, startPoint x: 609, startPoint y: 253, endPoint x: 568, endPoint y: 223, distance: 50.6
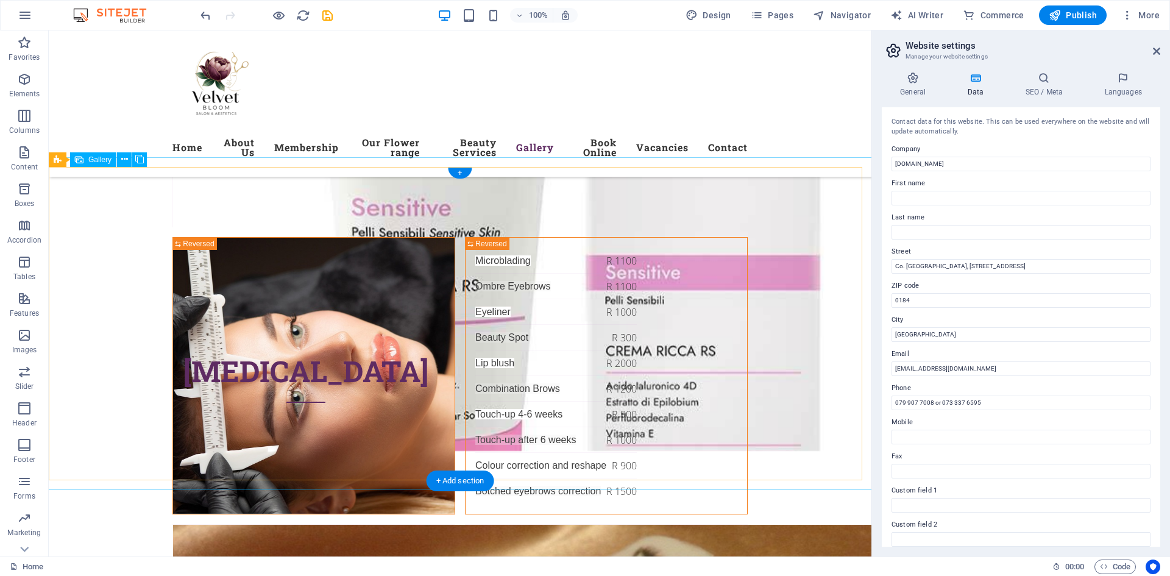
scroll to position [5300, 0]
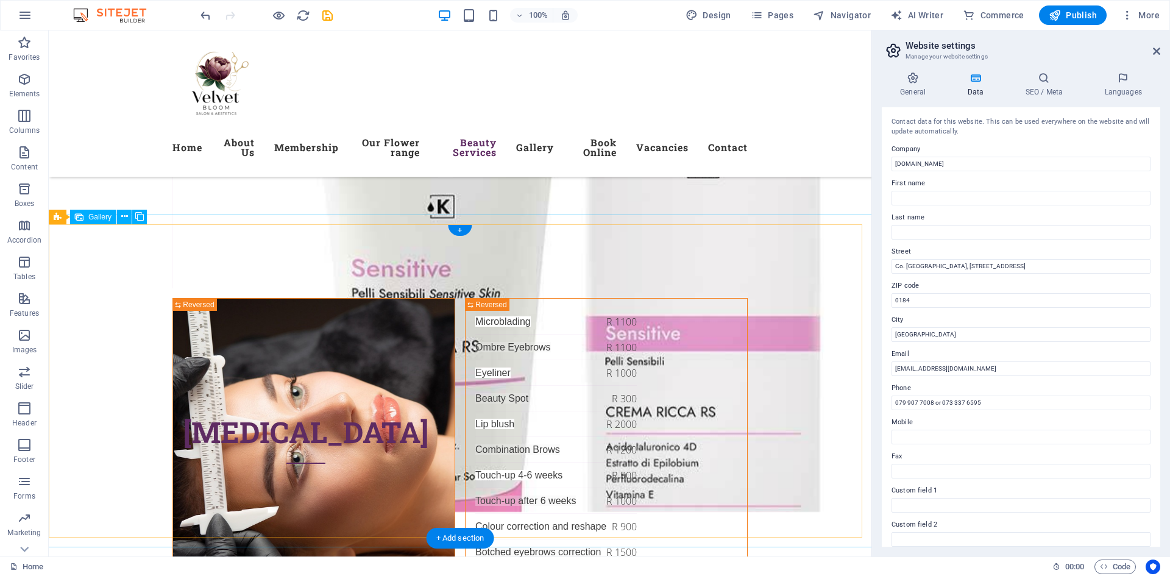
click at [122, 220] on icon at bounding box center [124, 216] width 7 height 13
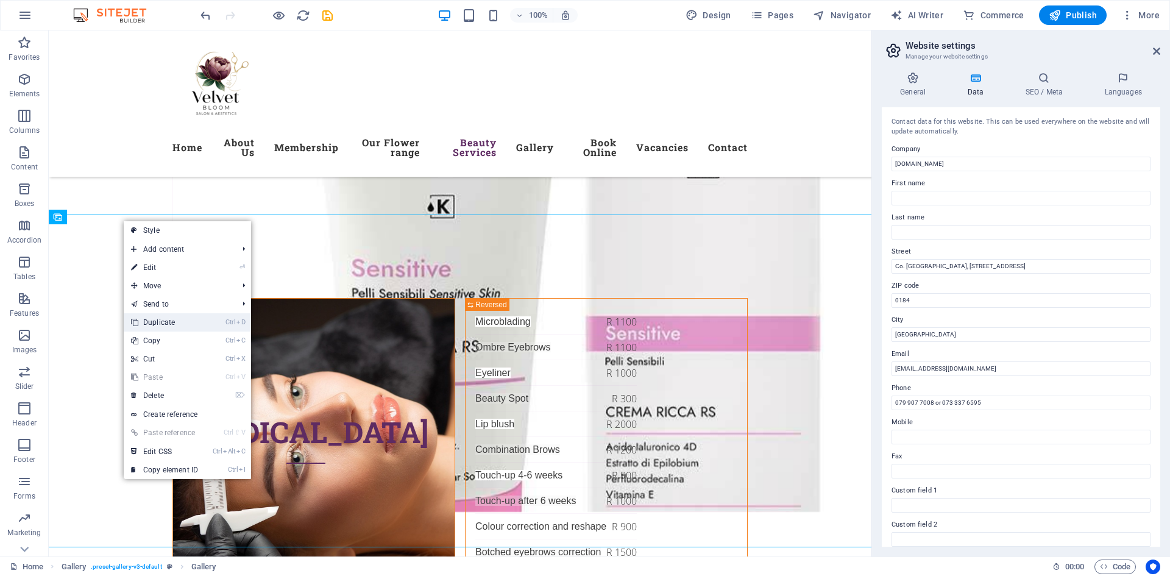
click at [175, 320] on link "Ctrl D Duplicate" at bounding box center [165, 322] width 82 height 18
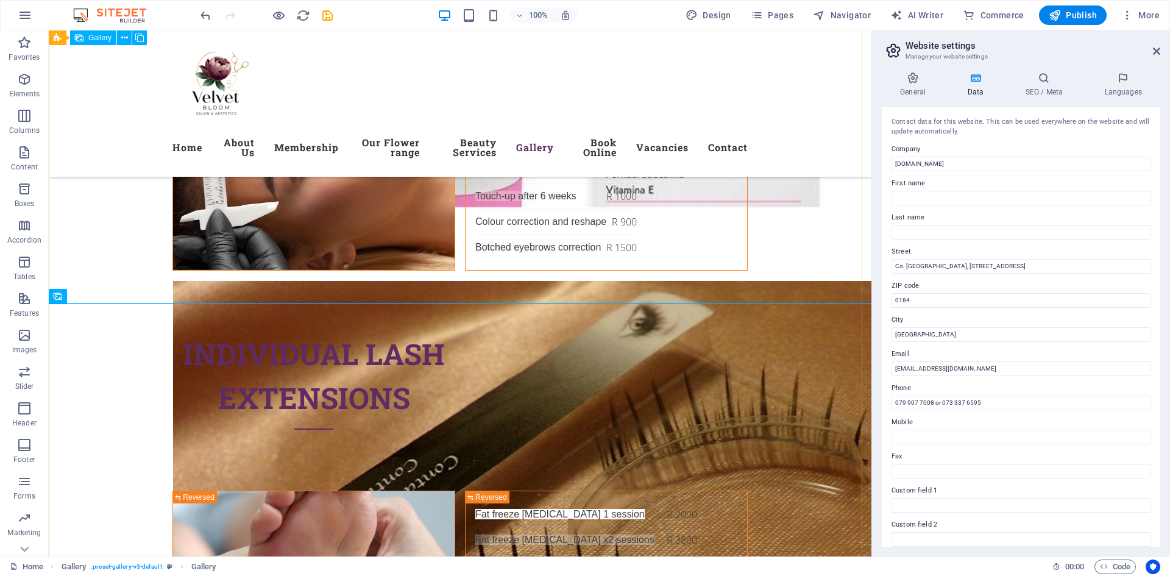
scroll to position [5543, 0]
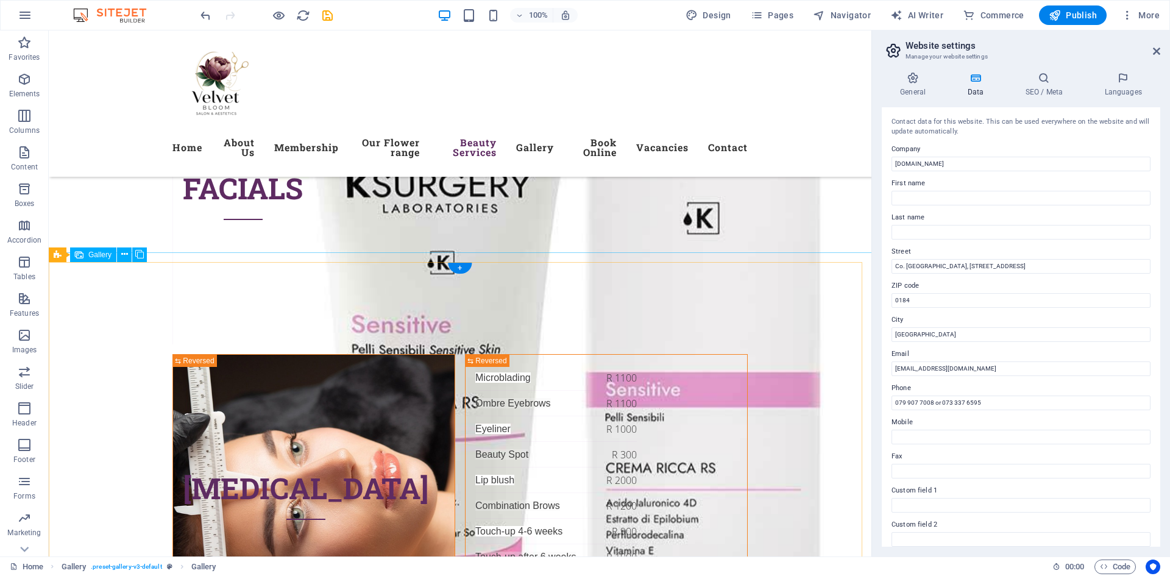
scroll to position [5239, 0]
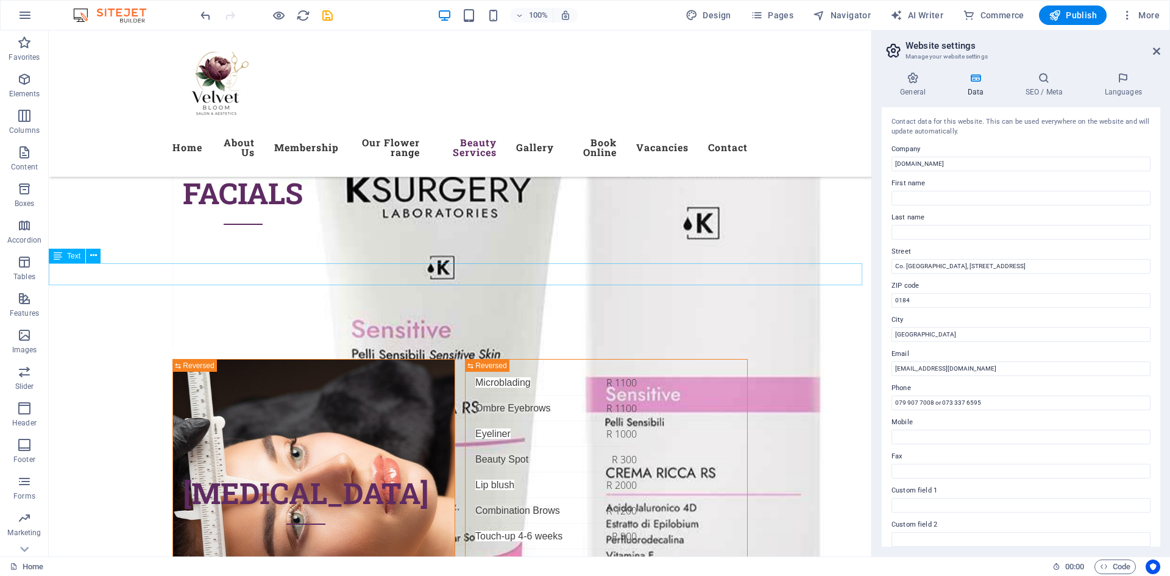
click at [92, 256] on icon at bounding box center [93, 255] width 7 height 13
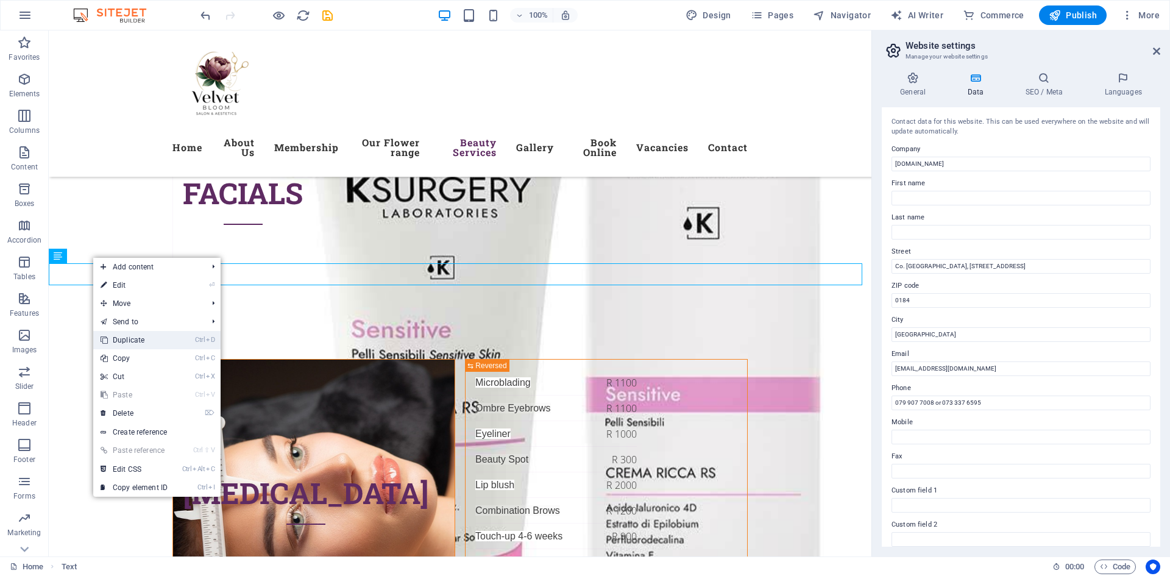
click at [147, 336] on link "Ctrl D Duplicate" at bounding box center [134, 340] width 82 height 18
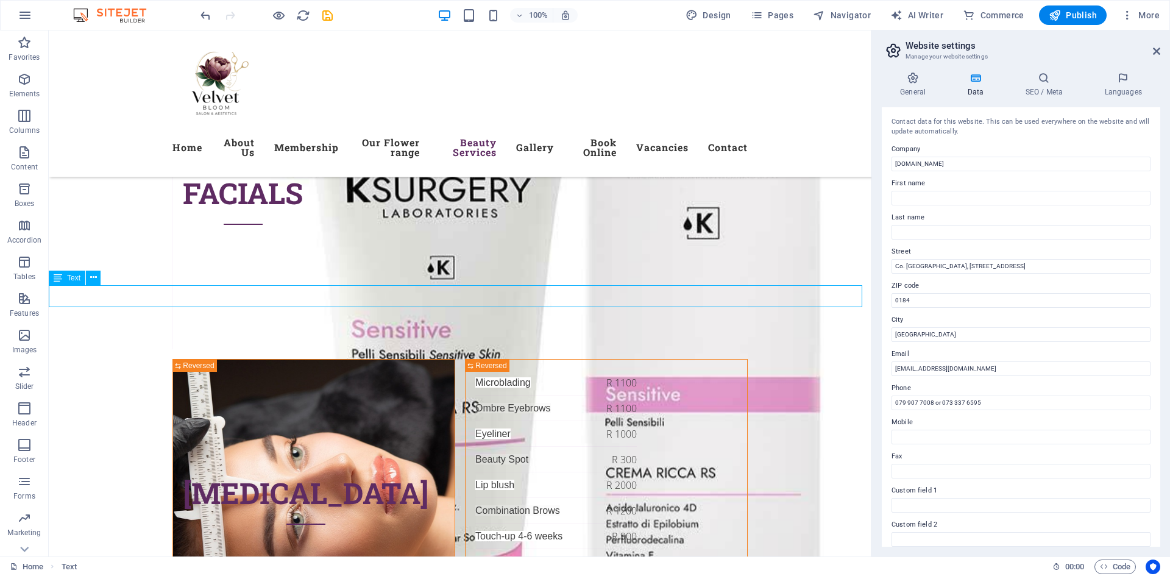
click at [94, 283] on icon at bounding box center [93, 277] width 7 height 13
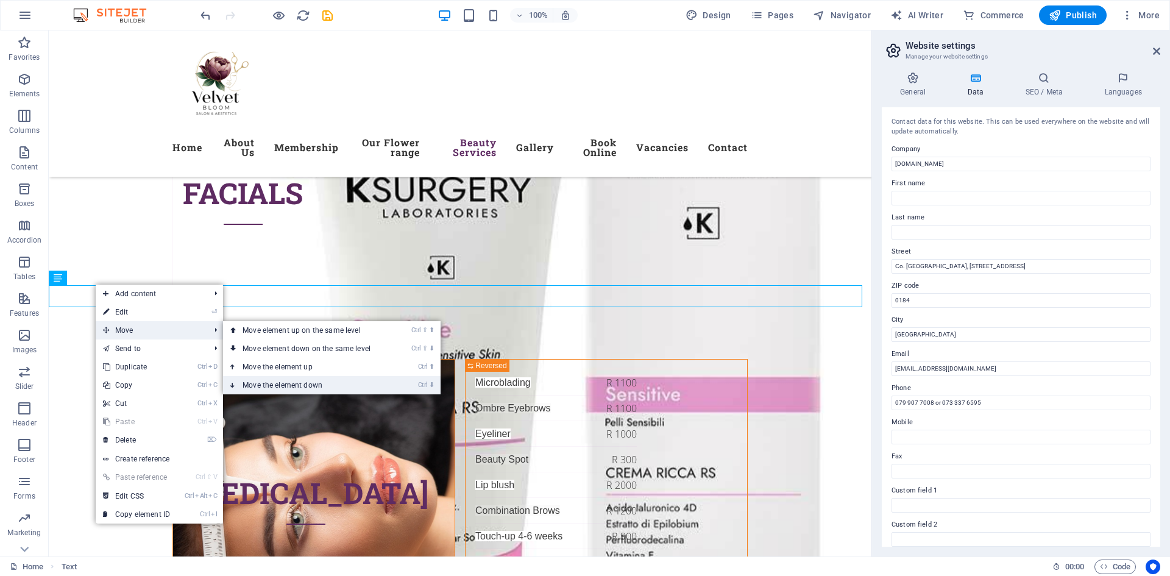
click at [291, 383] on link "Ctrl ⬇ Move the element down" at bounding box center [309, 385] width 172 height 18
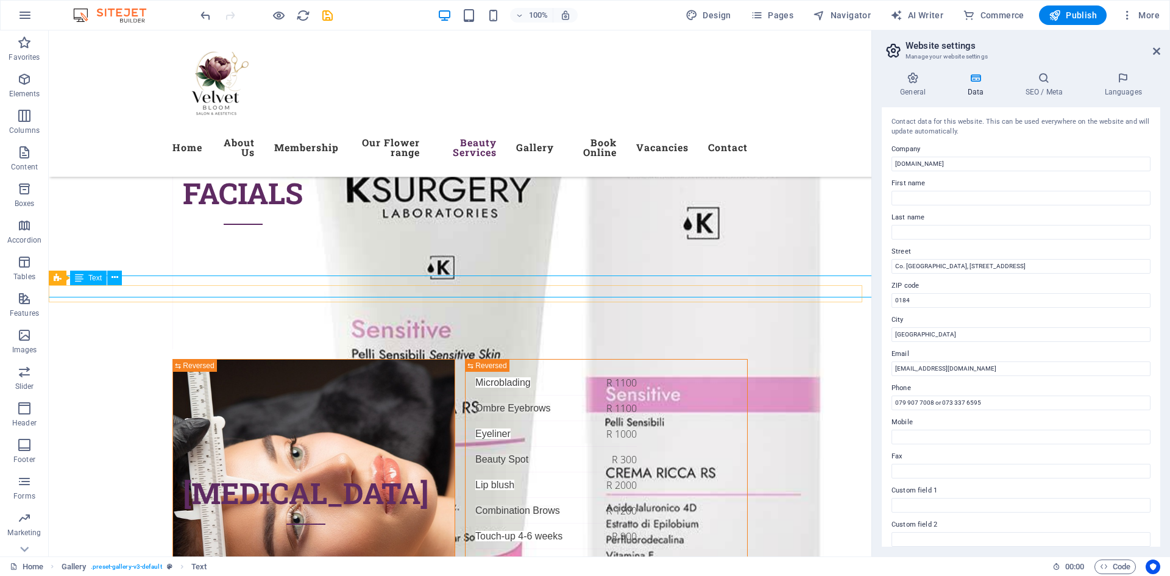
click at [451, 292] on div "+ Add section" at bounding box center [460, 302] width 68 height 21
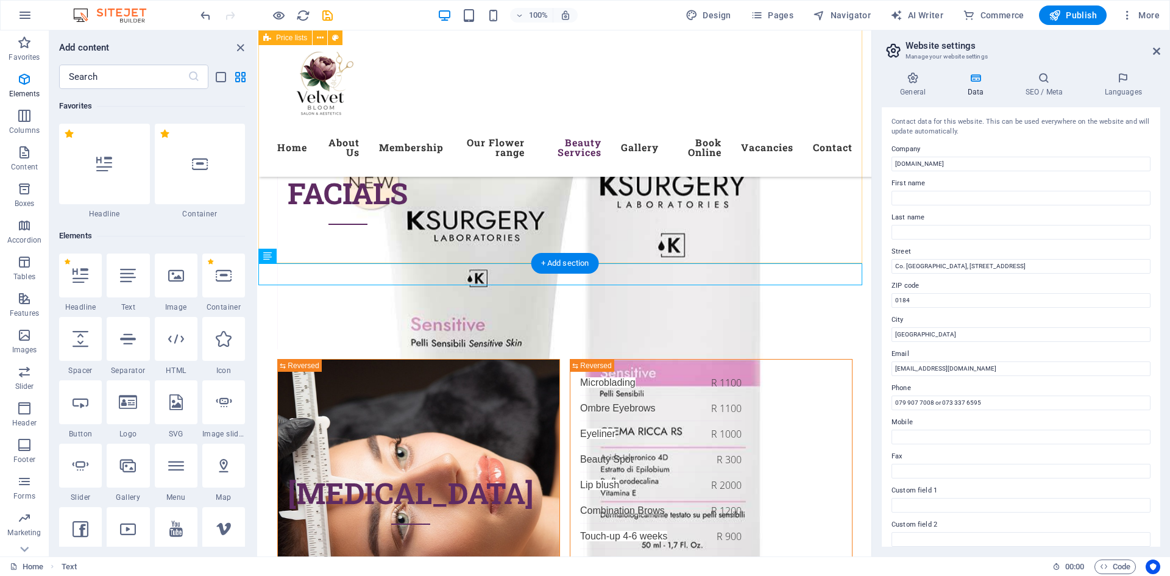
scroll to position [2131, 0]
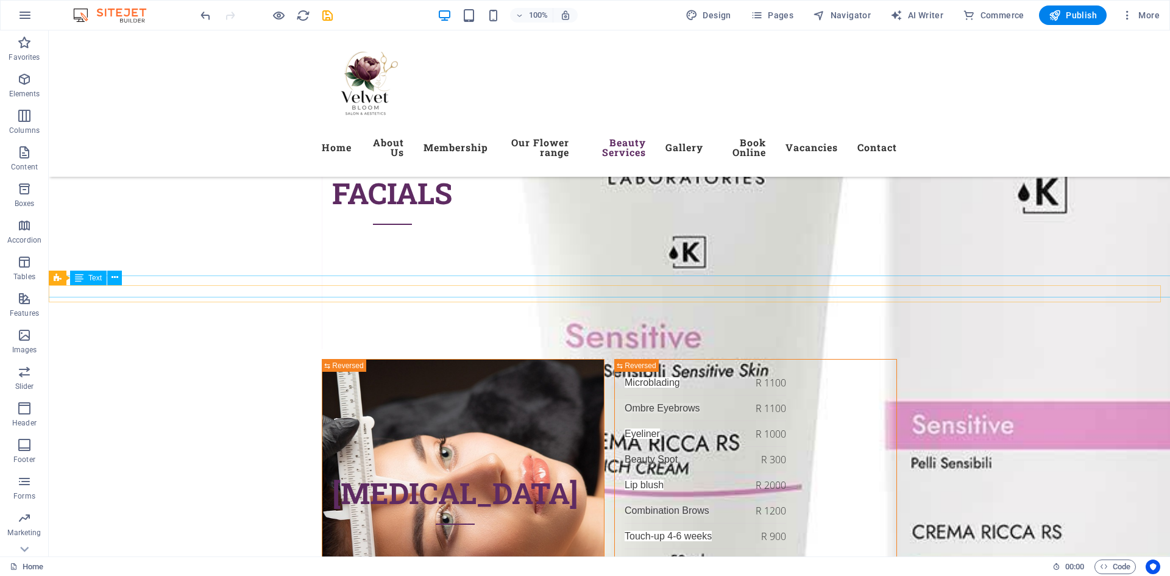
click at [115, 282] on icon at bounding box center [114, 277] width 7 height 13
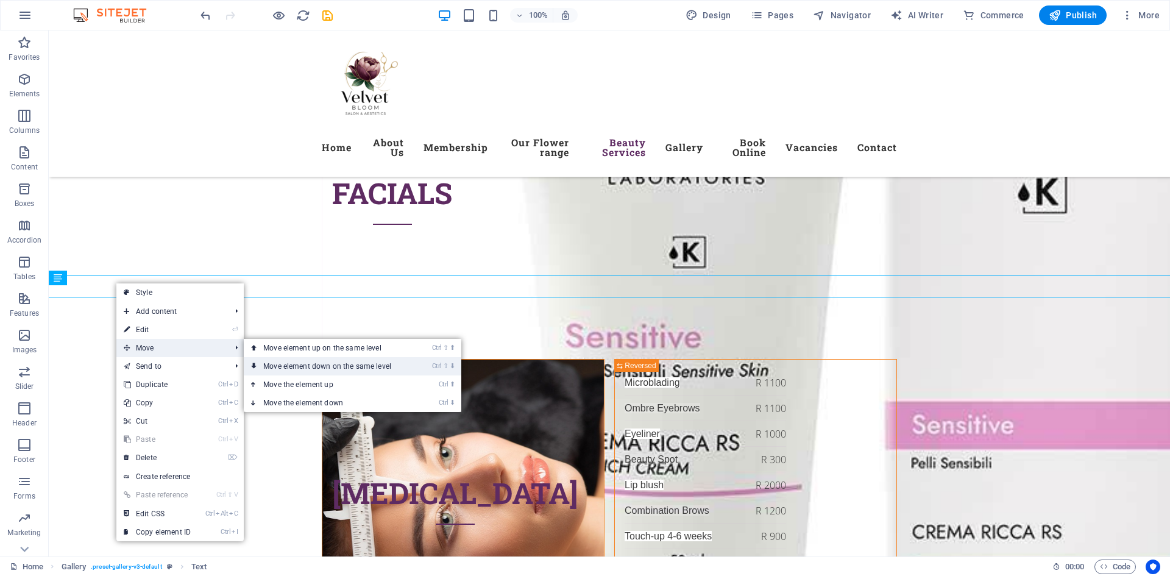
click at [294, 370] on link "Ctrl ⇧ ⬇ Move element down on the same level" at bounding box center [330, 366] width 172 height 18
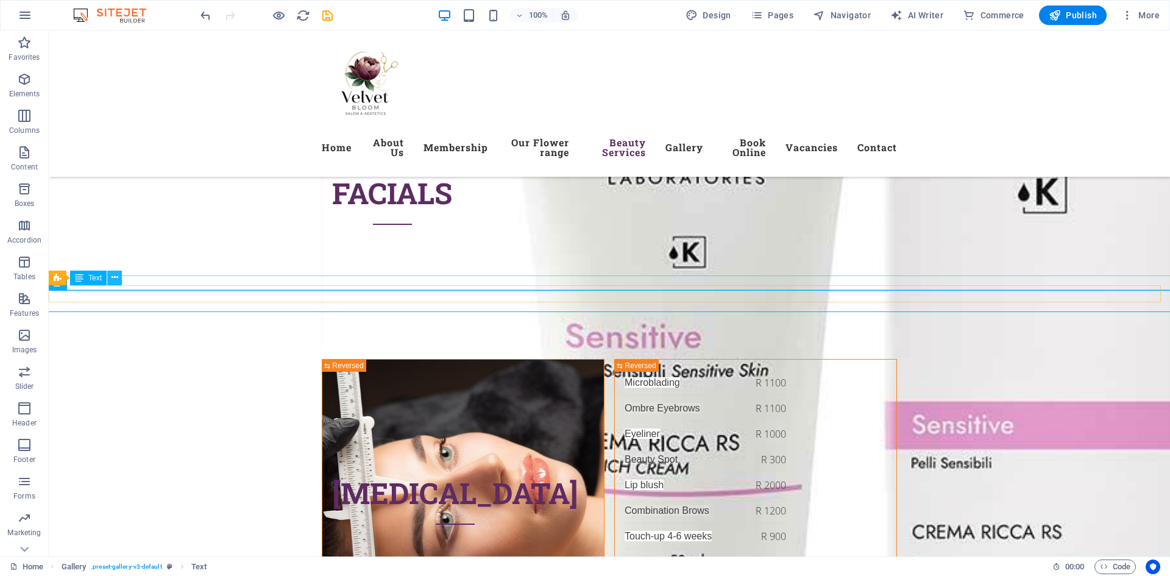
click at [112, 283] on icon at bounding box center [114, 277] width 7 height 13
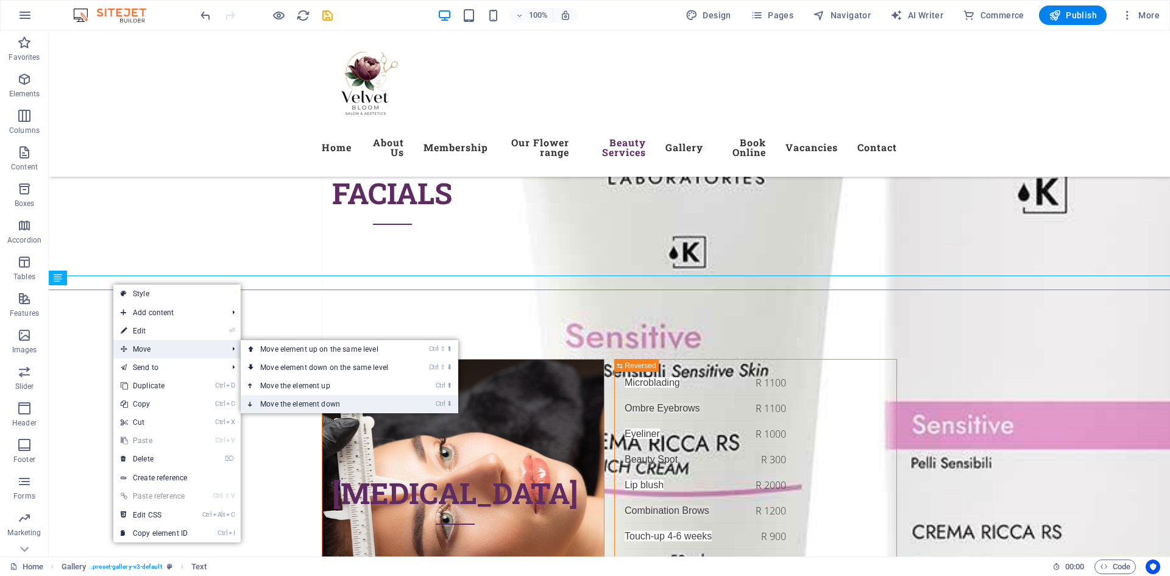
click at [339, 401] on link "Ctrl ⬇ Move the element down" at bounding box center [327, 404] width 172 height 18
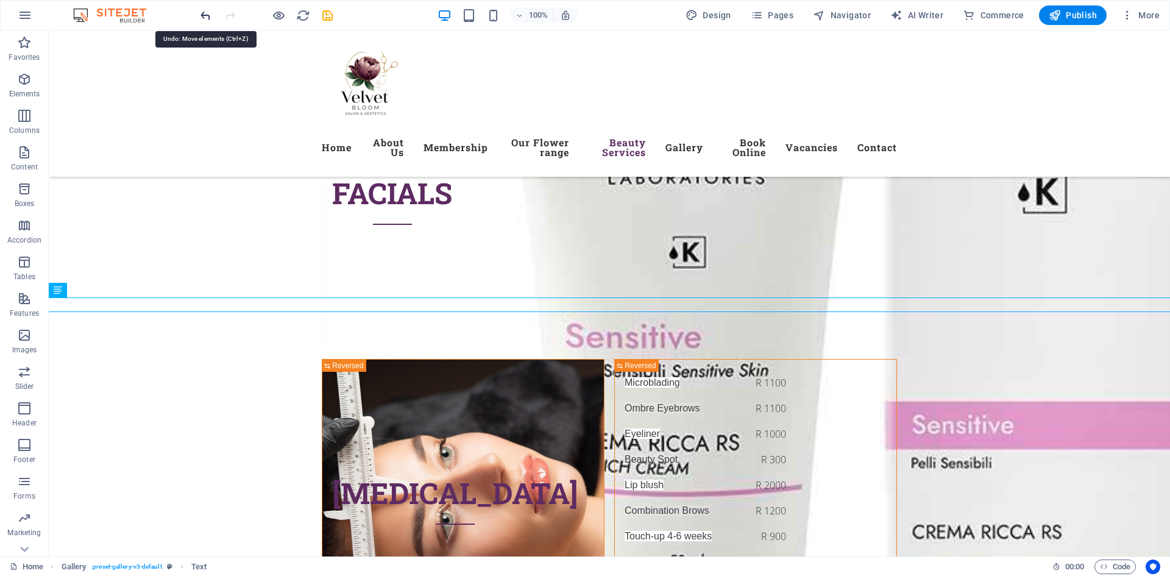
click at [199, 17] on icon "undo" at bounding box center [206, 16] width 14 height 14
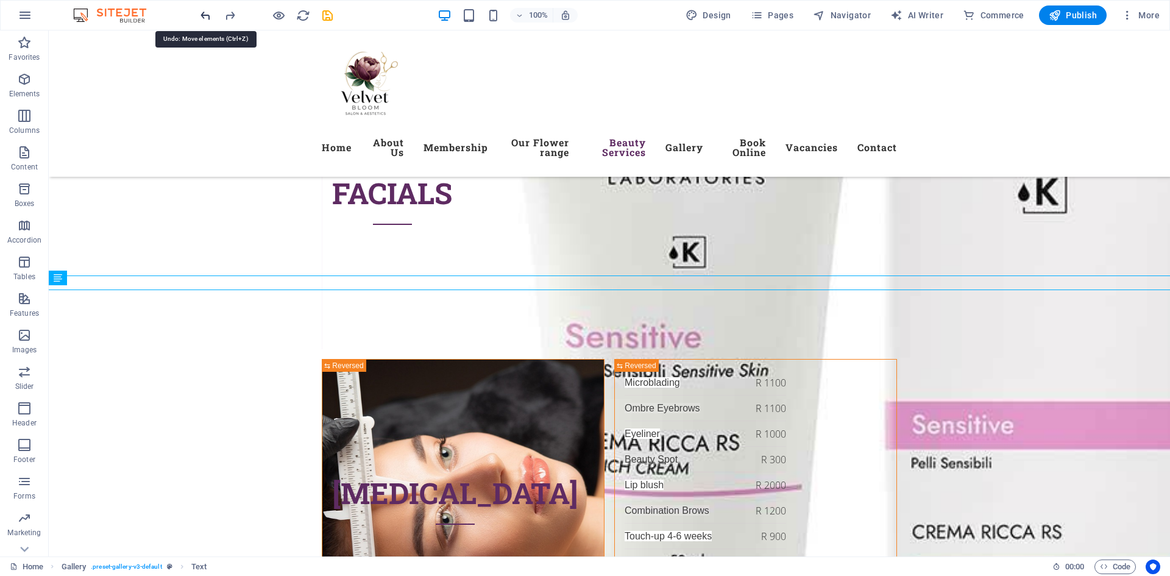
click at [199, 17] on icon "undo" at bounding box center [206, 16] width 14 height 14
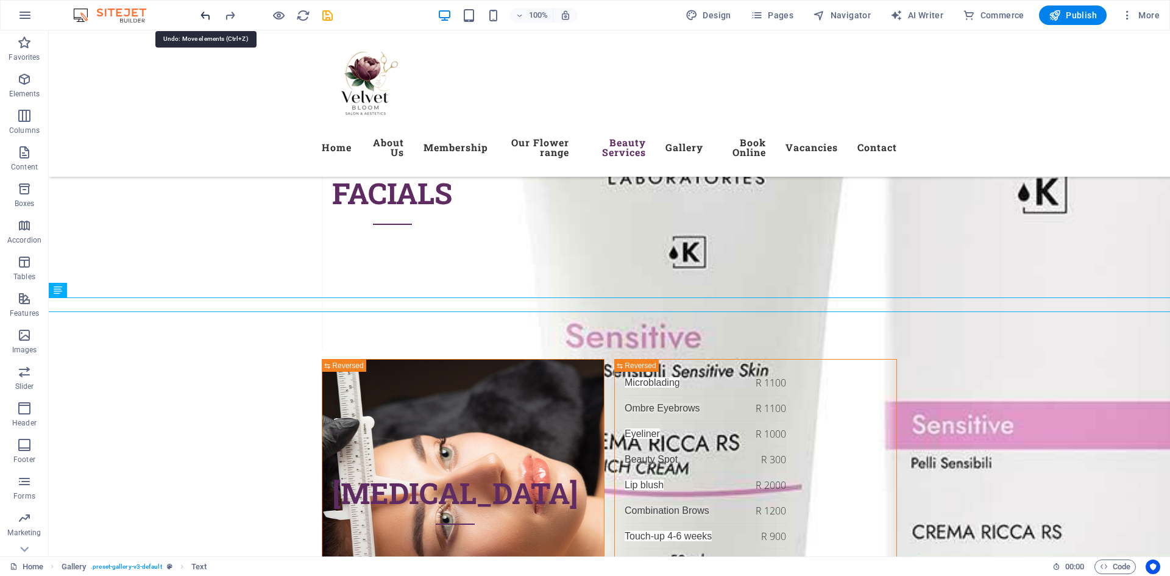
click at [199, 17] on icon "undo" at bounding box center [206, 16] width 14 height 14
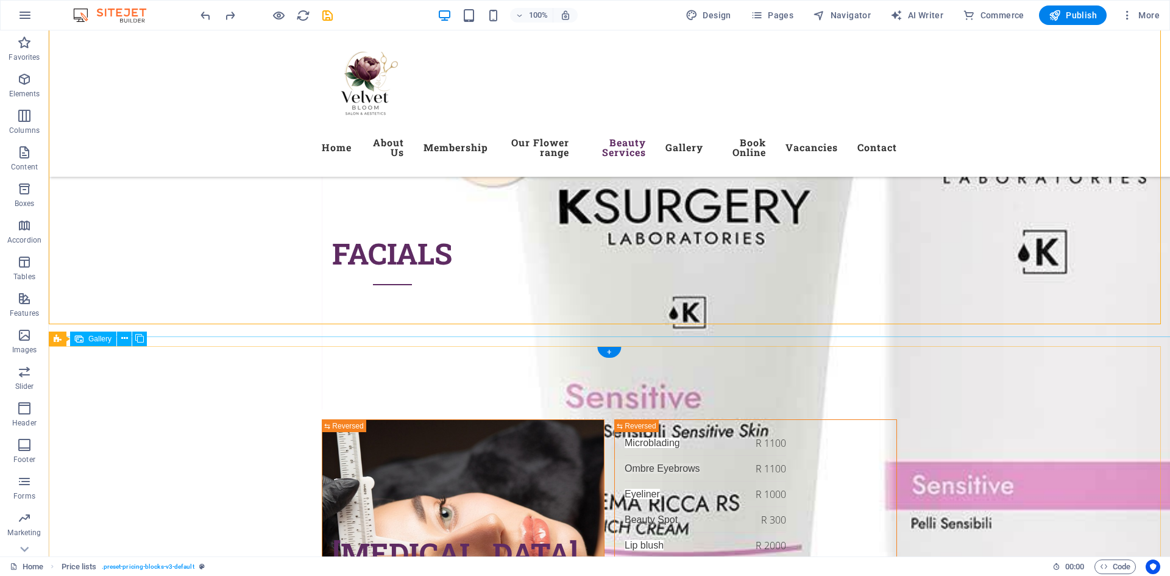
scroll to position [5178, 0]
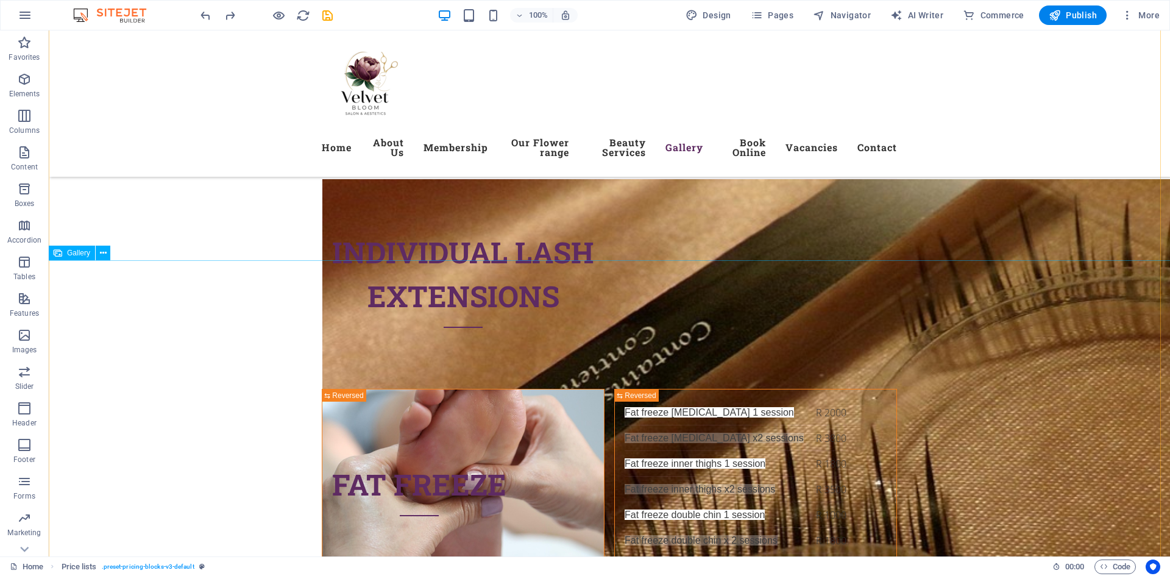
scroll to position [5726, 0]
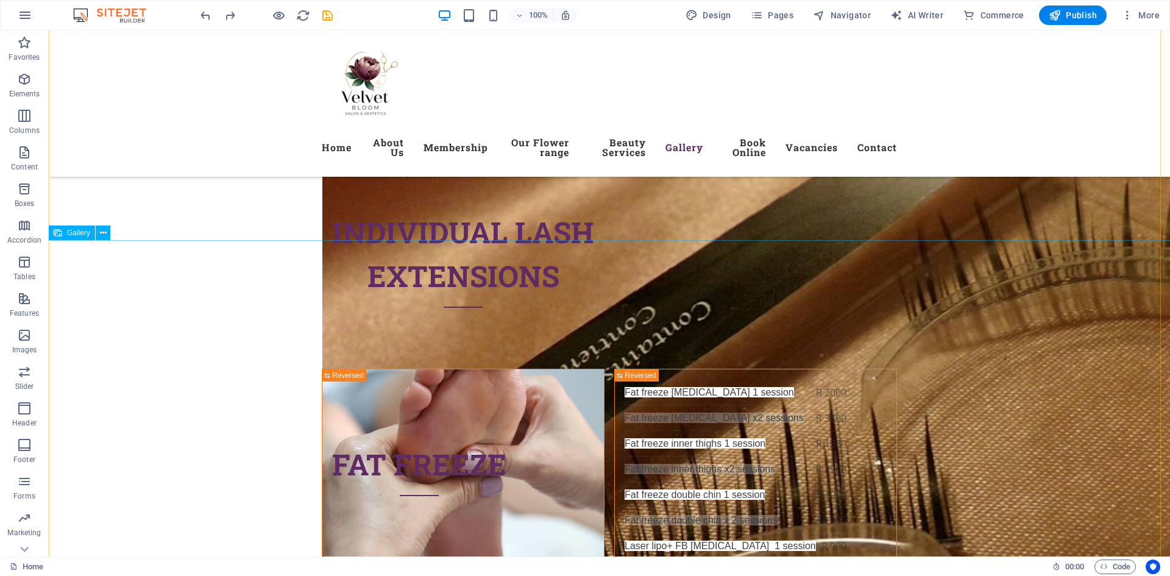
select select "4"
select select "px"
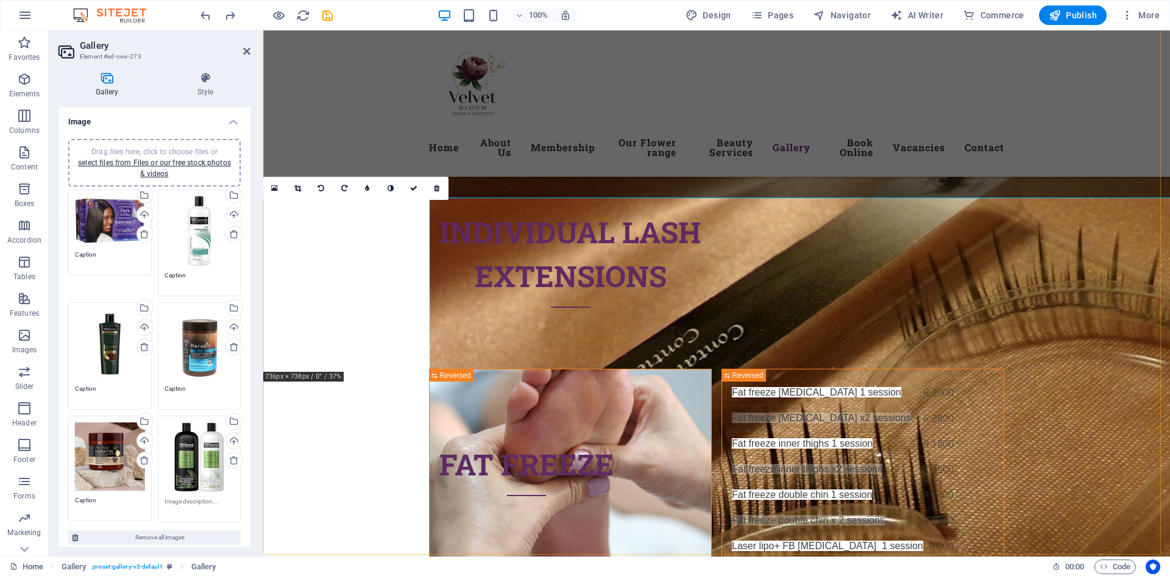
scroll to position [5683, 0]
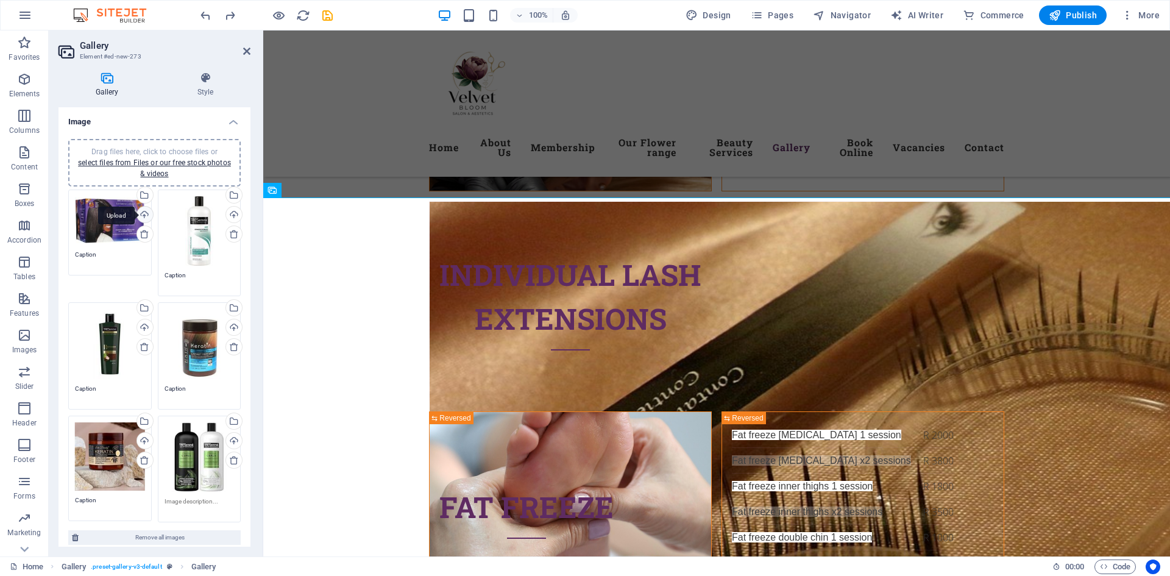
click at [144, 214] on div "Upload" at bounding box center [144, 216] width 18 height 18
click at [230, 216] on div "Upload" at bounding box center [233, 216] width 18 height 18
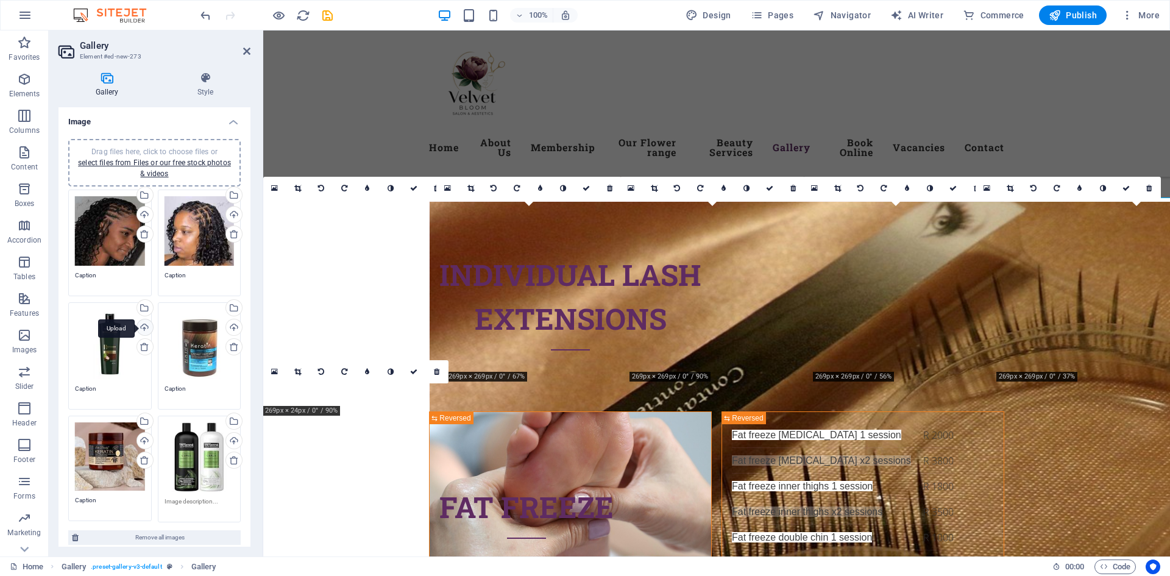
click at [143, 324] on div "Upload" at bounding box center [144, 328] width 18 height 18
click at [229, 328] on div "Upload" at bounding box center [233, 328] width 18 height 18
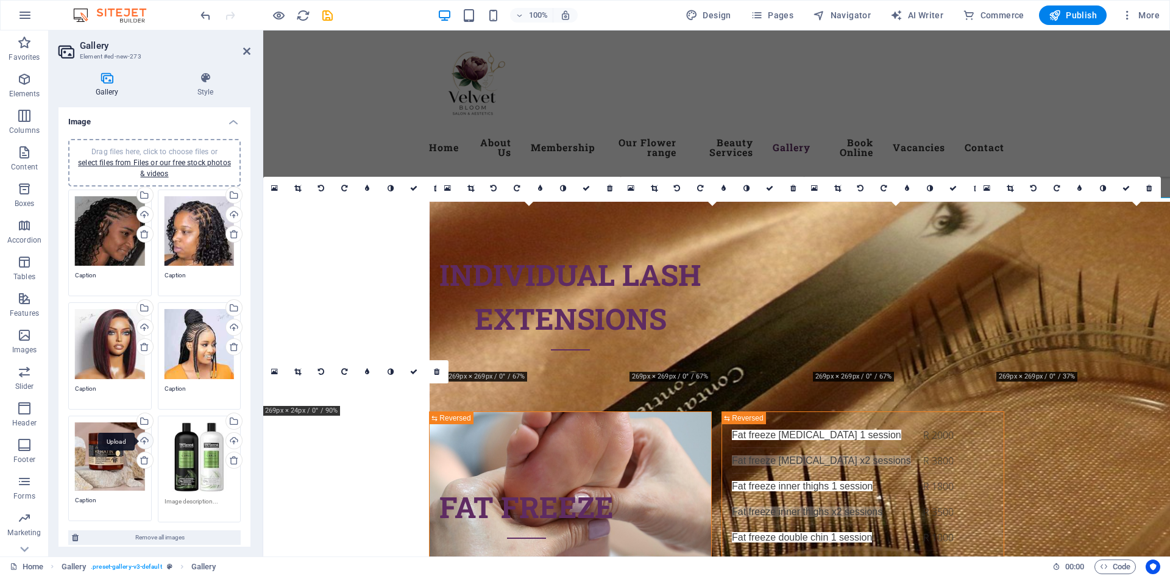
click at [141, 440] on div "Upload" at bounding box center [144, 442] width 18 height 18
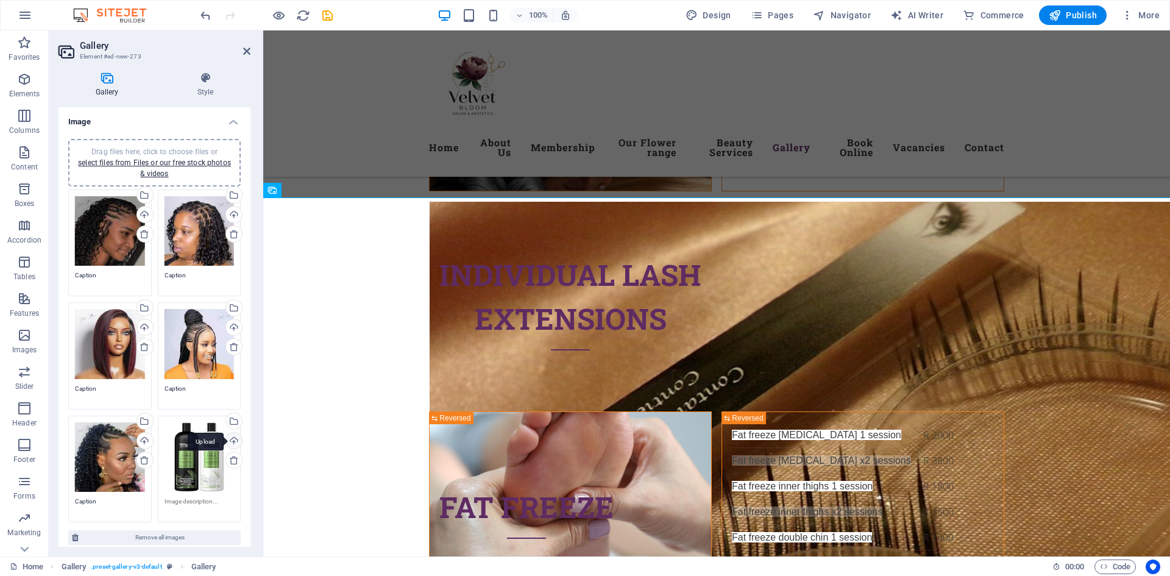
click at [229, 440] on div "Upload" at bounding box center [233, 442] width 18 height 18
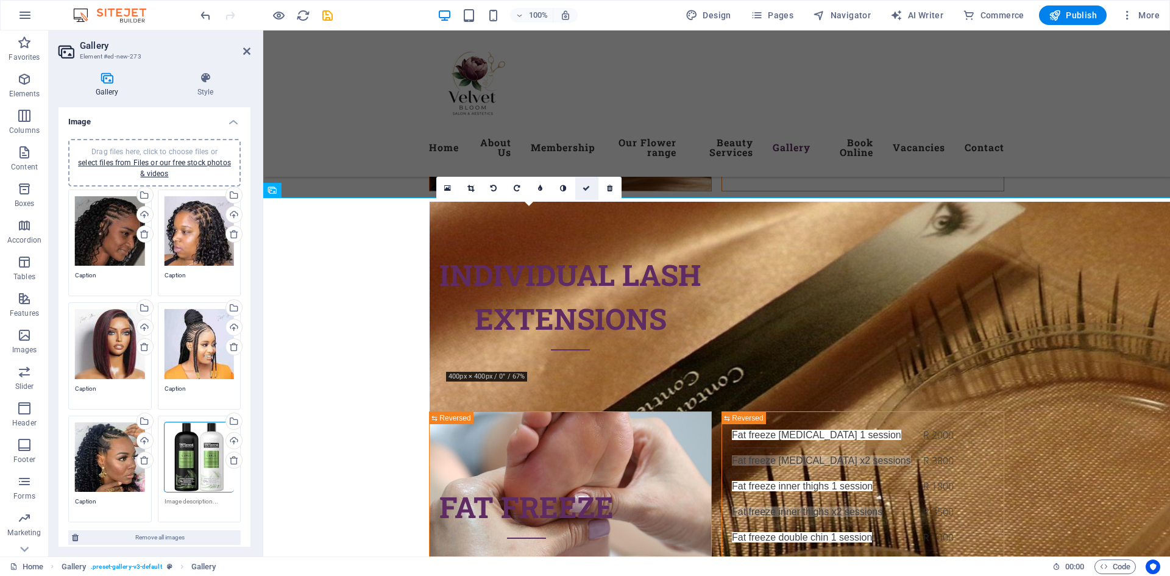
drag, startPoint x: 584, startPoint y: 194, endPoint x: 535, endPoint y: 166, distance: 57.0
click at [584, 194] on link at bounding box center [586, 188] width 23 height 23
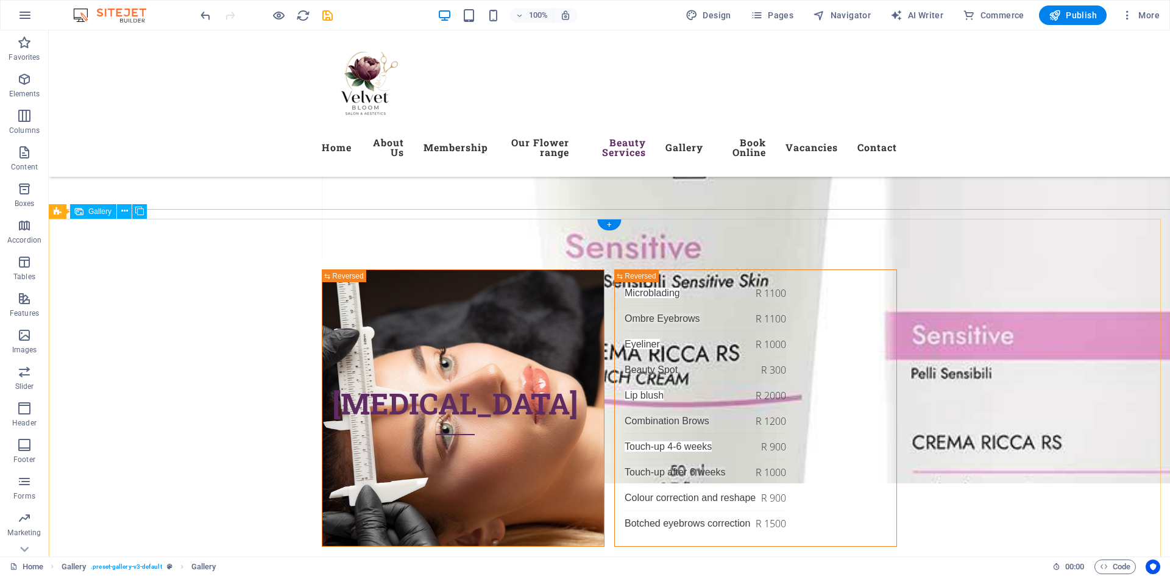
scroll to position [5239, 0]
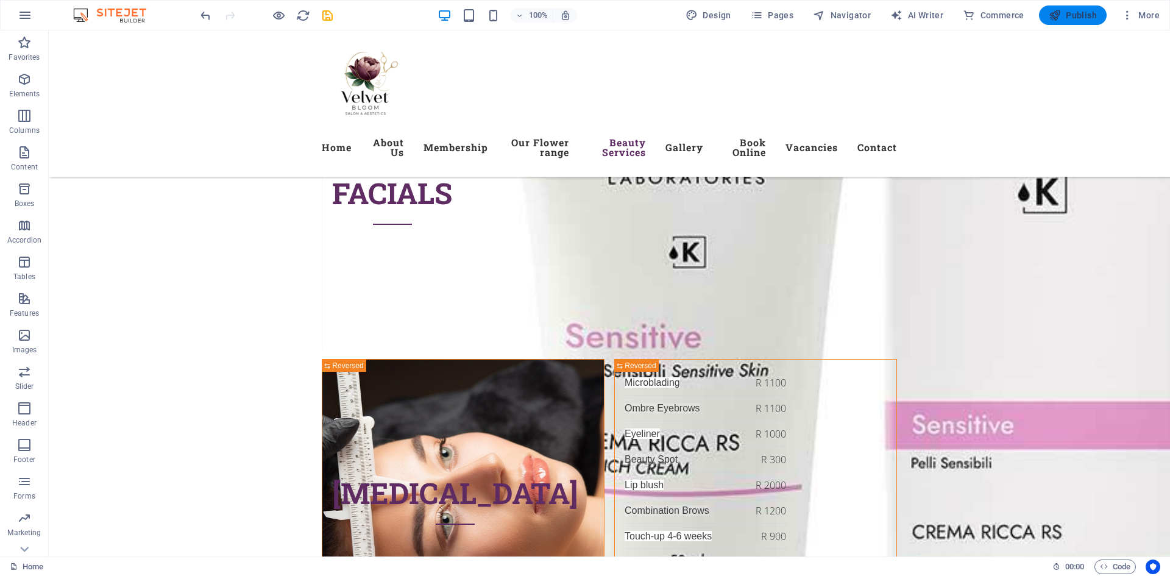
click at [1073, 13] on span "Publish" at bounding box center [1072, 15] width 48 height 12
checkbox input "false"
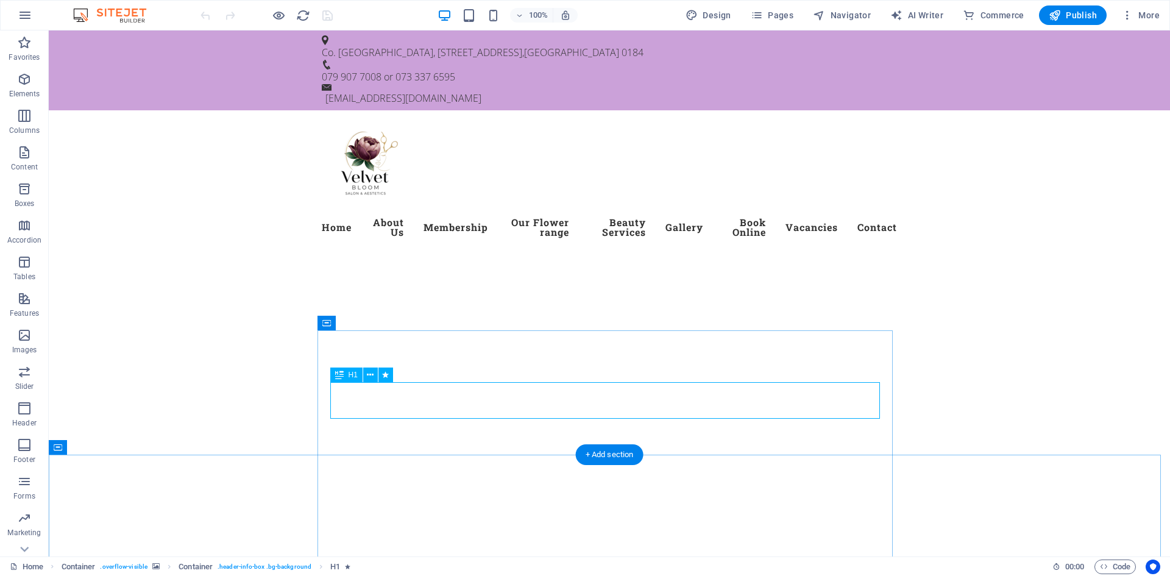
drag, startPoint x: 609, startPoint y: 396, endPoint x: 394, endPoint y: 395, distance: 215.0
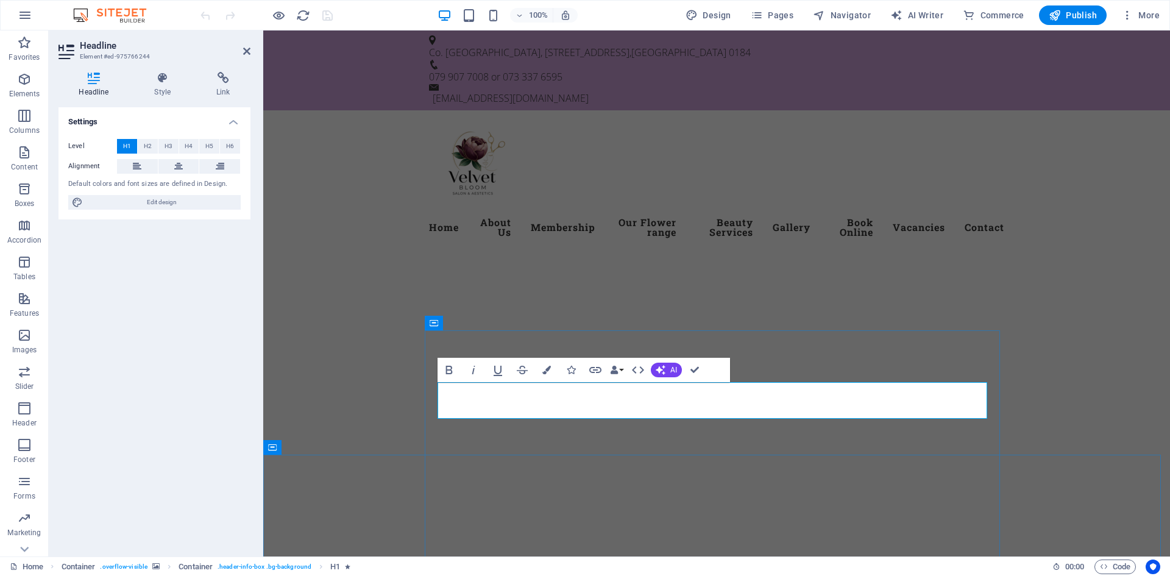
drag, startPoint x: 826, startPoint y: 395, endPoint x: 820, endPoint y: 404, distance: 10.5
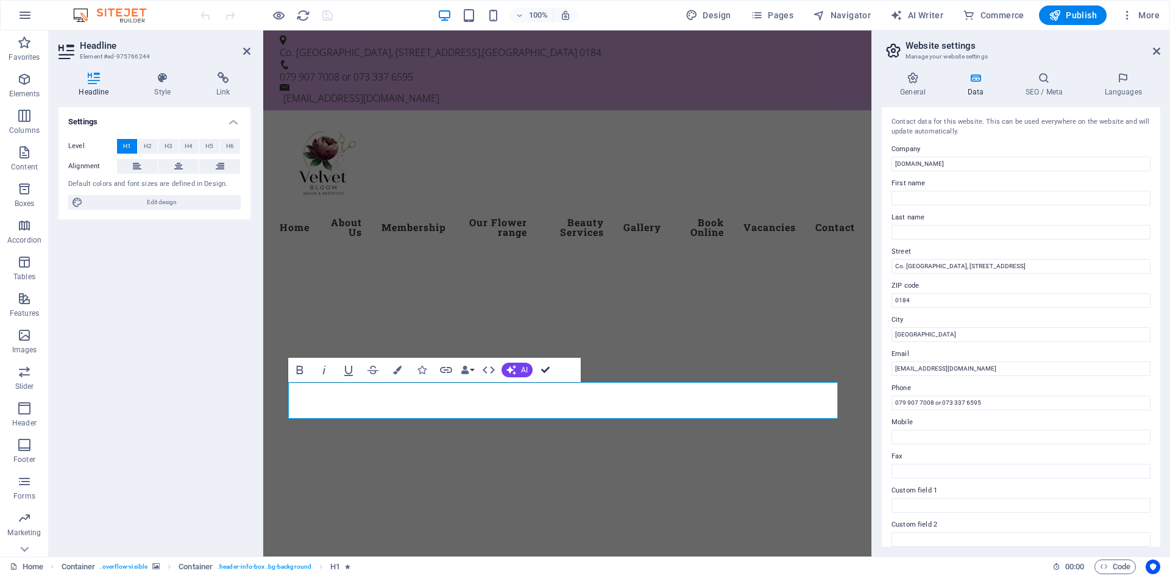
drag, startPoint x: 545, startPoint y: 370, endPoint x: 497, endPoint y: 340, distance: 56.1
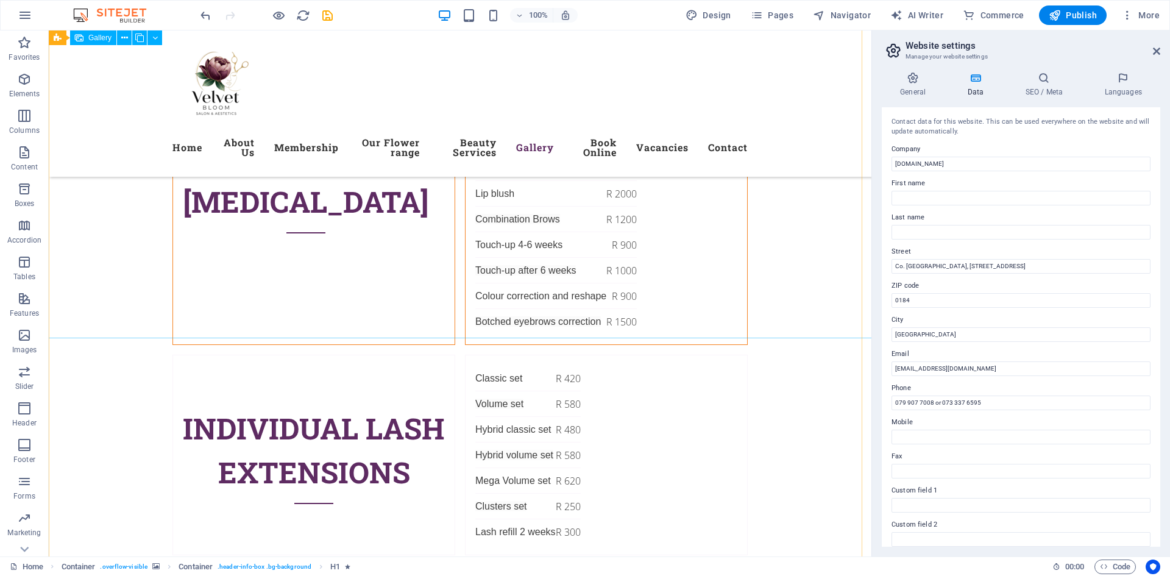
scroll to position [5482, 0]
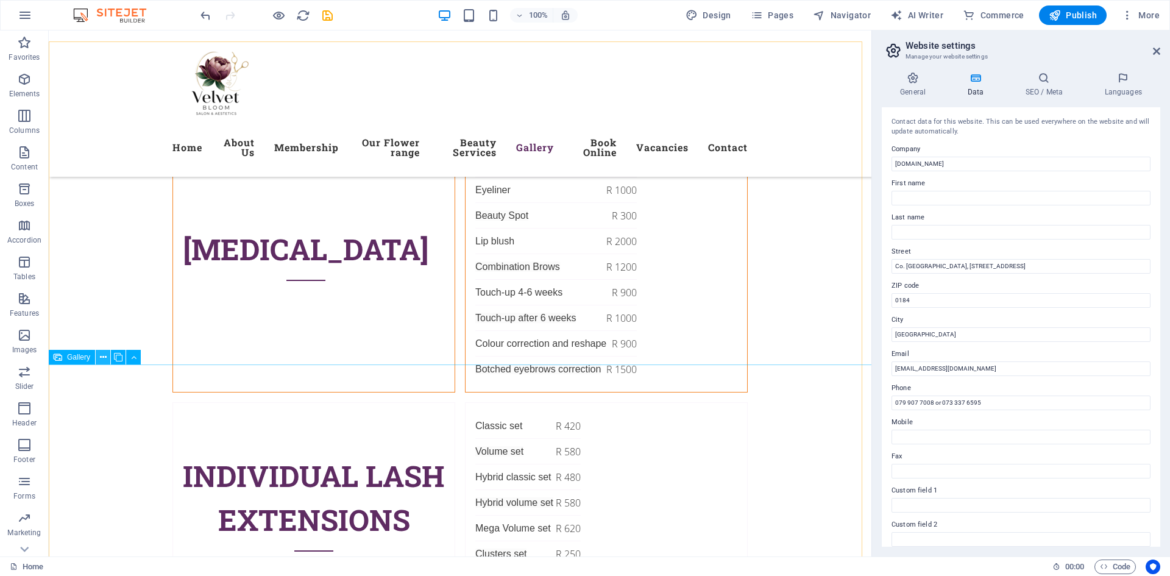
click at [102, 359] on icon at bounding box center [103, 357] width 7 height 13
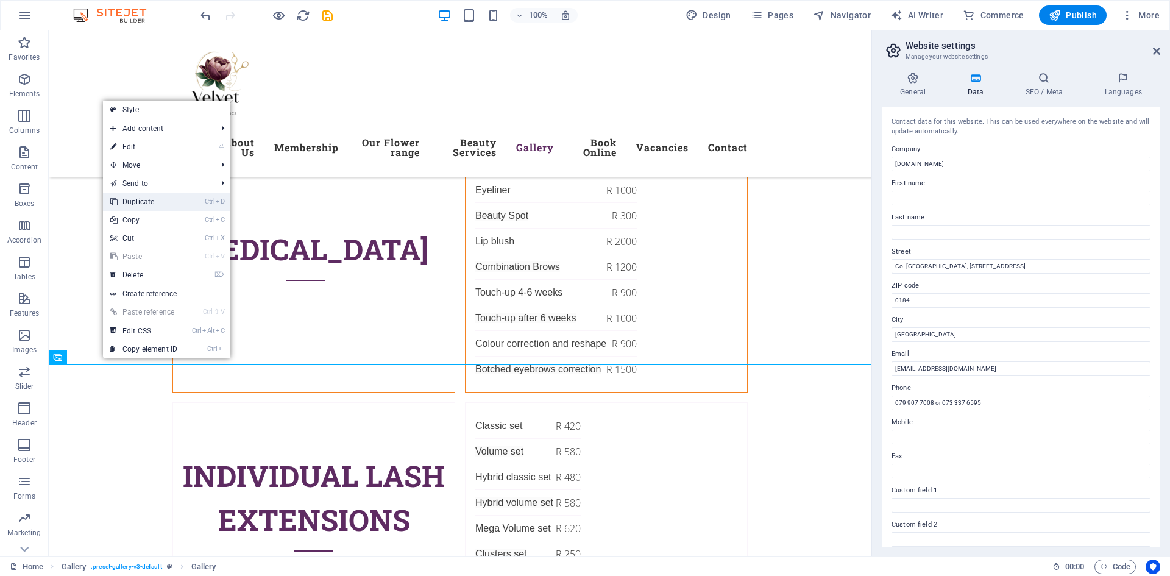
click at [160, 205] on link "Ctrl D Duplicate" at bounding box center [144, 201] width 82 height 18
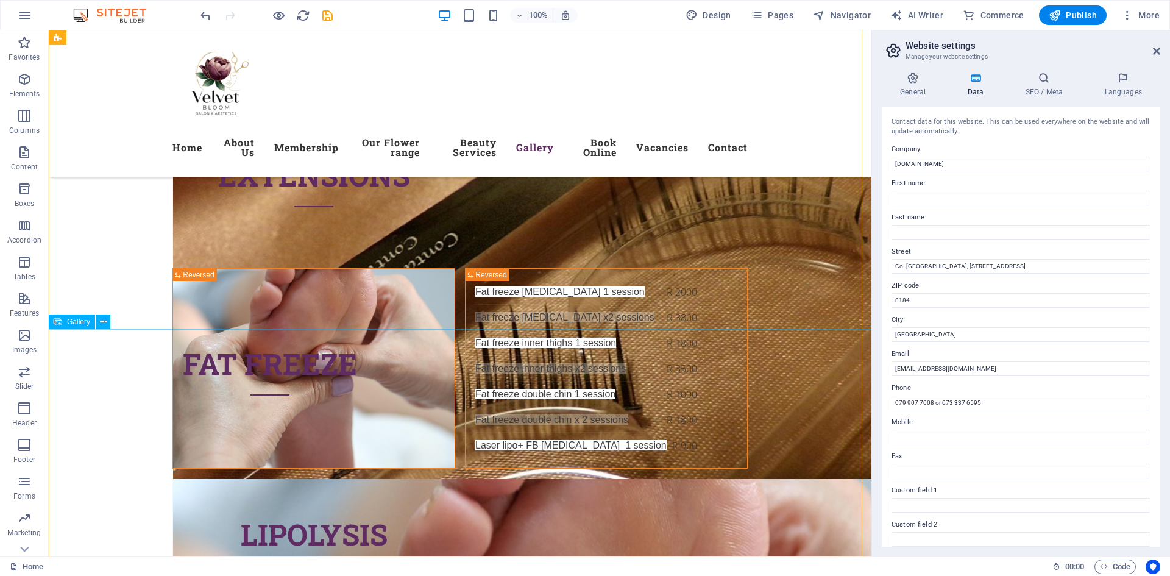
scroll to position [5931, 0]
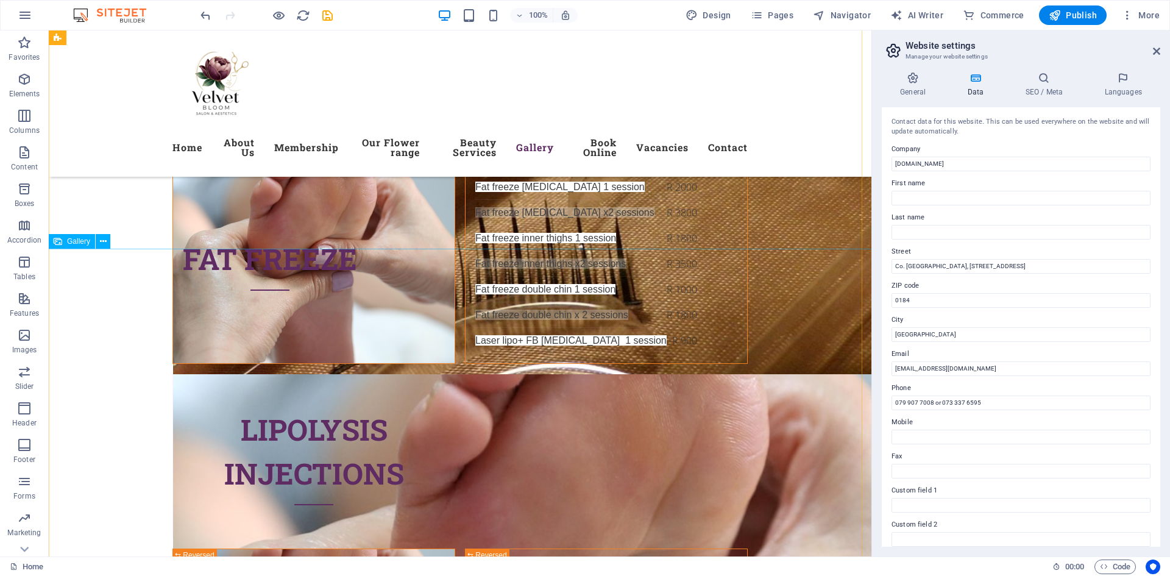
select select "4"
select select "px"
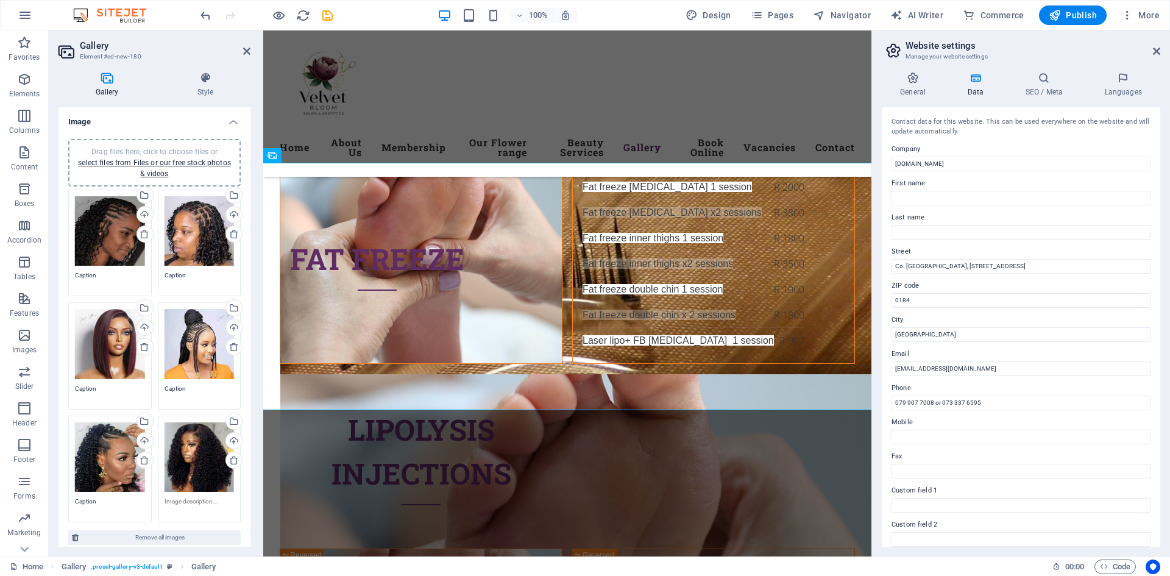
scroll to position [5846, 0]
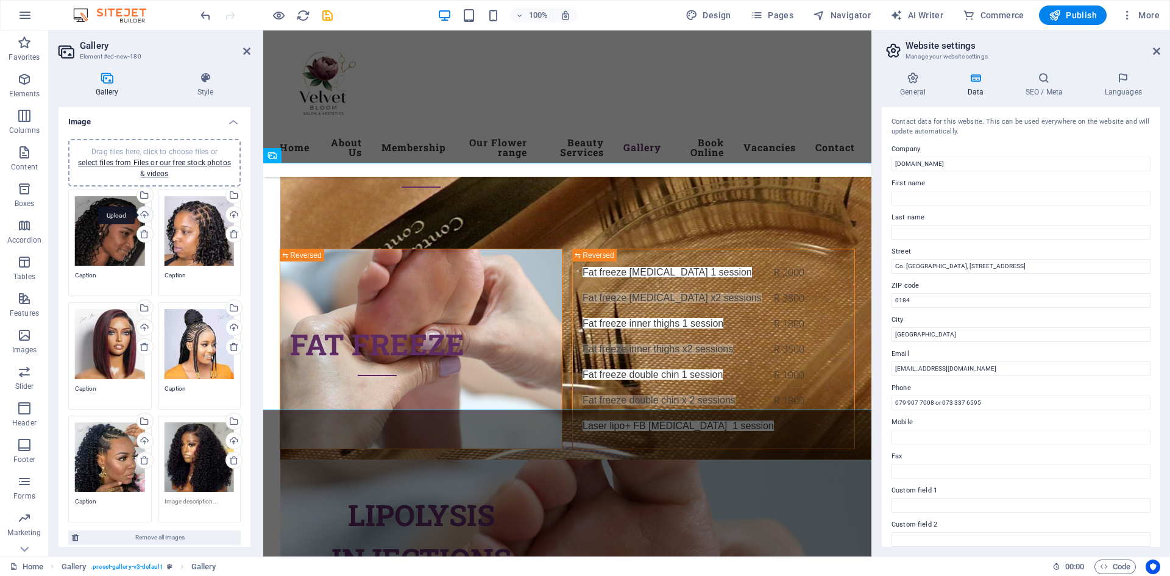
click at [139, 214] on div "Upload" at bounding box center [144, 216] width 18 height 18
click at [230, 215] on div "Upload" at bounding box center [233, 216] width 18 height 18
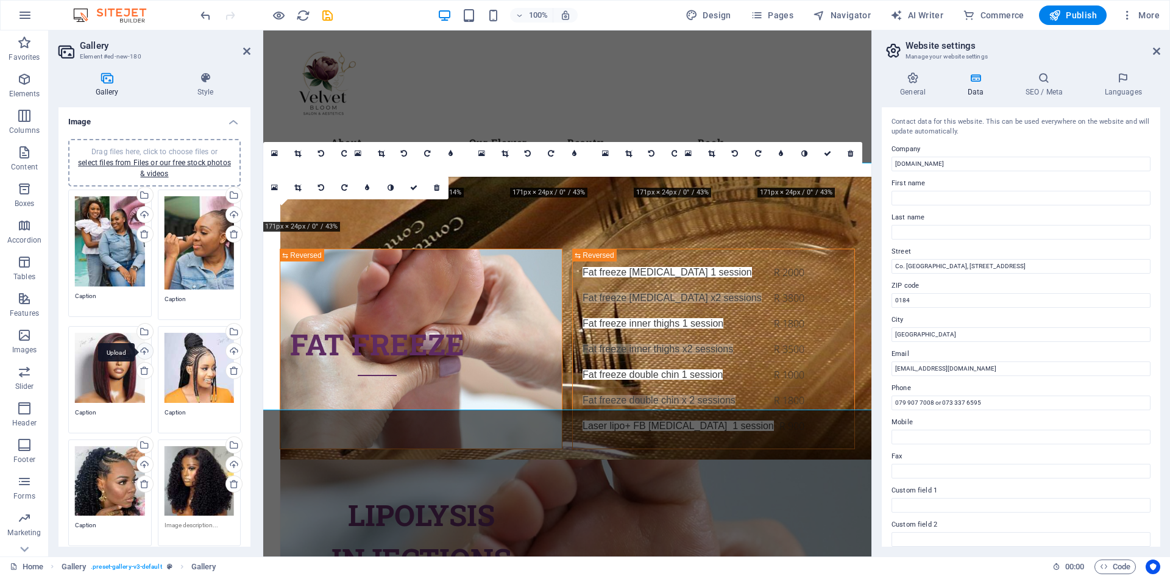
click at [146, 346] on div "Upload" at bounding box center [144, 352] width 18 height 18
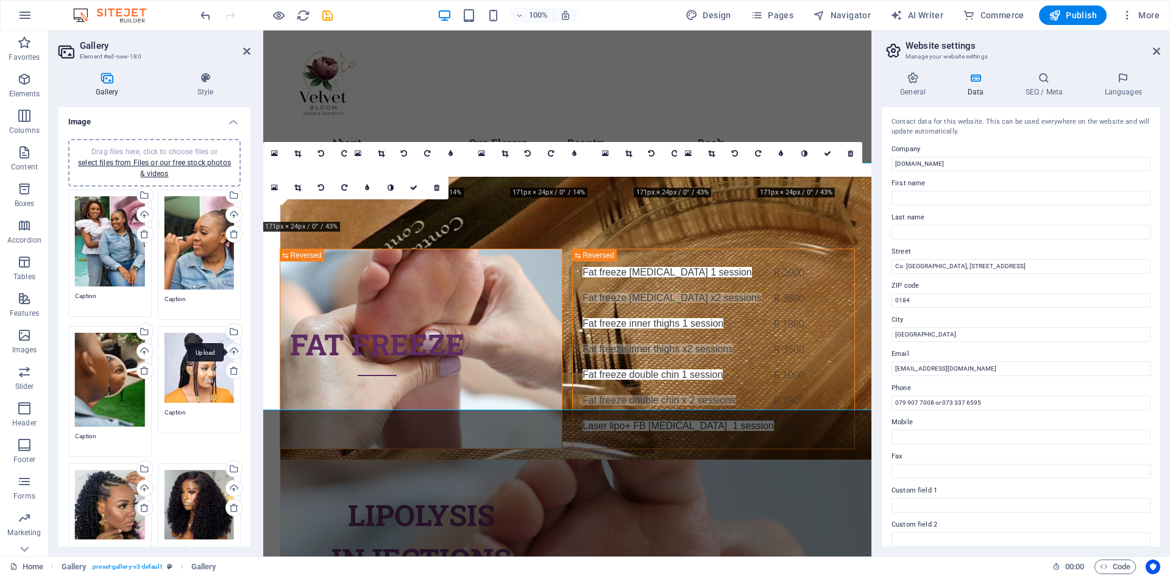
click at [230, 354] on div "Upload" at bounding box center [233, 352] width 18 height 18
click at [144, 489] on div "Upload" at bounding box center [144, 489] width 18 height 18
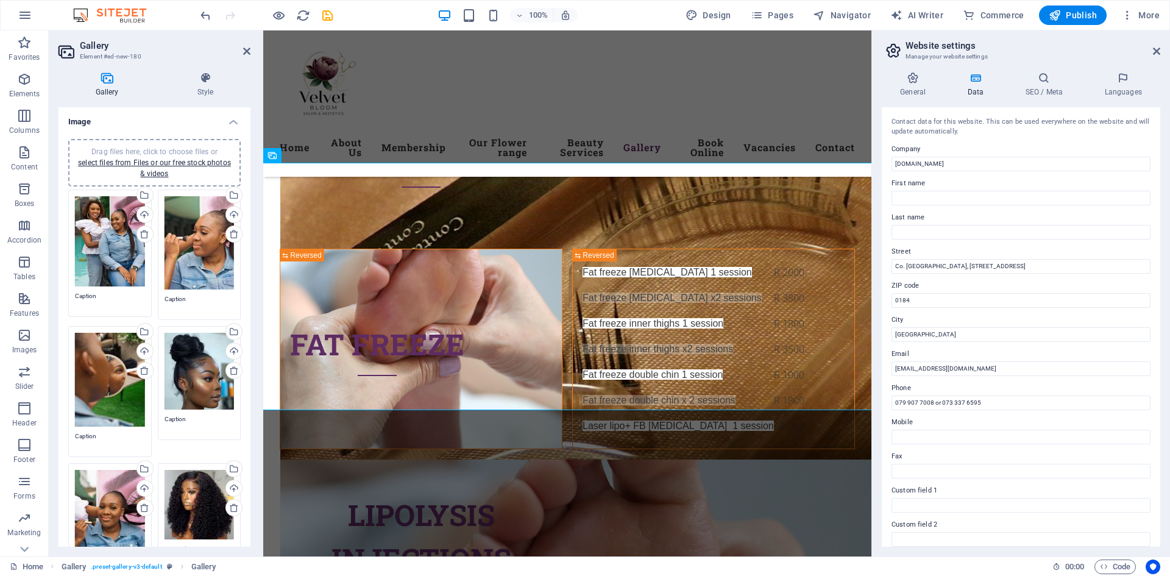
click at [229, 503] on icon at bounding box center [234, 508] width 10 height 10
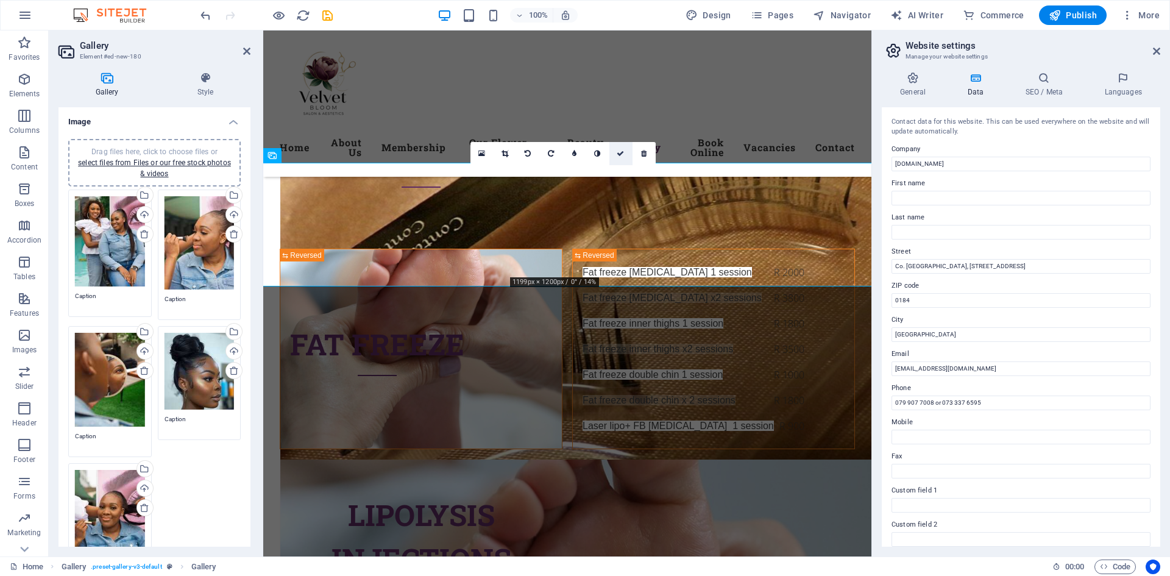
click at [620, 154] on icon at bounding box center [619, 153] width 7 height 7
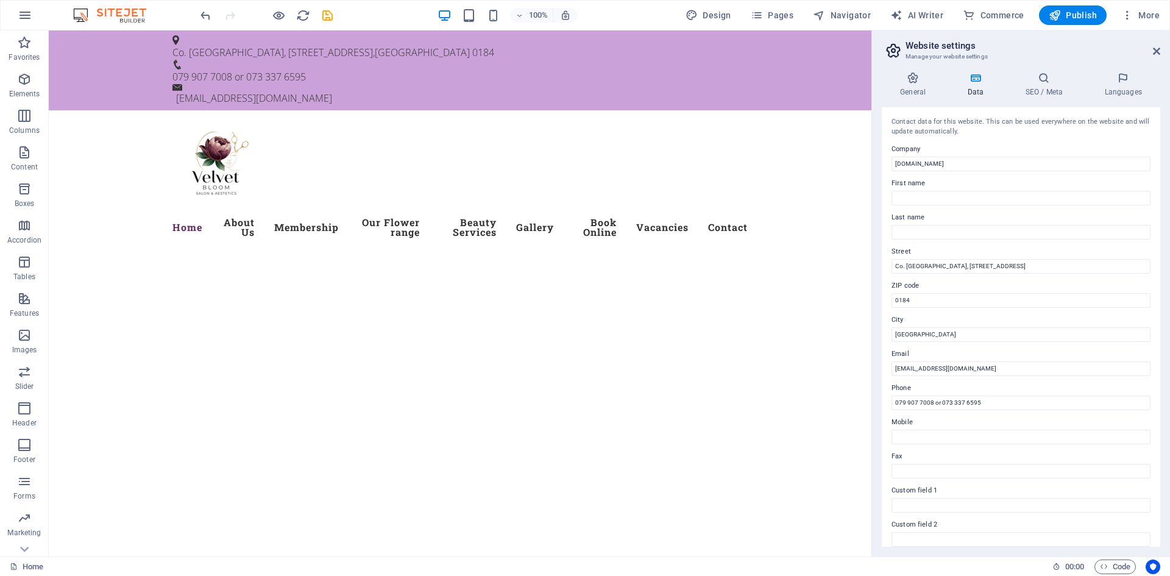
drag, startPoint x: 1069, startPoint y: 19, endPoint x: 1070, endPoint y: 25, distance: 6.2
click at [1069, 18] on span "Publish" at bounding box center [1072, 15] width 48 height 12
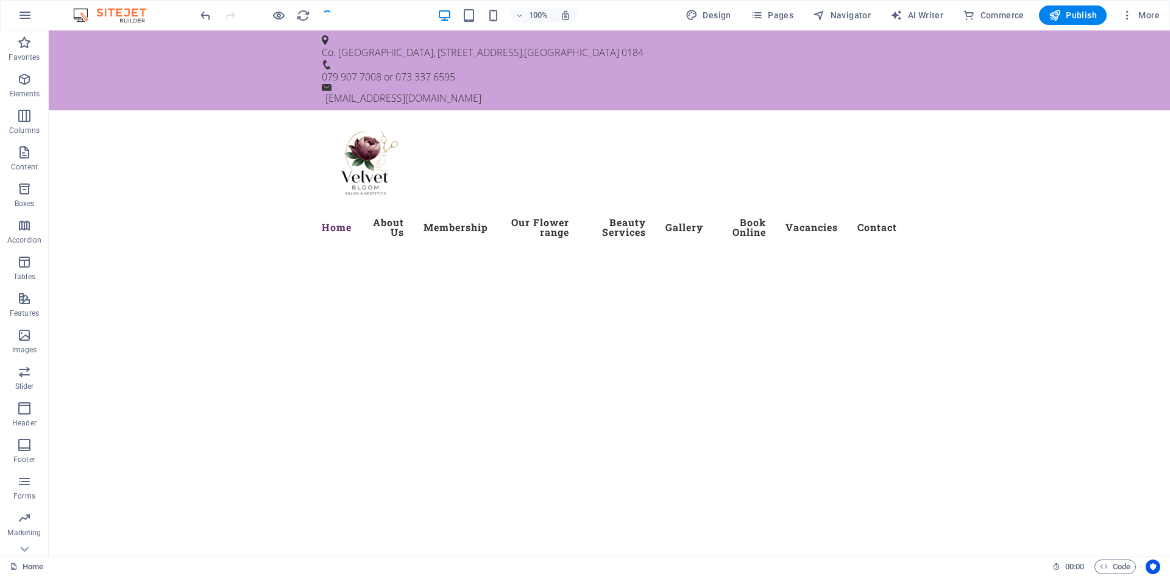
checkbox input "false"
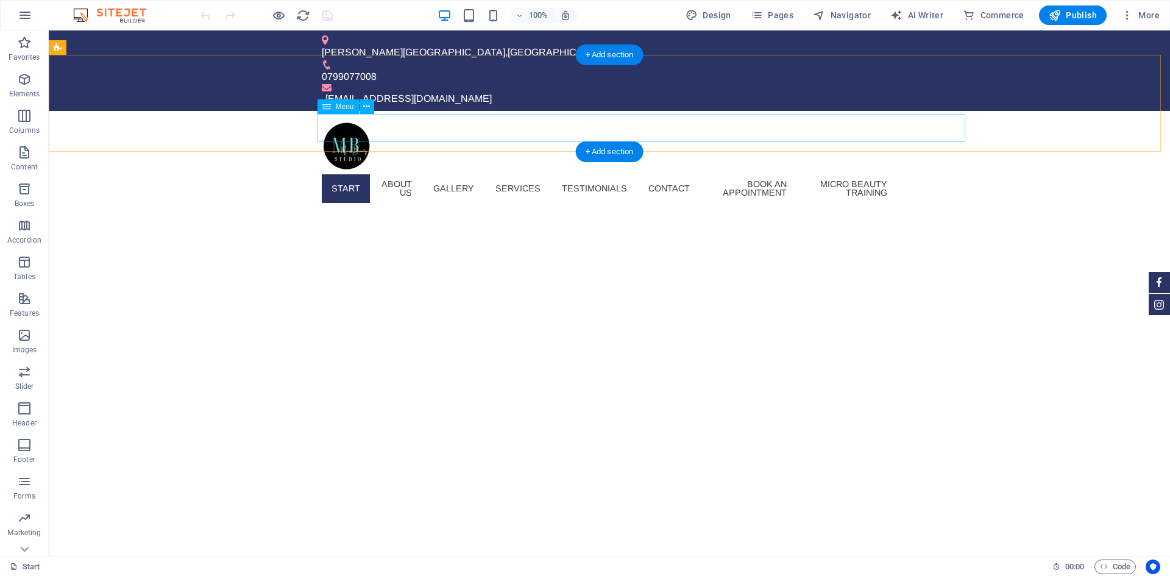
click at [708, 170] on nav "Start About us Gallery Services Testimonials Contact Book an appointment Micro …" at bounding box center [609, 188] width 575 height 37
select select
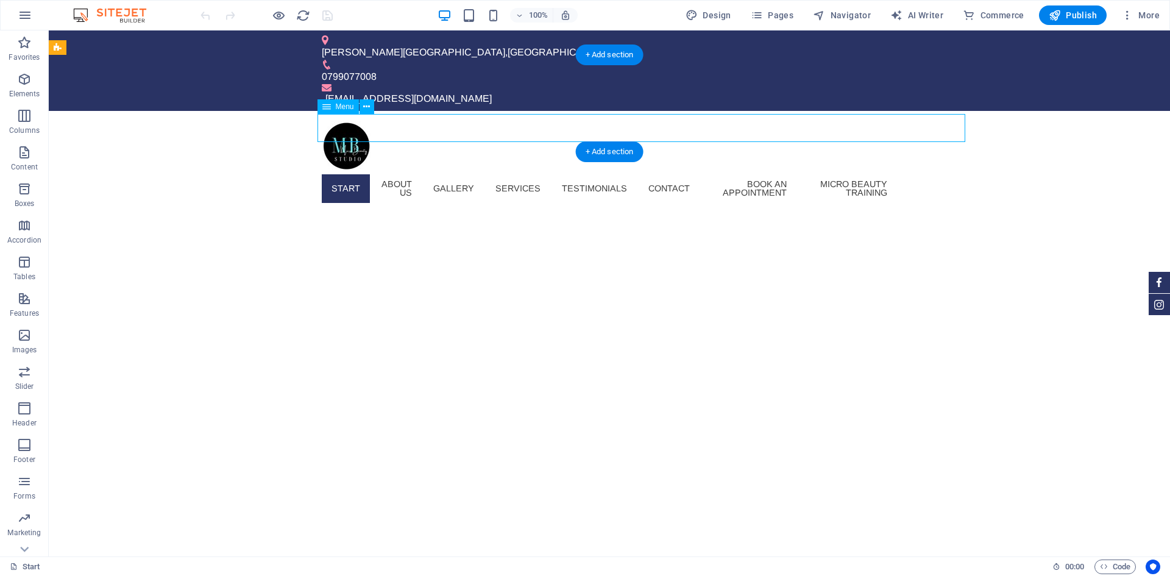
select select
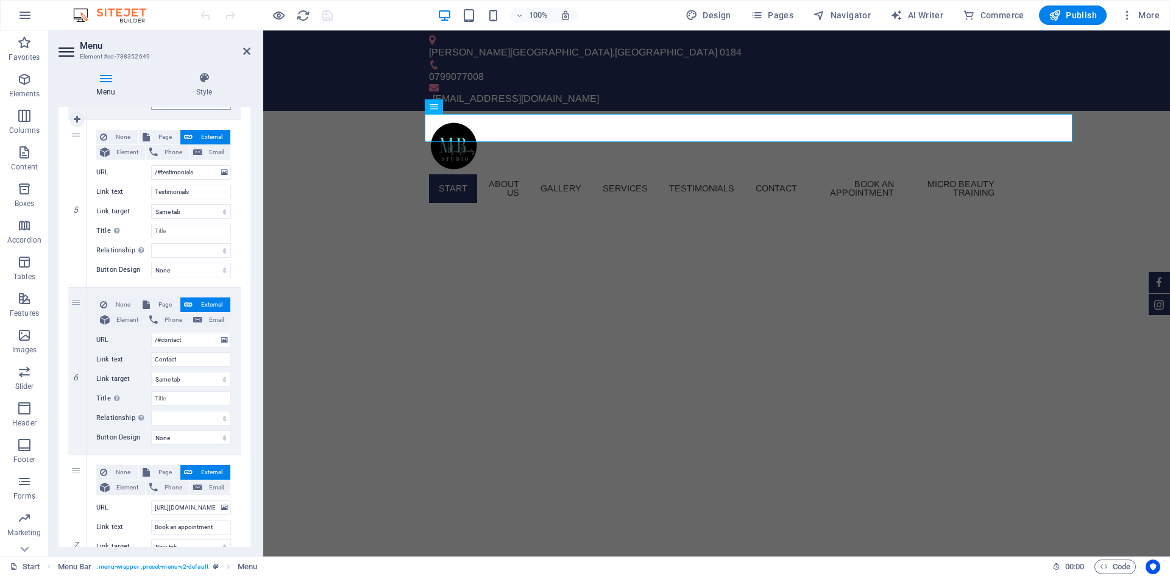
scroll to position [792, 0]
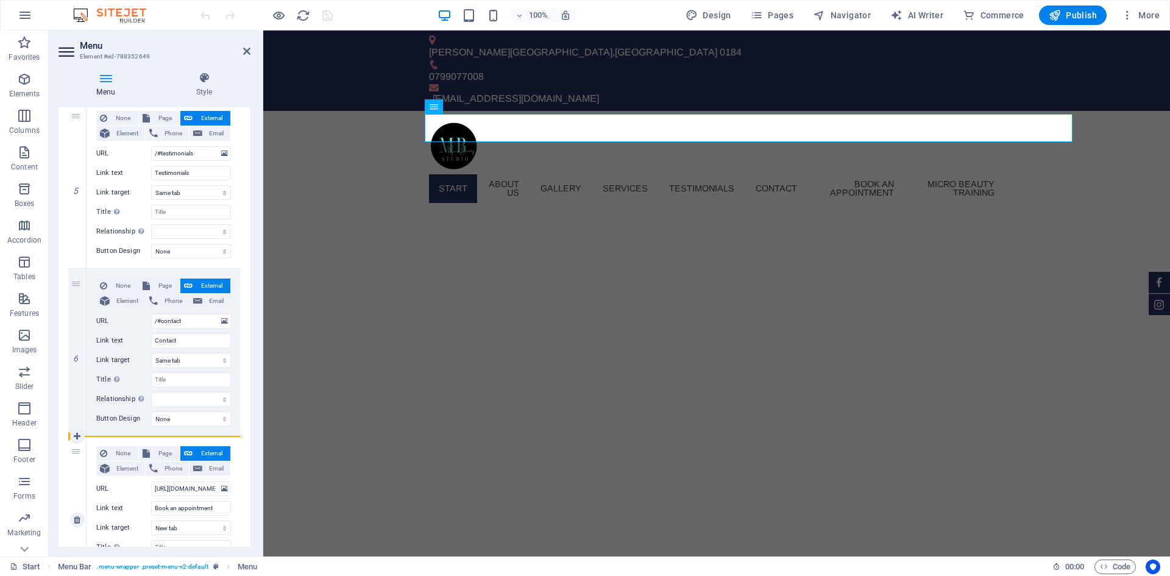
drag, startPoint x: 78, startPoint y: 290, endPoint x: 92, endPoint y: 447, distance: 157.8
click at [93, 449] on div "1 None Page External Element Phone Email Page Start Subpage Legal Notice Privac…" at bounding box center [154, 101] width 172 height 1340
select select
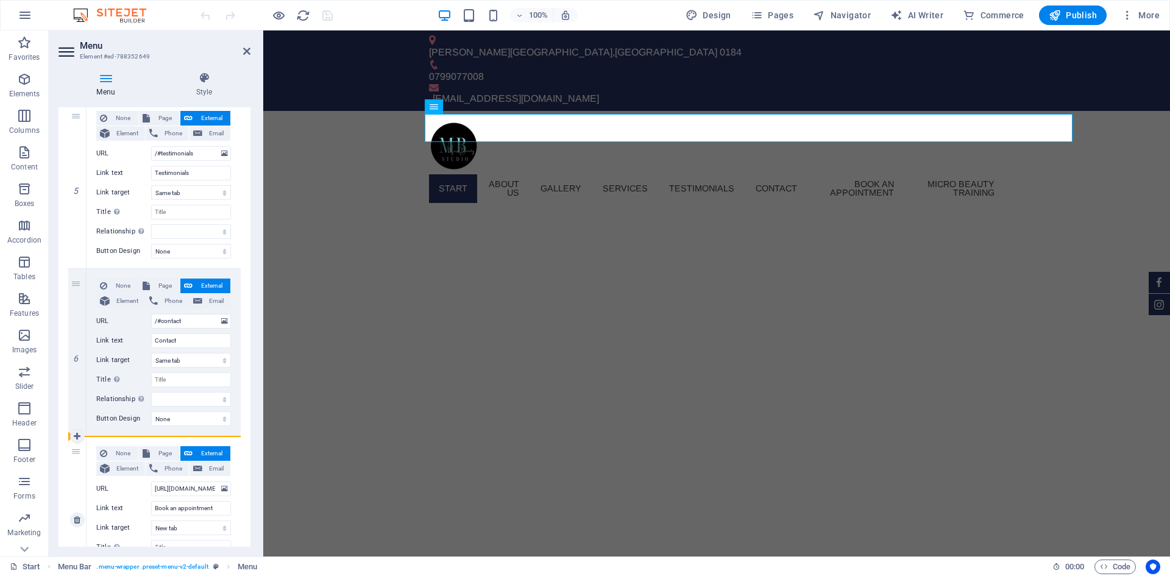
select select
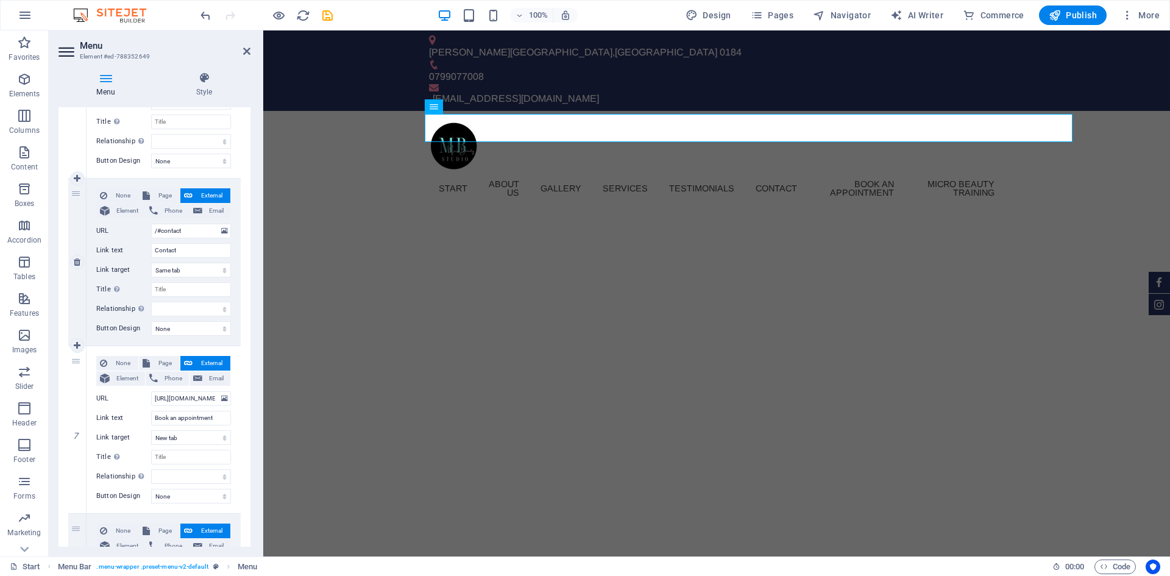
scroll to position [914, 0]
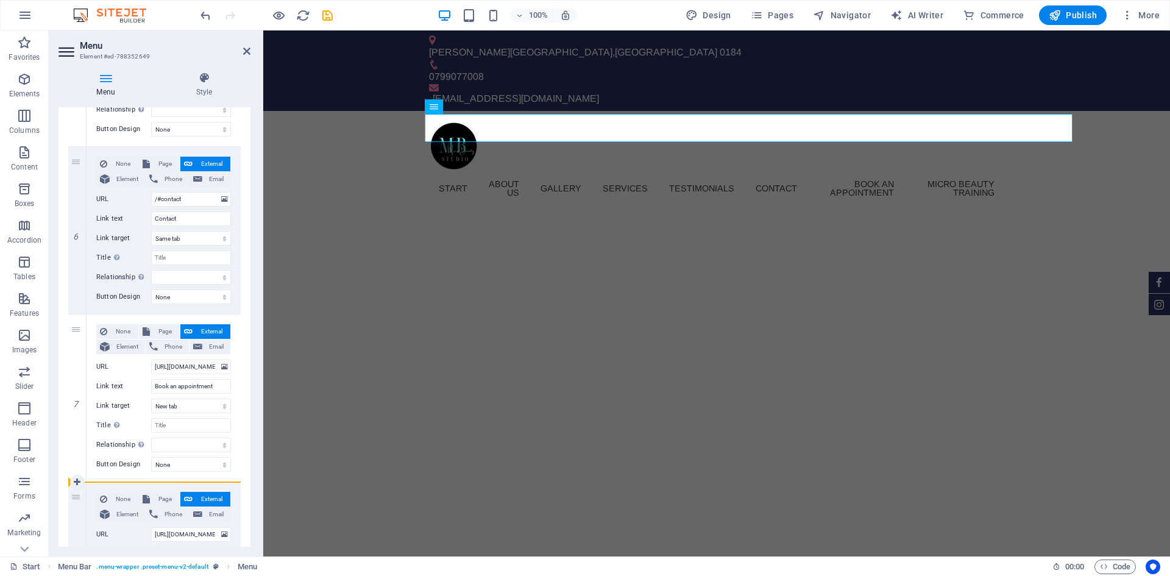
drag, startPoint x: 73, startPoint y: 164, endPoint x: 107, endPoint y: 487, distance: 324.6
select select
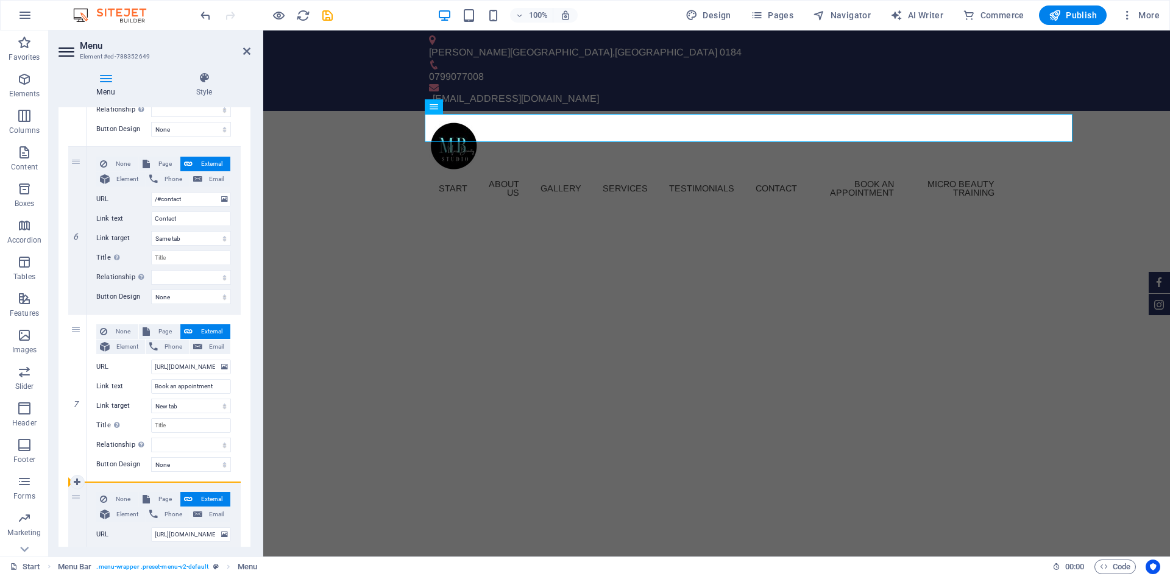
select select
type input "[URL][DOMAIN_NAME][PERSON_NAME]"
type input "Book an appointment"
select select "blank"
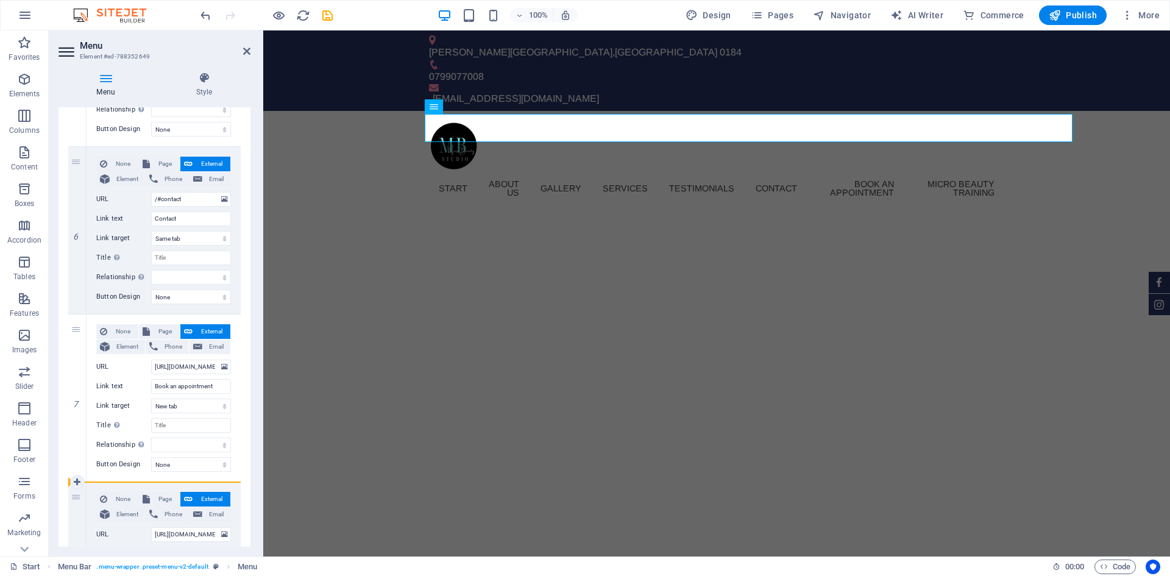
select select
type input "/#contact"
type input "Contact"
select select
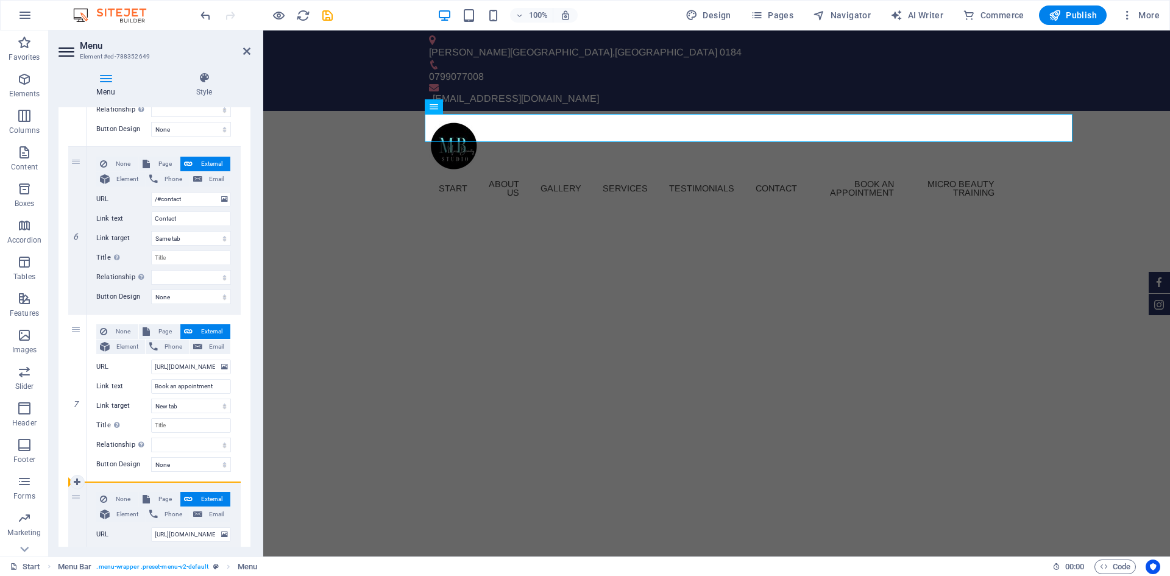
select select
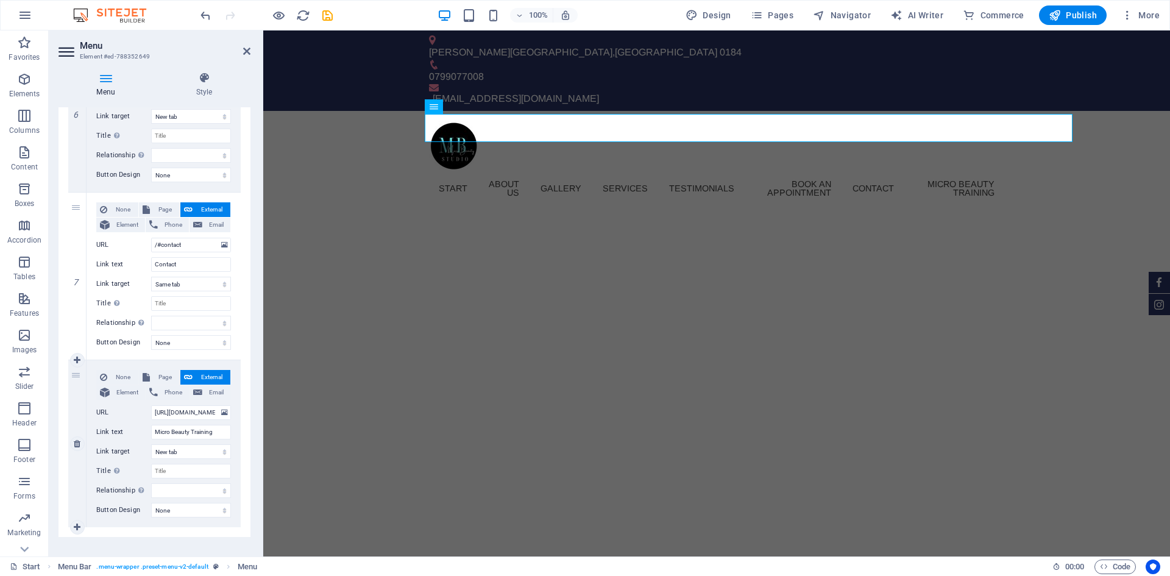
scroll to position [1050, 0]
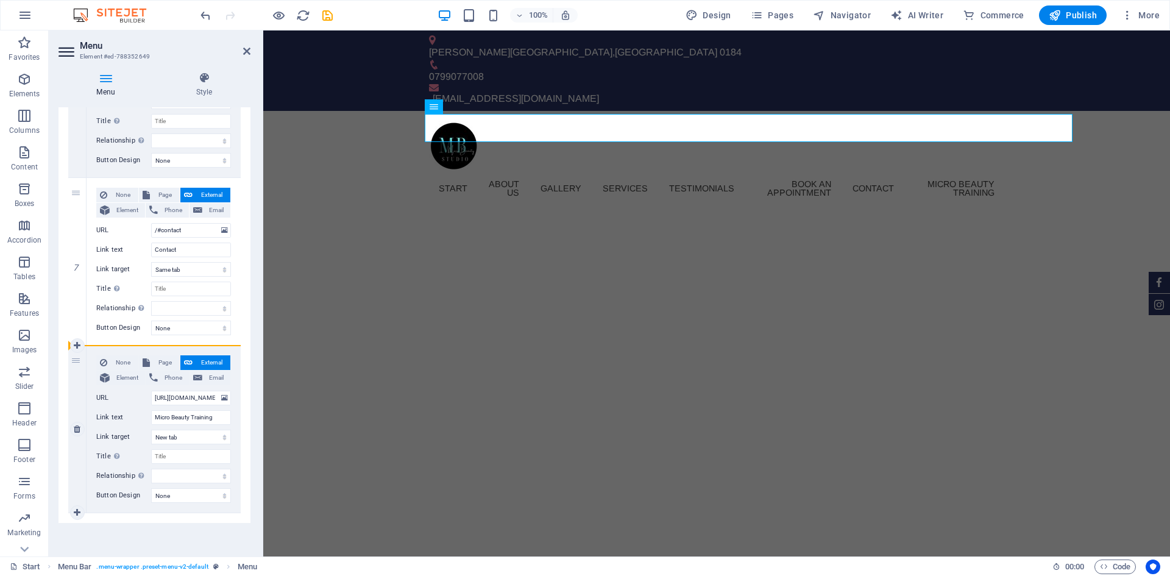
drag, startPoint x: 78, startPoint y: 196, endPoint x: 80, endPoint y: 361, distance: 165.1
select select
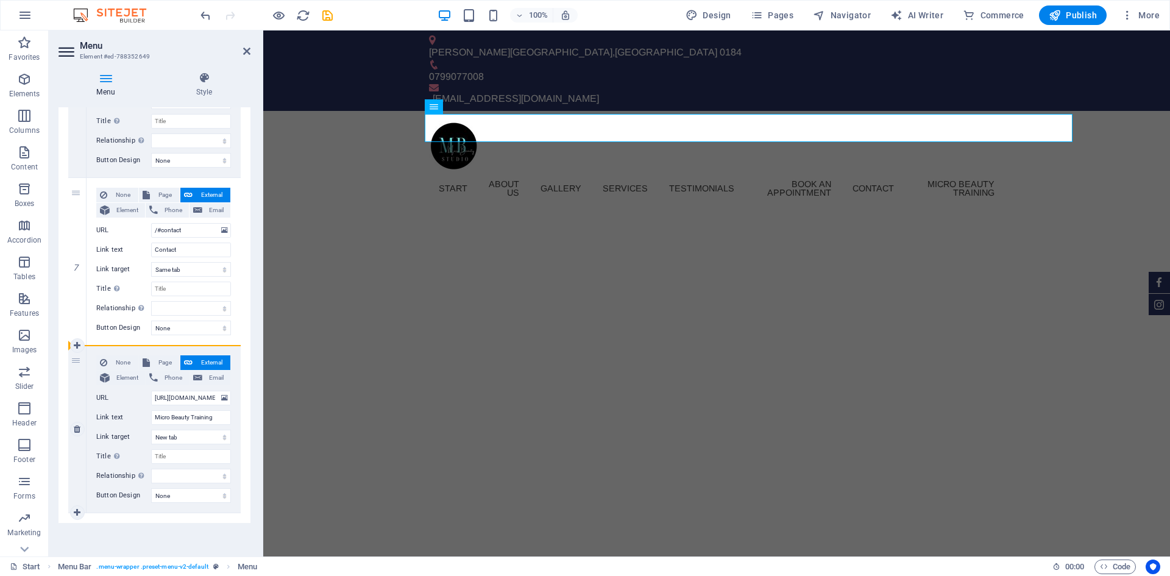
select select
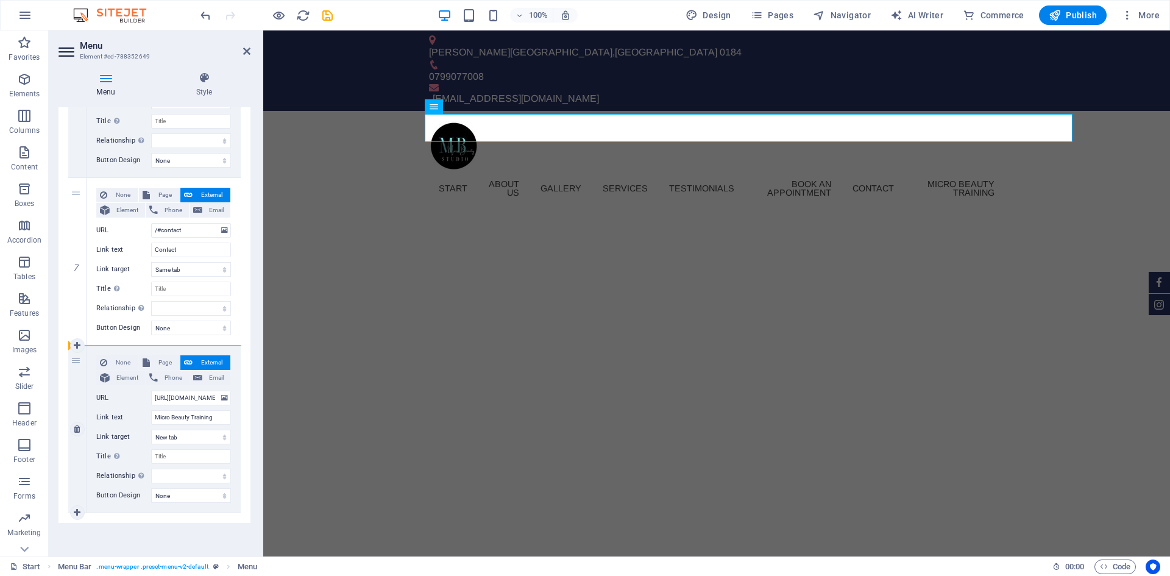
drag, startPoint x: 72, startPoint y: 196, endPoint x: 77, endPoint y: 368, distance: 171.9
select select
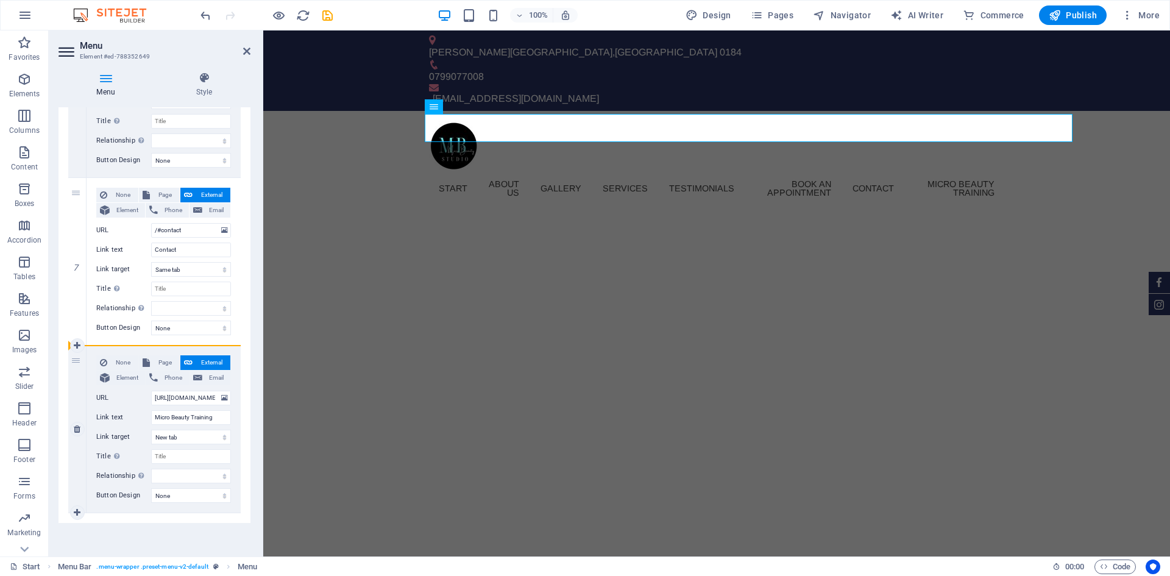
select select
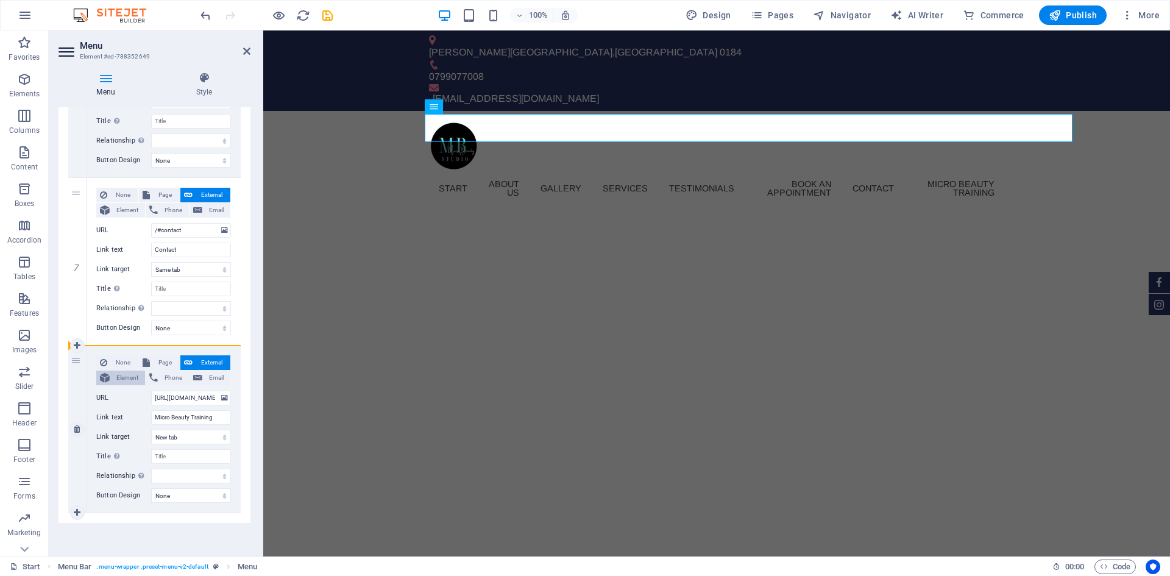
drag, startPoint x: 76, startPoint y: 191, endPoint x: 99, endPoint y: 376, distance: 186.6
select select
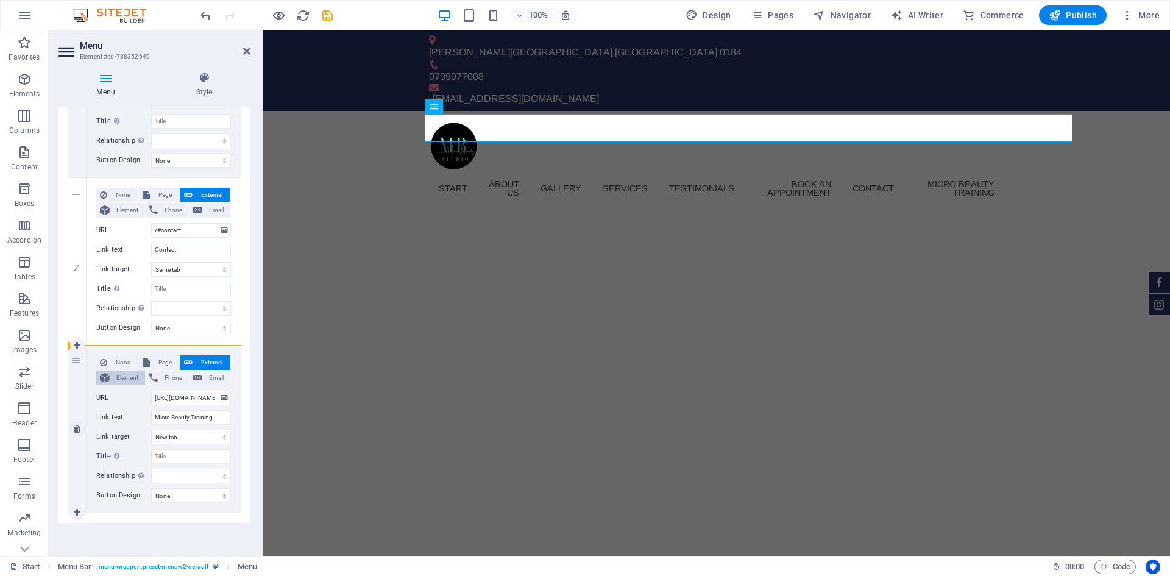
select select
